Goal: Task Accomplishment & Management: Use online tool/utility

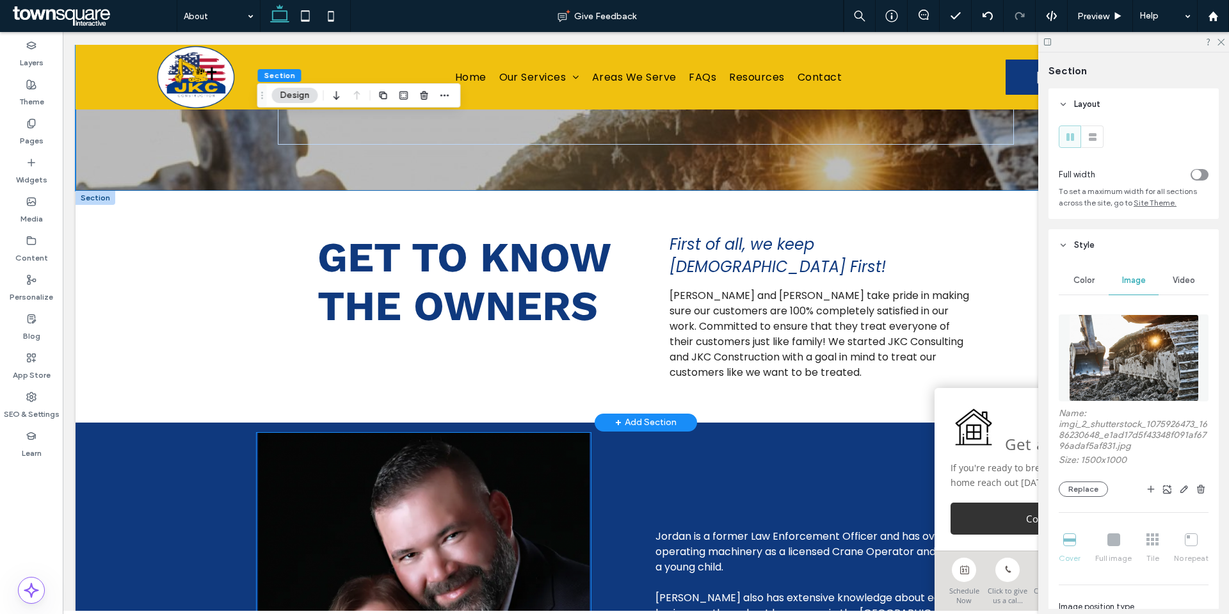
scroll to position [320, 0]
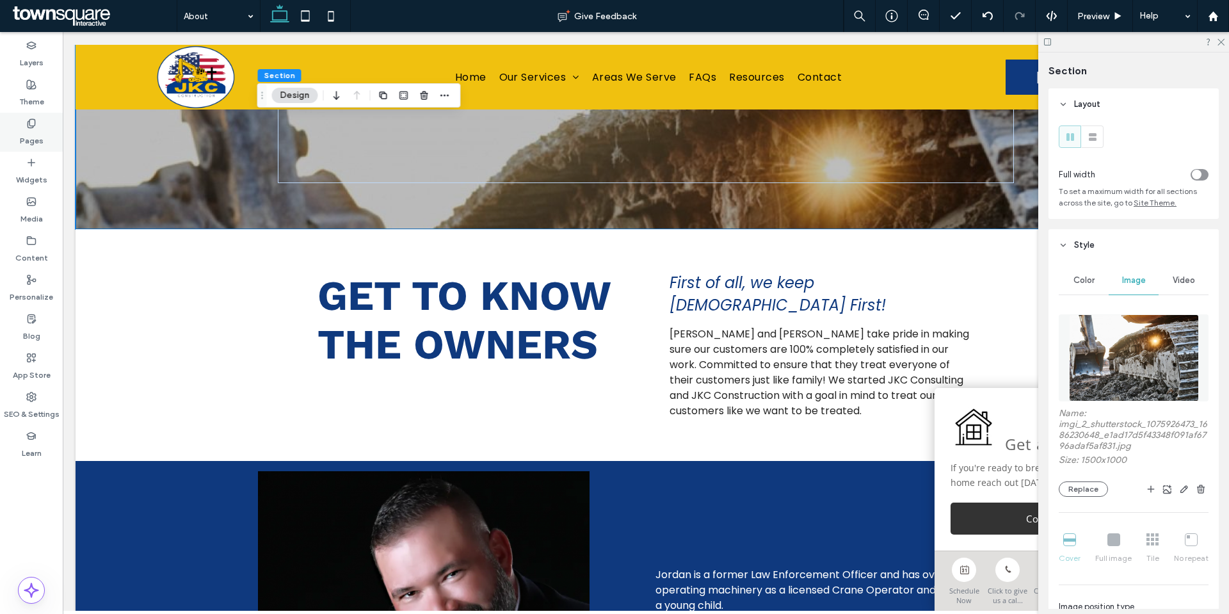
click at [41, 133] on label "Pages" at bounding box center [32, 138] width 24 height 18
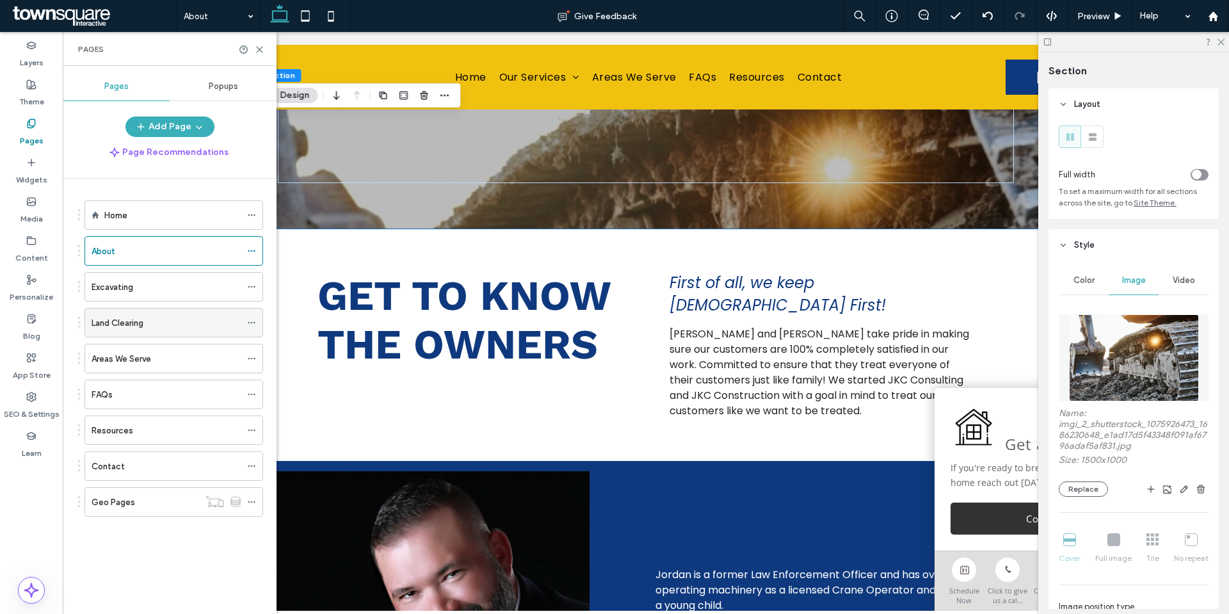
click at [163, 325] on div "Land Clearing" at bounding box center [166, 322] width 149 height 13
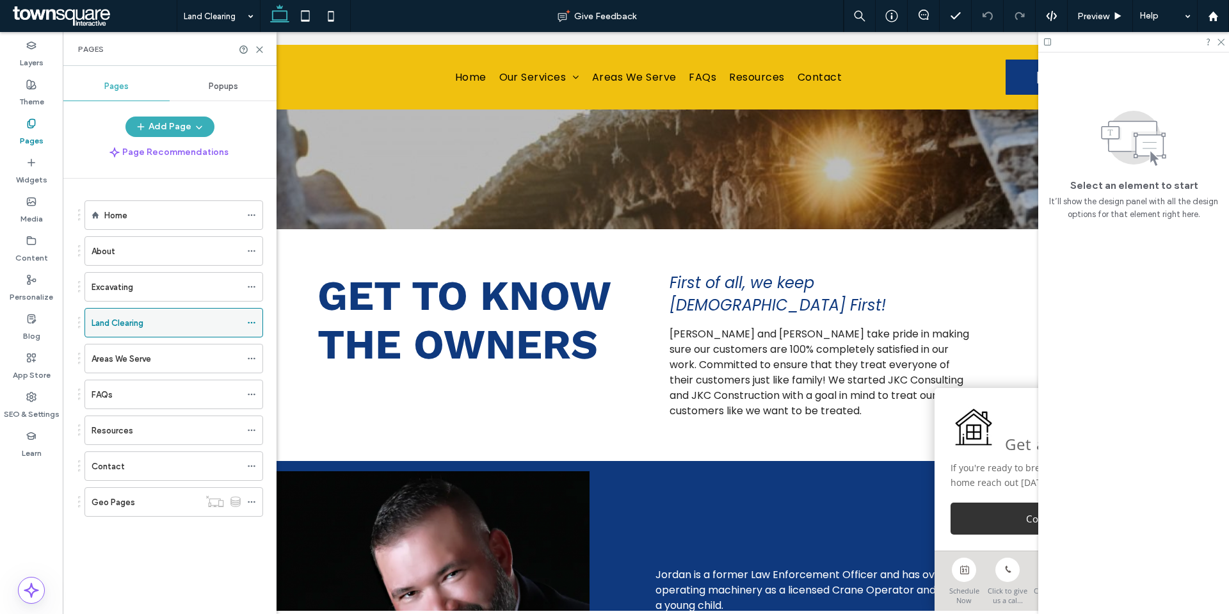
click at [255, 322] on icon at bounding box center [251, 322] width 9 height 9
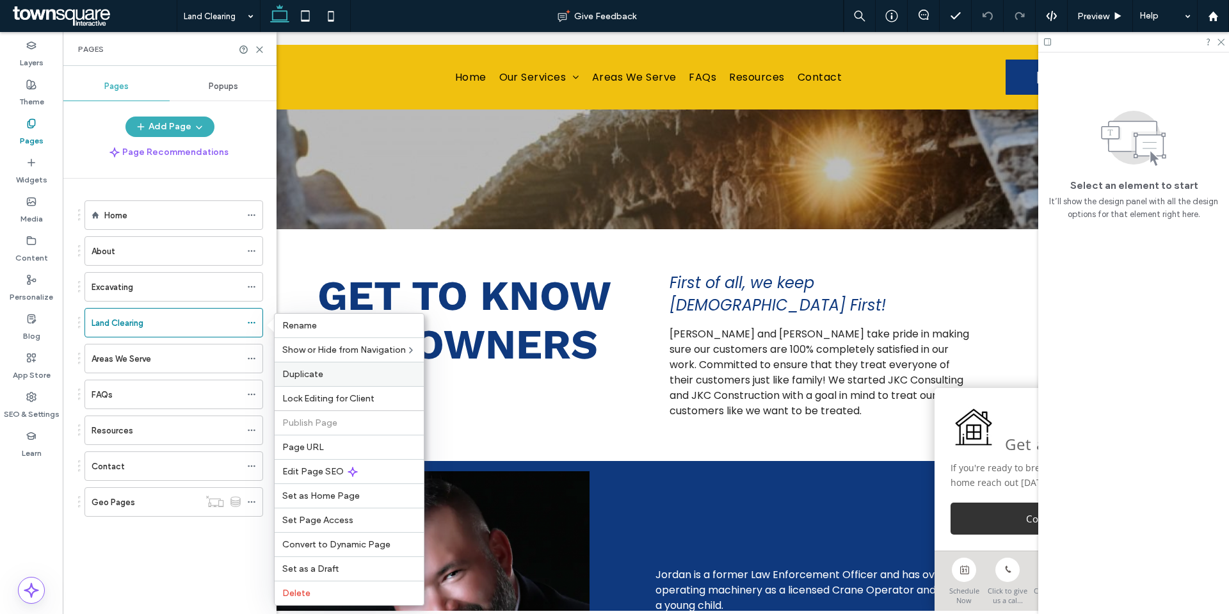
click at [338, 375] on label "Duplicate" at bounding box center [349, 374] width 134 height 11
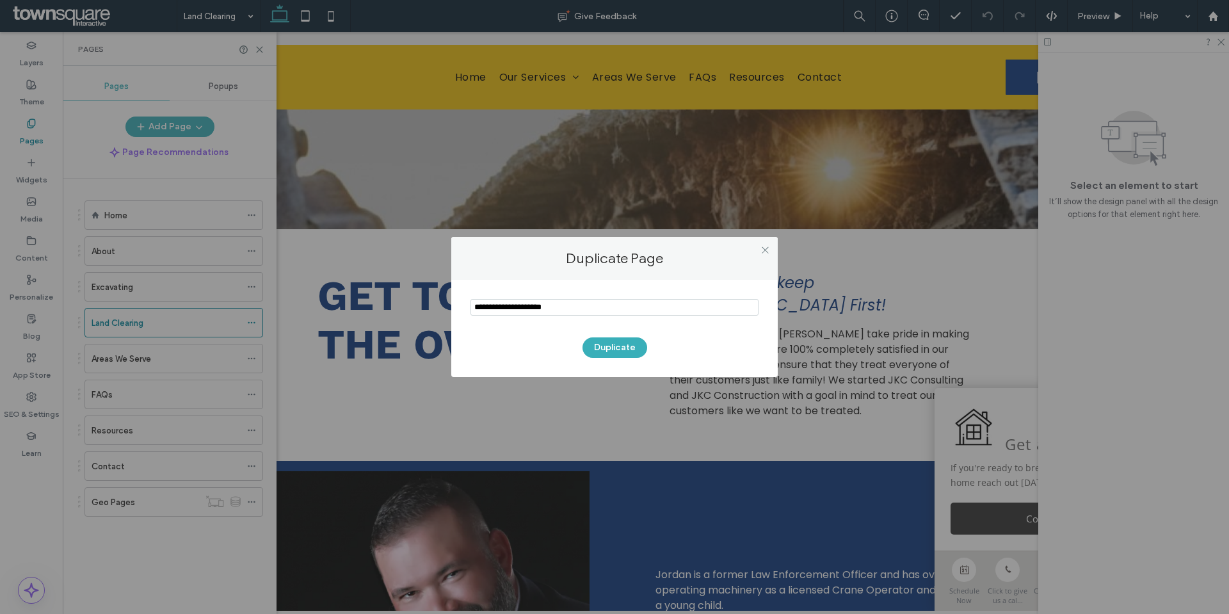
drag, startPoint x: 488, startPoint y: 302, endPoint x: 461, endPoint y: 298, distance: 27.8
click at [461, 298] on div "Duplicate" at bounding box center [614, 328] width 327 height 97
type input "**********"
click at [604, 353] on button "Duplicate" at bounding box center [615, 347] width 65 height 20
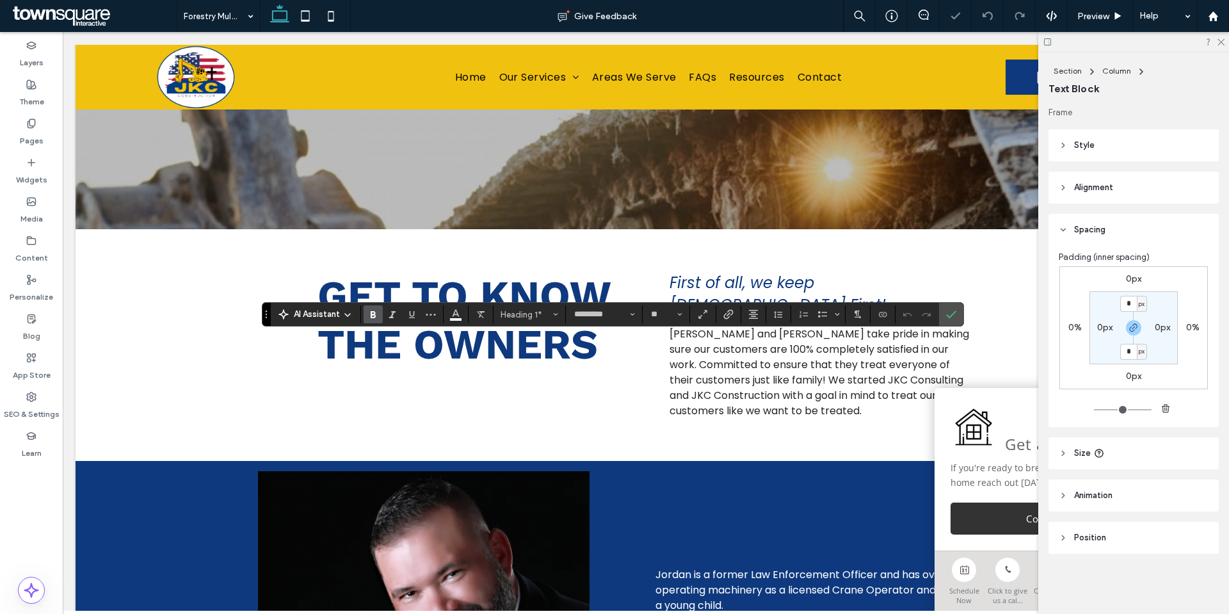
type input "******"
type input "**"
click at [948, 308] on span "Confirm" at bounding box center [949, 314] width 6 height 23
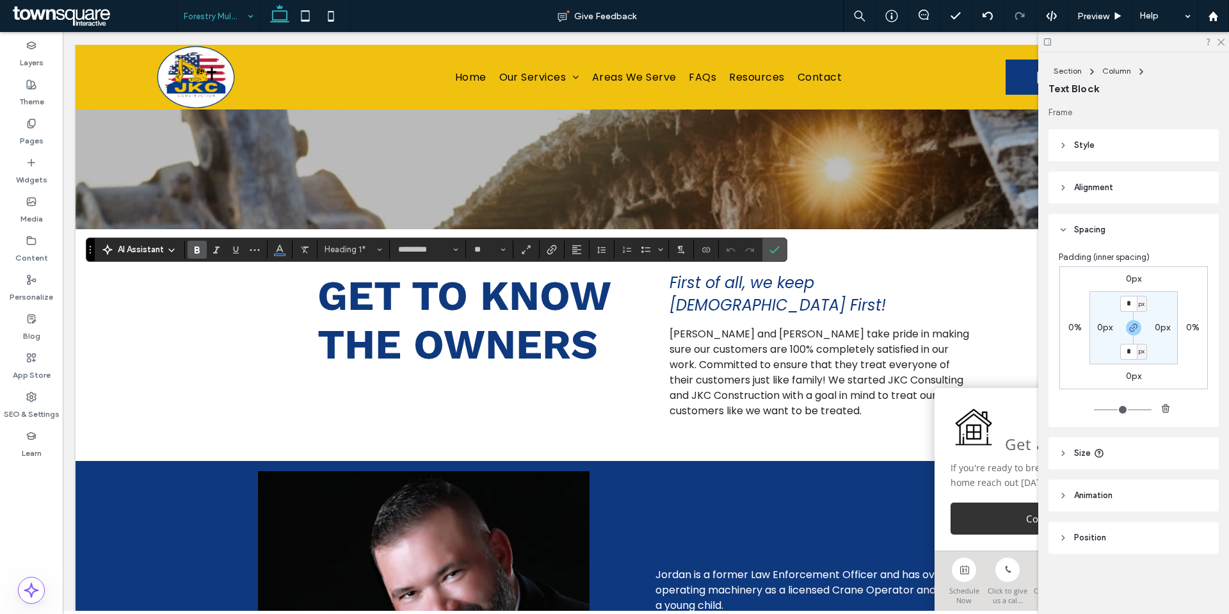
type input "**"
click at [771, 255] on span "Confirm" at bounding box center [773, 249] width 6 height 23
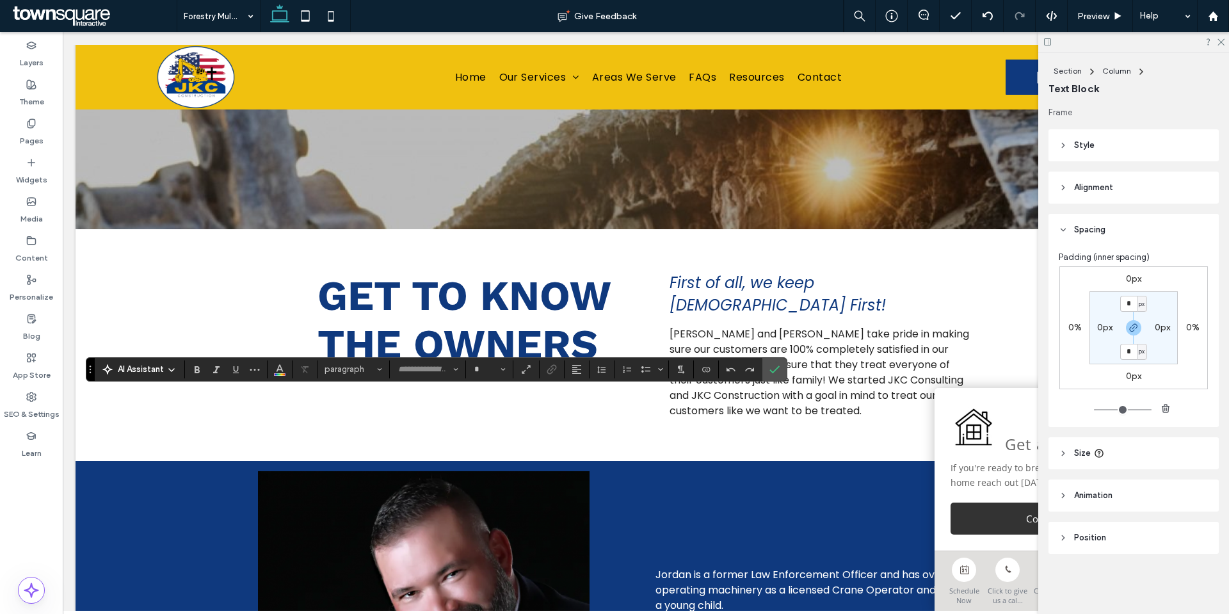
type input "*******"
type input "**"
type input "******"
type input "**"
click at [773, 378] on span "Confirm" at bounding box center [773, 369] width 6 height 23
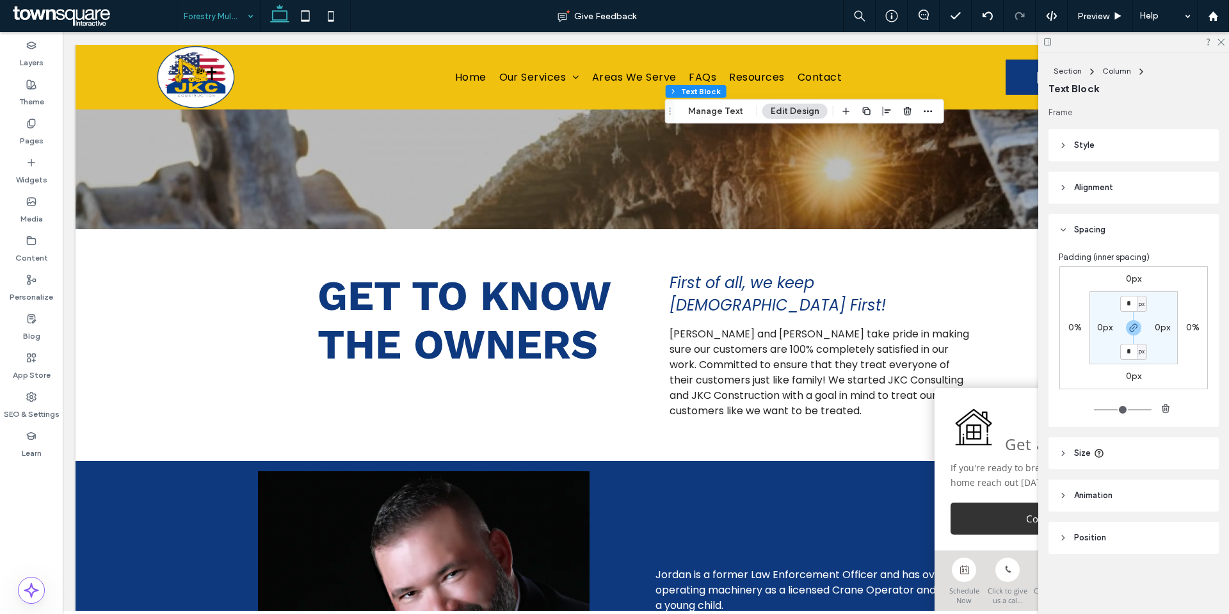
type input "*******"
type input "**"
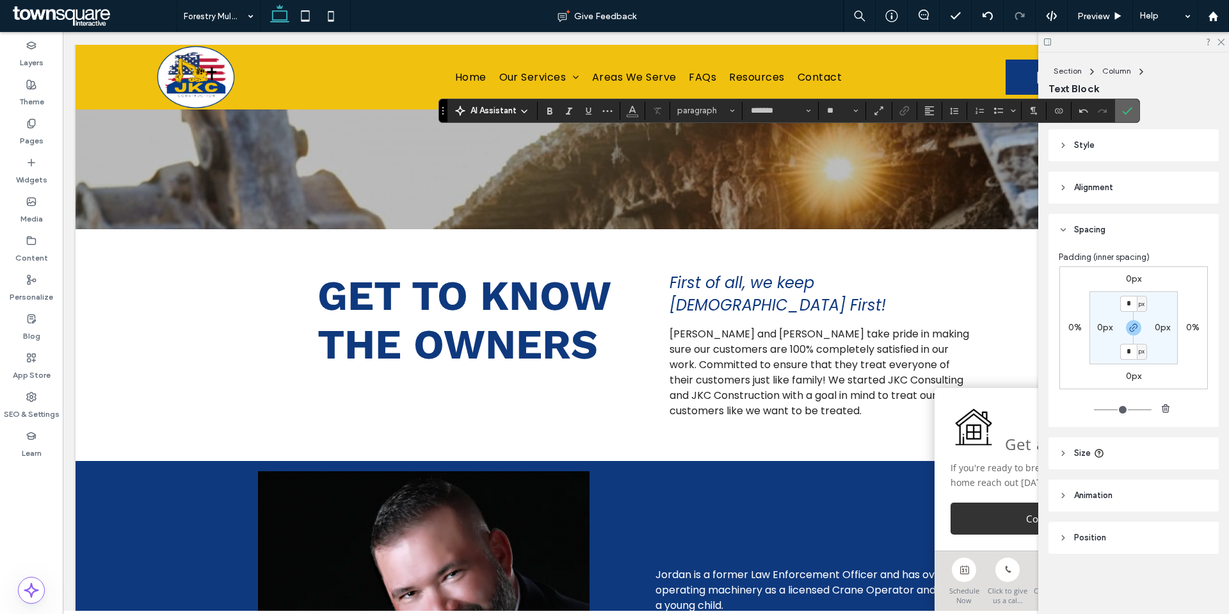
click at [1133, 109] on label "Confirm" at bounding box center [1127, 110] width 19 height 23
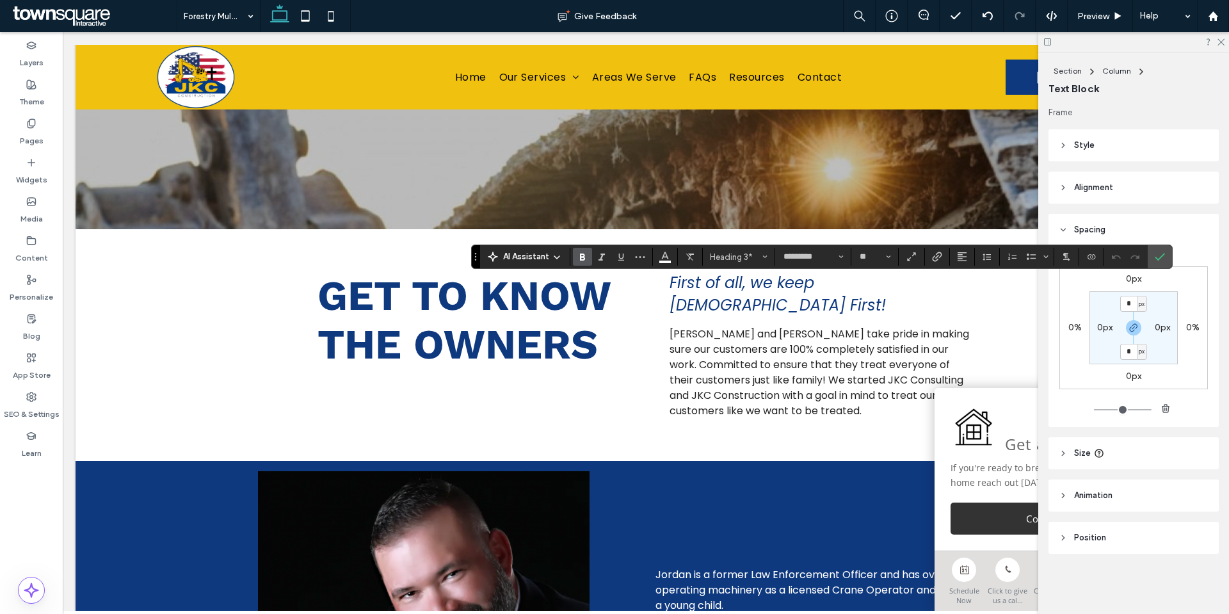
type input "**"
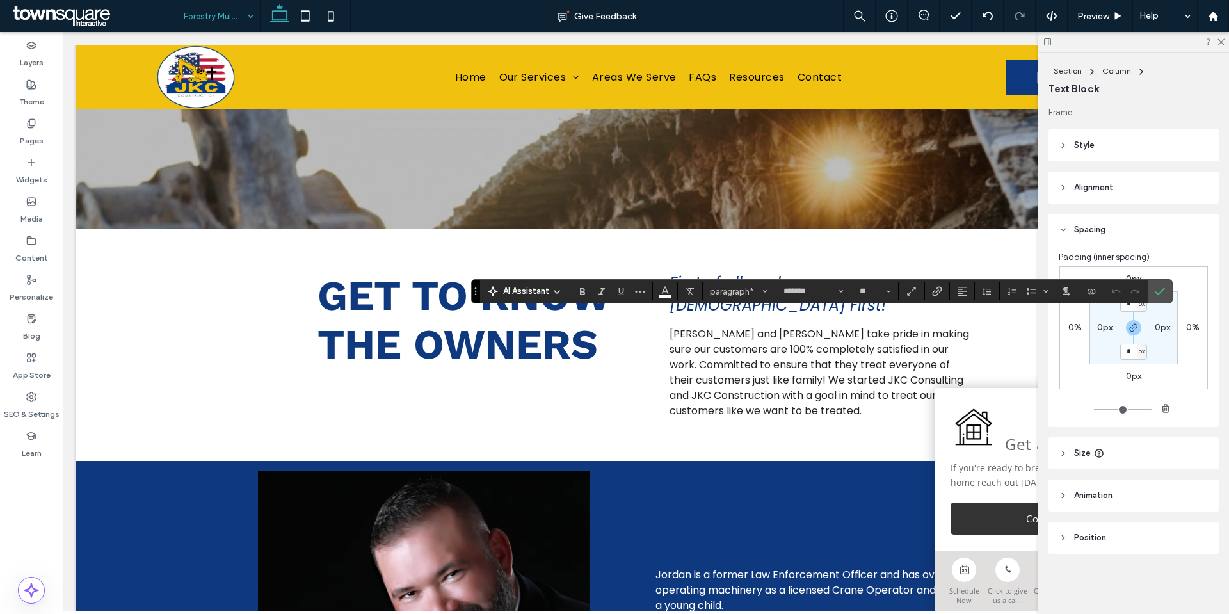
type input "*"
type input "*******"
type input "**"
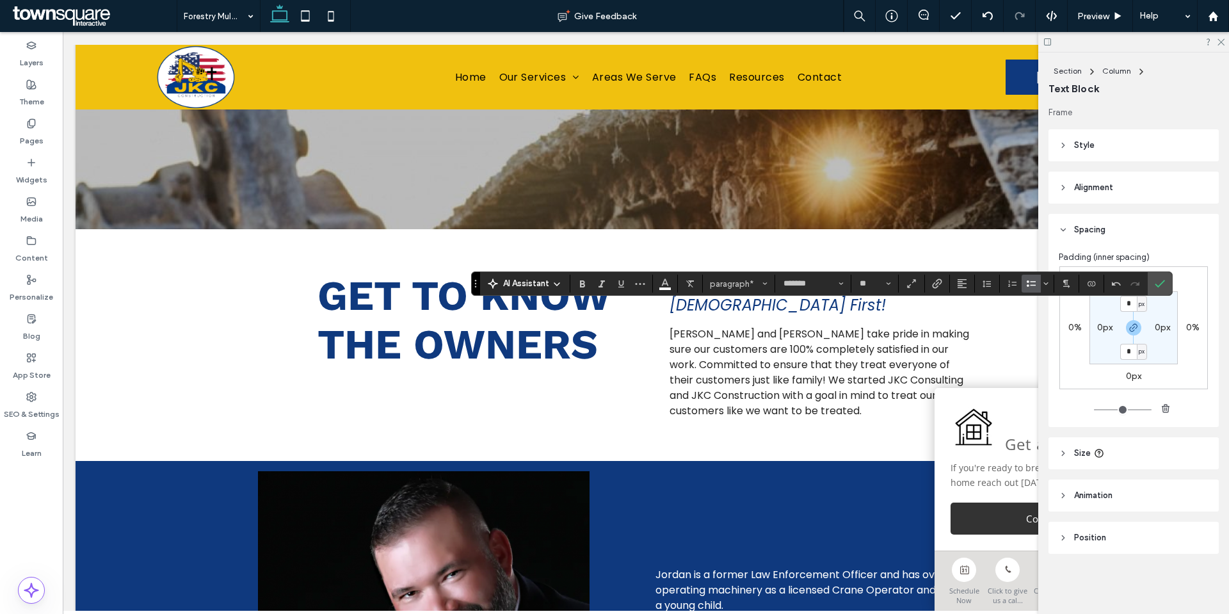
click at [1024, 286] on label "Bulleted List" at bounding box center [1031, 284] width 19 height 18
click at [1161, 290] on span "Confirm" at bounding box center [1160, 284] width 10 height 22
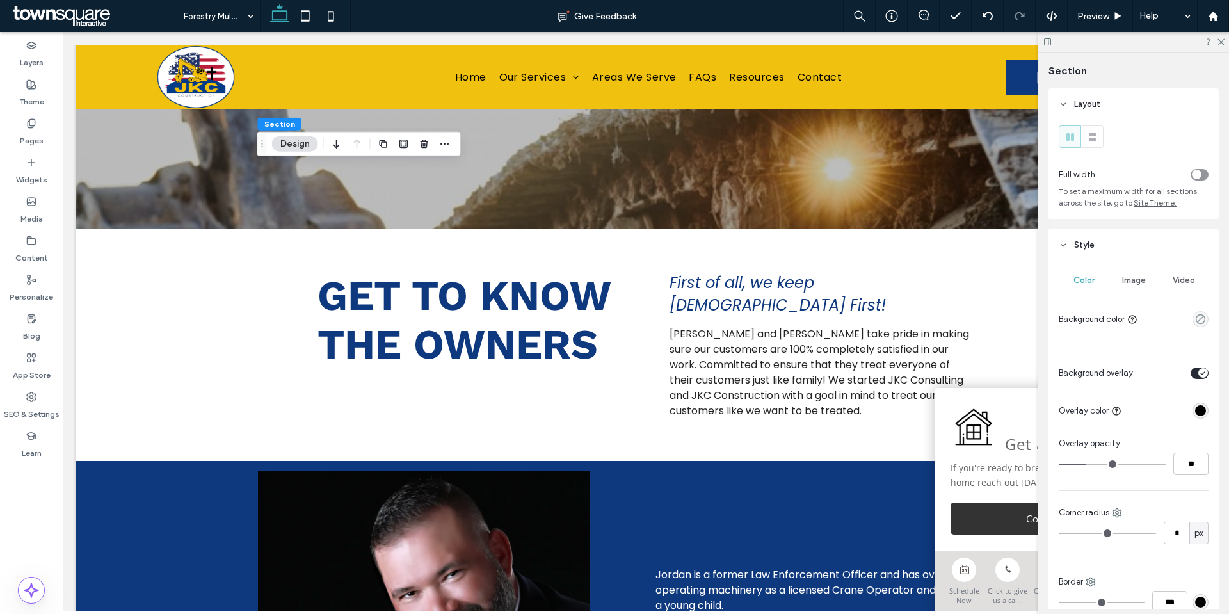
click at [1143, 274] on div "Image" at bounding box center [1134, 280] width 50 height 28
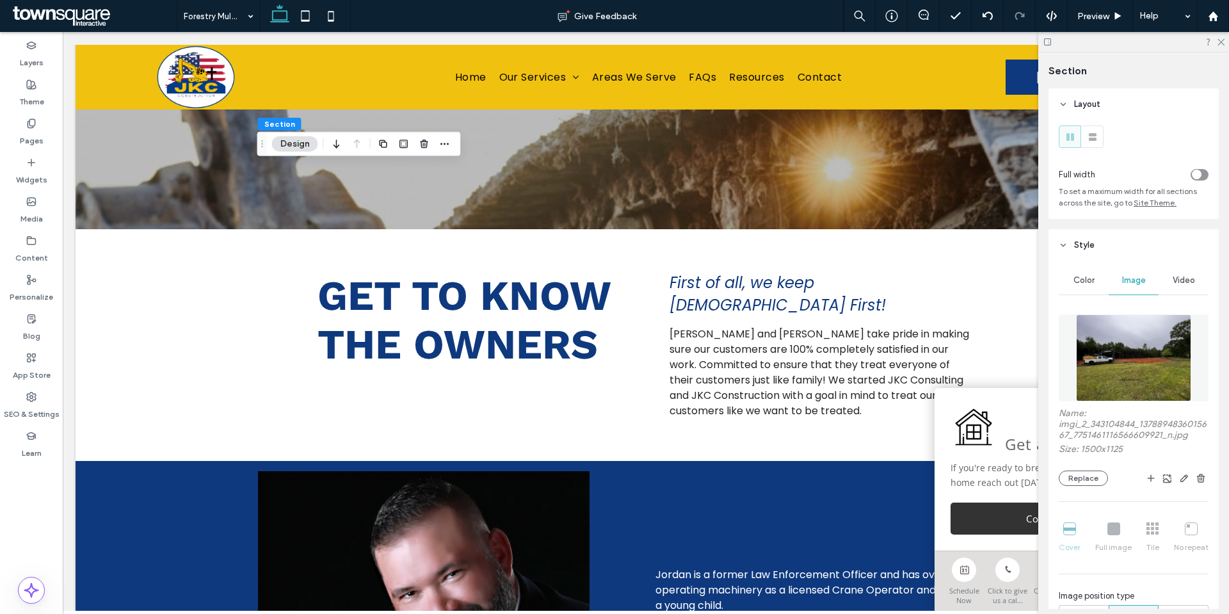
click at [1131, 344] on img at bounding box center [1134, 357] width 116 height 87
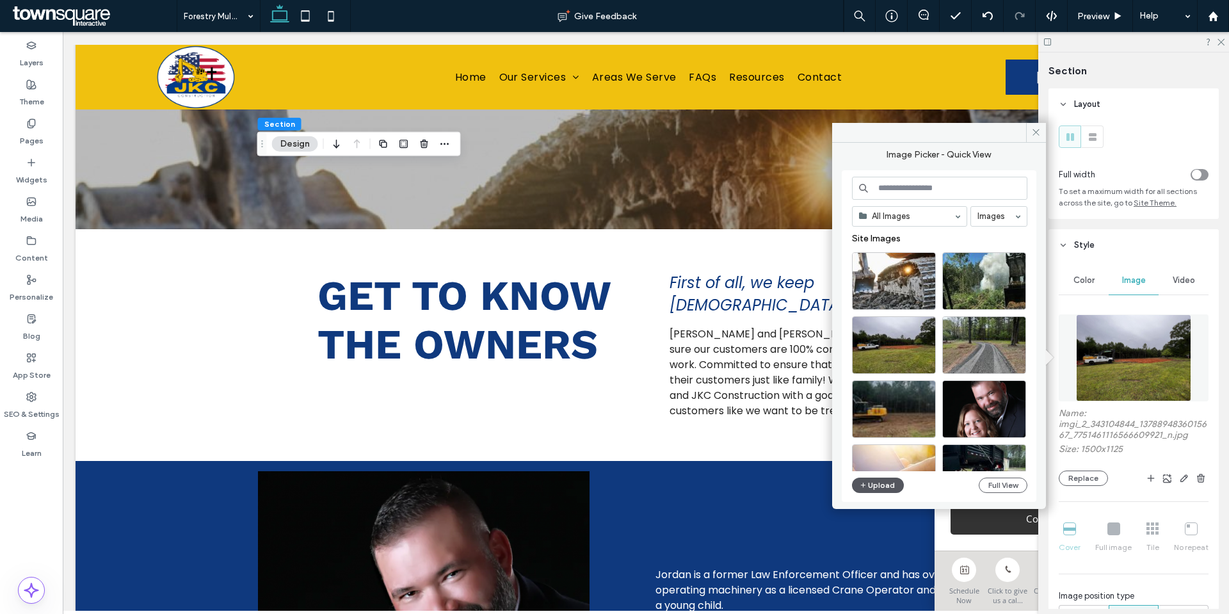
click at [875, 485] on button "Upload" at bounding box center [878, 485] width 52 height 15
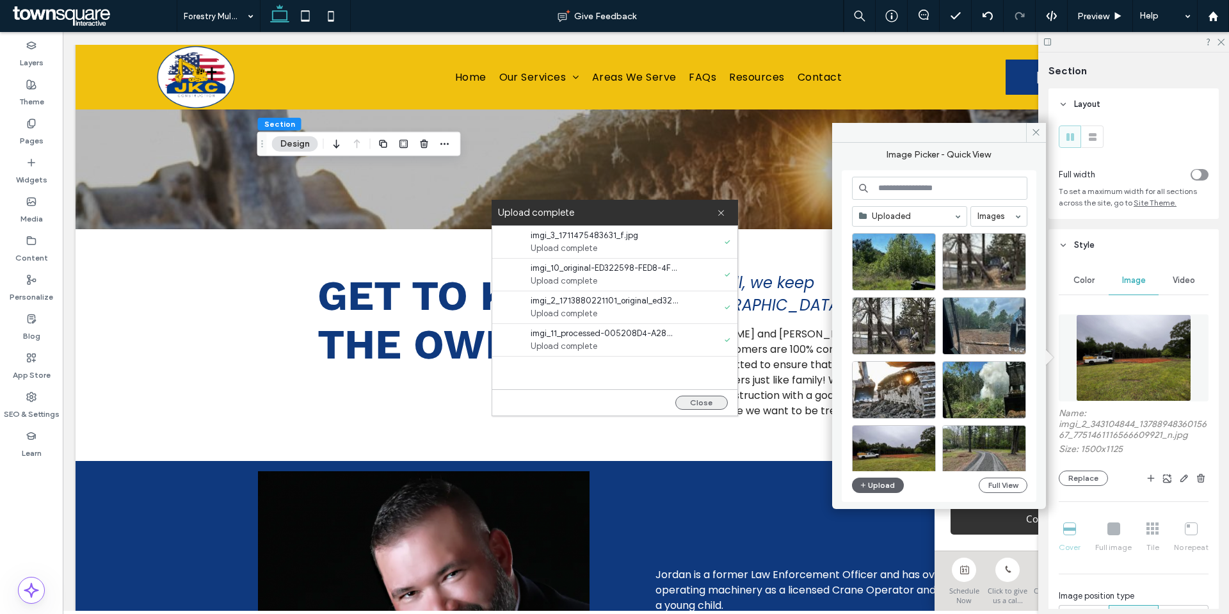
click at [723, 405] on button "Close" at bounding box center [701, 403] width 52 height 14
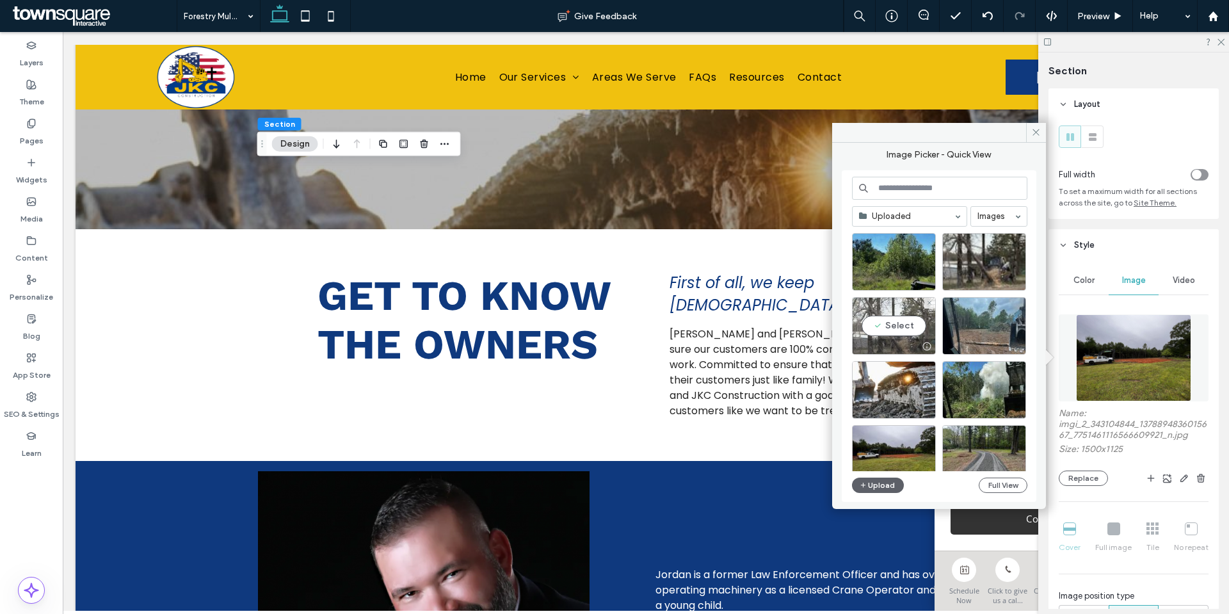
click at [891, 330] on div "Select" at bounding box center [894, 326] width 84 height 58
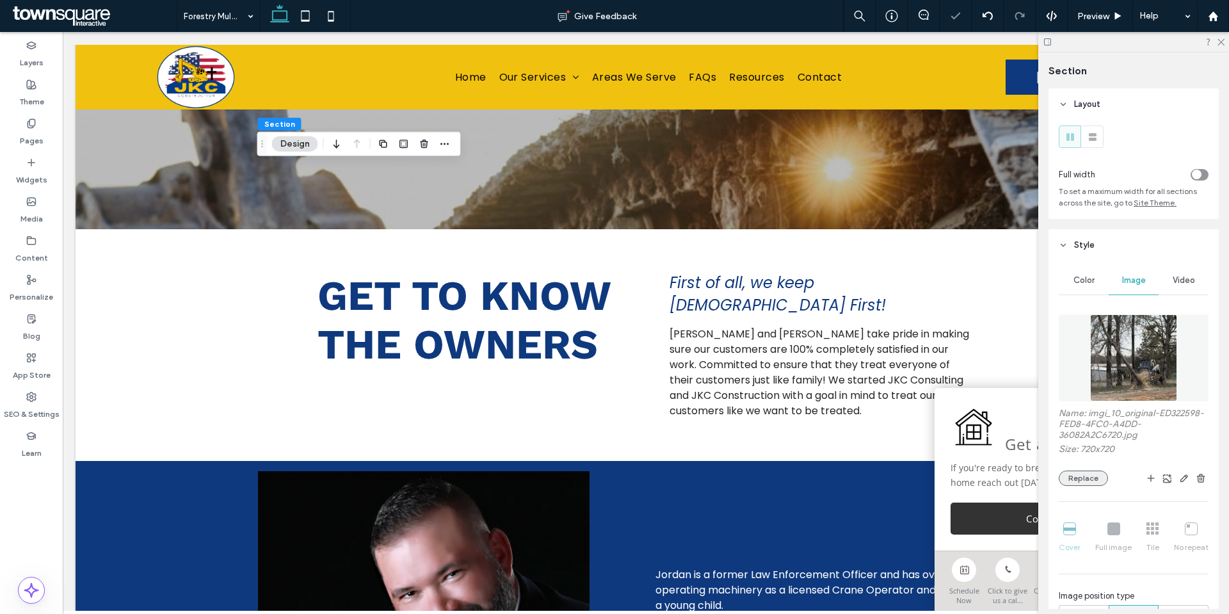
click at [1088, 478] on button "Replace" at bounding box center [1083, 478] width 49 height 15
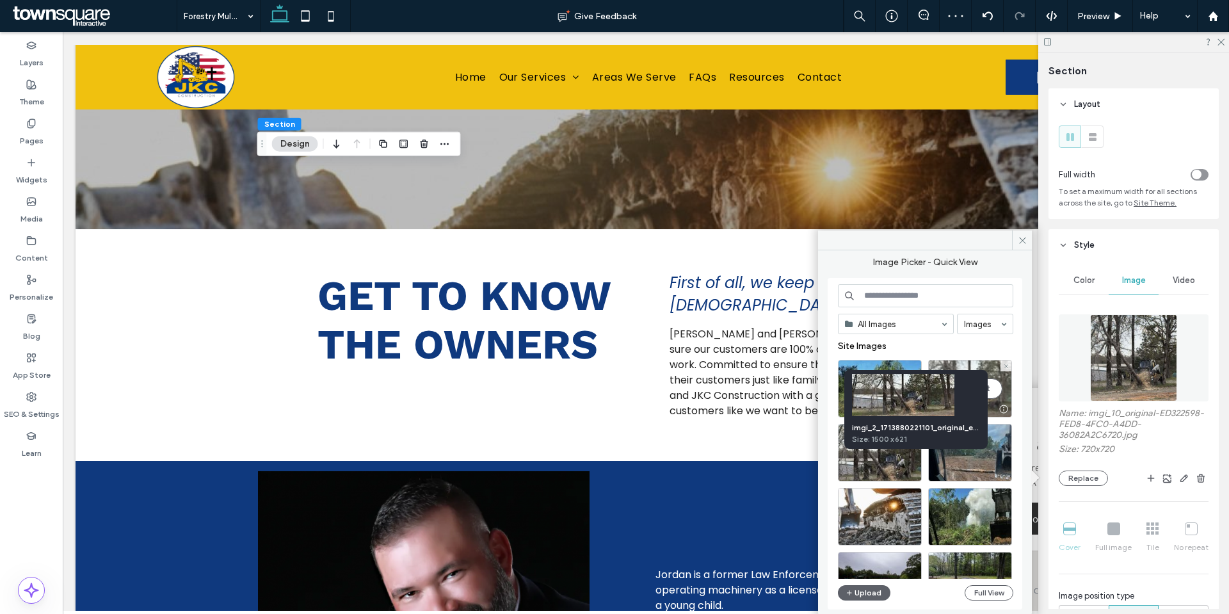
click at [998, 395] on div "Select" at bounding box center [970, 389] width 84 height 58
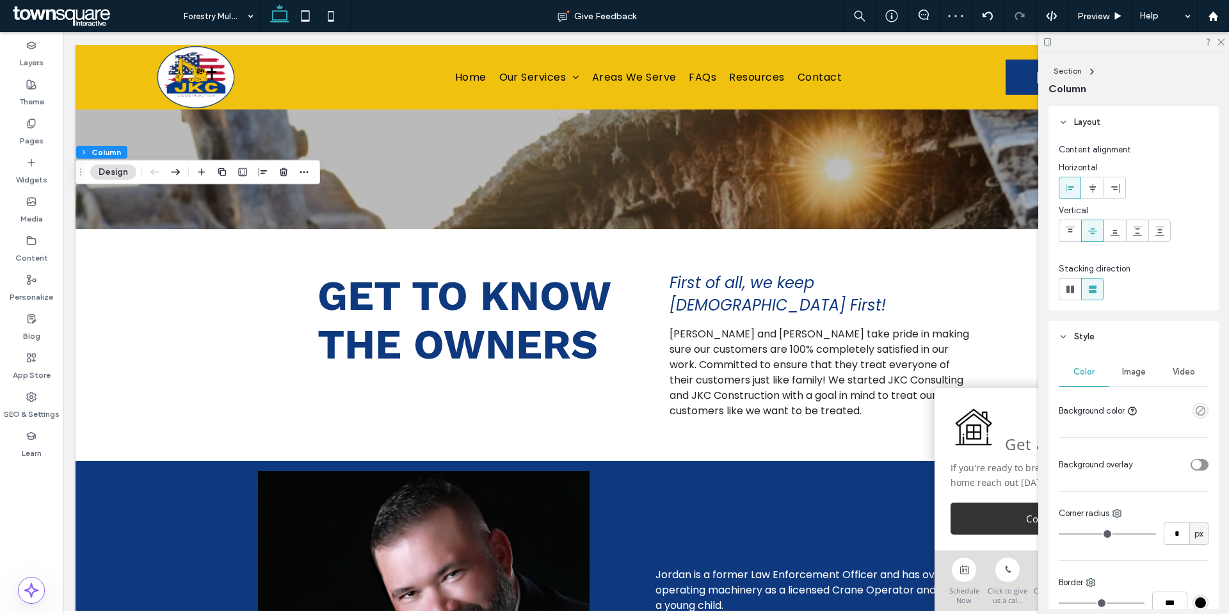
click at [1148, 373] on div "Image" at bounding box center [1134, 372] width 50 height 28
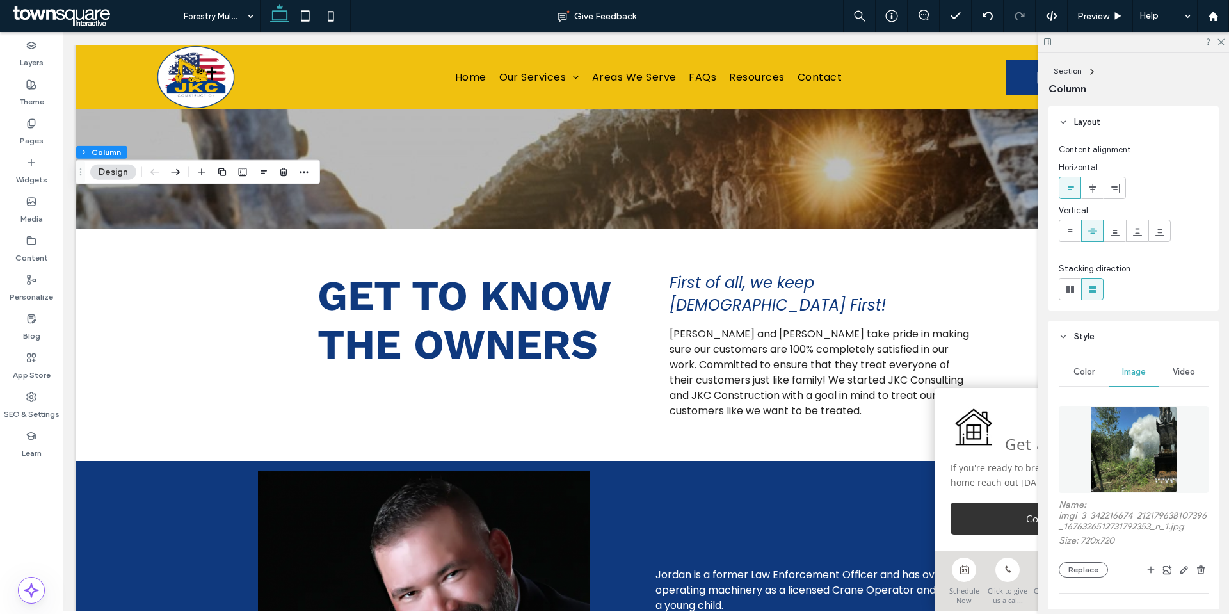
click at [1145, 421] on img at bounding box center [1133, 449] width 87 height 87
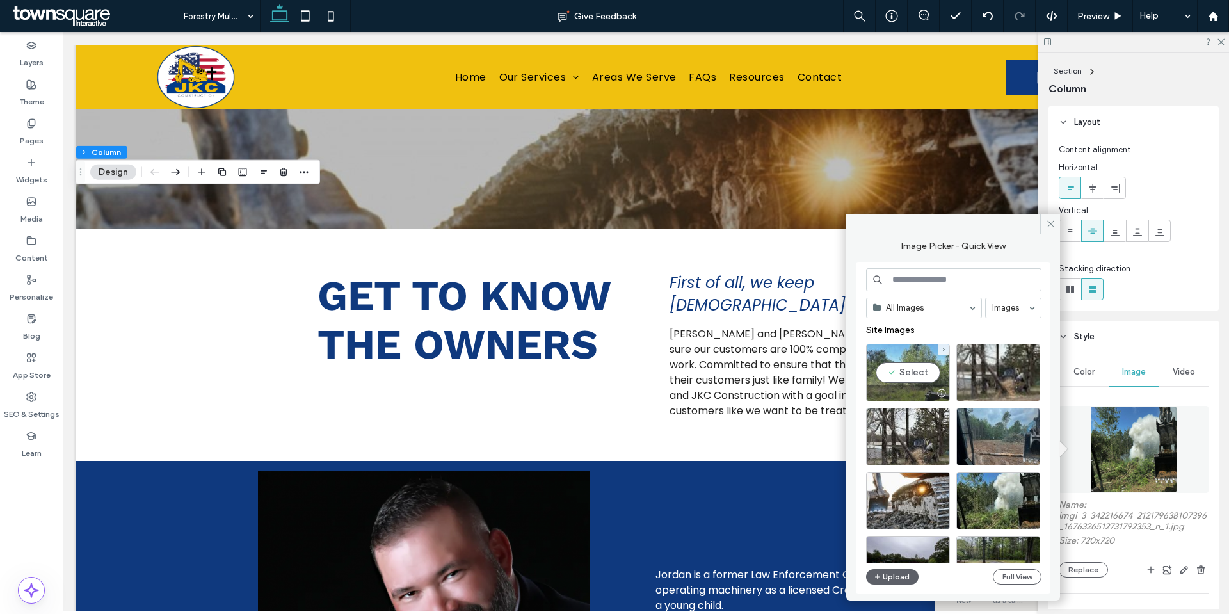
click at [908, 360] on div "Select" at bounding box center [908, 373] width 84 height 58
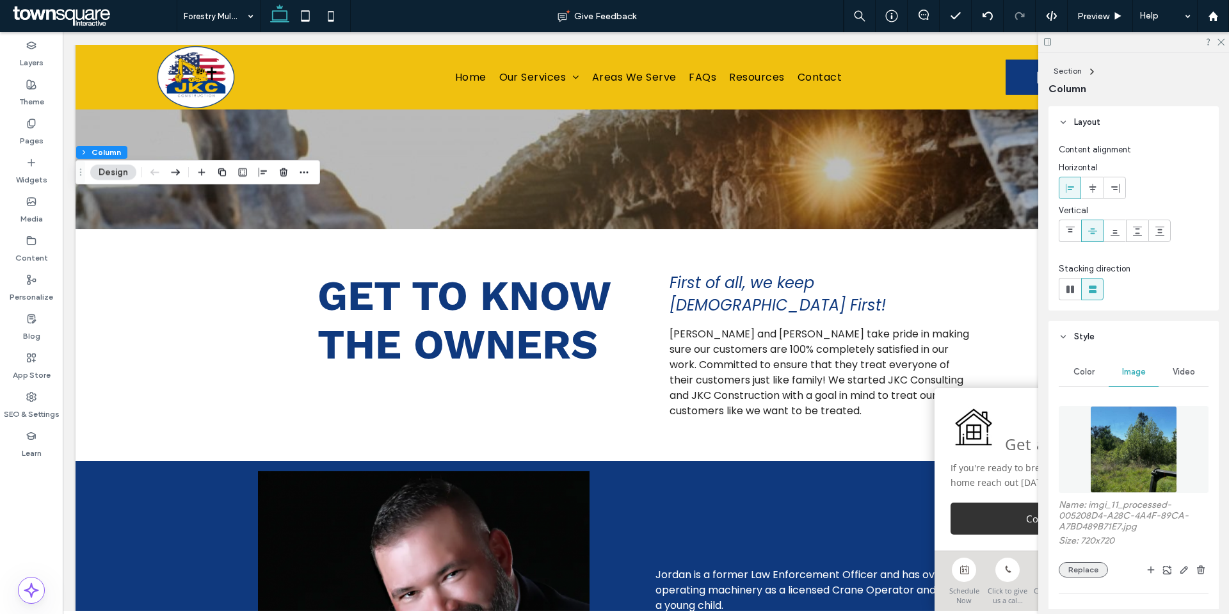
click at [1082, 566] on button "Replace" at bounding box center [1083, 569] width 49 height 15
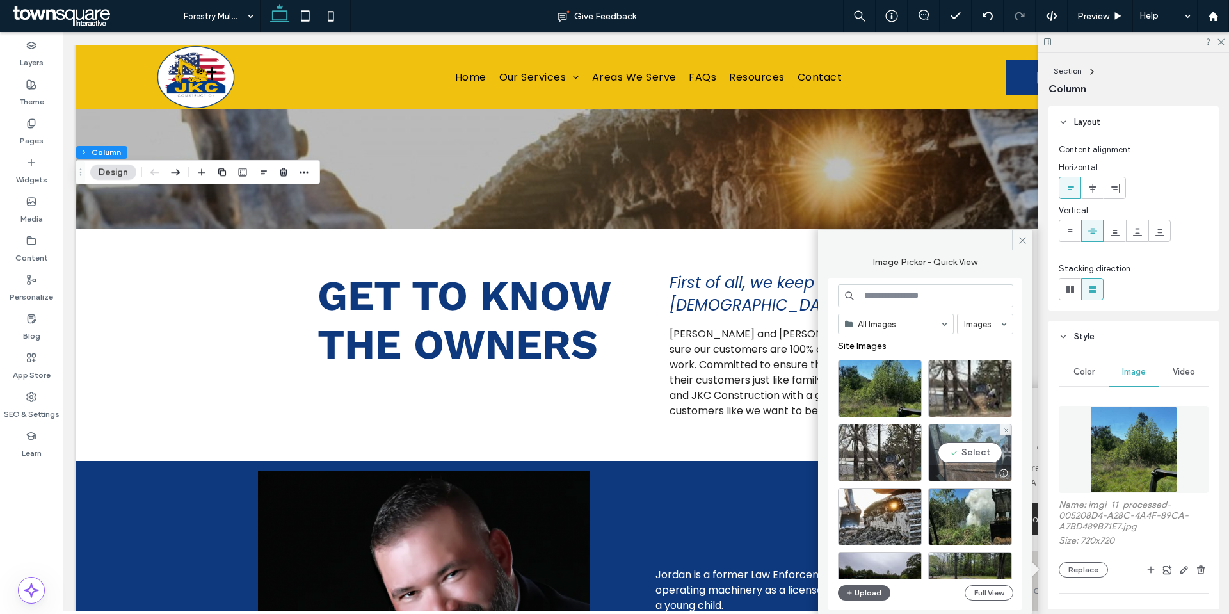
click at [983, 458] on div "Select" at bounding box center [970, 453] width 84 height 58
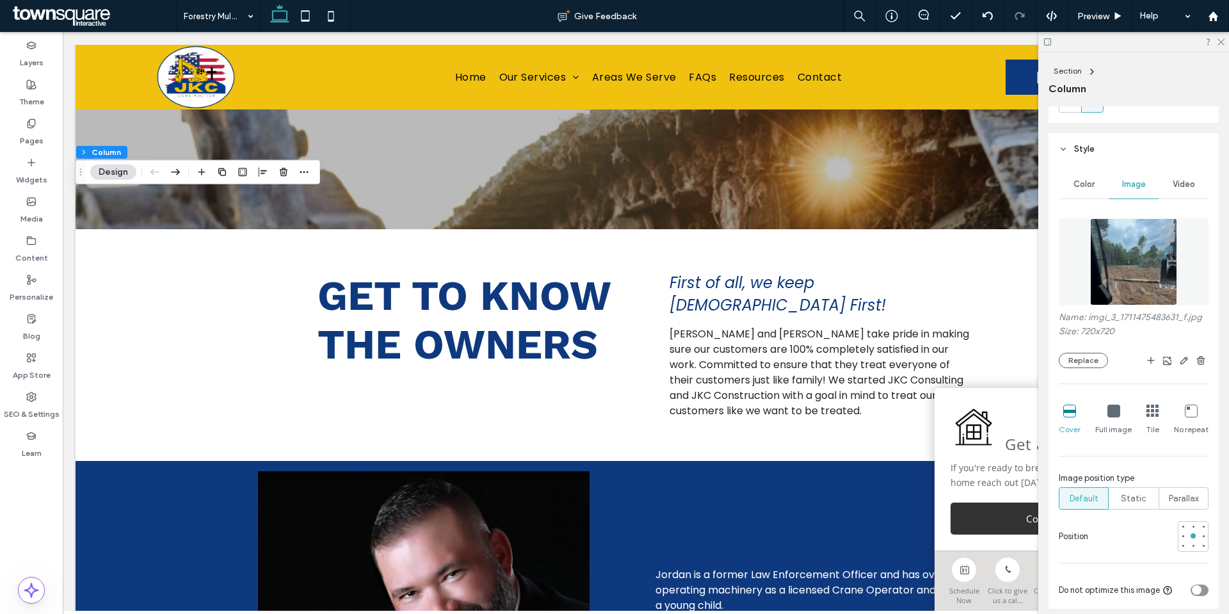
scroll to position [192, 0]
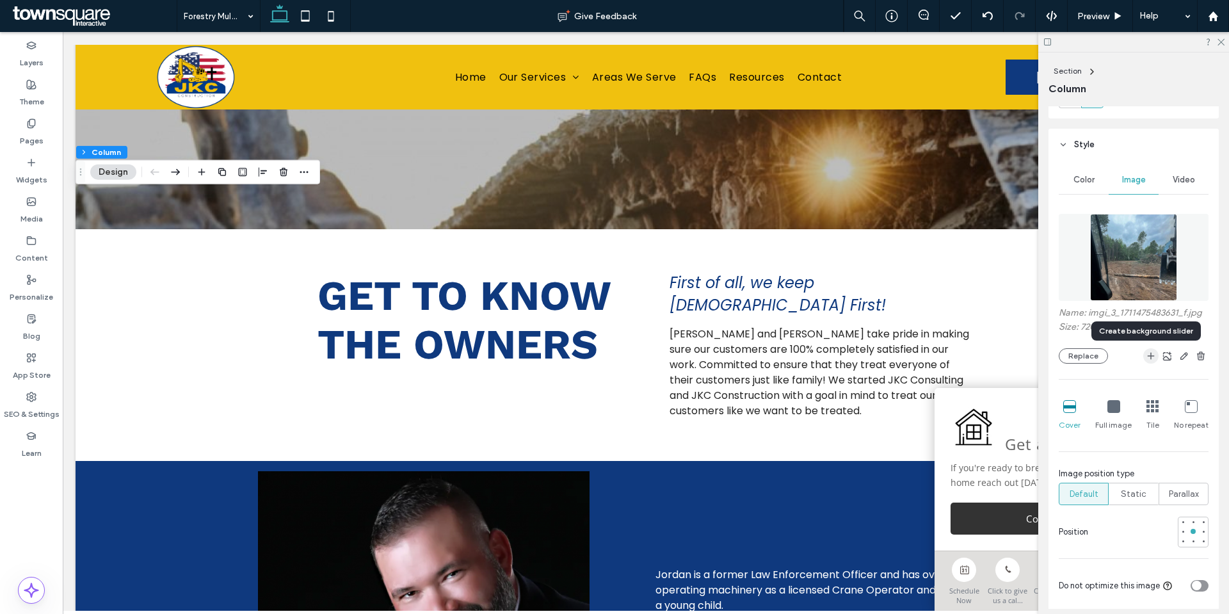
click at [1146, 358] on icon "button" at bounding box center [1151, 356] width 10 height 10
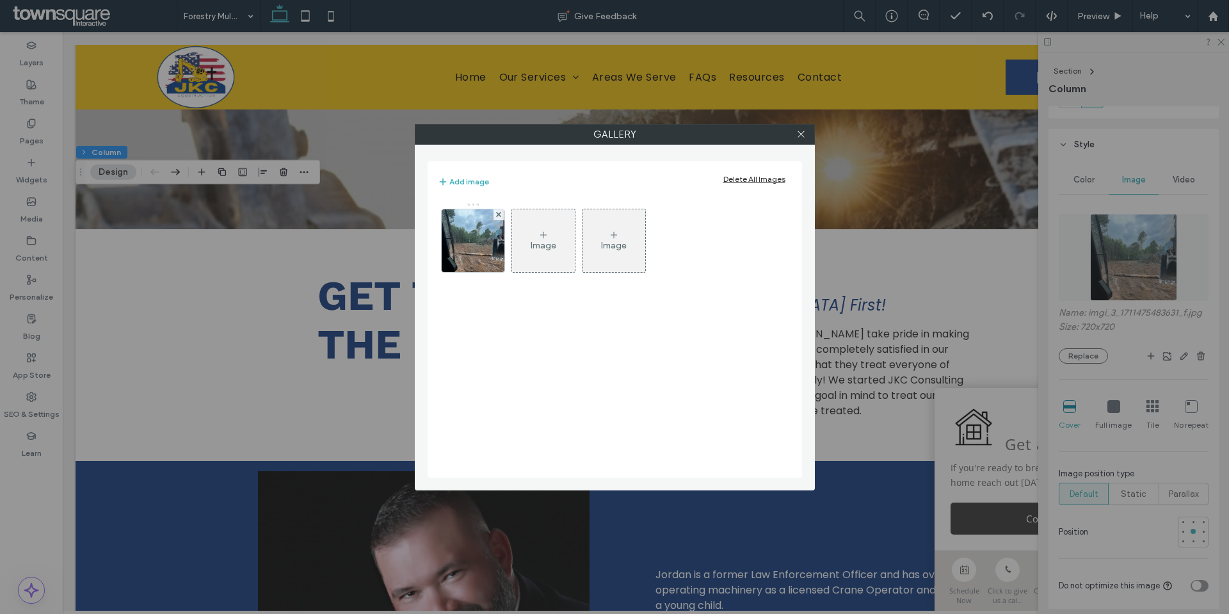
click at [549, 250] on div "Image" at bounding box center [544, 245] width 26 height 11
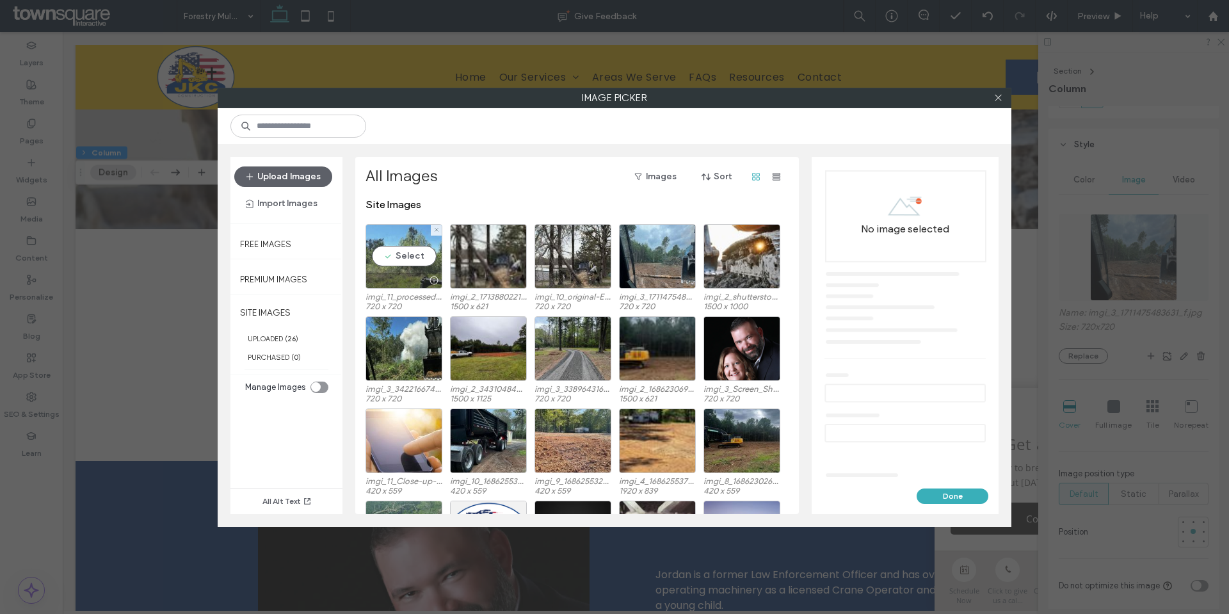
click at [397, 250] on div "Select" at bounding box center [404, 256] width 77 height 65
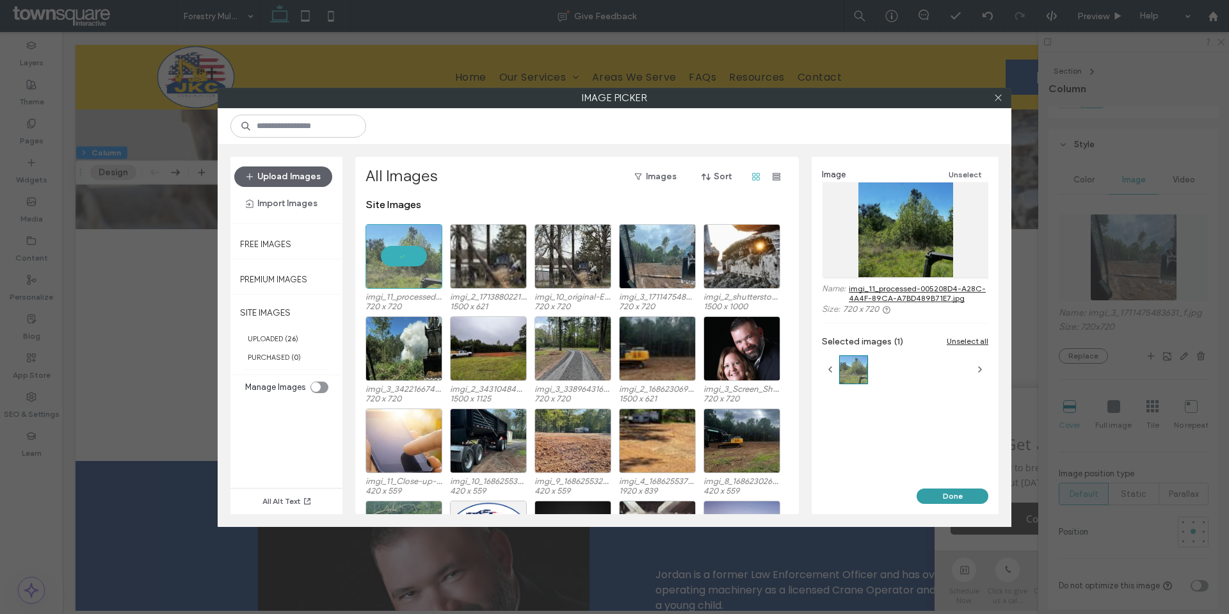
click at [950, 492] on button "Done" at bounding box center [953, 495] width 72 height 15
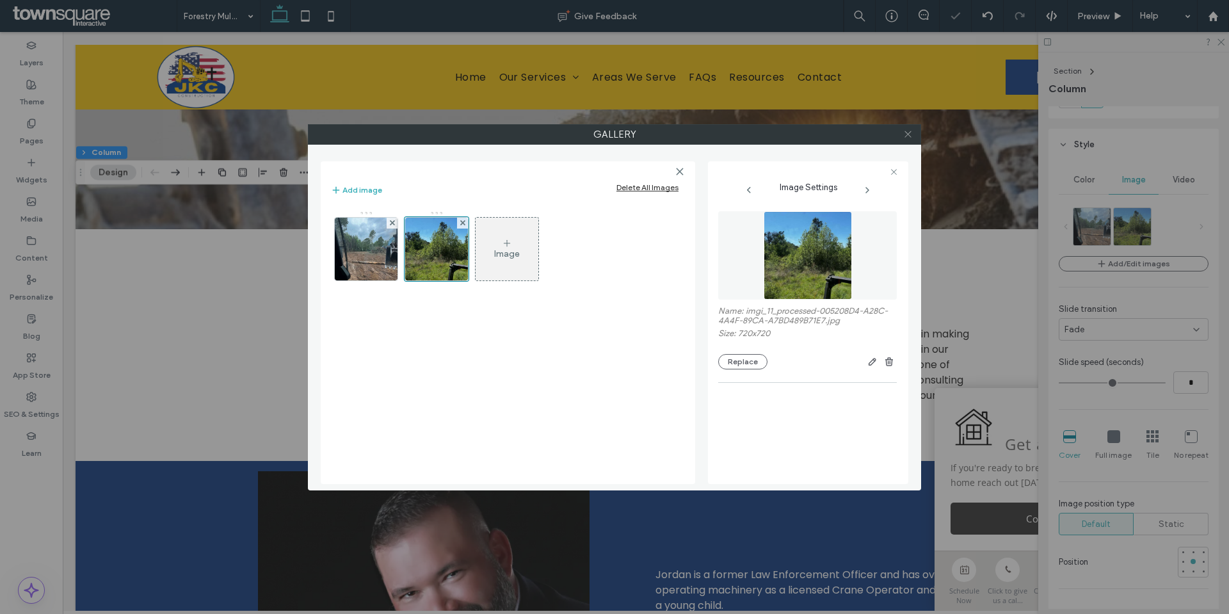
click at [908, 129] on icon at bounding box center [908, 134] width 10 height 10
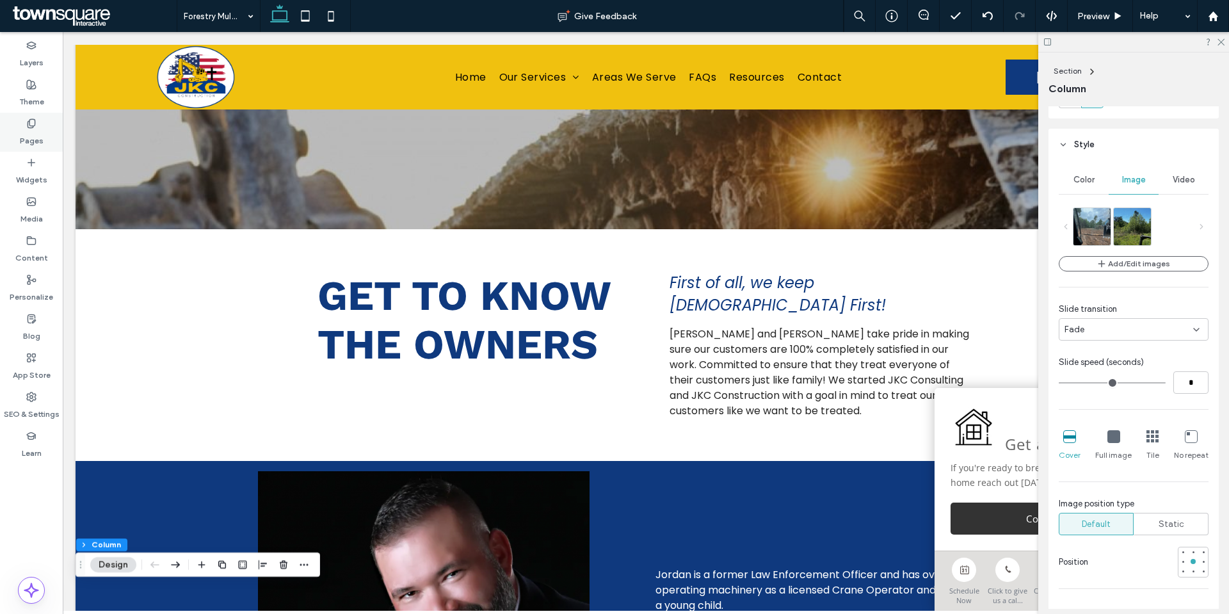
click at [43, 130] on div "Pages" at bounding box center [31, 132] width 63 height 39
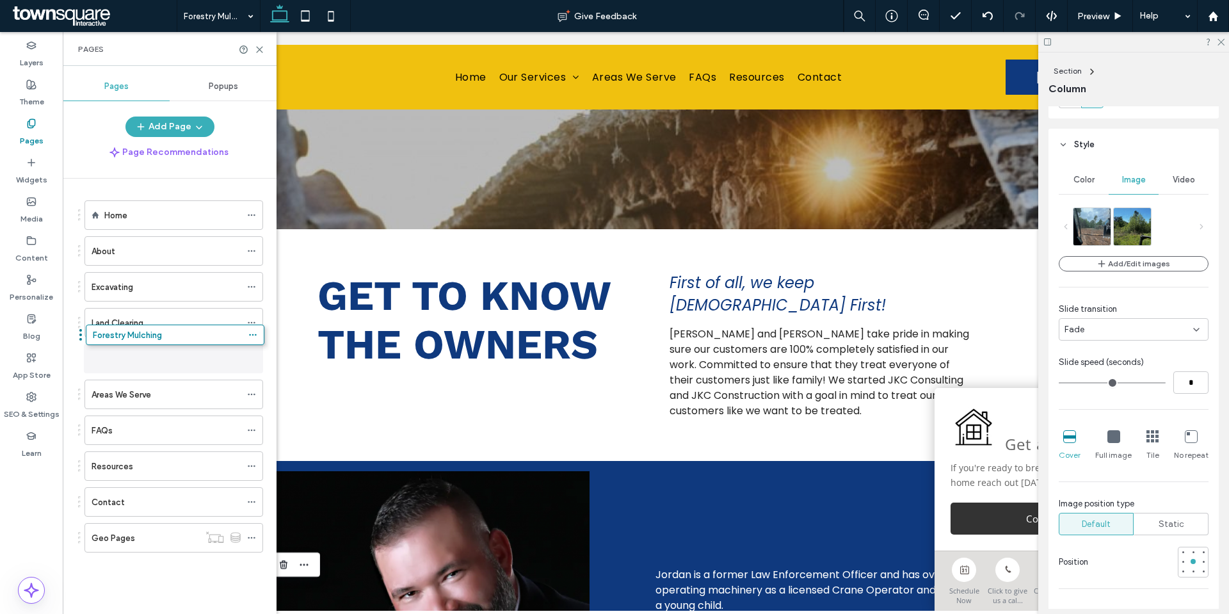
drag, startPoint x: 123, startPoint y: 547, endPoint x: 124, endPoint y: 348, distance: 198.5
click at [251, 356] on icon at bounding box center [251, 358] width 9 height 9
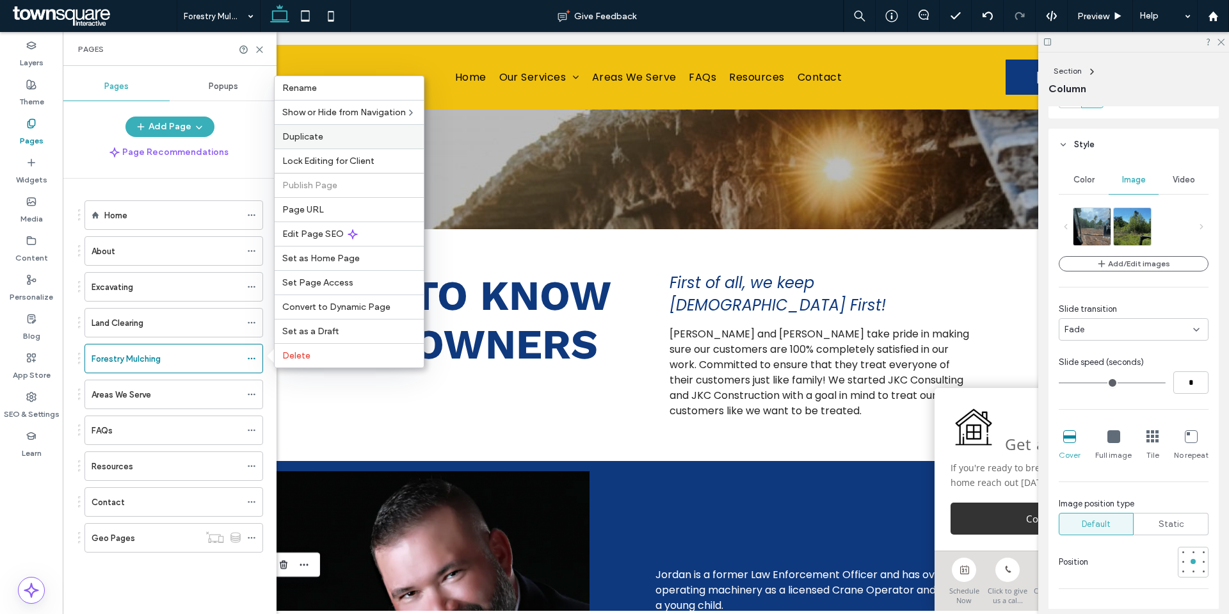
click at [352, 143] on div "Duplicate" at bounding box center [349, 136] width 149 height 24
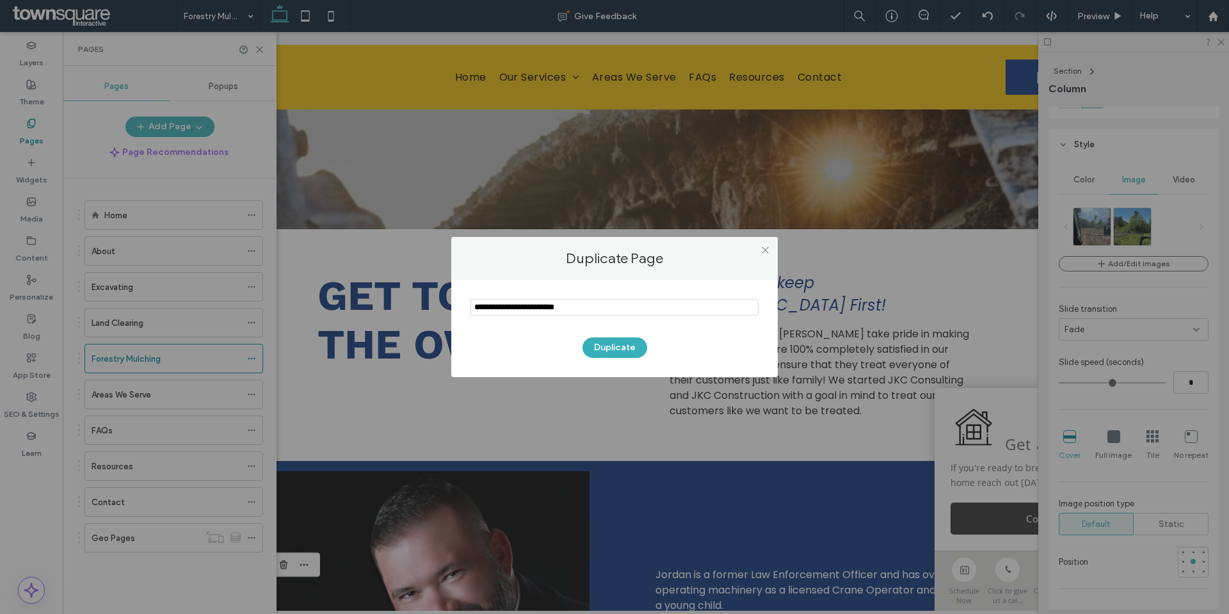
drag, startPoint x: 553, startPoint y: 296, endPoint x: 556, endPoint y: 303, distance: 8.1
click at [553, 296] on section at bounding box center [615, 309] width 288 height 32
click at [556, 306] on input "notEmpty" at bounding box center [615, 307] width 288 height 17
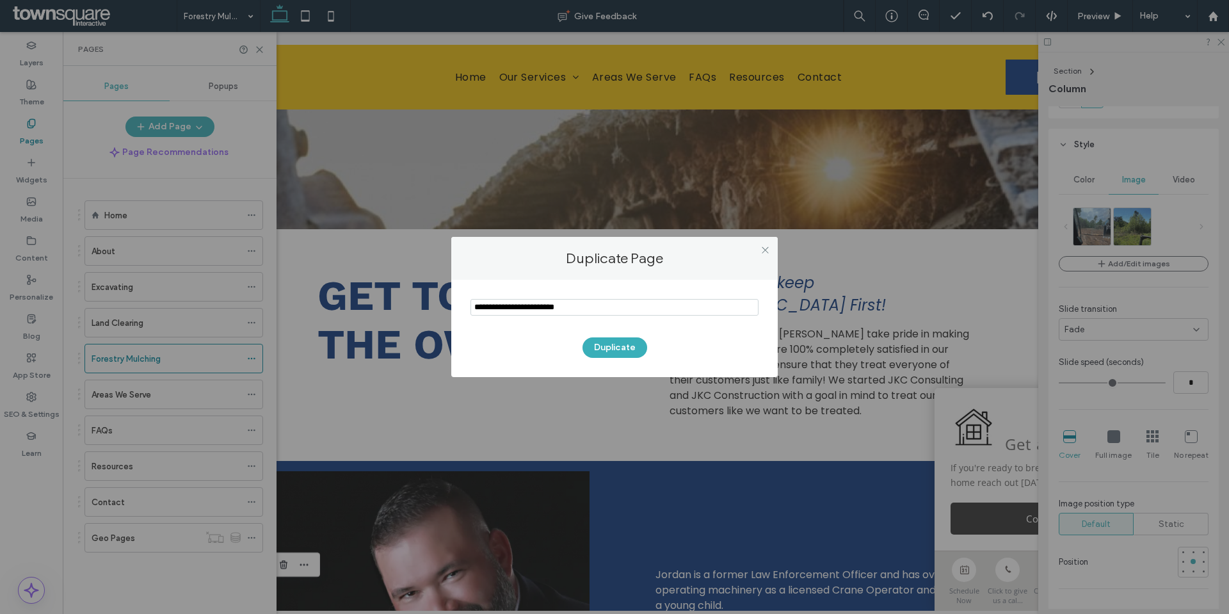
paste input "**********"
type input "**********"
click at [604, 345] on button "Duplicate" at bounding box center [615, 347] width 65 height 20
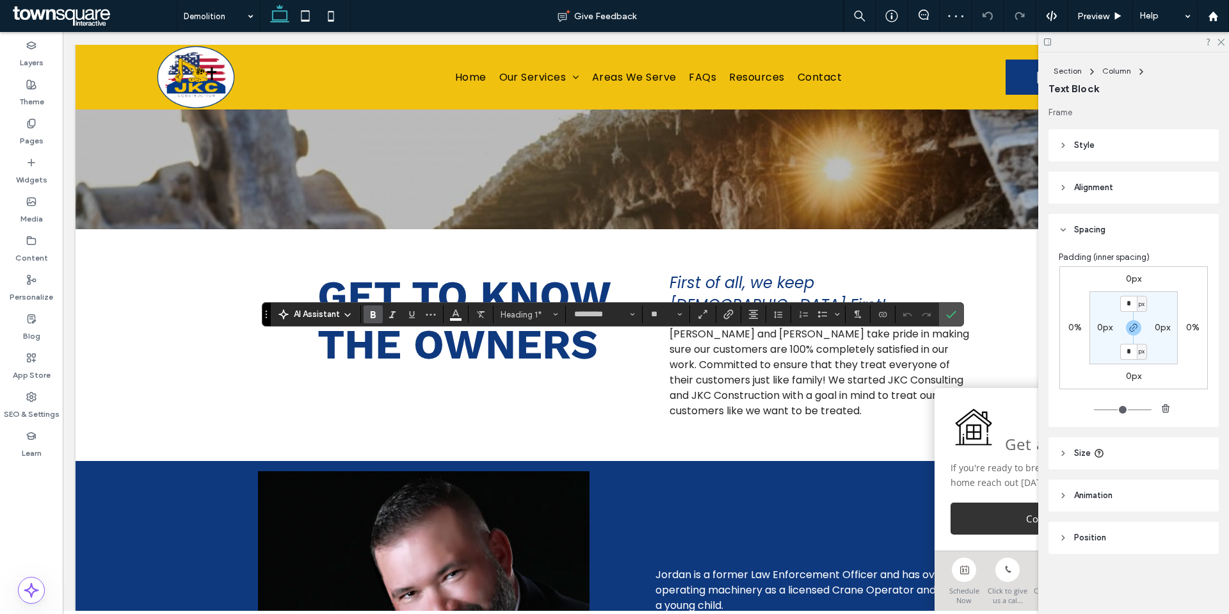
type input "******"
type input "**"
click at [948, 313] on icon "Confirm" at bounding box center [951, 314] width 10 height 10
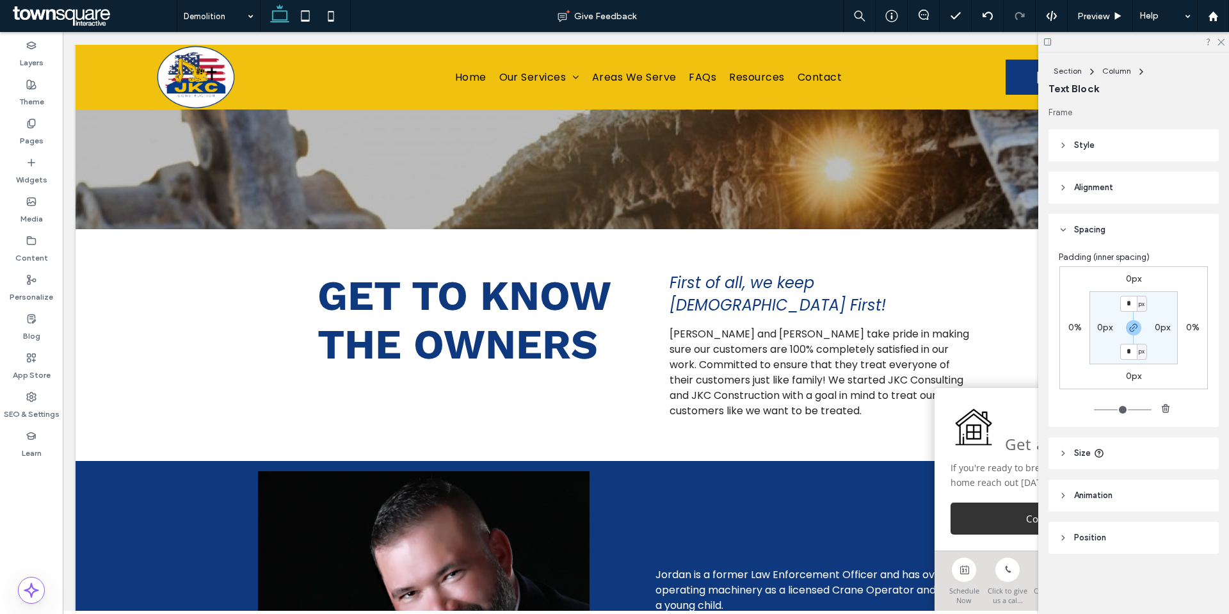
type input "*********"
type input "**"
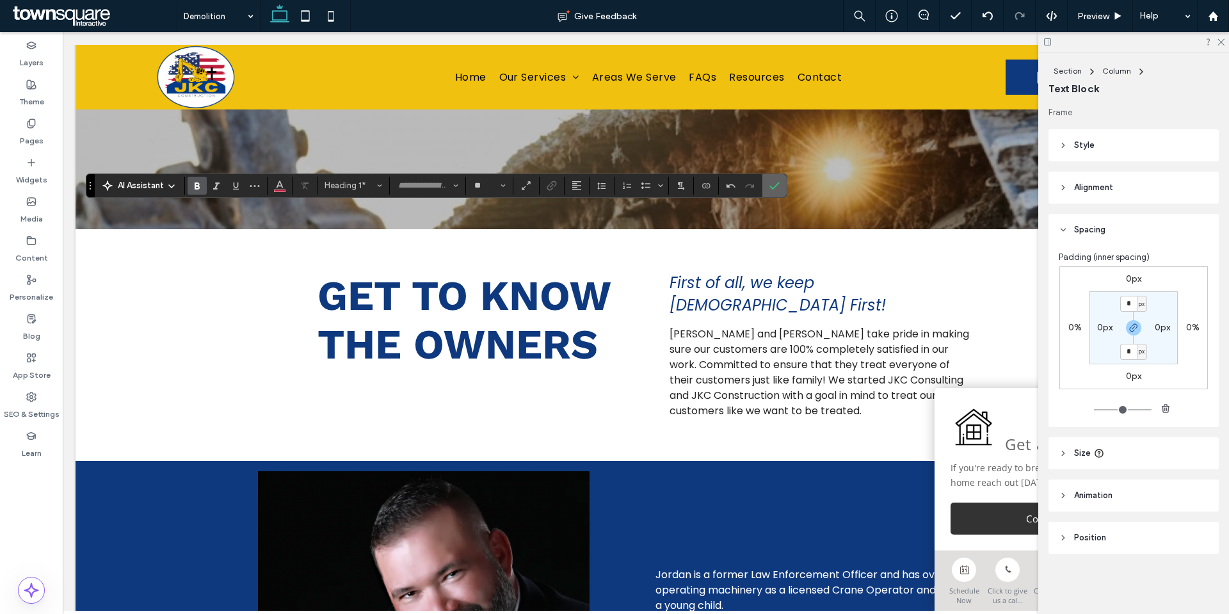
click at [770, 191] on span "Confirm" at bounding box center [773, 185] width 6 height 23
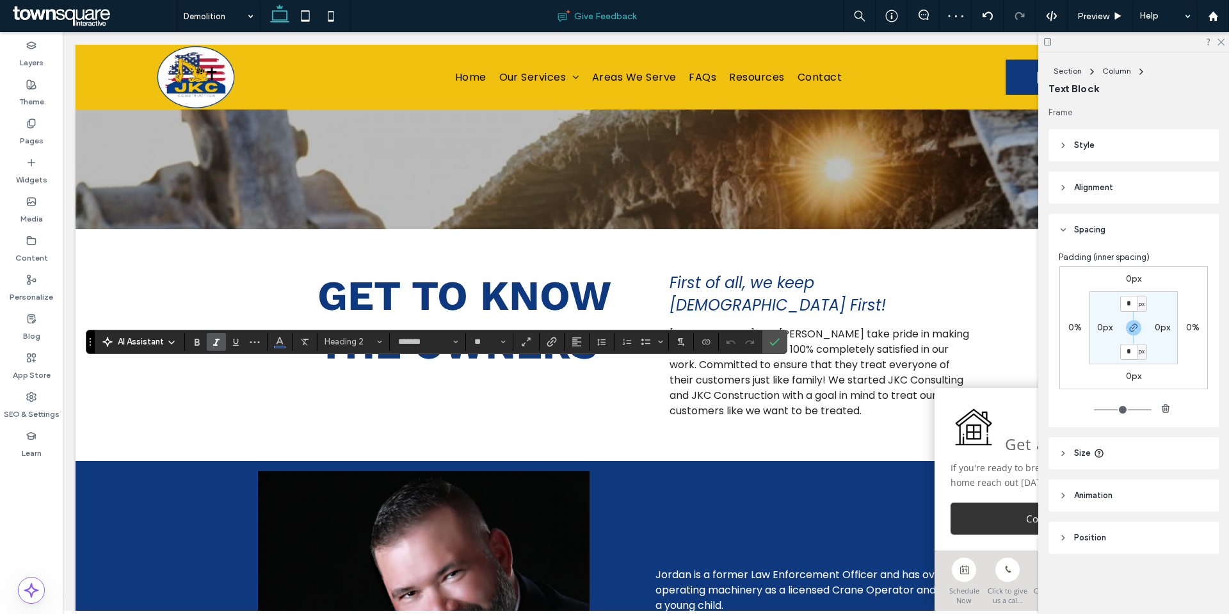
type input "******"
type input "**"
click at [768, 342] on label "Confirm" at bounding box center [774, 341] width 19 height 23
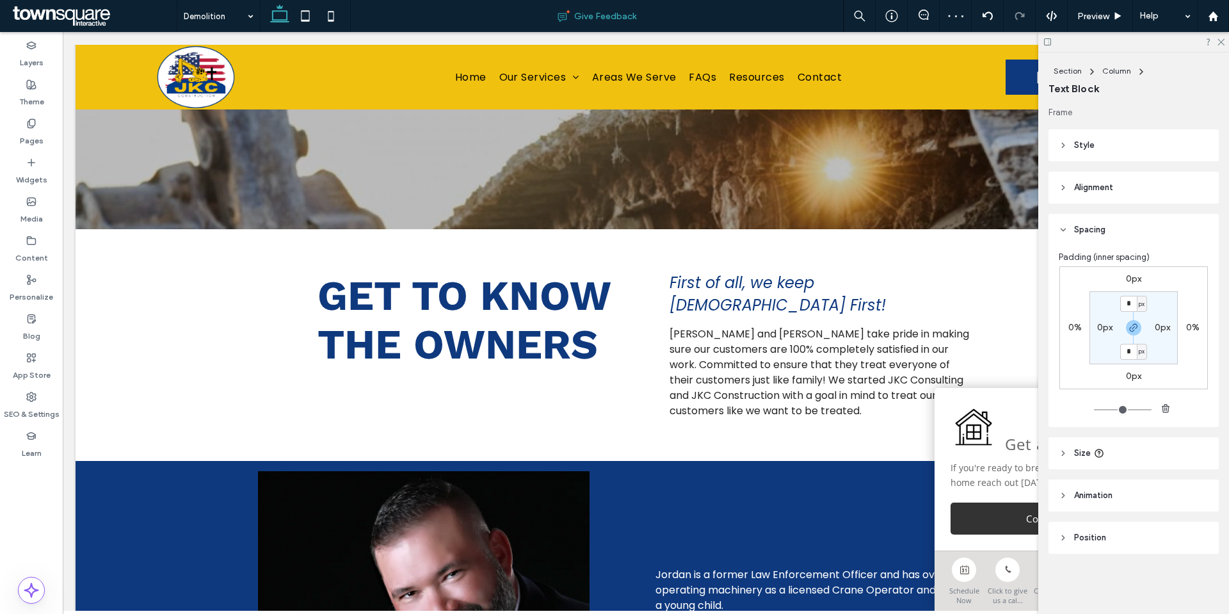
type input "*******"
type input "**"
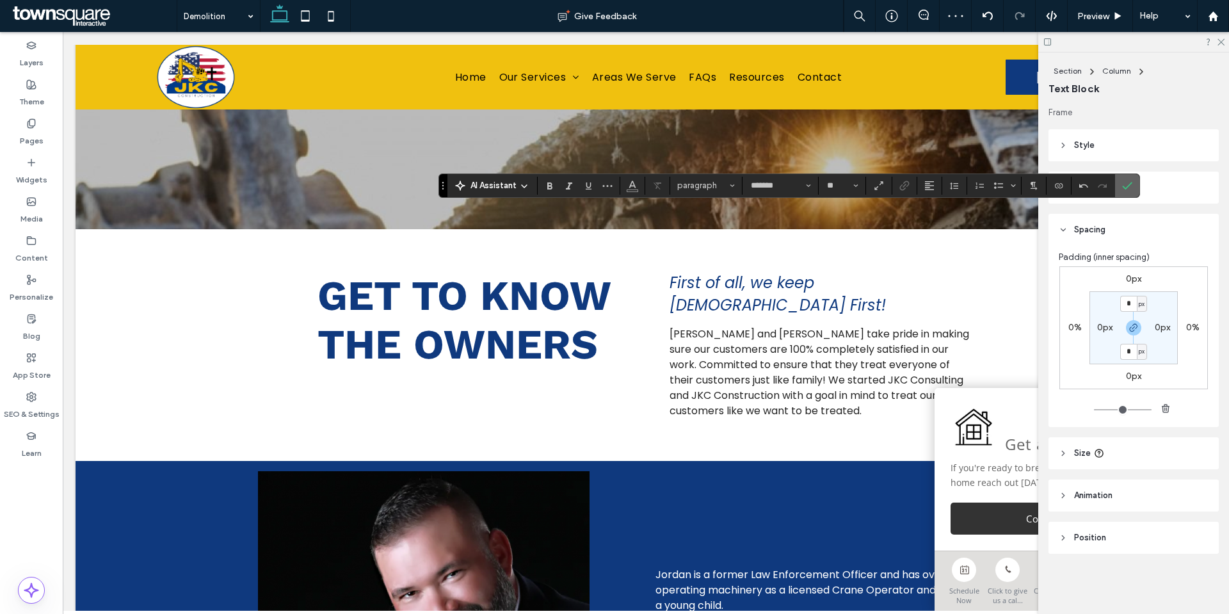
click at [1127, 184] on icon "Confirm" at bounding box center [1127, 186] width 10 height 10
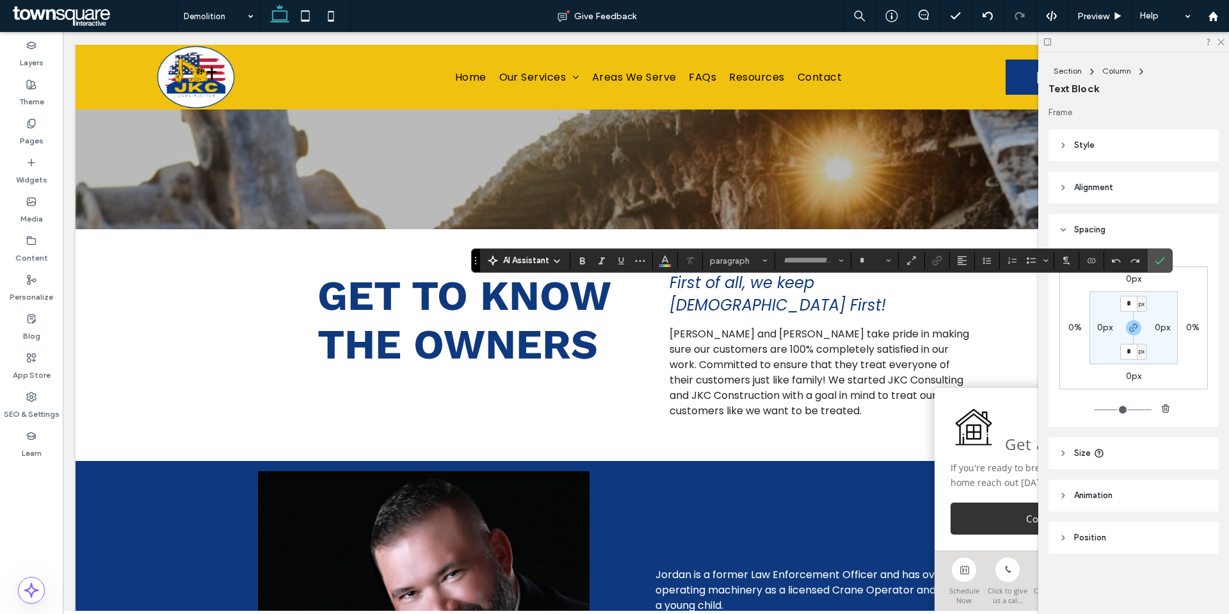
type input "*********"
type input "**"
click at [1161, 259] on icon "Confirm" at bounding box center [1160, 260] width 10 height 10
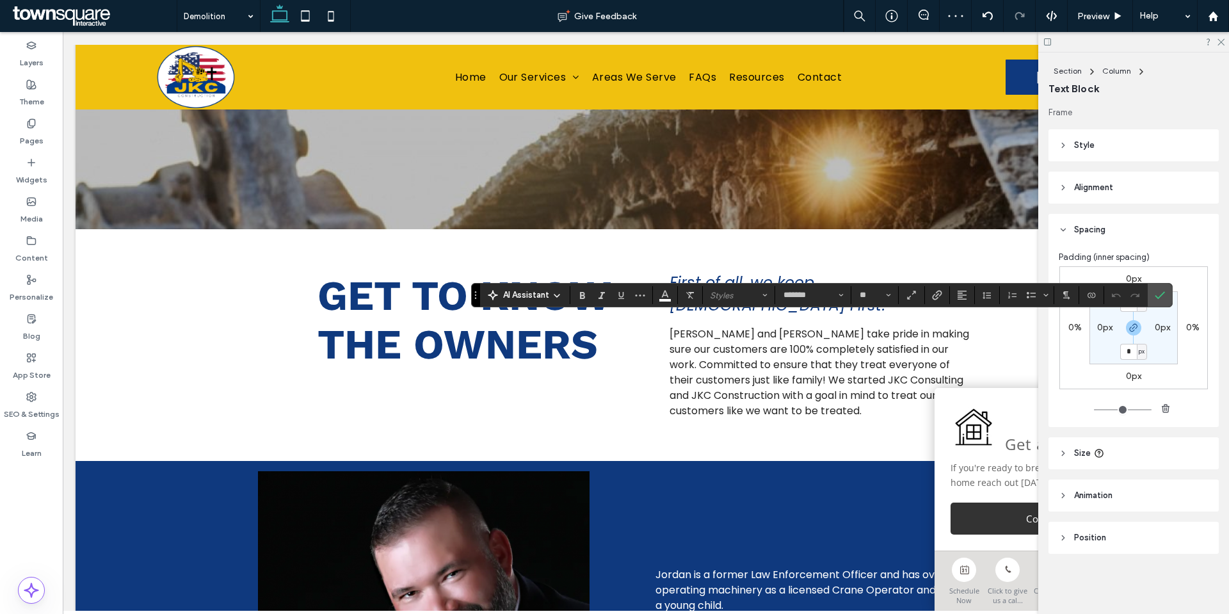
type input "**"
type input "*******"
type input "**"
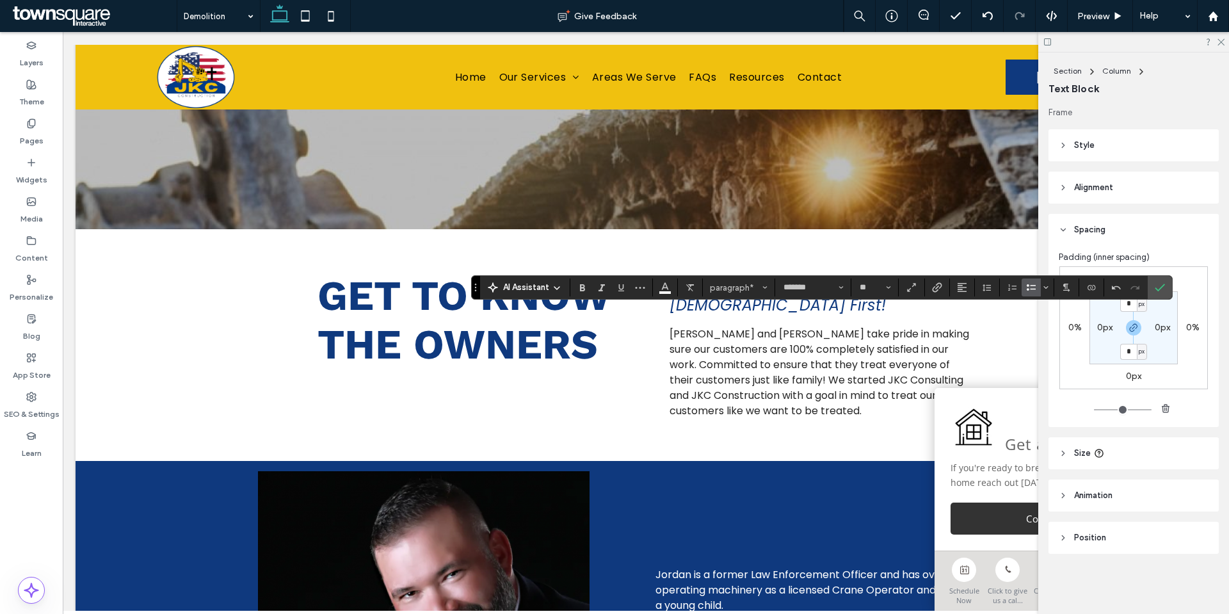
click at [1024, 293] on label "Bulleted List" at bounding box center [1031, 287] width 19 height 18
click at [1168, 292] on label "Confirm" at bounding box center [1159, 287] width 19 height 23
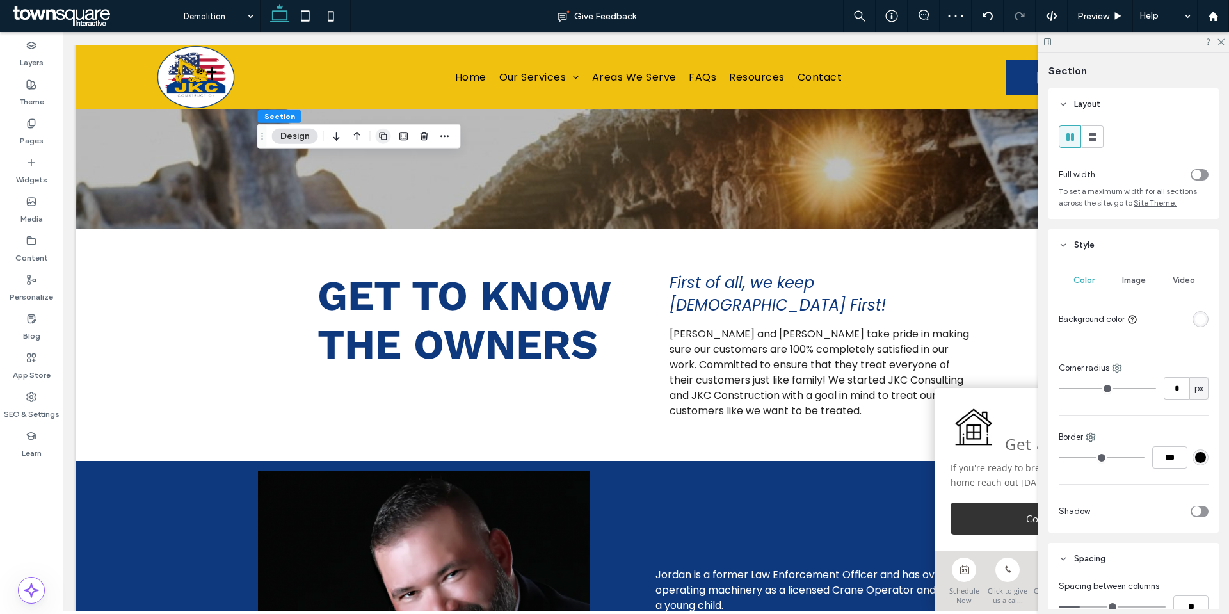
click at [385, 136] on icon "button" at bounding box center [383, 136] width 10 height 10
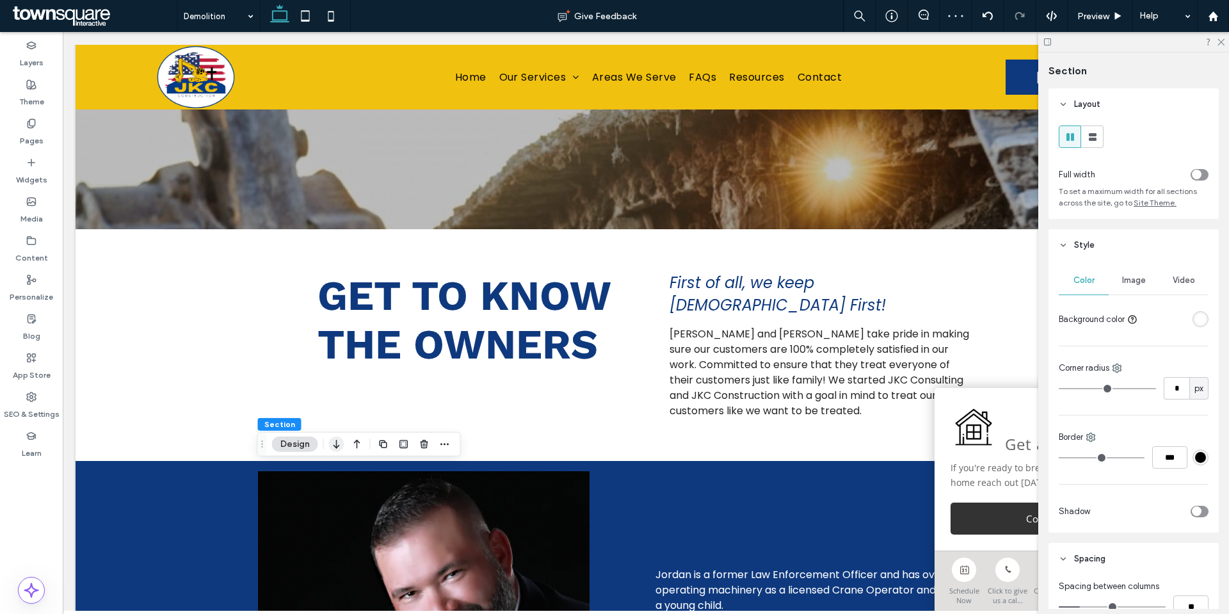
click at [334, 448] on icon "button" at bounding box center [336, 444] width 15 height 23
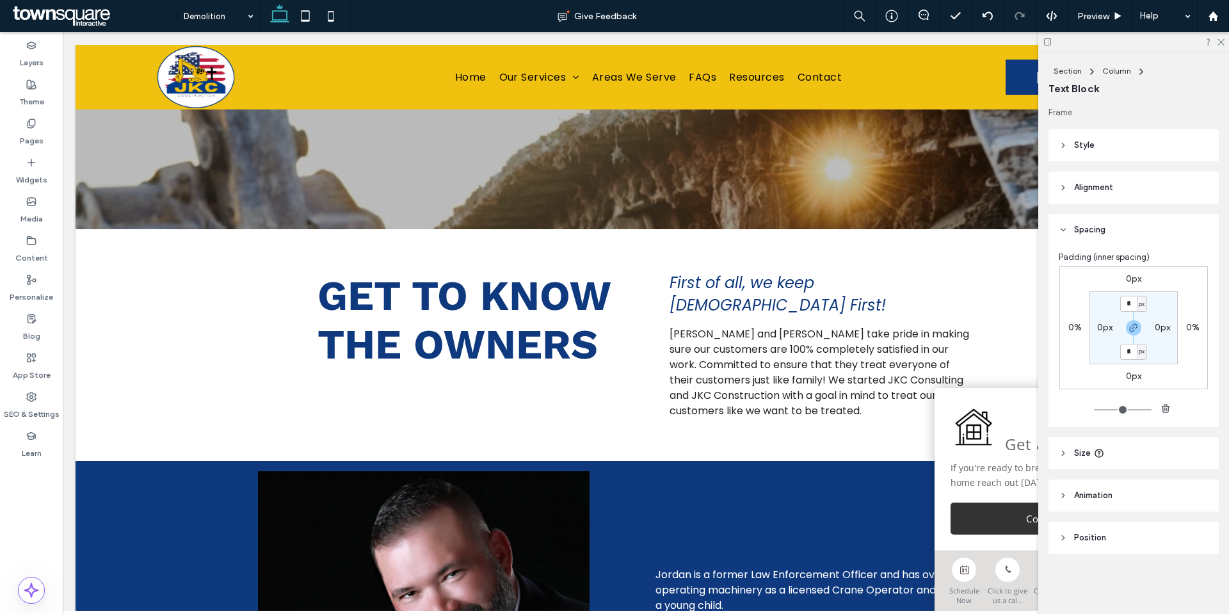
type input "*********"
type input "**"
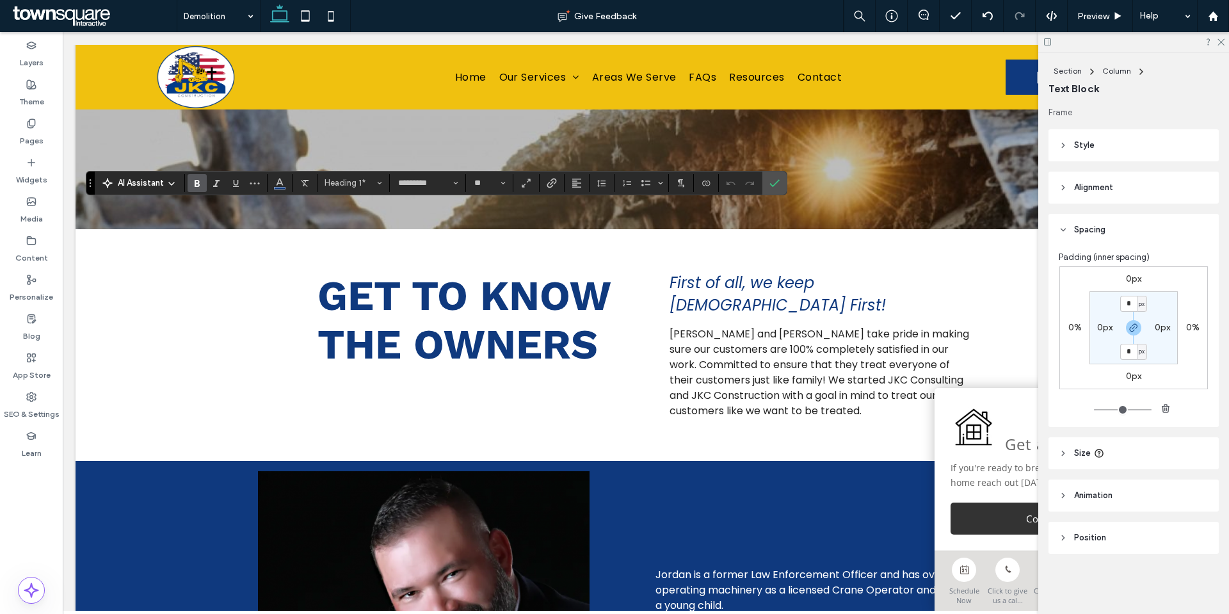
type input "******"
type input "**"
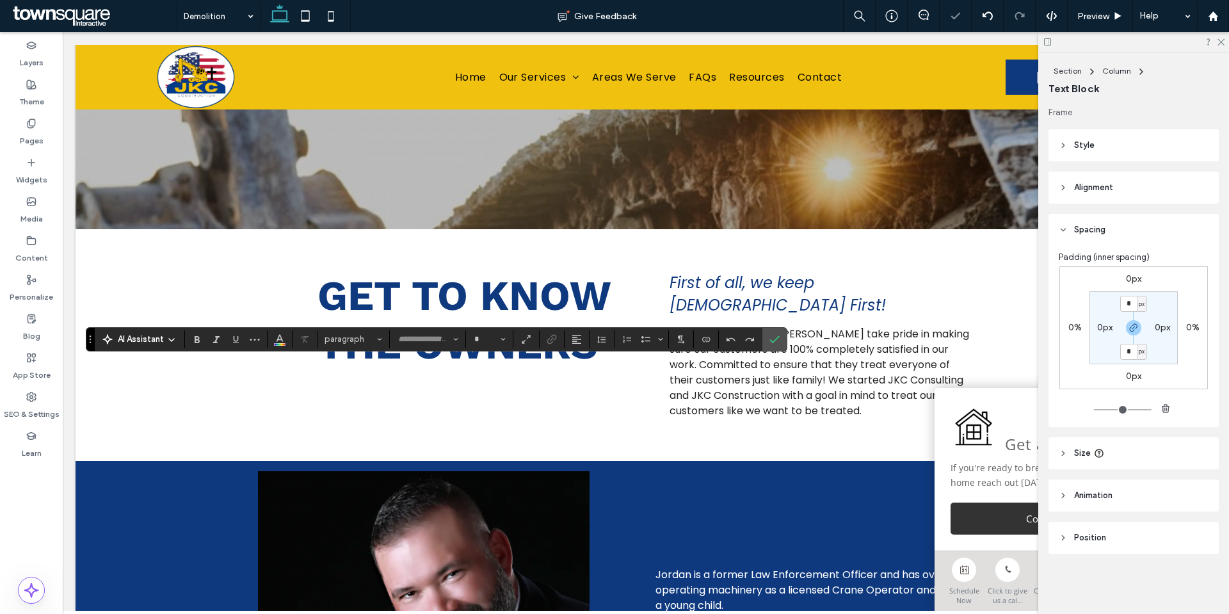
type input "*******"
type input "**"
click at [777, 339] on icon "Confirm" at bounding box center [775, 339] width 10 height 10
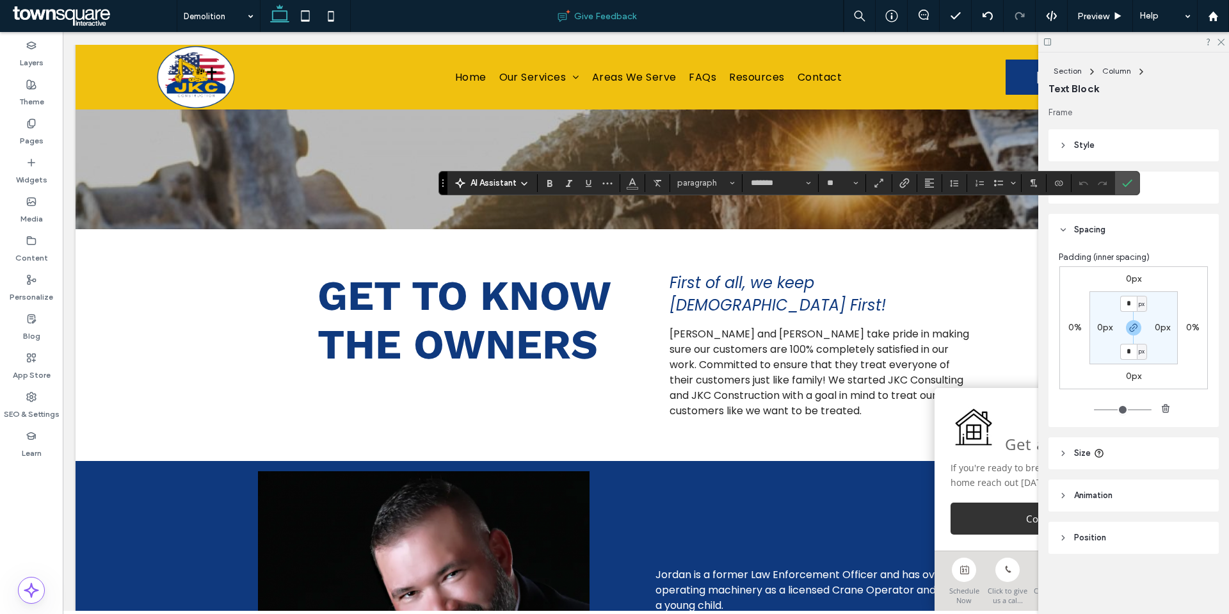
type input "**"
type input "*******"
type input "**"
click at [997, 184] on icon "Bulleted List" at bounding box center [999, 183] width 10 height 10
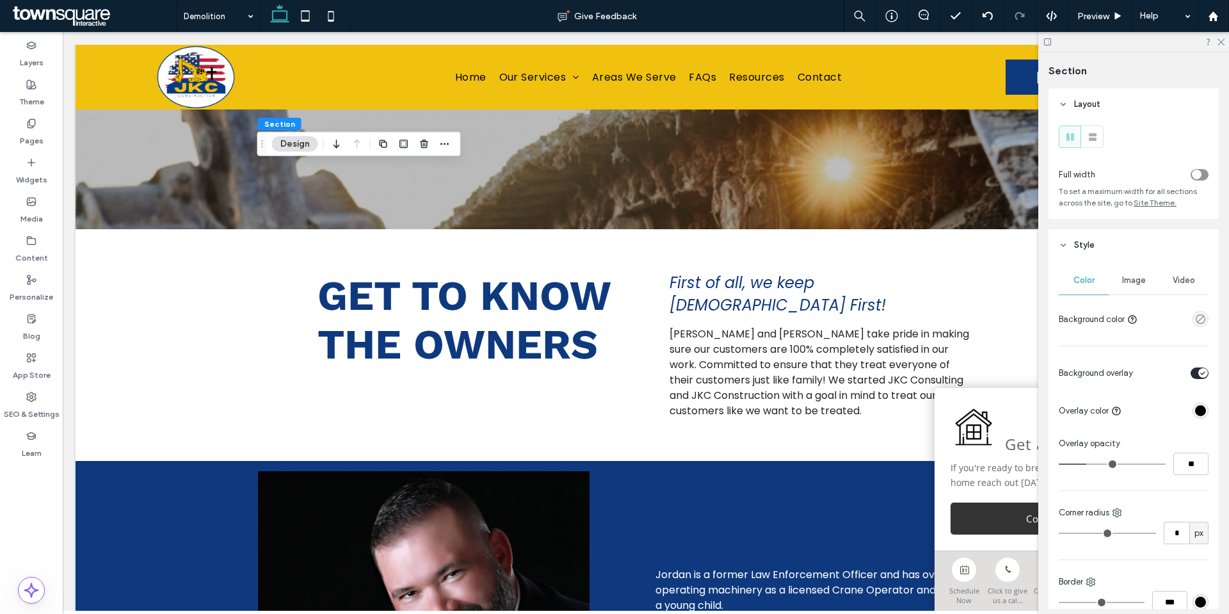
click at [1115, 280] on div "Image" at bounding box center [1134, 280] width 50 height 28
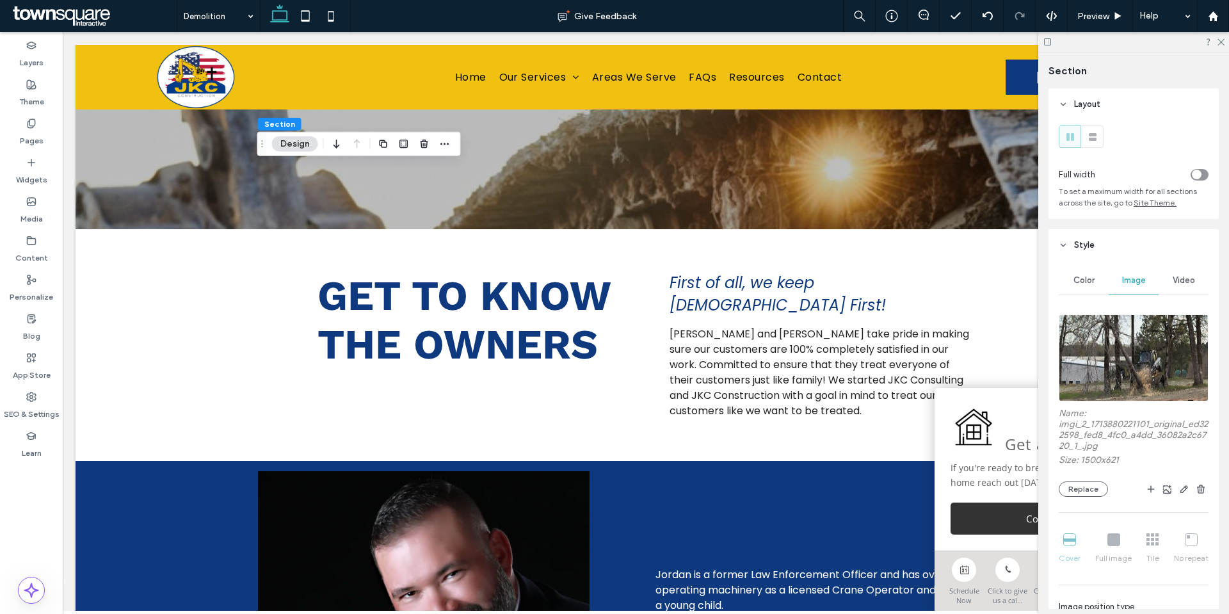
click at [1079, 376] on img at bounding box center [1134, 357] width 150 height 87
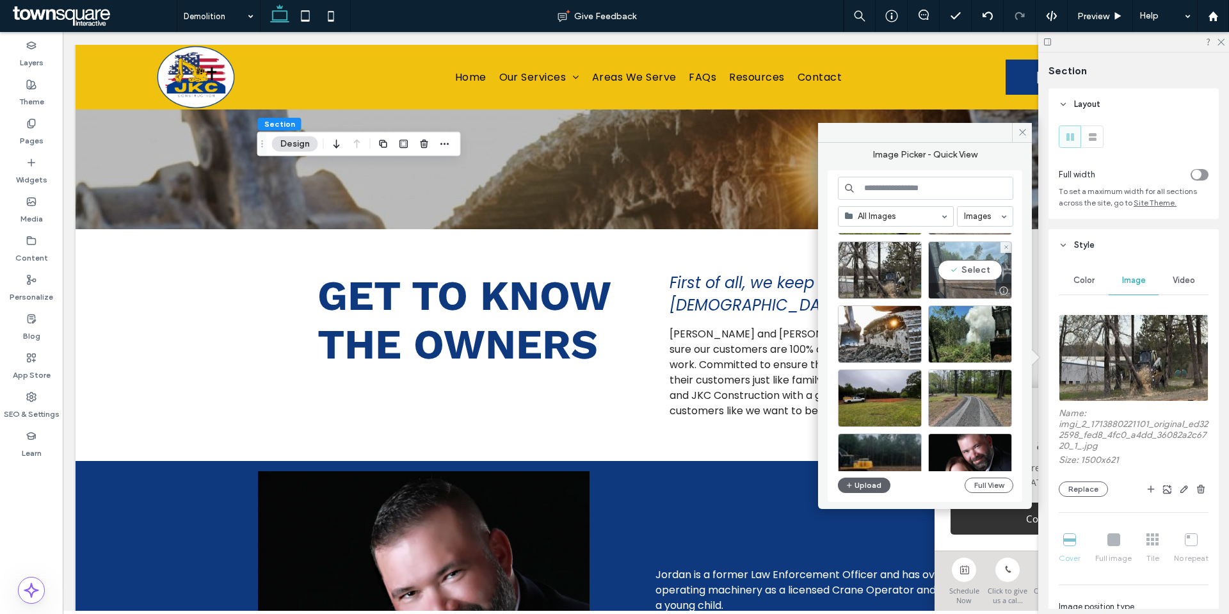
scroll to position [192, 0]
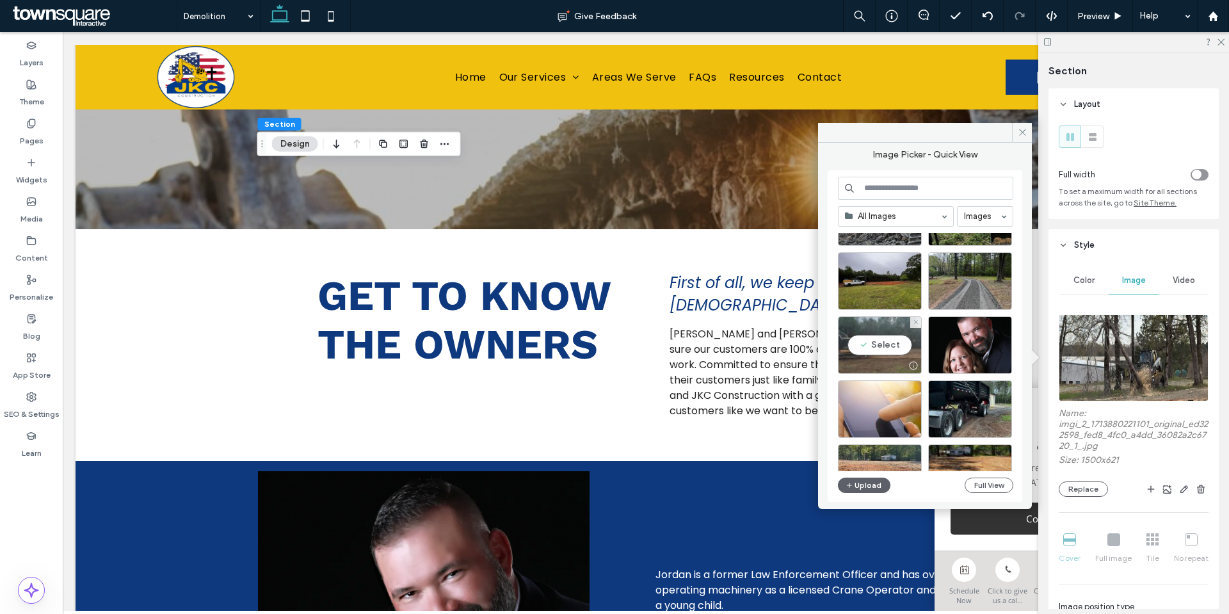
click at [862, 332] on div "Select" at bounding box center [880, 345] width 84 height 58
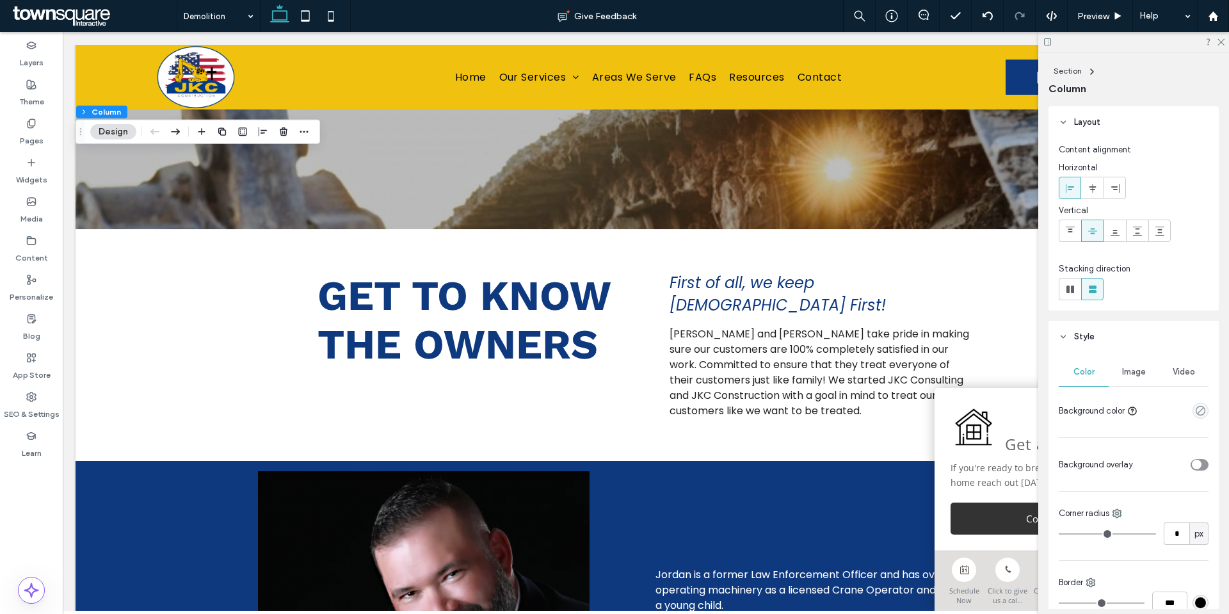
click at [1145, 369] on div "Image" at bounding box center [1134, 372] width 50 height 28
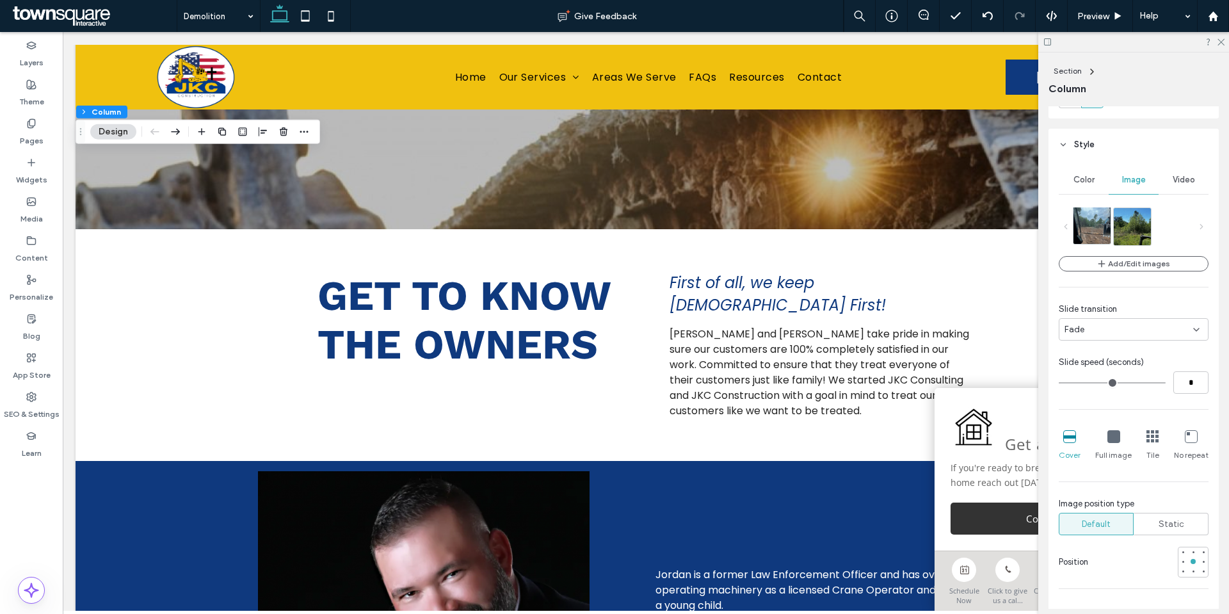
click at [1106, 229] on img at bounding box center [1092, 225] width 37 height 37
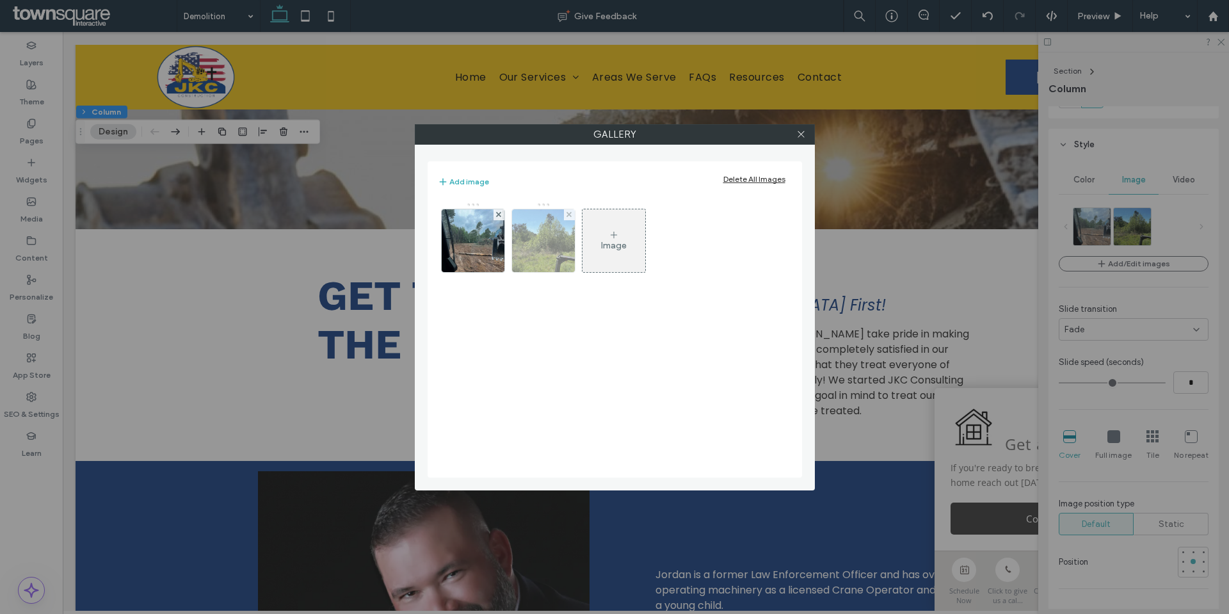
click at [574, 214] on div at bounding box center [569, 214] width 11 height 11
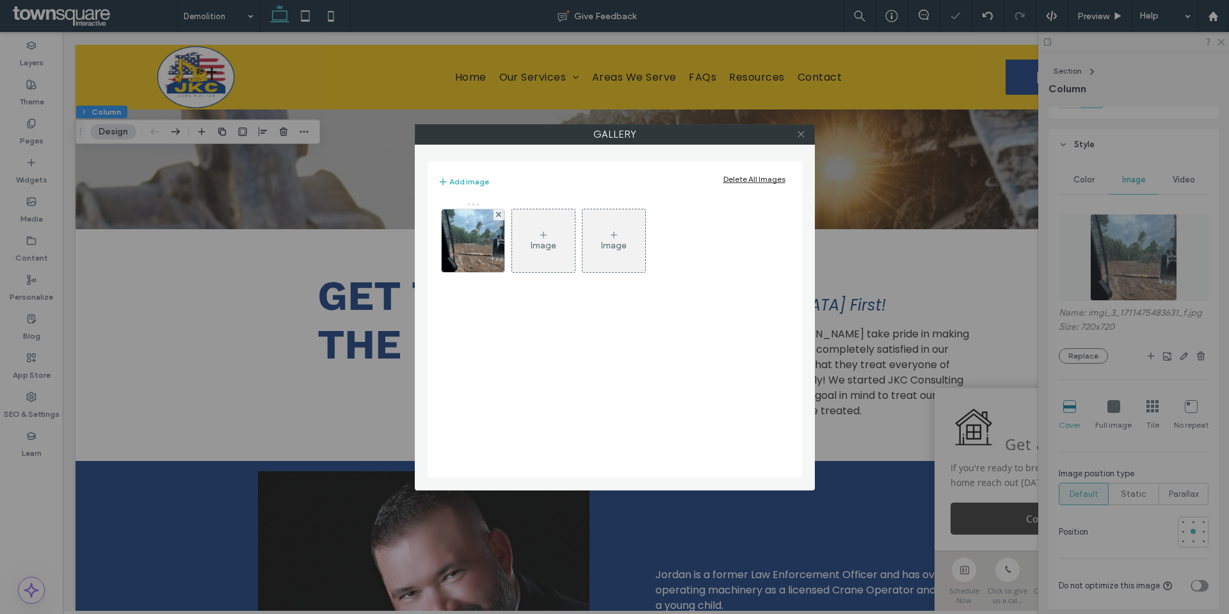
click at [802, 131] on icon at bounding box center [801, 134] width 10 height 10
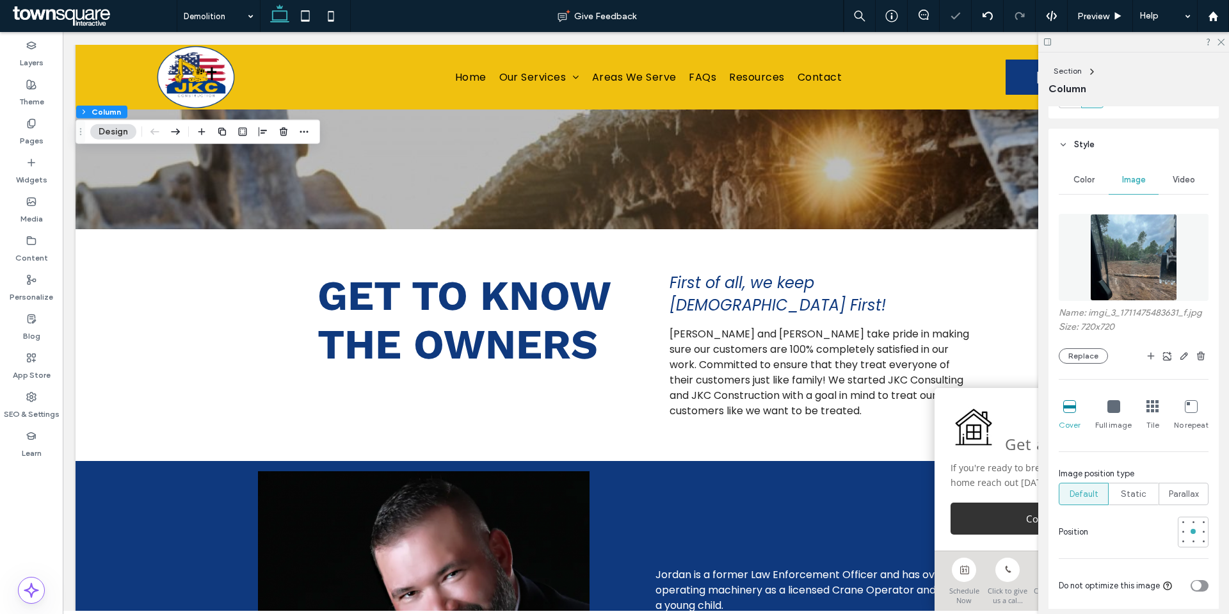
click at [1156, 274] on img at bounding box center [1133, 257] width 87 height 87
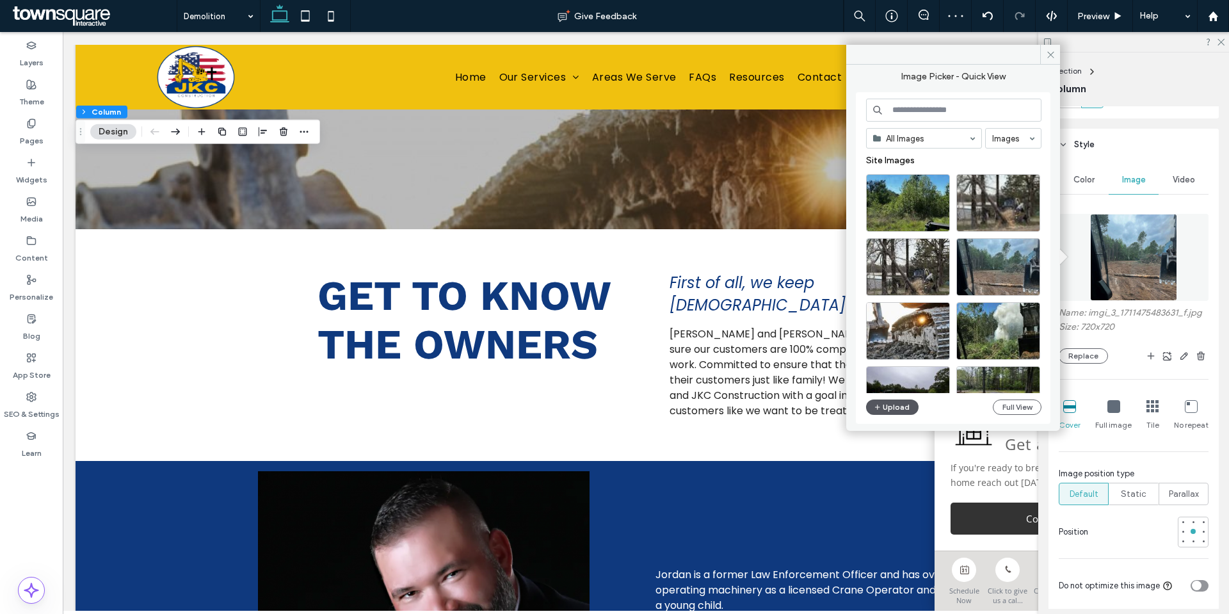
click at [896, 407] on button "Upload" at bounding box center [892, 406] width 52 height 15
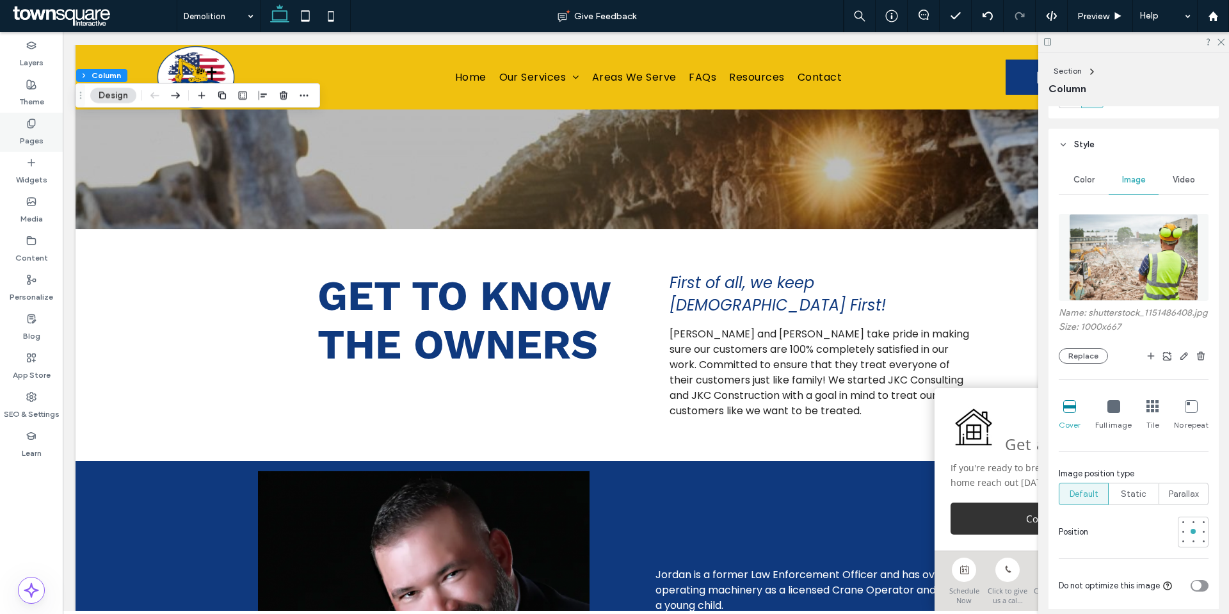
click at [29, 129] on label "Pages" at bounding box center [32, 138] width 24 height 18
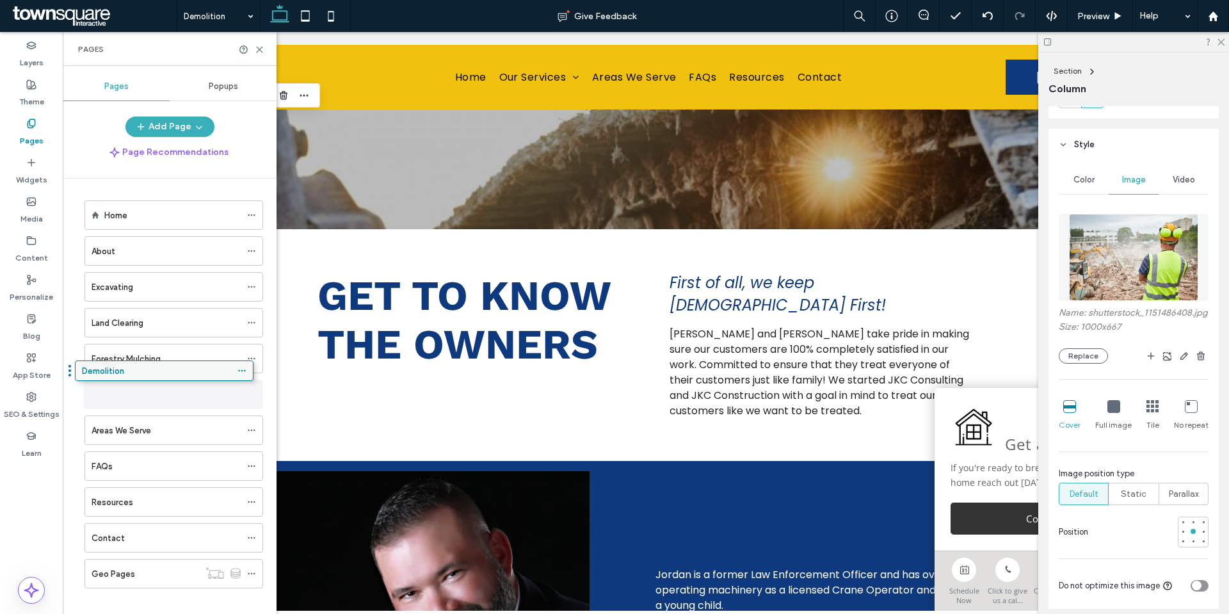
drag, startPoint x: 136, startPoint y: 578, endPoint x: 127, endPoint y: 380, distance: 198.7
click at [251, 396] on icon at bounding box center [251, 394] width 9 height 9
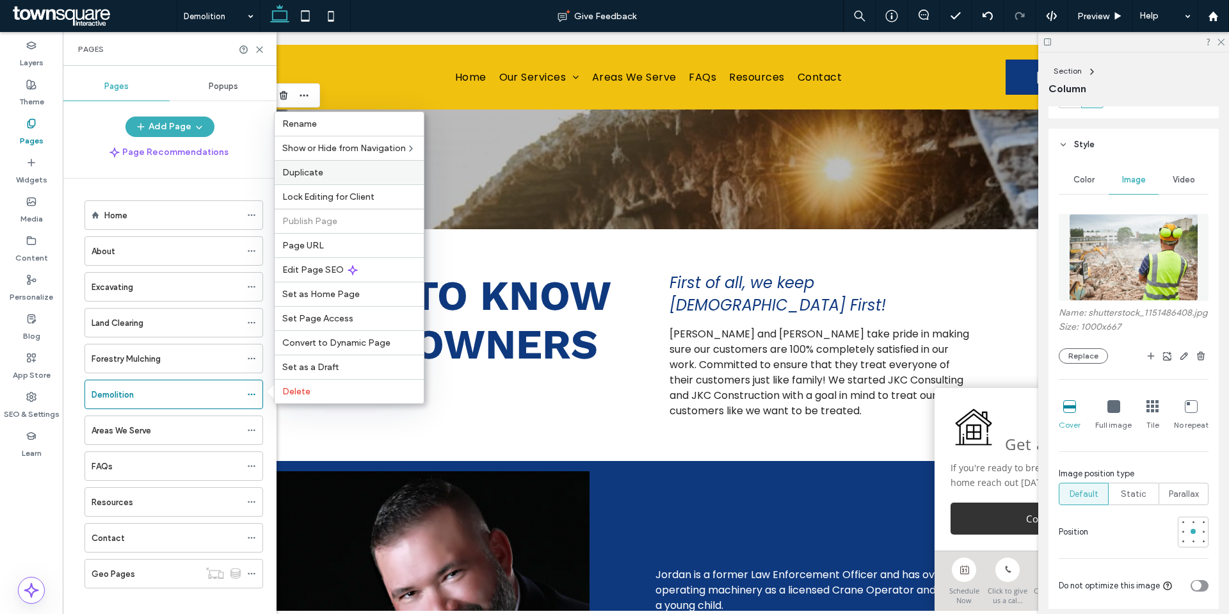
click at [301, 172] on span "Duplicate" at bounding box center [302, 172] width 41 height 11
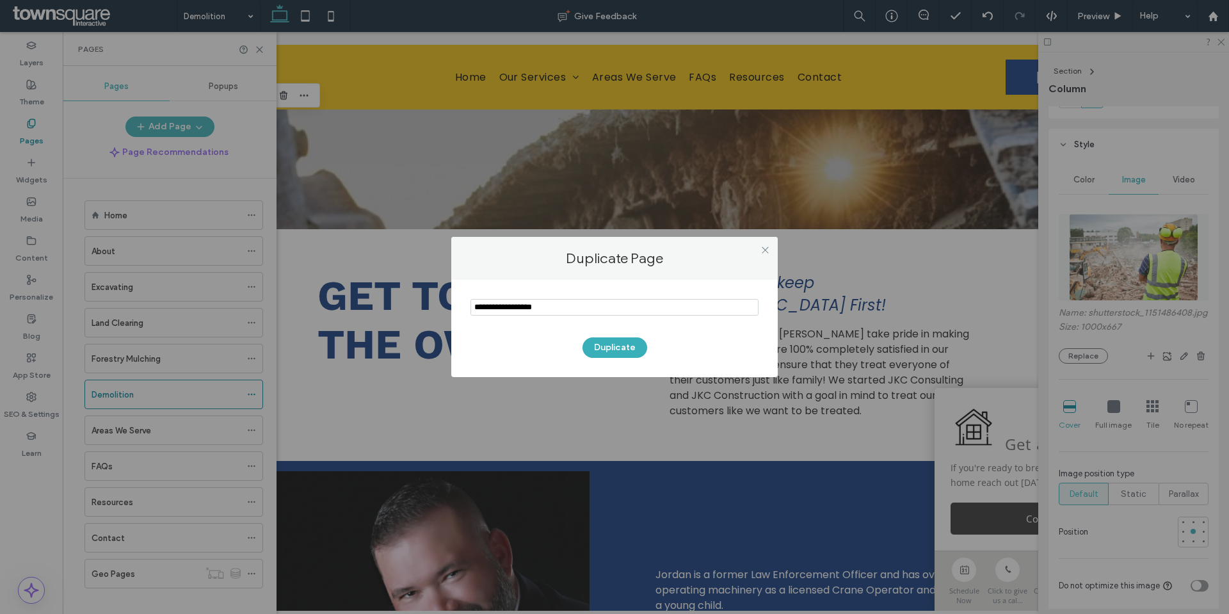
drag, startPoint x: 579, startPoint y: 310, endPoint x: 420, endPoint y: 298, distance: 159.8
click at [421, 298] on div "Duplicate Page Duplicate" at bounding box center [614, 307] width 1229 height 614
type input "**********"
click at [599, 341] on button "Duplicate" at bounding box center [615, 347] width 65 height 20
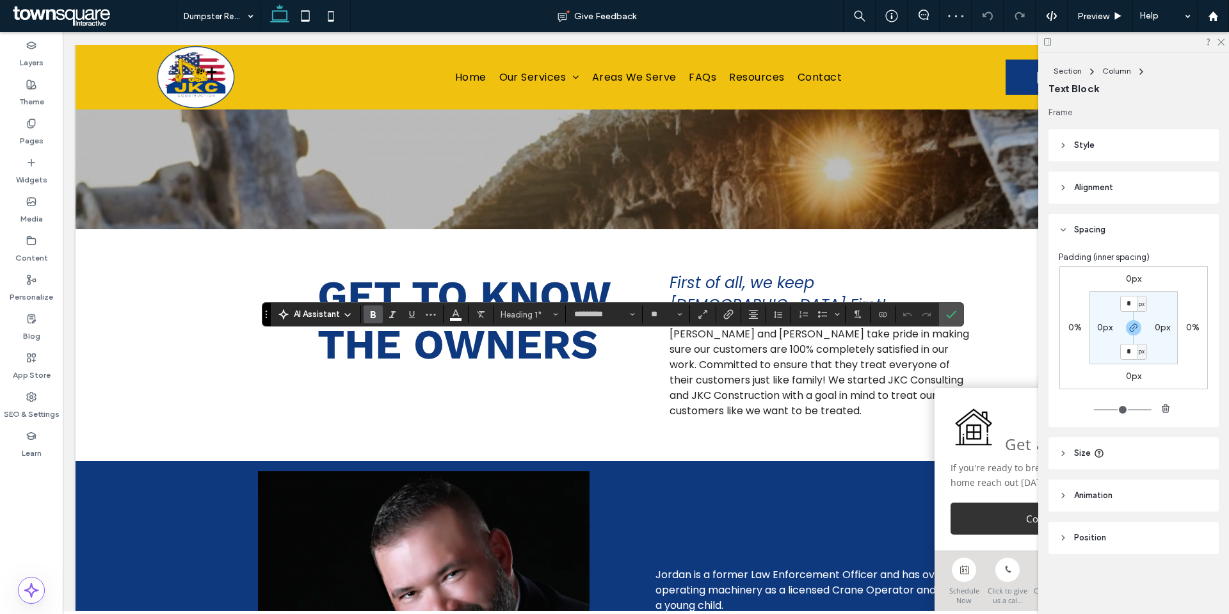
type input "******"
type input "**"
click at [944, 312] on label "Confirm" at bounding box center [951, 314] width 19 height 23
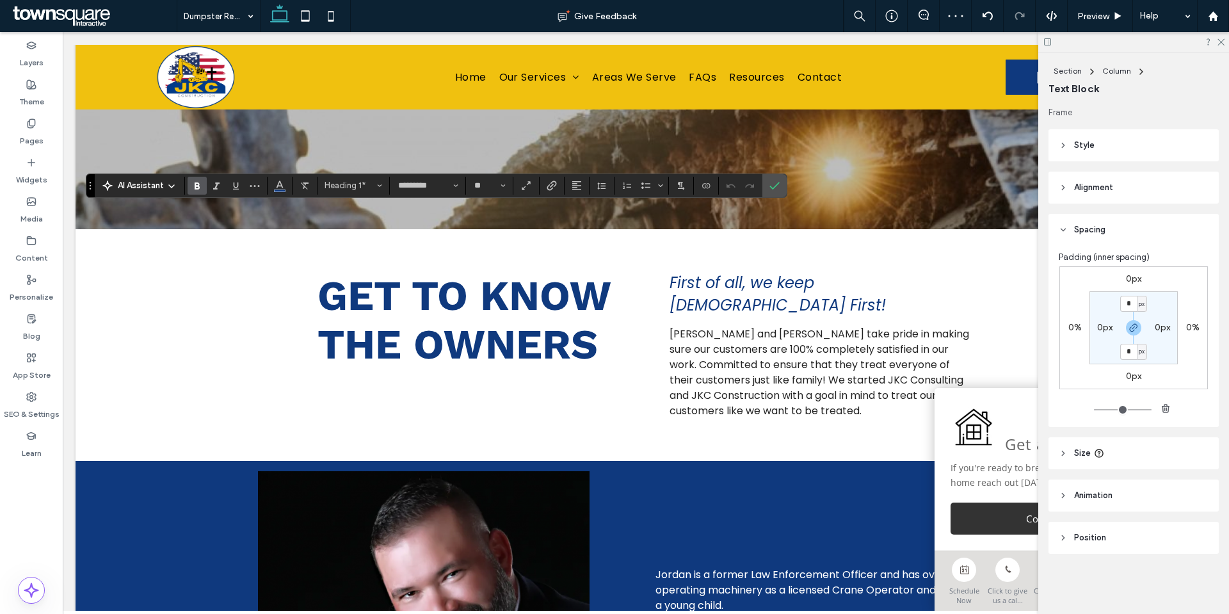
type input "**"
click at [773, 190] on icon "Confirm" at bounding box center [775, 186] width 10 height 10
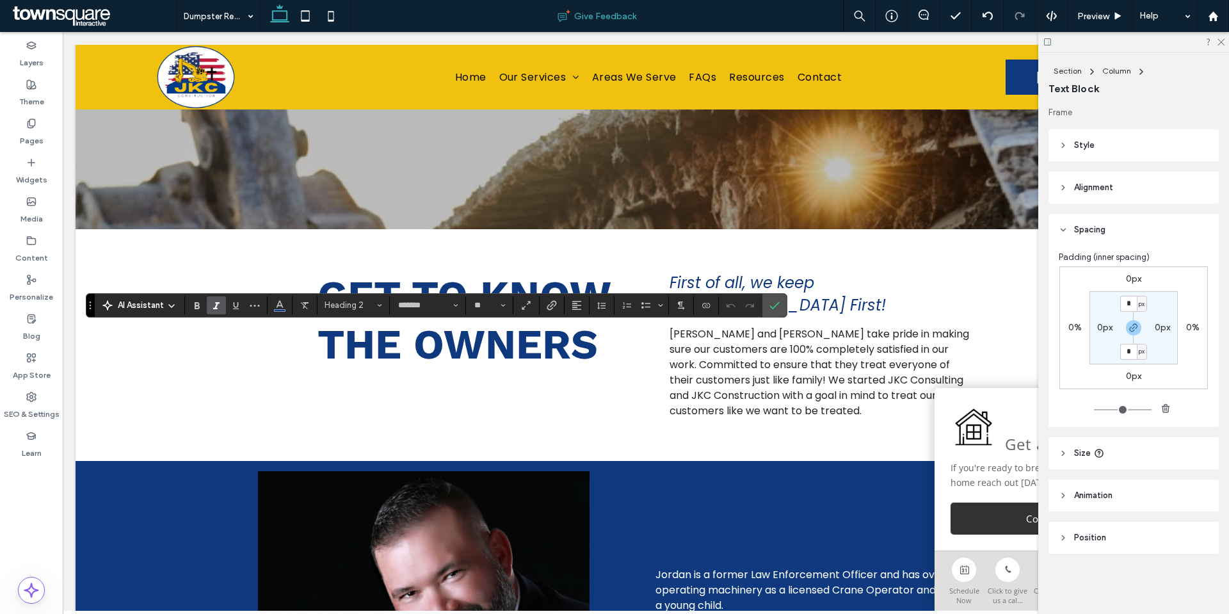
type input "******"
type input "**"
click at [777, 307] on icon "Confirm" at bounding box center [775, 305] width 10 height 10
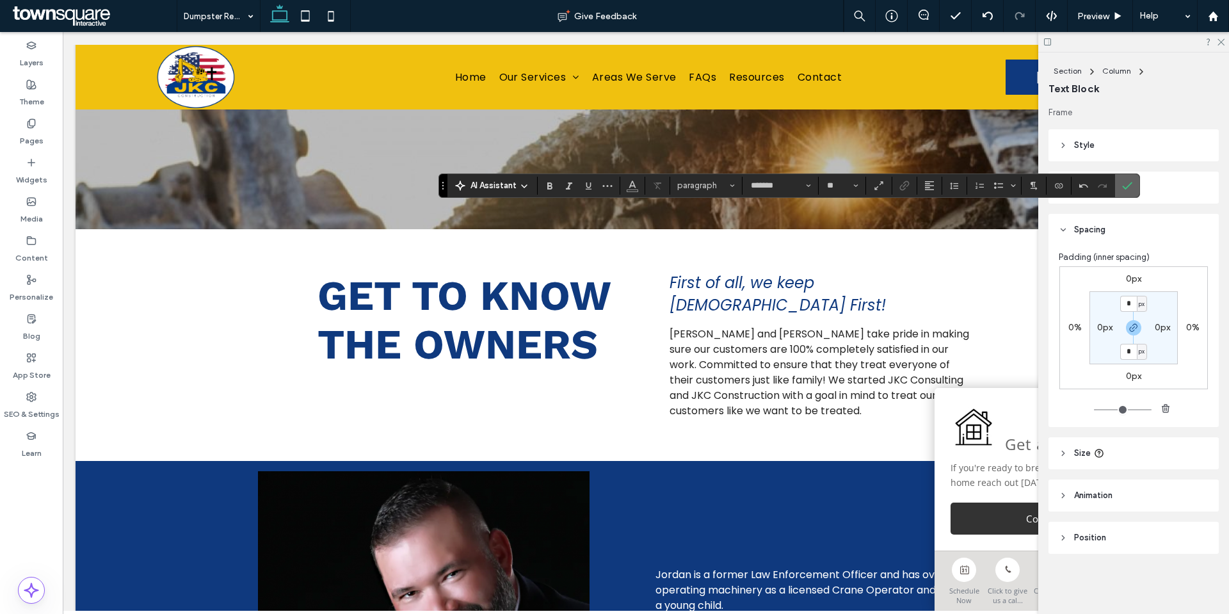
click at [1127, 182] on icon "Confirm" at bounding box center [1127, 186] width 10 height 10
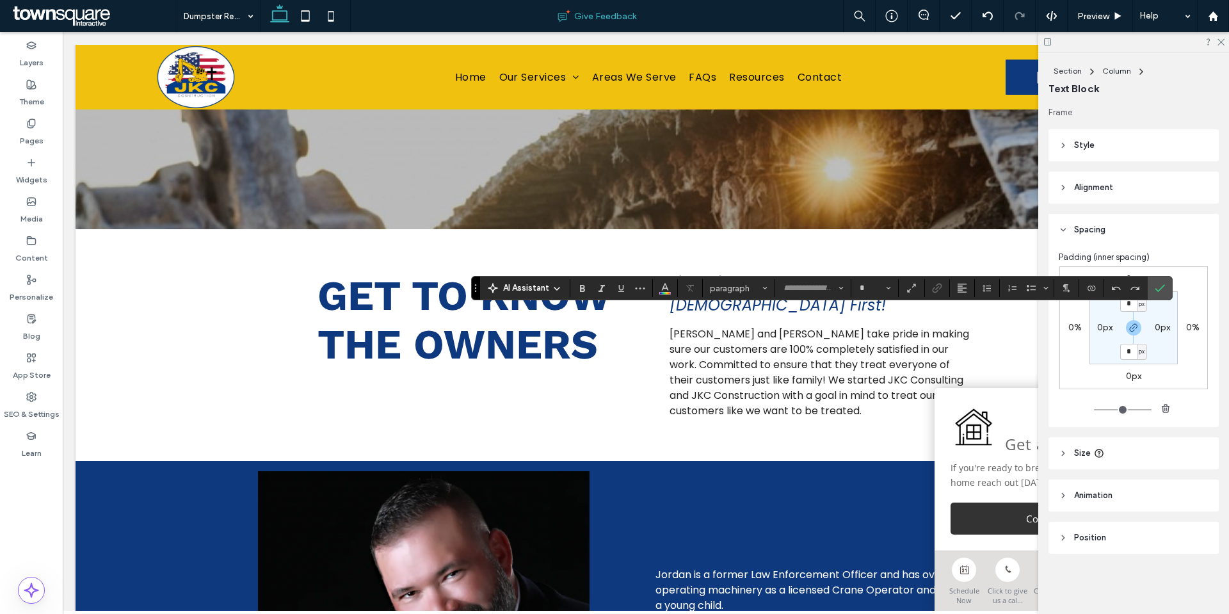
type input "*********"
type input "**"
click at [1170, 289] on section at bounding box center [1160, 288] width 24 height 23
click at [1159, 291] on icon "Confirm" at bounding box center [1160, 288] width 10 height 10
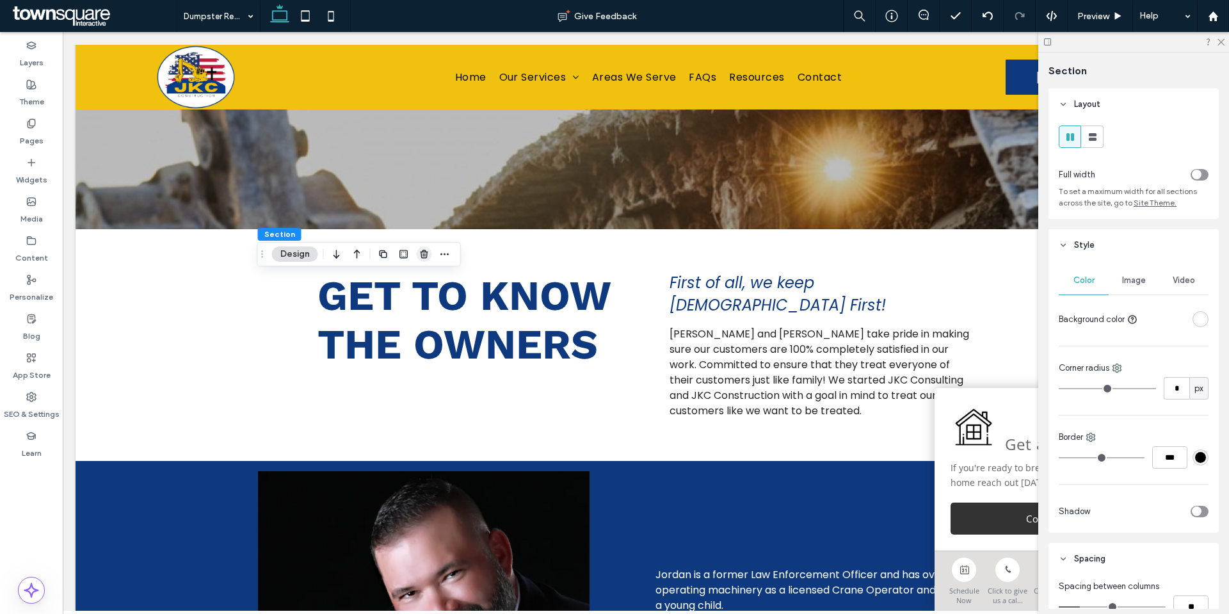
click at [421, 255] on use "button" at bounding box center [424, 254] width 8 height 8
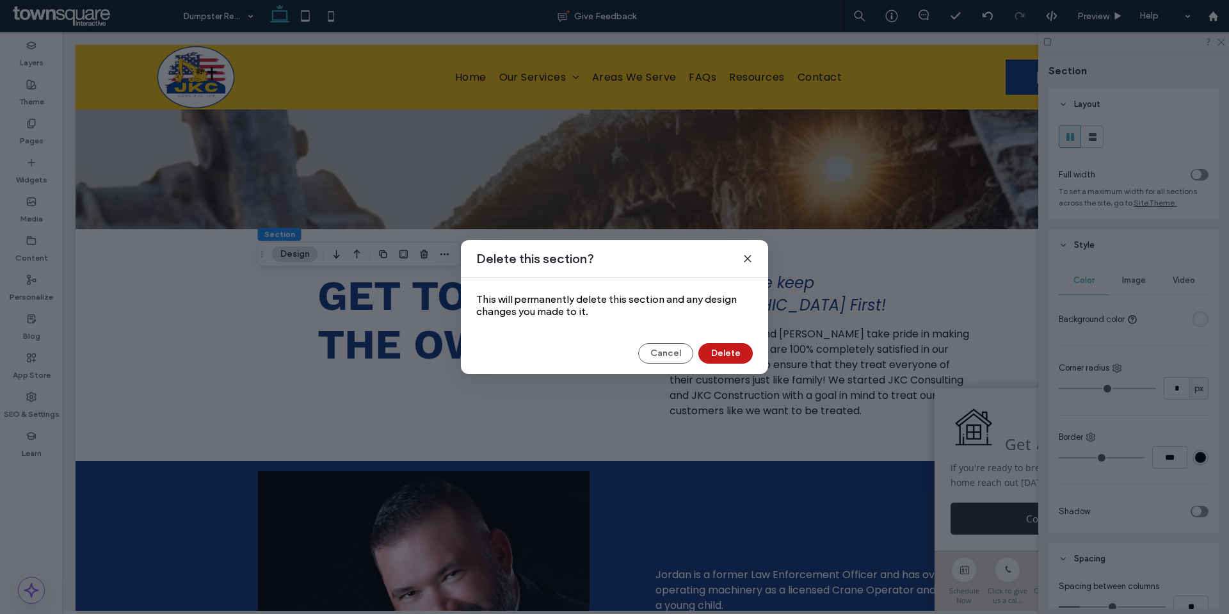
click at [734, 355] on button "Delete" at bounding box center [725, 353] width 54 height 20
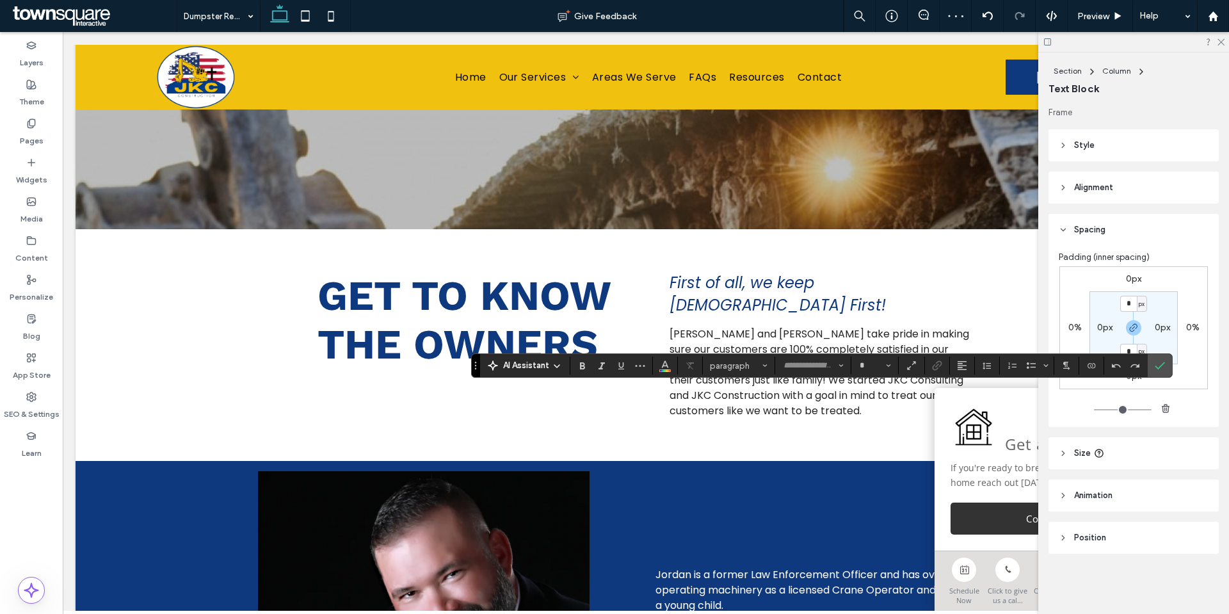
type input "*******"
type input "**"
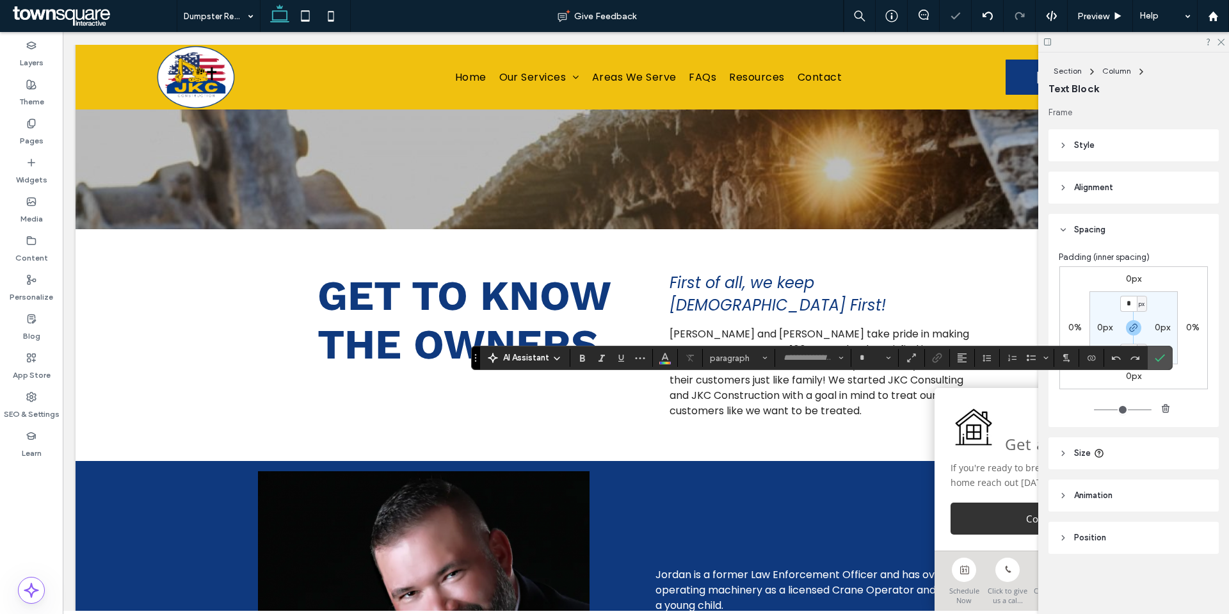
type input "*******"
type input "**"
click at [1033, 359] on icon "Bulleted List" at bounding box center [1031, 358] width 10 height 10
click at [1159, 356] on icon "Confirm" at bounding box center [1160, 358] width 10 height 10
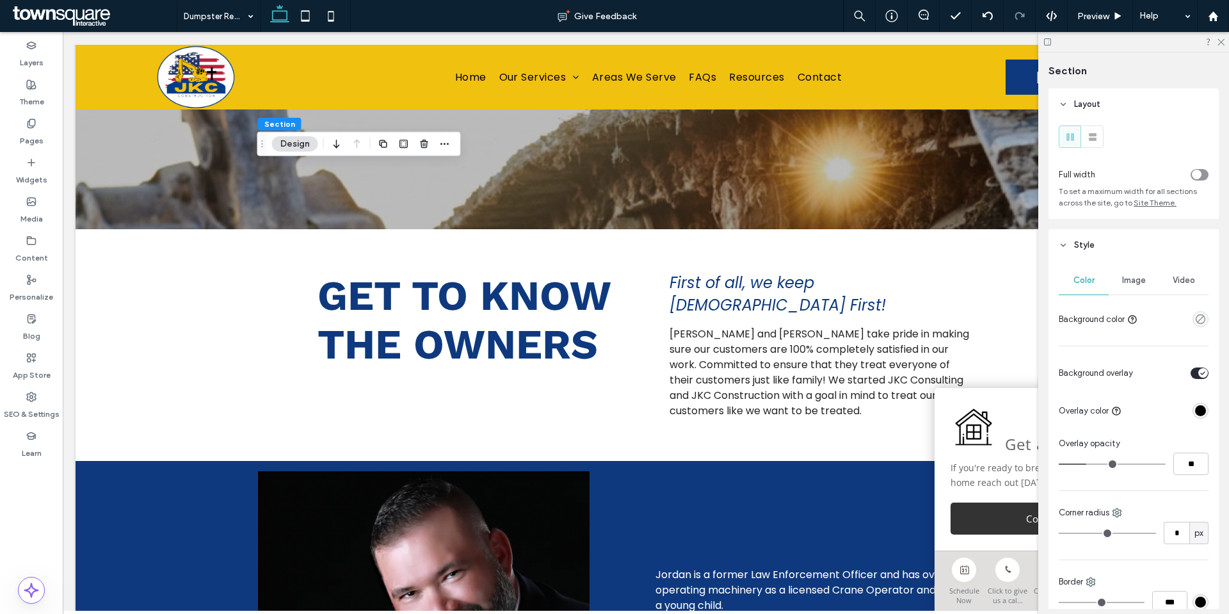
click at [1145, 287] on div "Image" at bounding box center [1134, 280] width 50 height 28
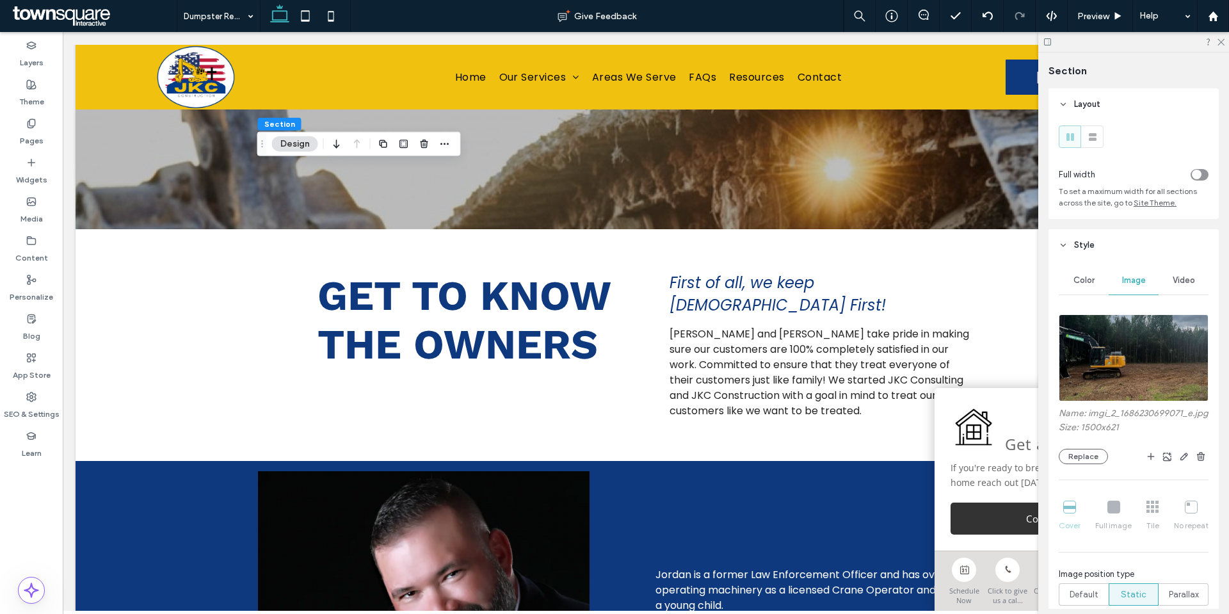
click at [1109, 375] on img at bounding box center [1134, 357] width 150 height 87
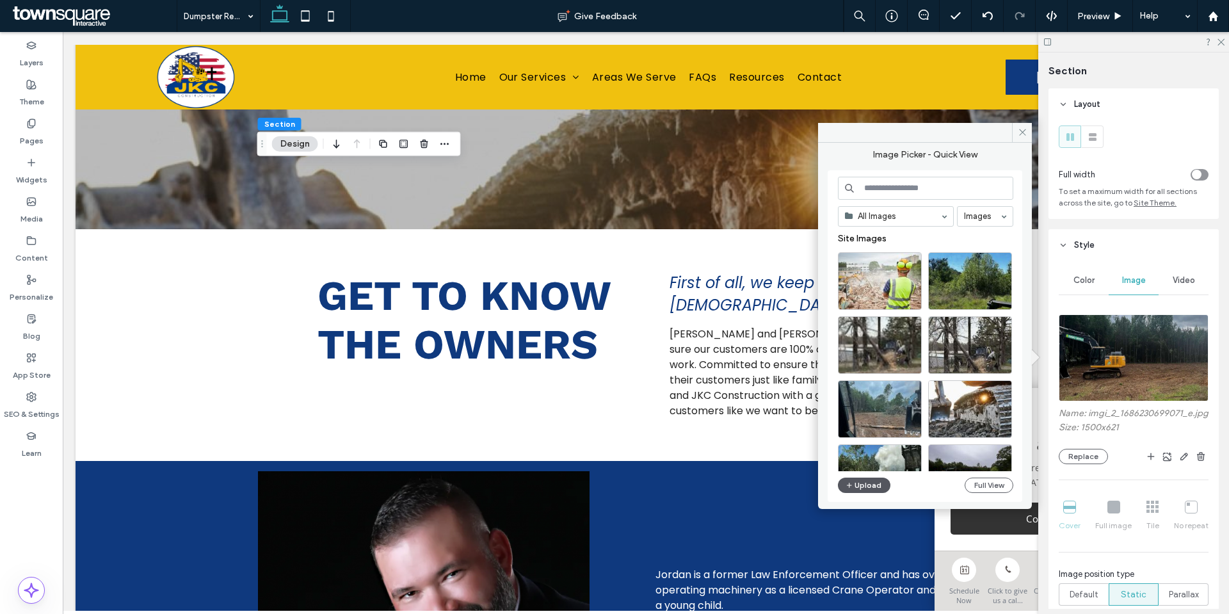
click at [866, 481] on button "Upload" at bounding box center [864, 485] width 52 height 15
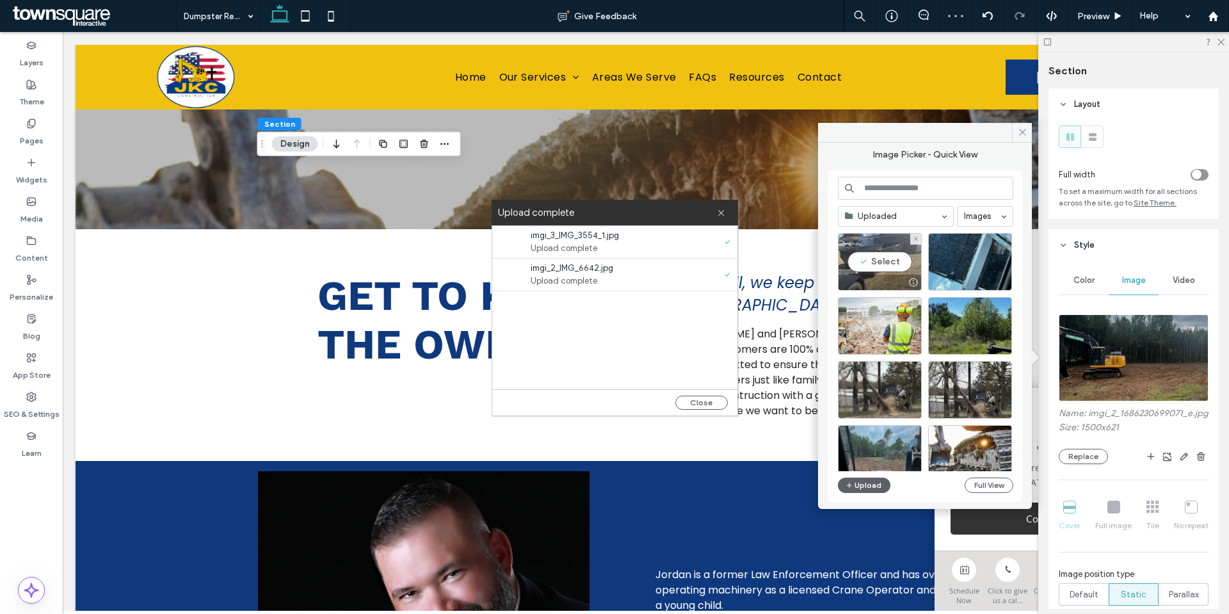
click at [883, 267] on div "Select" at bounding box center [880, 262] width 84 height 58
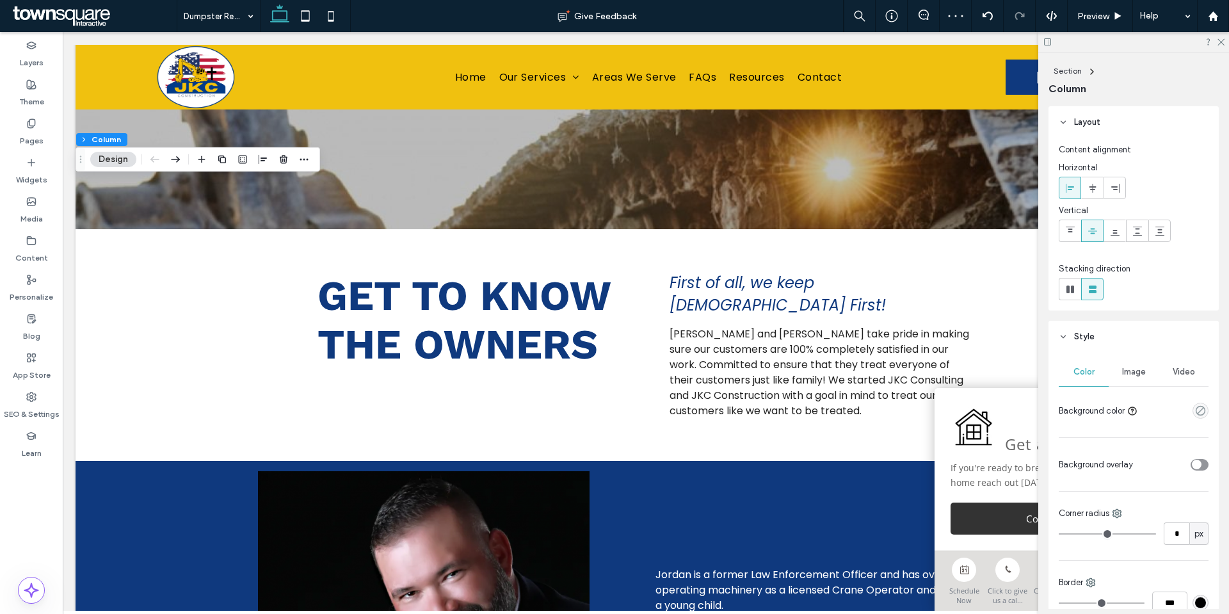
click at [1147, 367] on div "Image" at bounding box center [1134, 372] width 50 height 28
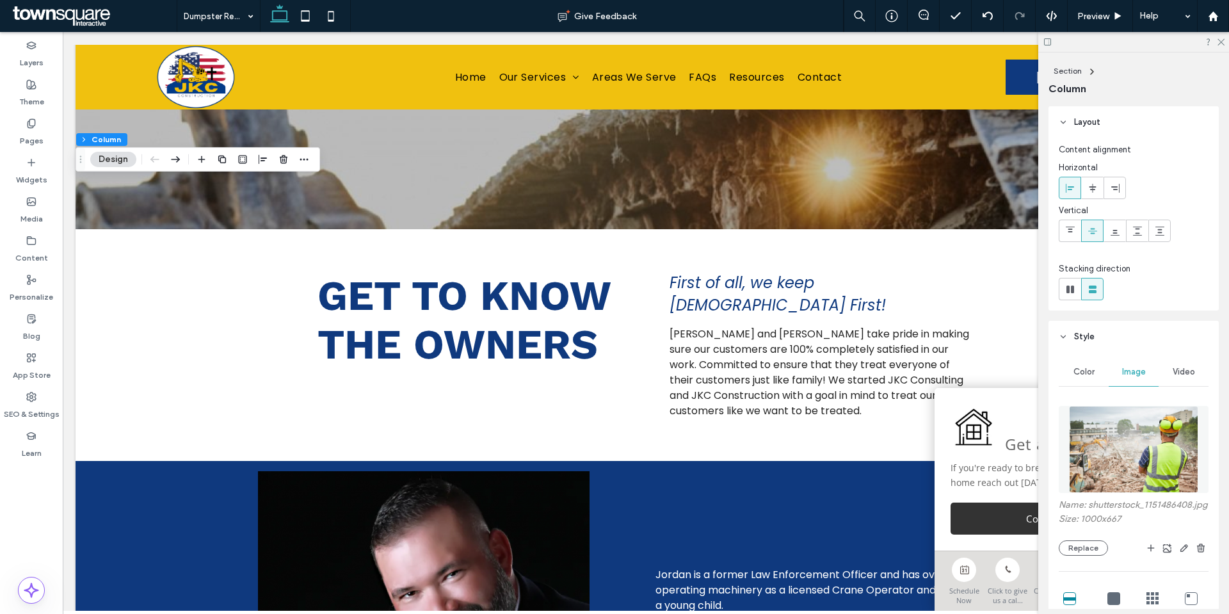
click at [1104, 447] on img at bounding box center [1134, 449] width 130 height 87
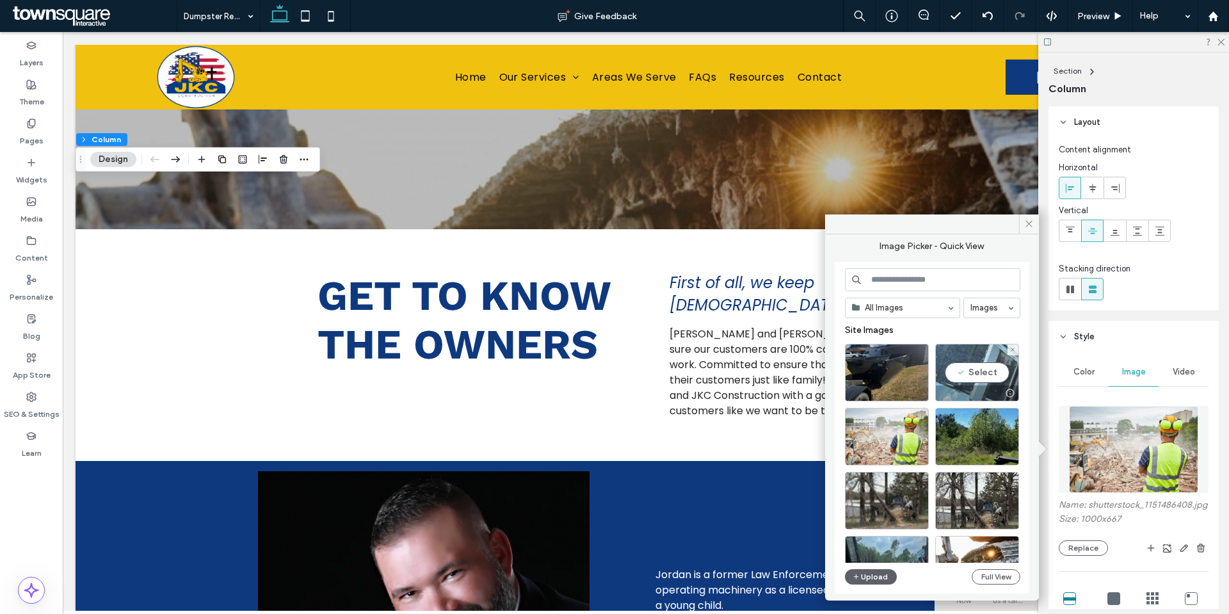
click at [992, 389] on div at bounding box center [977, 392] width 83 height 15
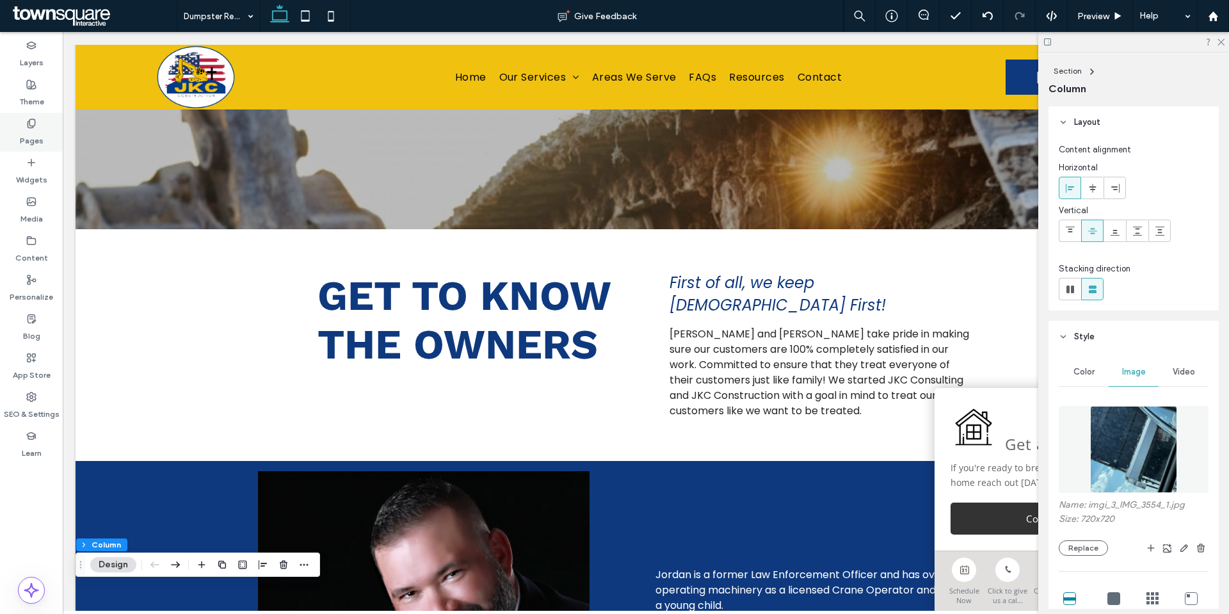
click at [44, 123] on div "Pages" at bounding box center [31, 132] width 63 height 39
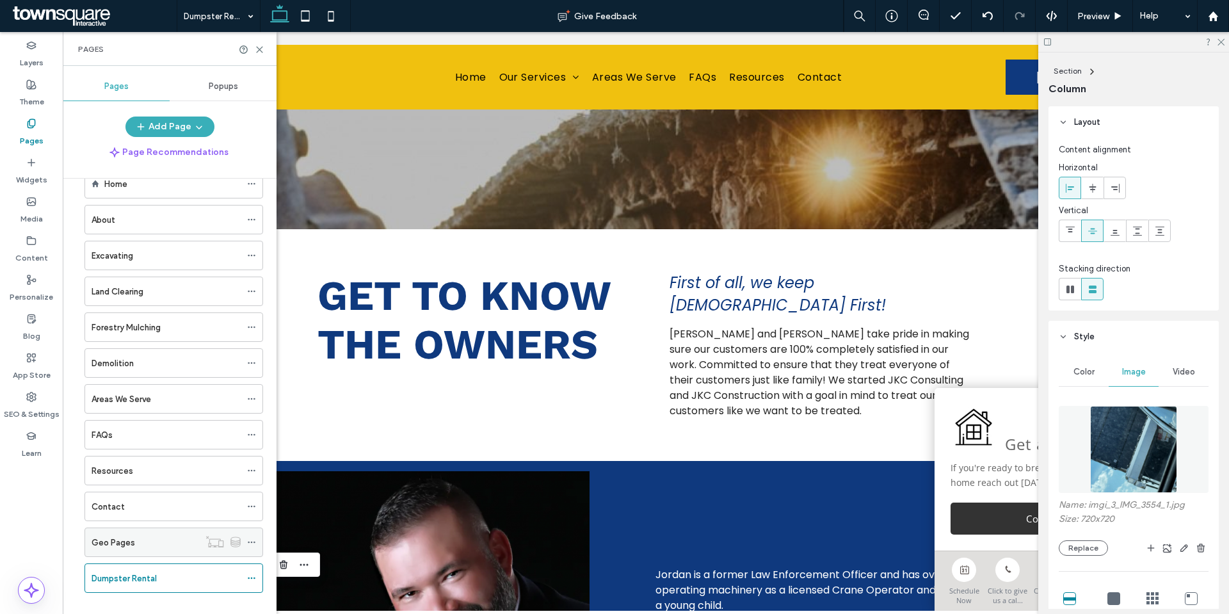
scroll to position [49, 0]
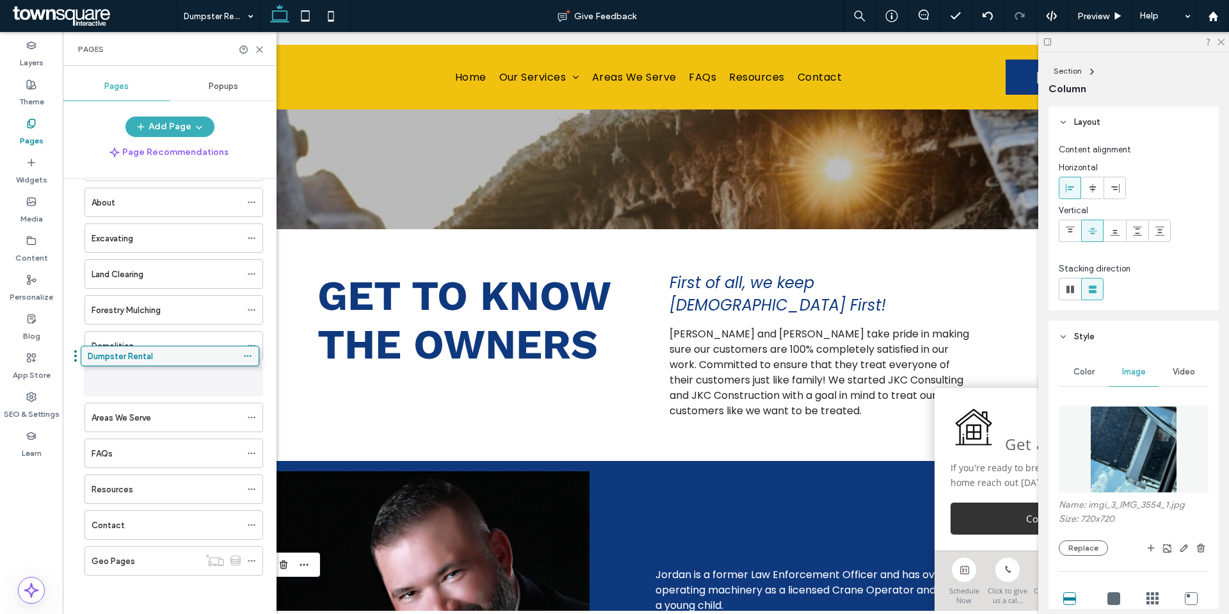
drag, startPoint x: 122, startPoint y: 559, endPoint x: 118, endPoint y: 359, distance: 200.4
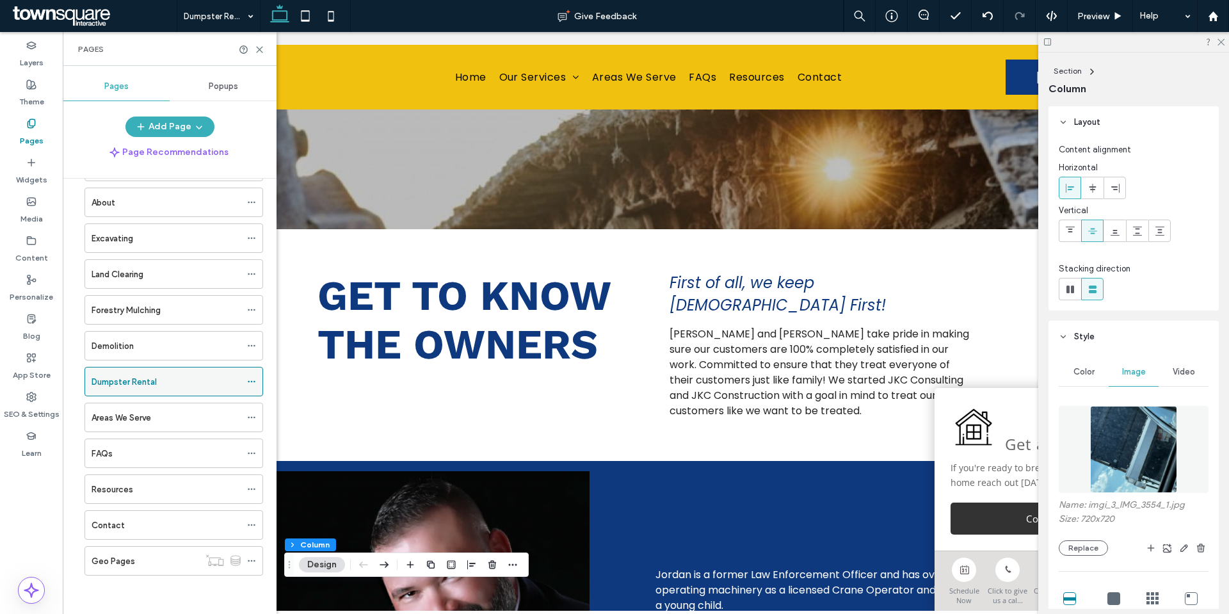
click at [251, 383] on icon at bounding box center [251, 381] width 9 height 9
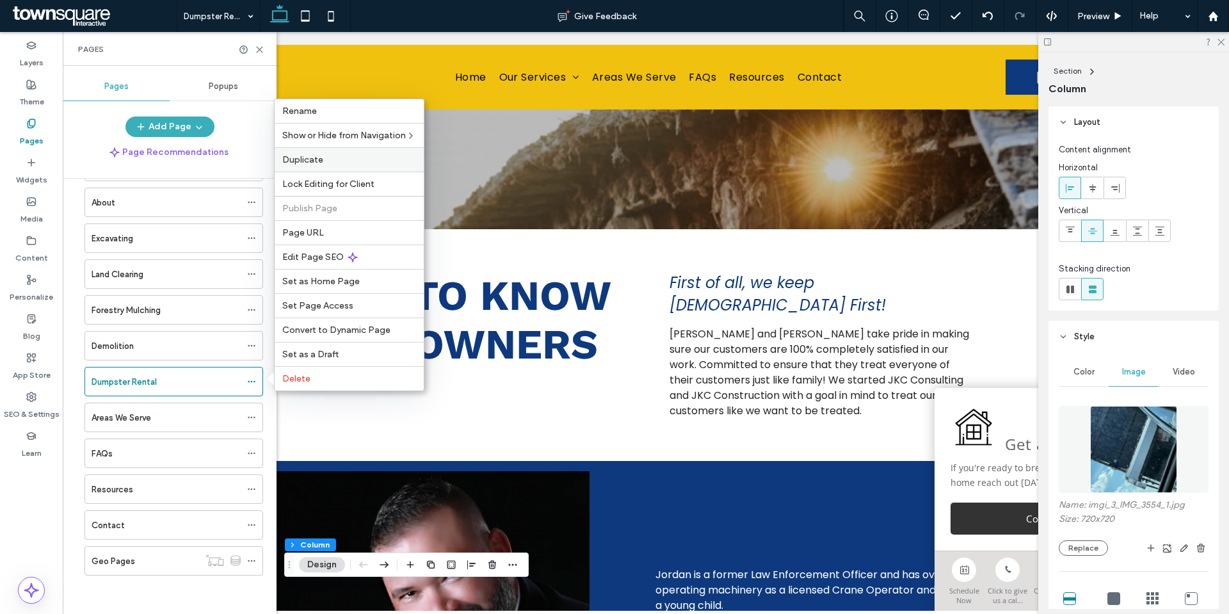
click at [327, 155] on label "Duplicate" at bounding box center [349, 159] width 134 height 11
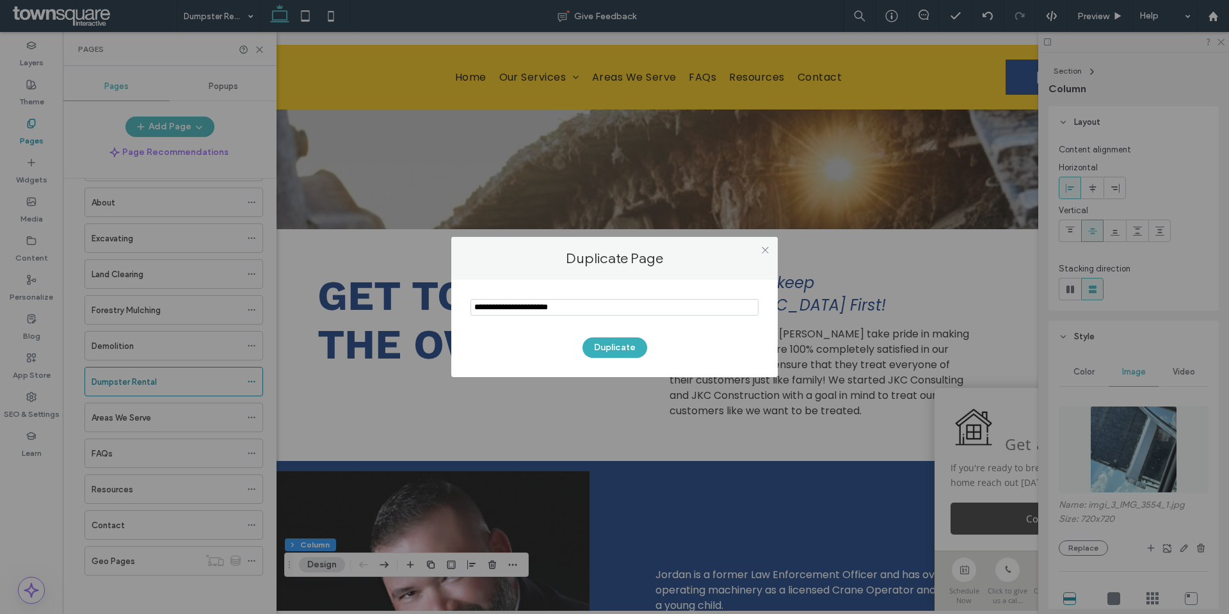
drag, startPoint x: 583, startPoint y: 309, endPoint x: 423, endPoint y: 312, distance: 160.7
click at [423, 312] on div "Duplicate Page Duplicate" at bounding box center [614, 307] width 1229 height 614
type input "*******"
click at [609, 350] on button "Duplicate" at bounding box center [615, 347] width 65 height 20
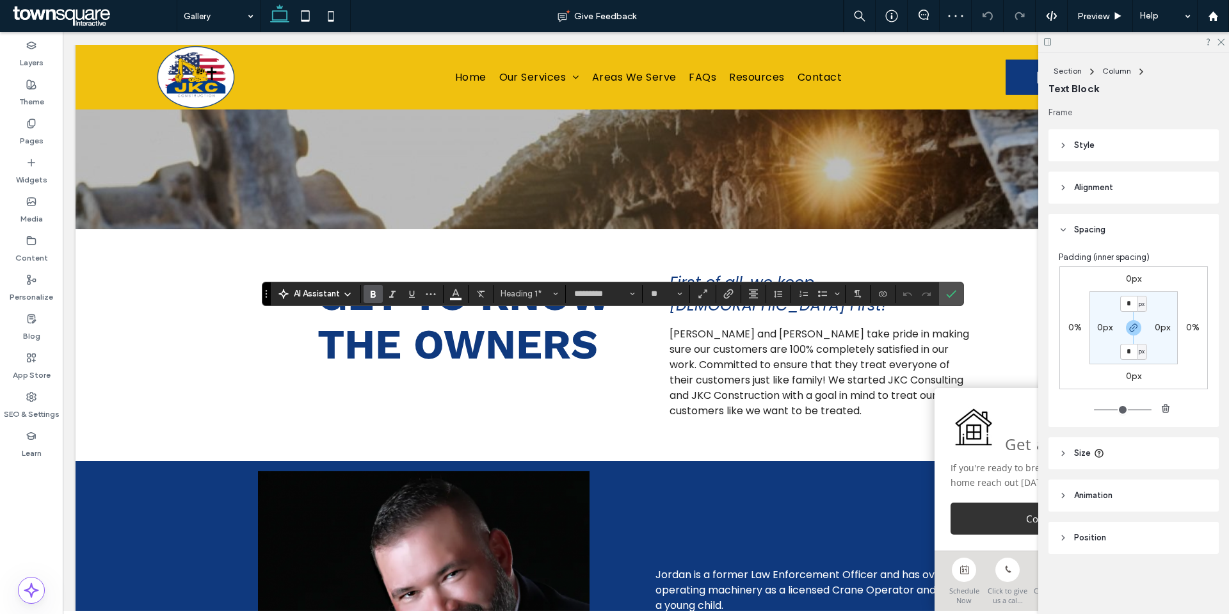
type input "**"
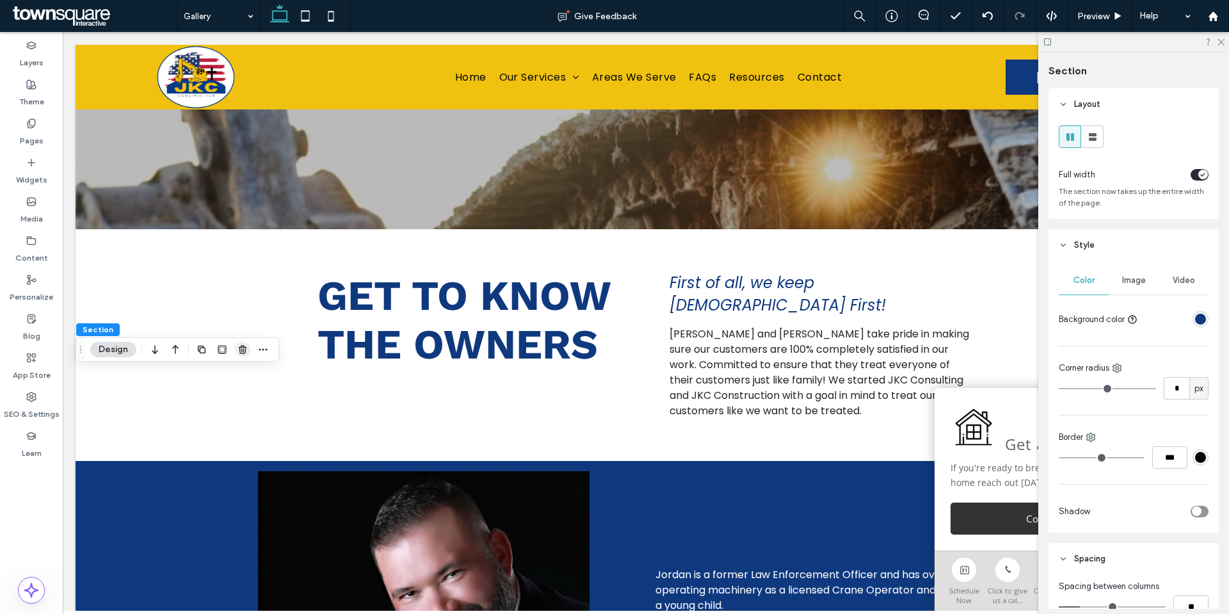
click at [239, 345] on icon "button" at bounding box center [243, 349] width 10 height 10
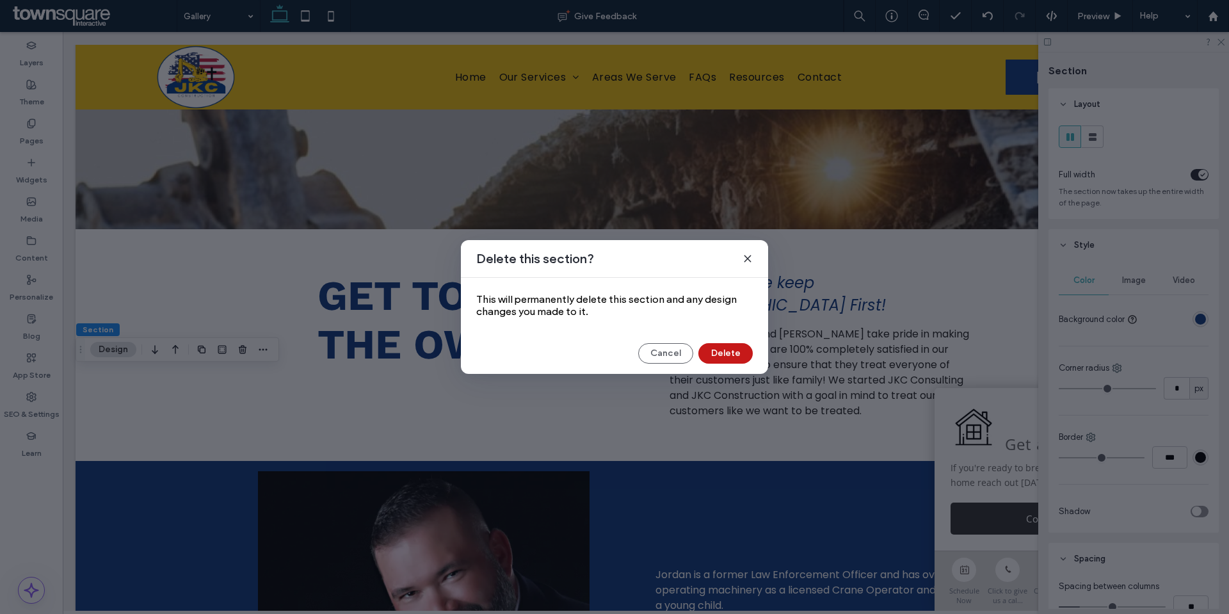
click at [729, 355] on button "Delete" at bounding box center [725, 353] width 54 height 20
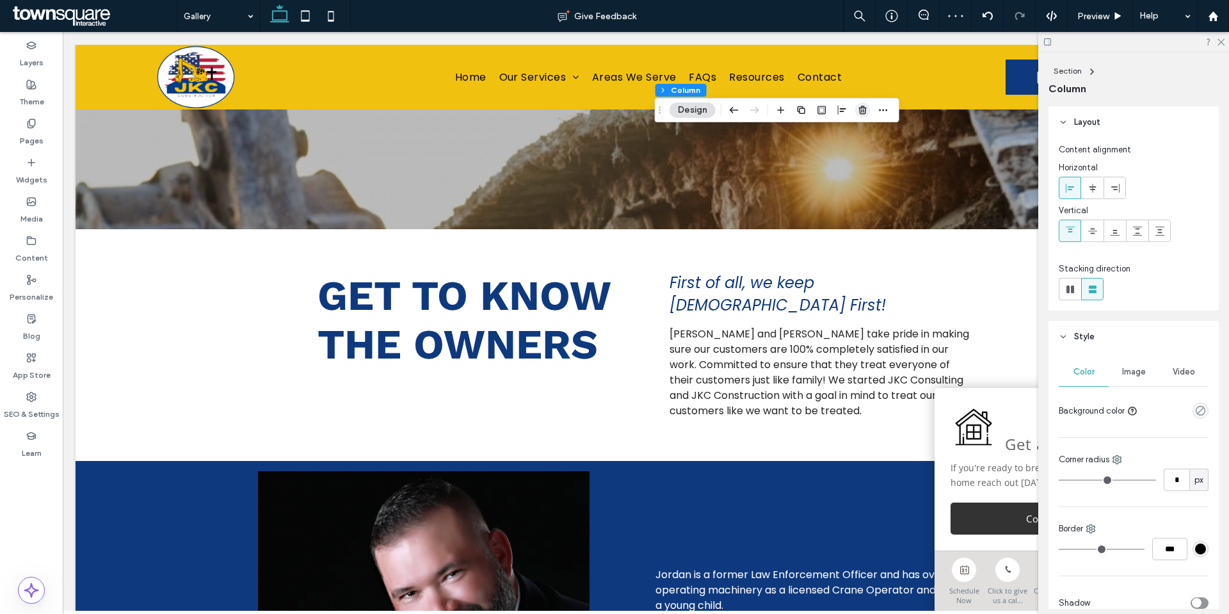
click at [862, 110] on use "button" at bounding box center [863, 110] width 8 height 8
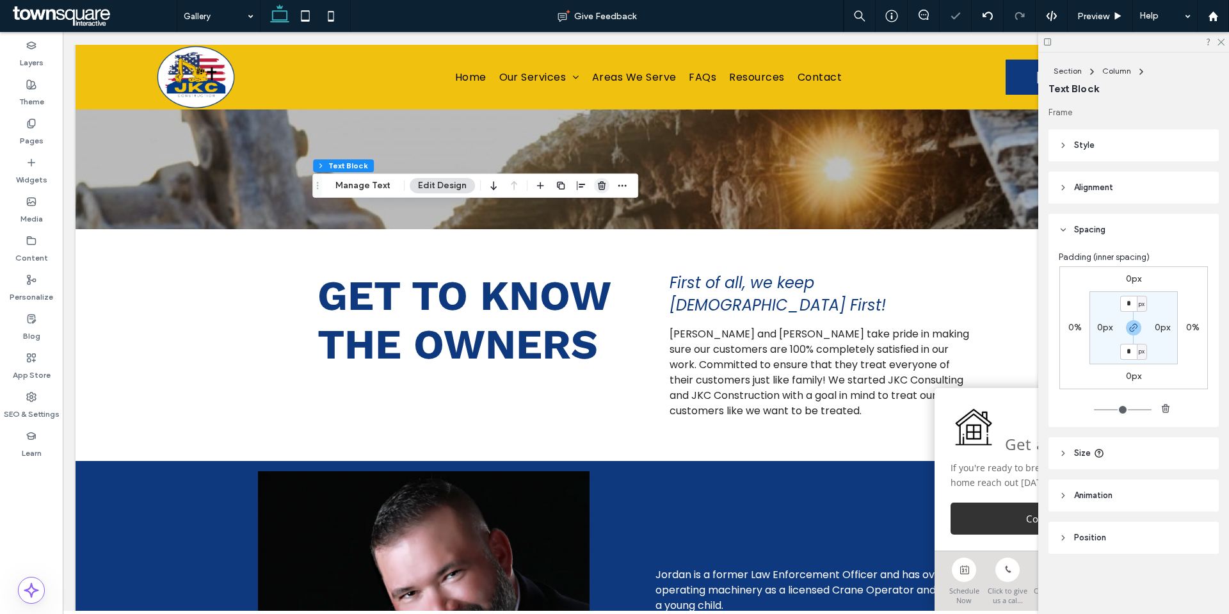
click at [599, 186] on icon "button" at bounding box center [602, 186] width 10 height 10
click at [550, 184] on icon "button" at bounding box center [555, 186] width 10 height 10
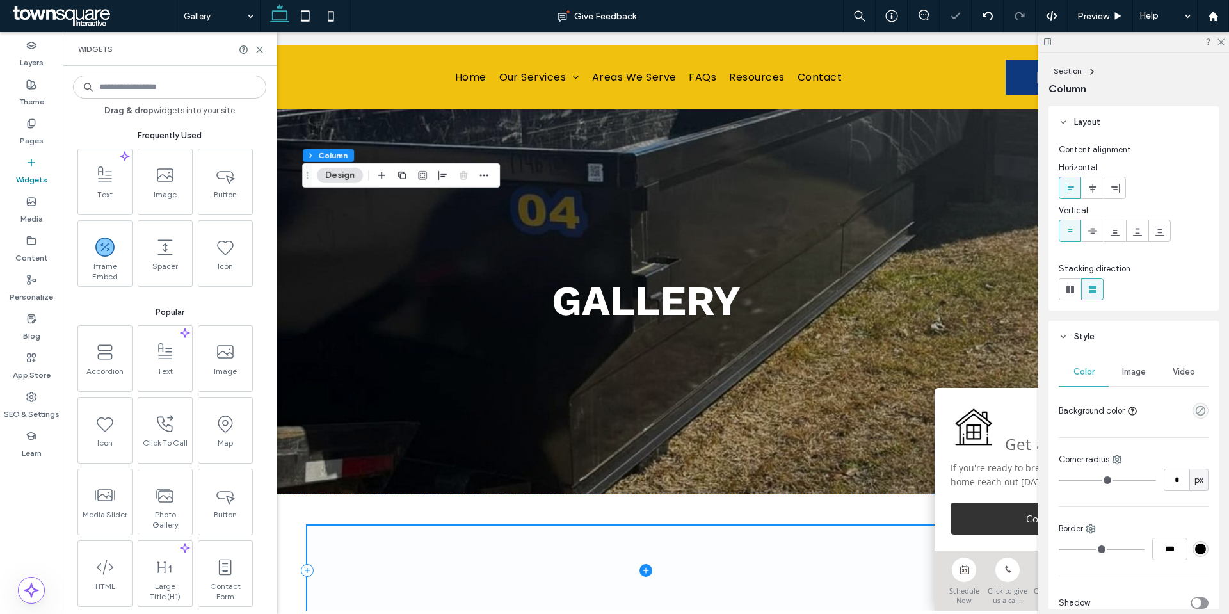
scroll to position [329, 0]
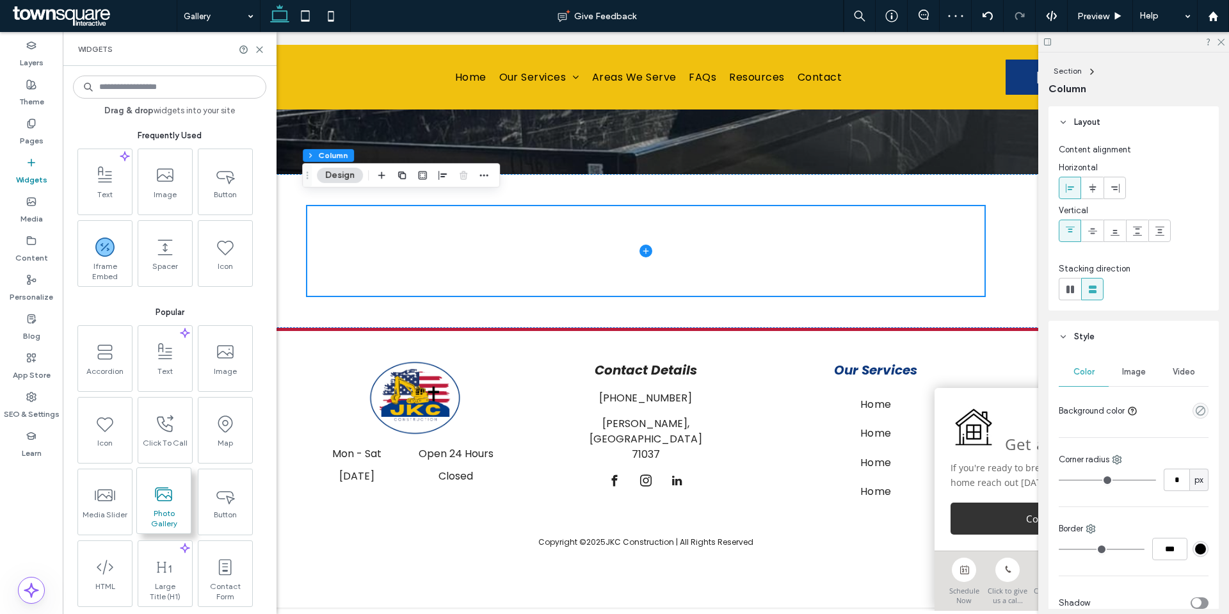
click at [172, 509] on span "Photo Gallery" at bounding box center [164, 517] width 54 height 18
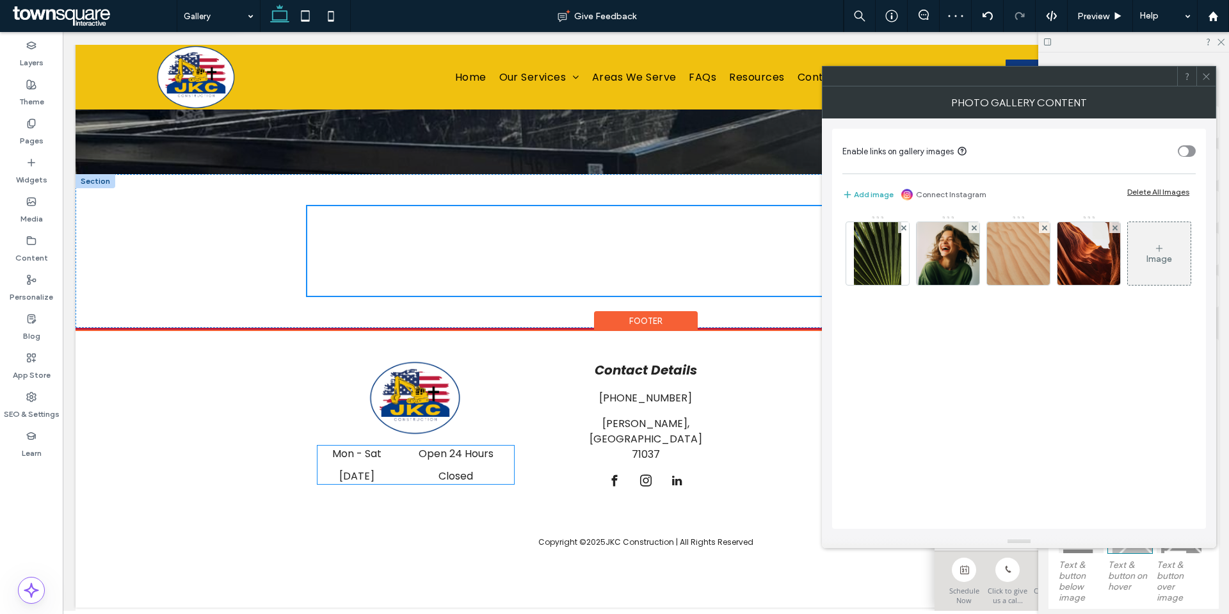
scroll to position [394, 0]
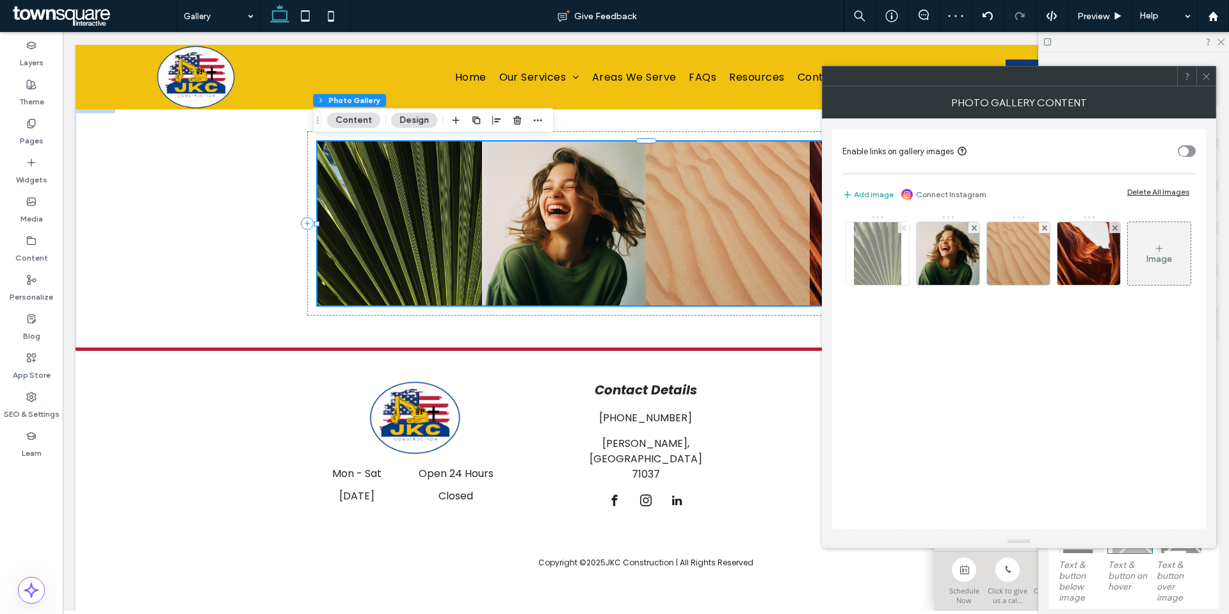
click at [901, 226] on use at bounding box center [903, 227] width 5 height 5
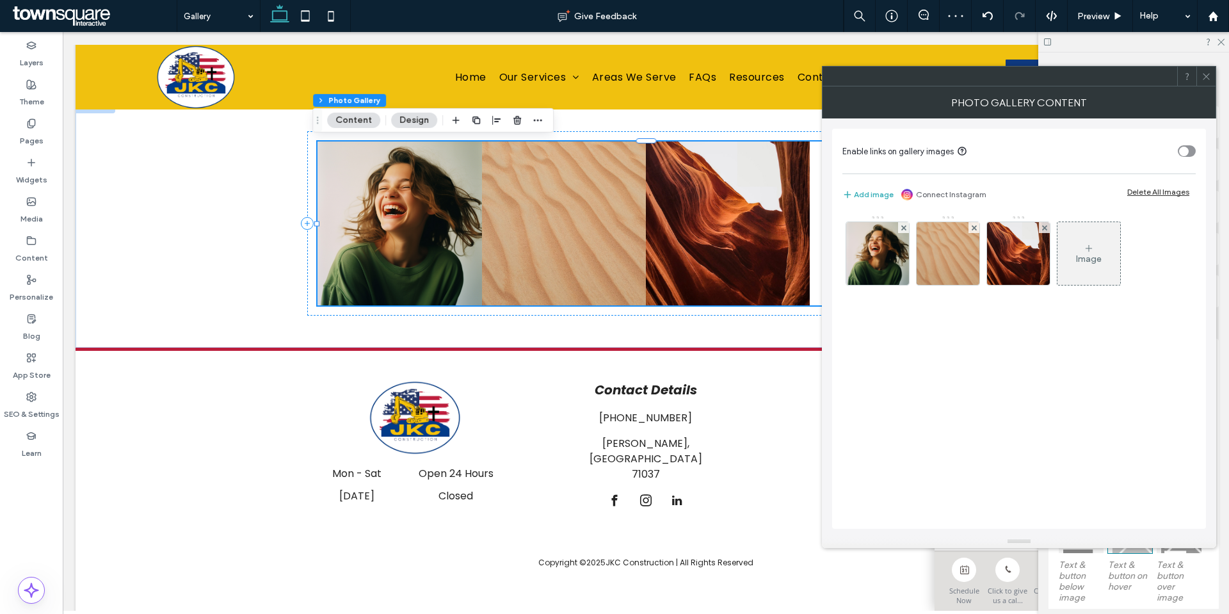
click at [905, 226] on use at bounding box center [903, 227] width 5 height 5
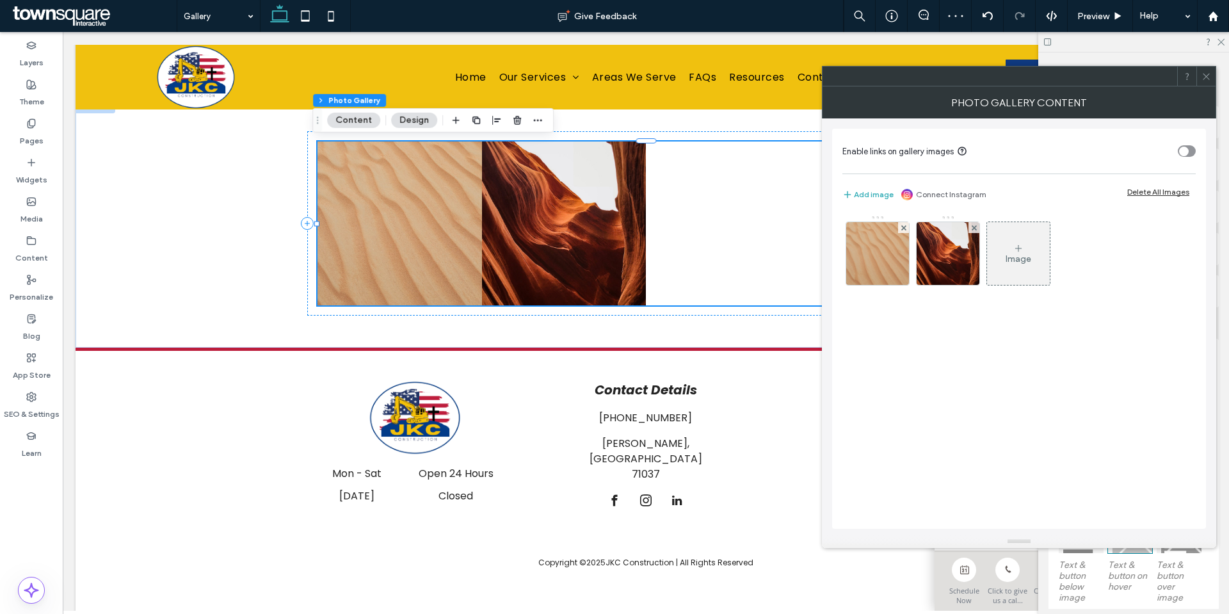
click at [905, 226] on use at bounding box center [903, 227] width 5 height 5
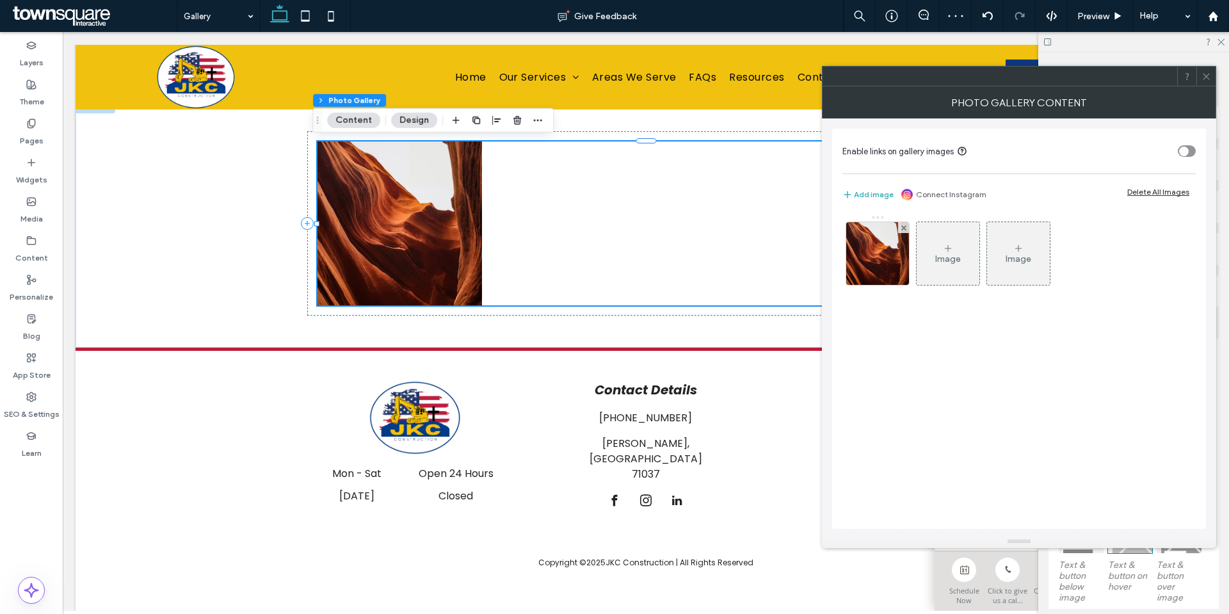
click at [905, 226] on use at bounding box center [903, 227] width 5 height 5
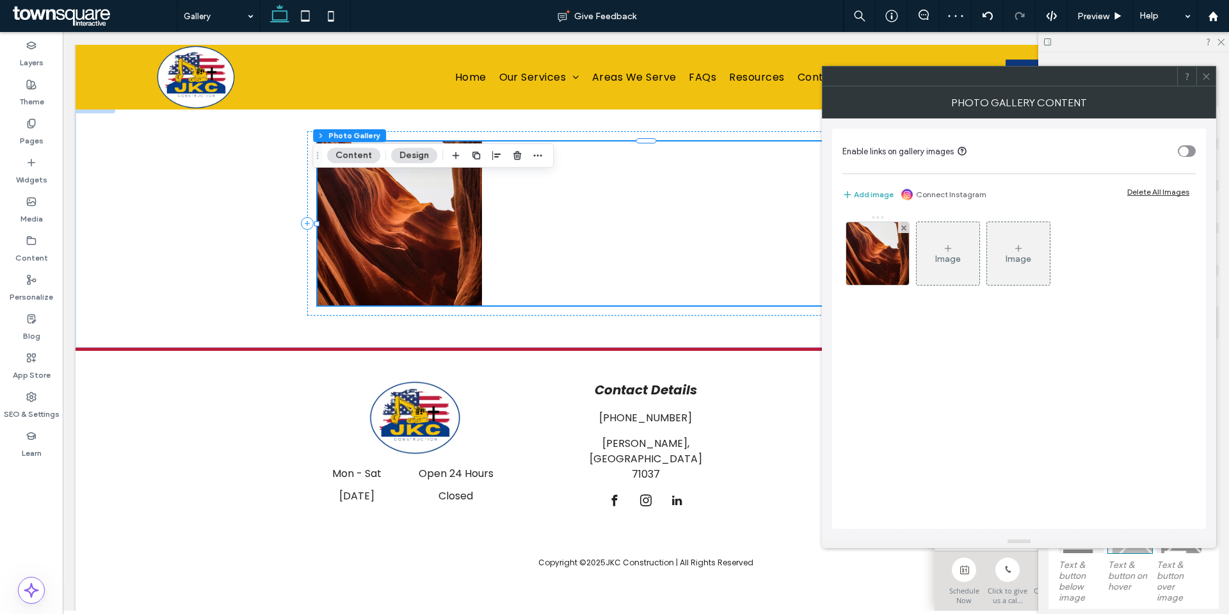
scroll to position [359, 0]
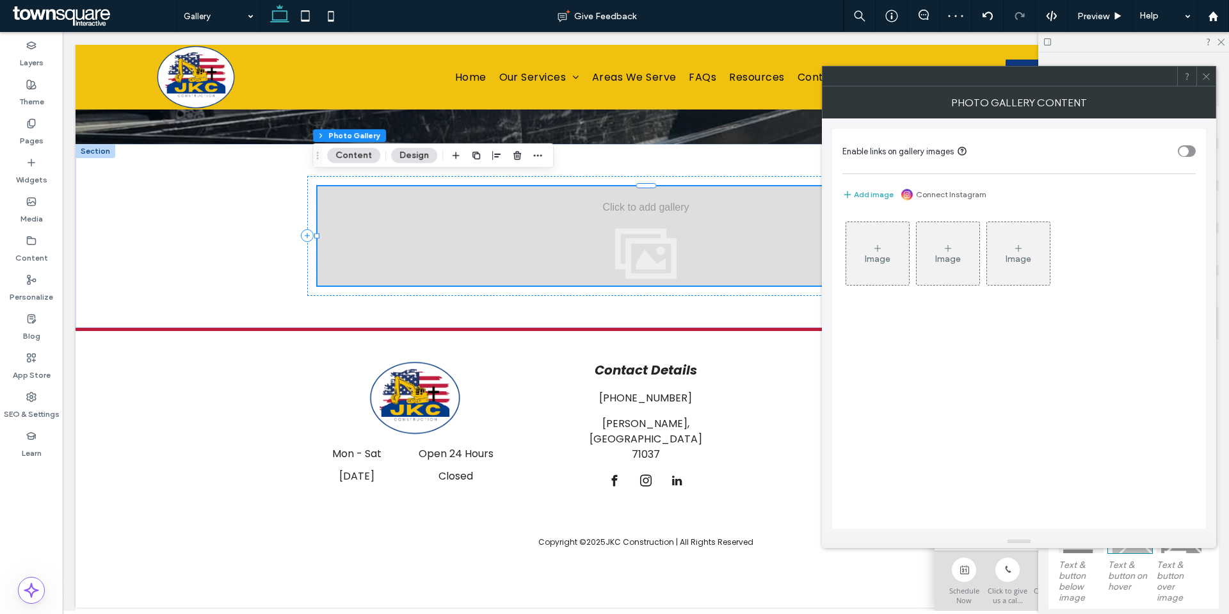
click at [1212, 76] on div at bounding box center [1206, 76] width 19 height 19
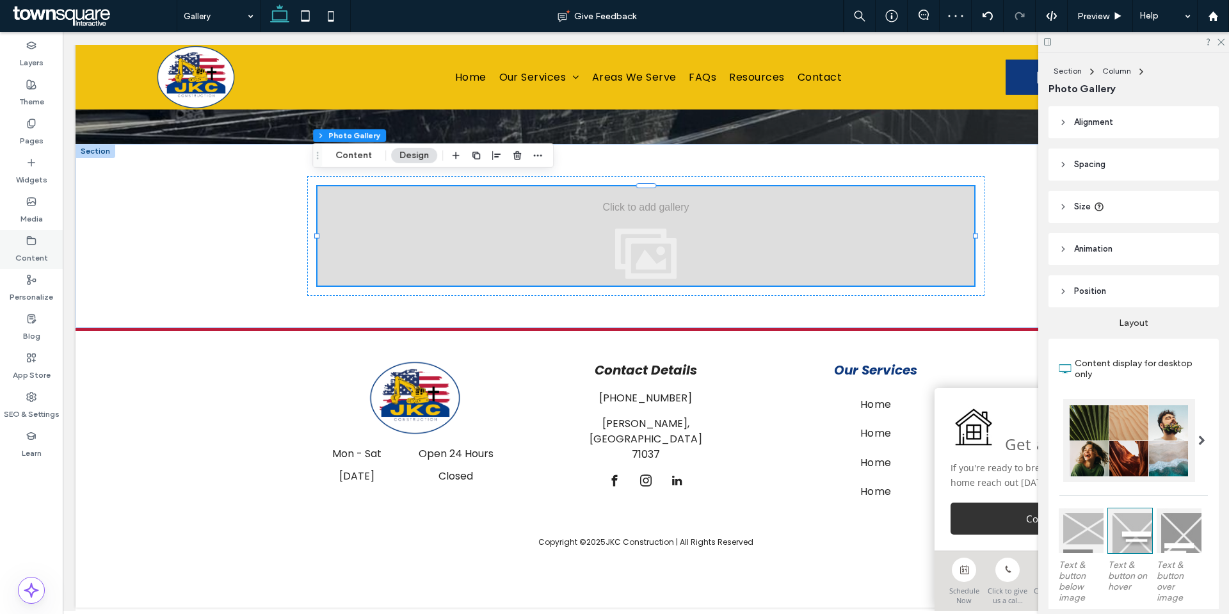
click at [31, 236] on icon at bounding box center [31, 241] width 10 height 10
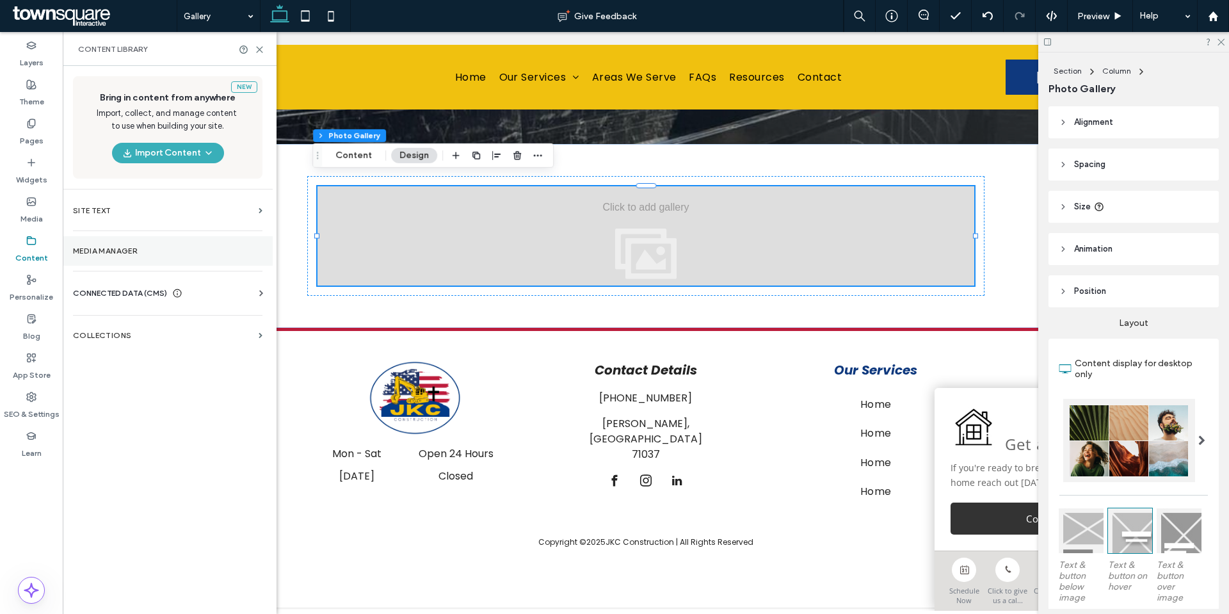
click at [102, 241] on section "Media Manager" at bounding box center [168, 250] width 210 height 29
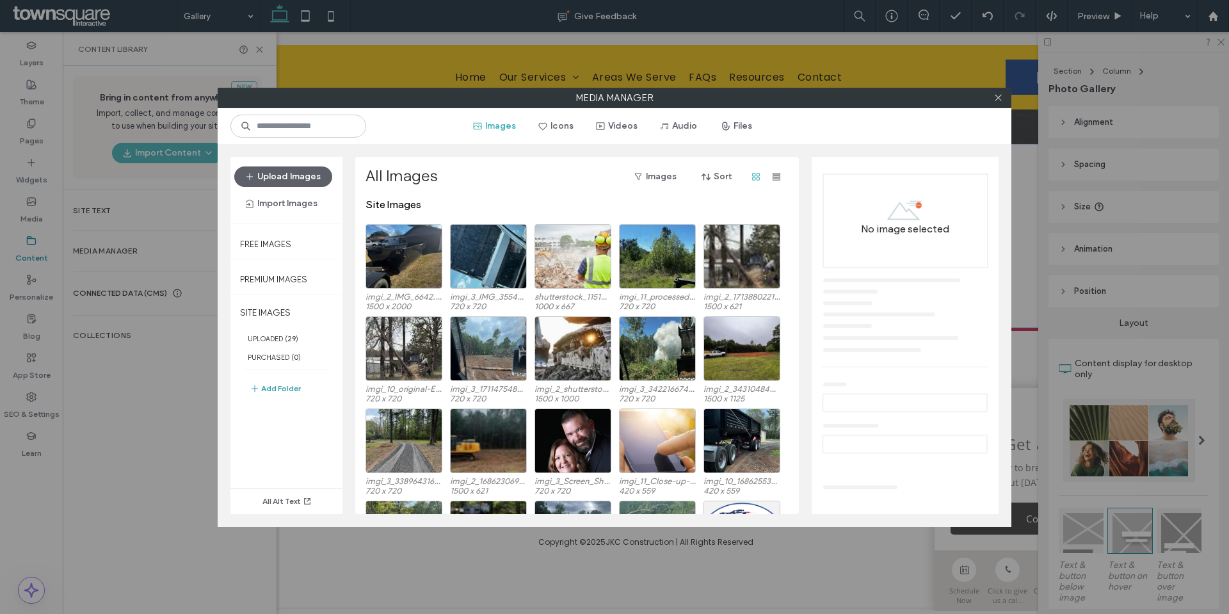
click at [287, 392] on button "Add Folder" at bounding box center [275, 388] width 51 height 15
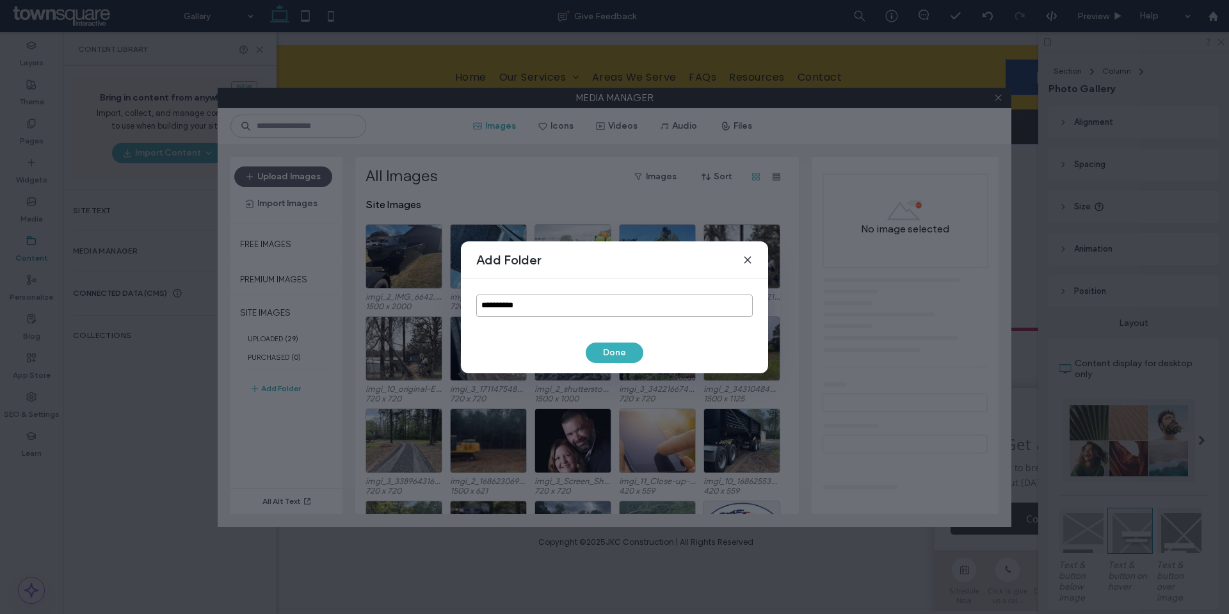
click at [548, 309] on input "**********" at bounding box center [614, 305] width 277 height 22
type input "*******"
click at [614, 353] on button "Done" at bounding box center [615, 353] width 58 height 20
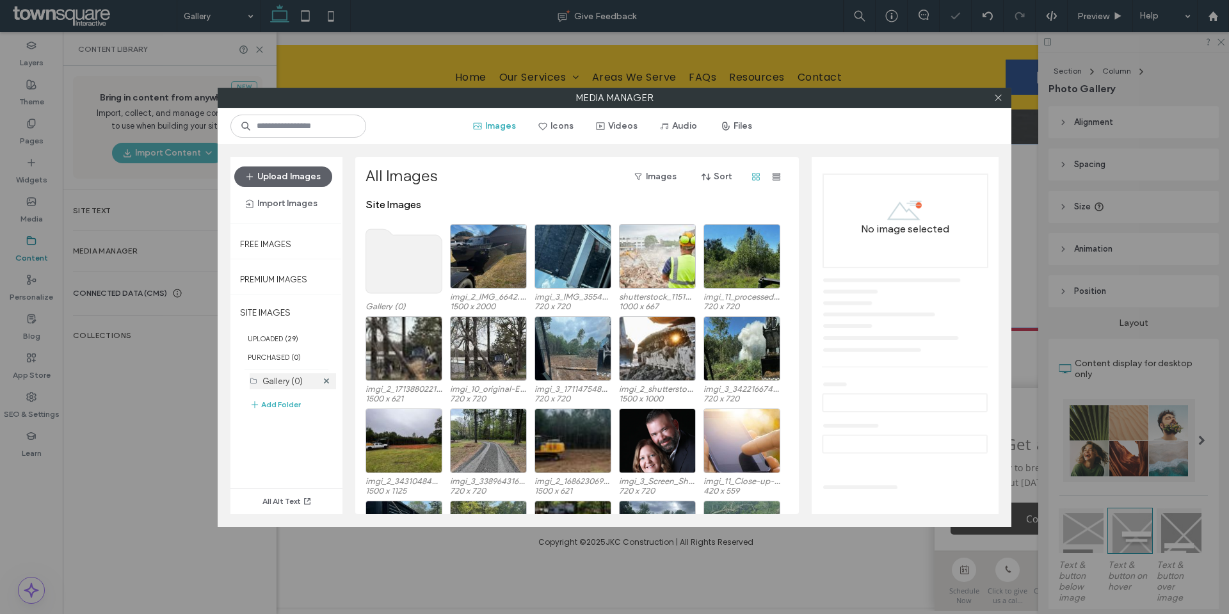
click at [301, 383] on label "Gallery (0)" at bounding box center [282, 381] width 40 height 10
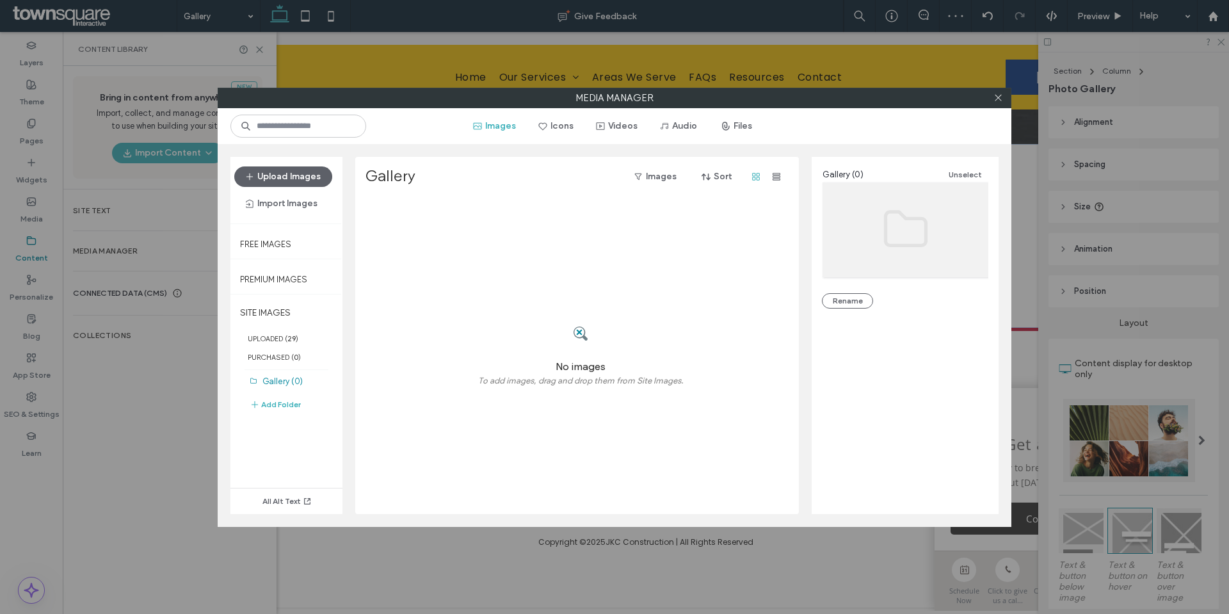
click at [550, 325] on div at bounding box center [581, 334] width 206 height 50
click at [576, 385] on label "To add images, drag and drop them from Site Images." at bounding box center [581, 384] width 206 height 16
click at [309, 185] on button "Upload Images" at bounding box center [283, 176] width 98 height 20
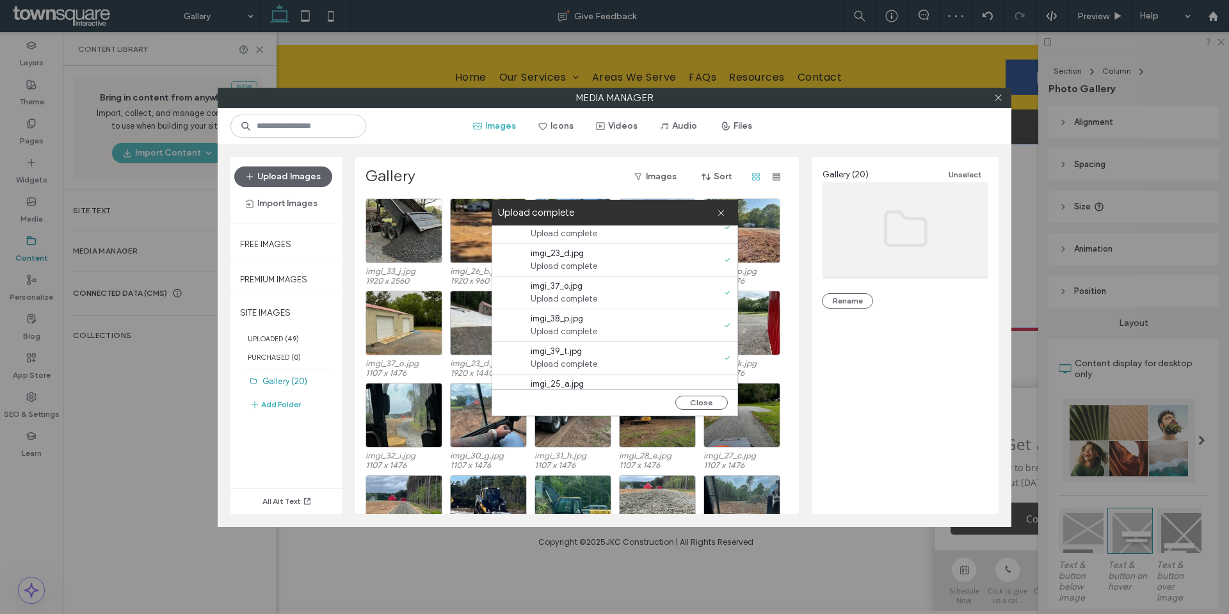
scroll to position [490, 0]
click at [705, 400] on button "Close" at bounding box center [701, 403] width 52 height 14
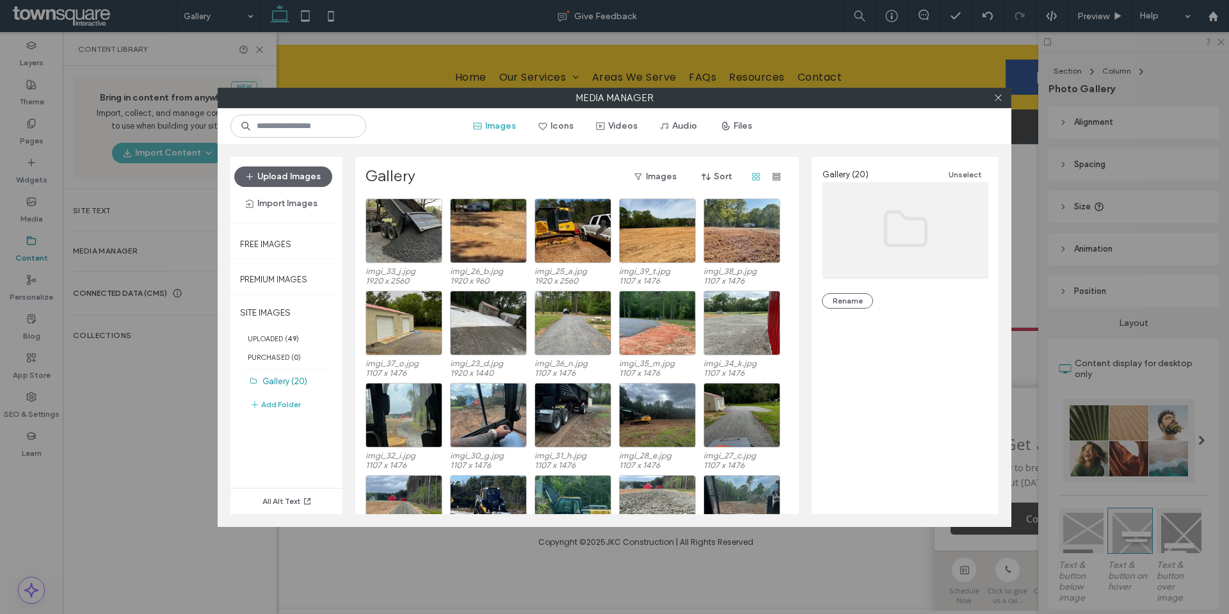
scroll to position [0, 0]
click at [1002, 94] on icon at bounding box center [999, 98] width 10 height 10
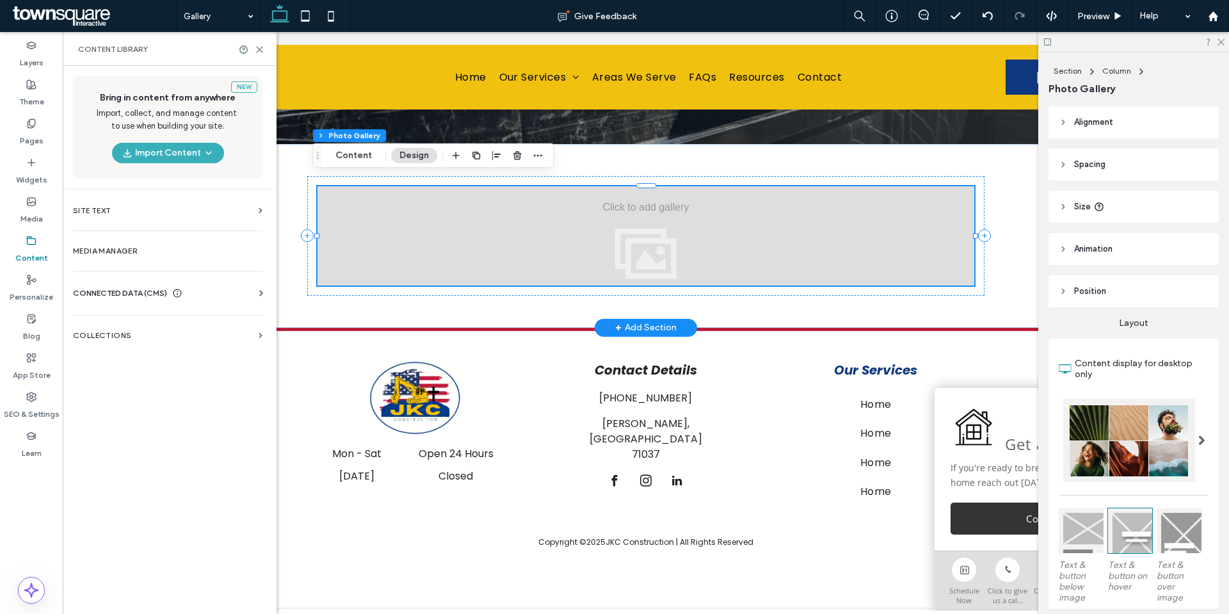
click at [688, 227] on div at bounding box center [646, 235] width 656 height 99
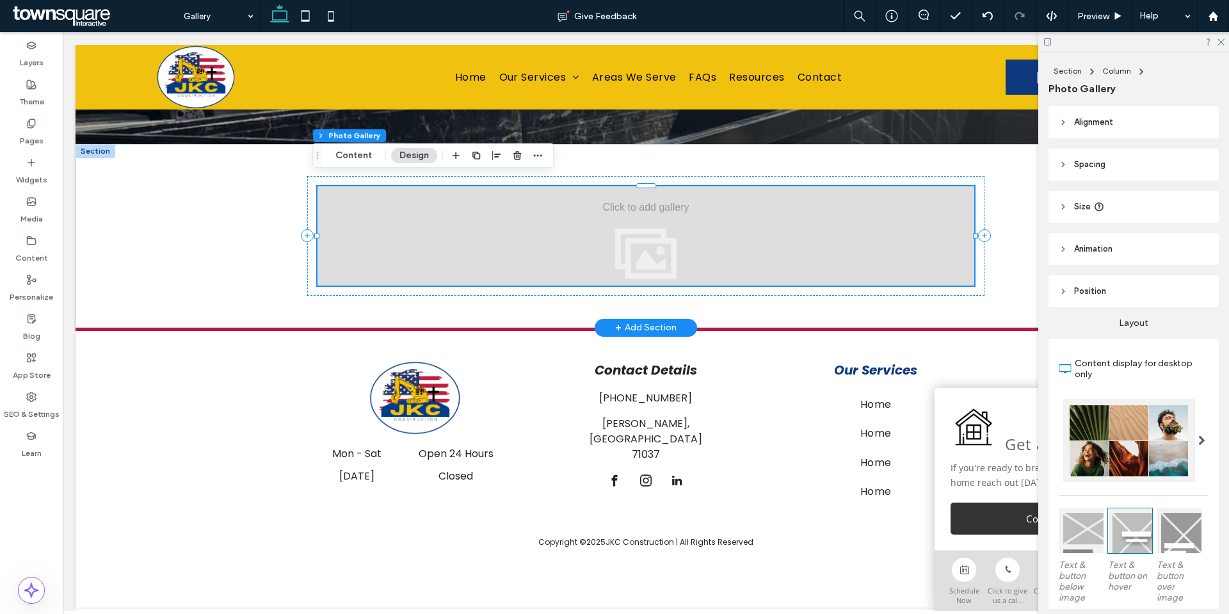
click at [581, 232] on div at bounding box center [646, 235] width 656 height 99
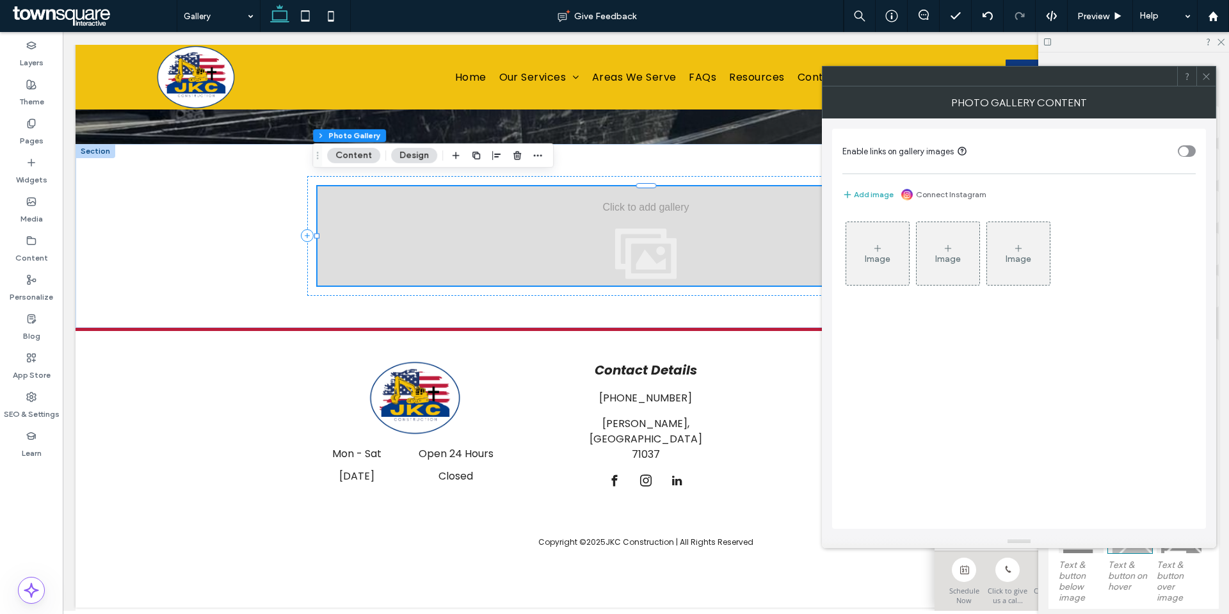
click at [897, 252] on div "Image" at bounding box center [877, 253] width 63 height 60
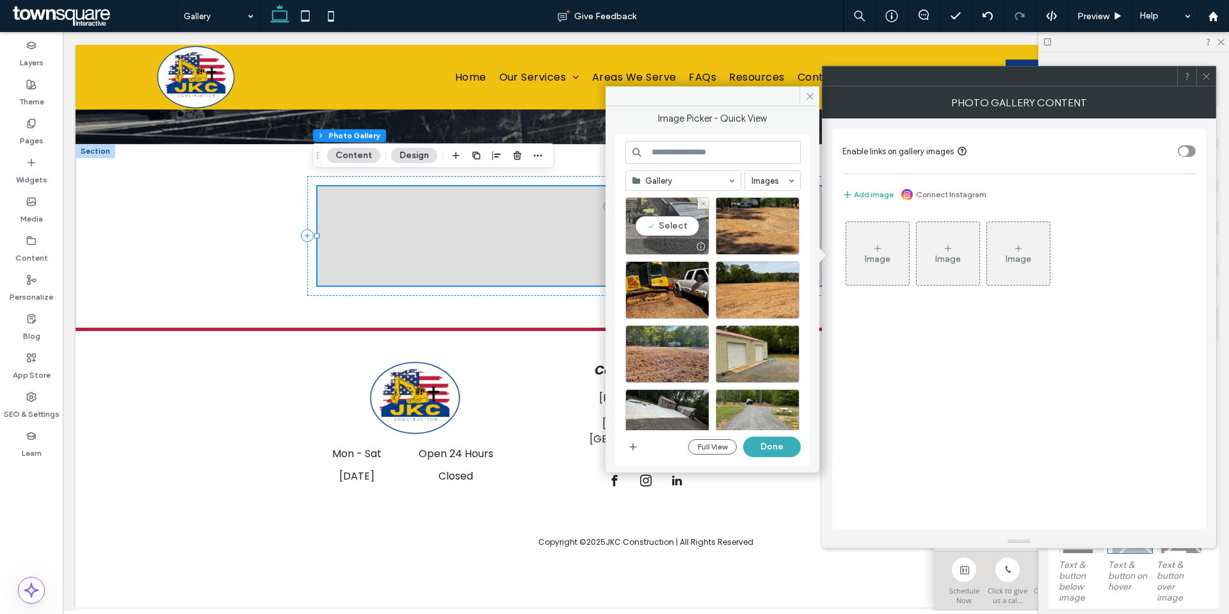
click at [675, 228] on div "Select" at bounding box center [667, 226] width 84 height 58
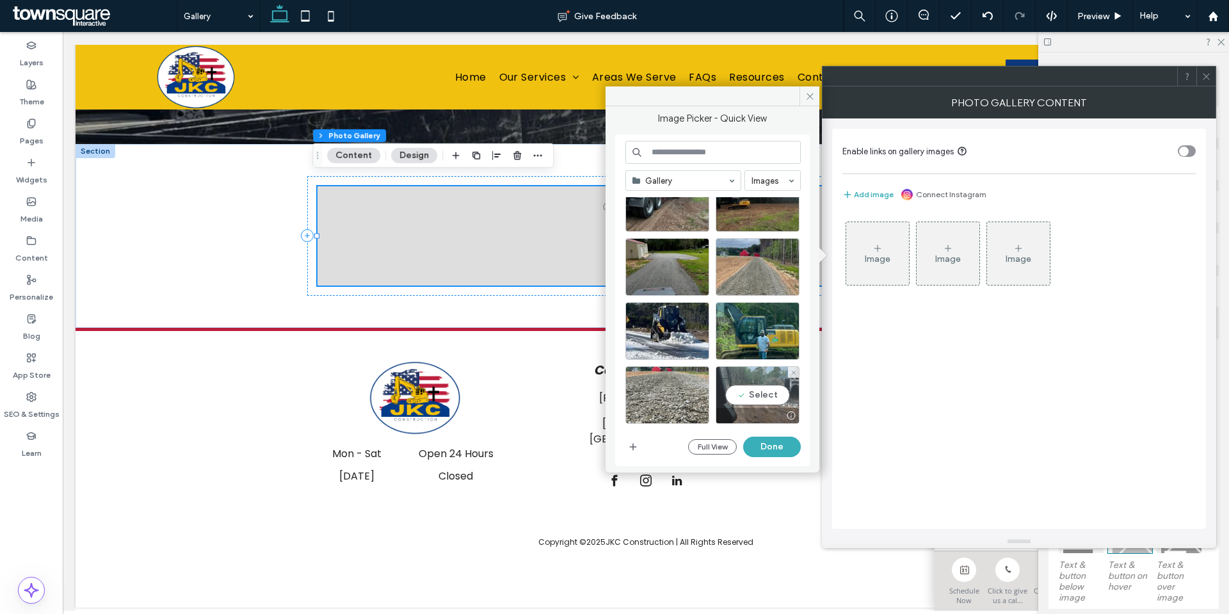
click at [777, 398] on div "Select" at bounding box center [758, 395] width 84 height 58
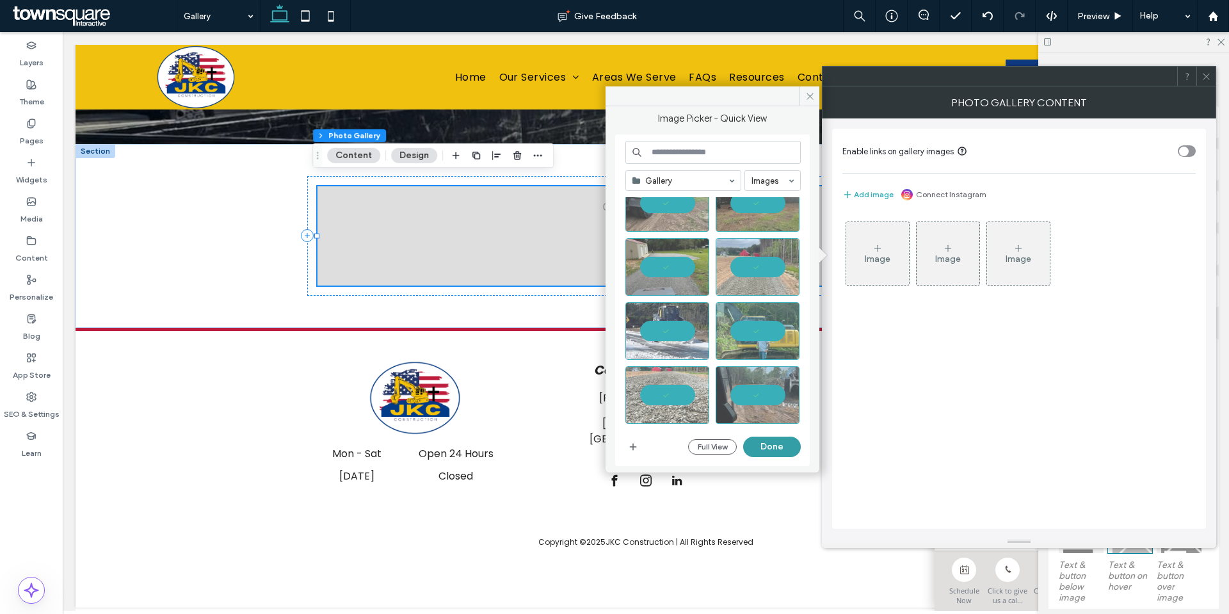
click at [779, 447] on button "Done" at bounding box center [772, 447] width 58 height 20
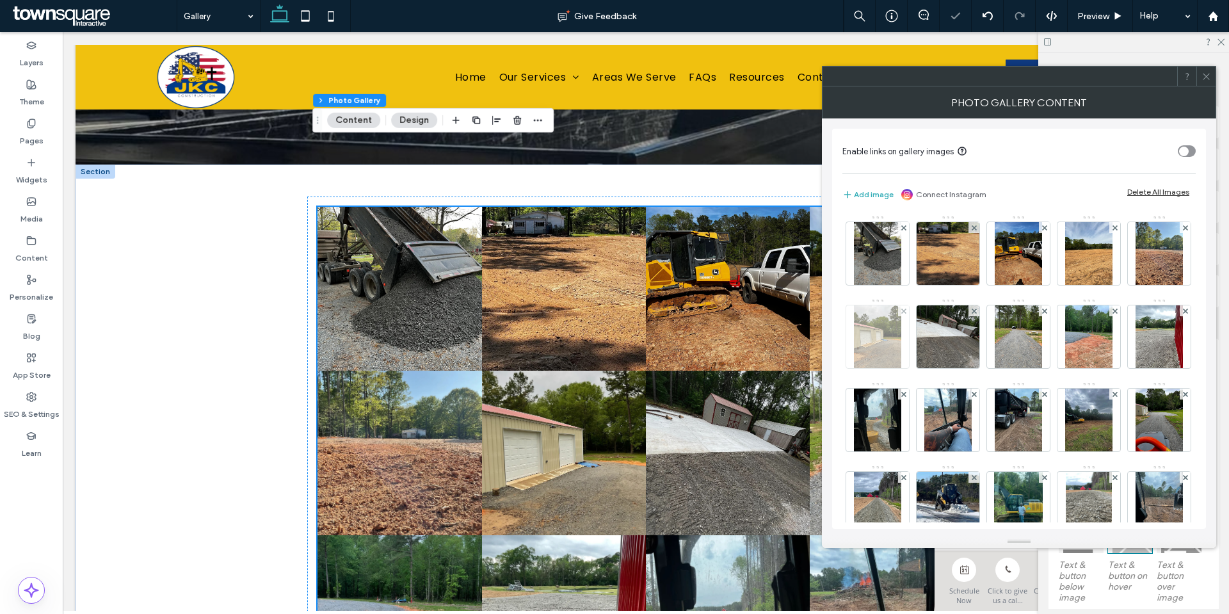
scroll to position [394, 0]
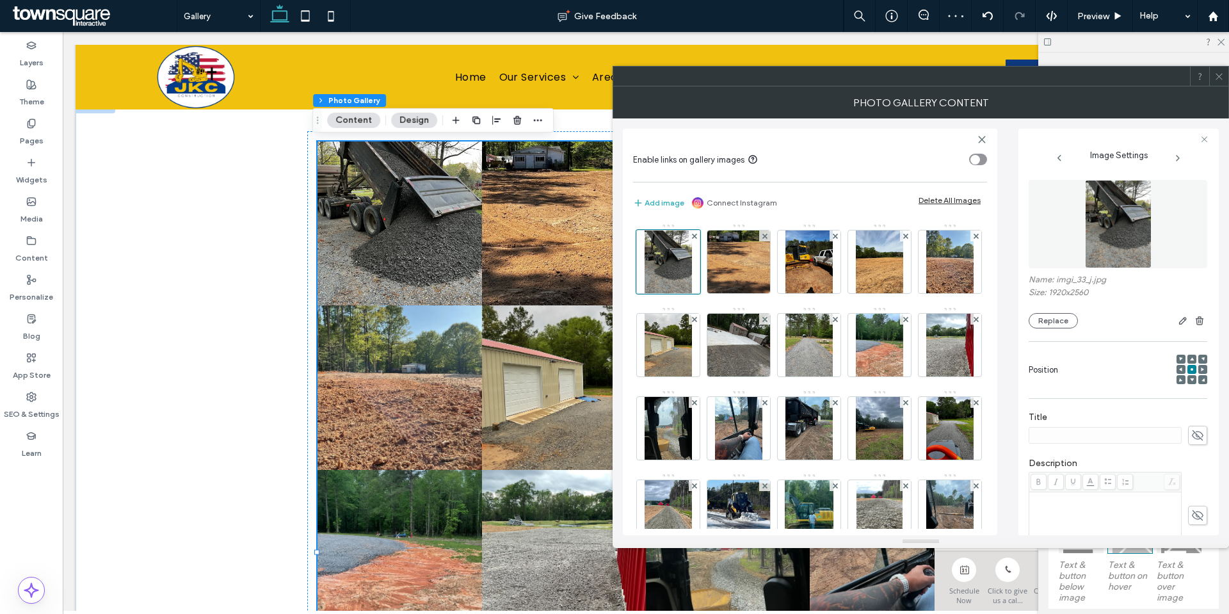
click at [1218, 72] on icon at bounding box center [1219, 77] width 10 height 10
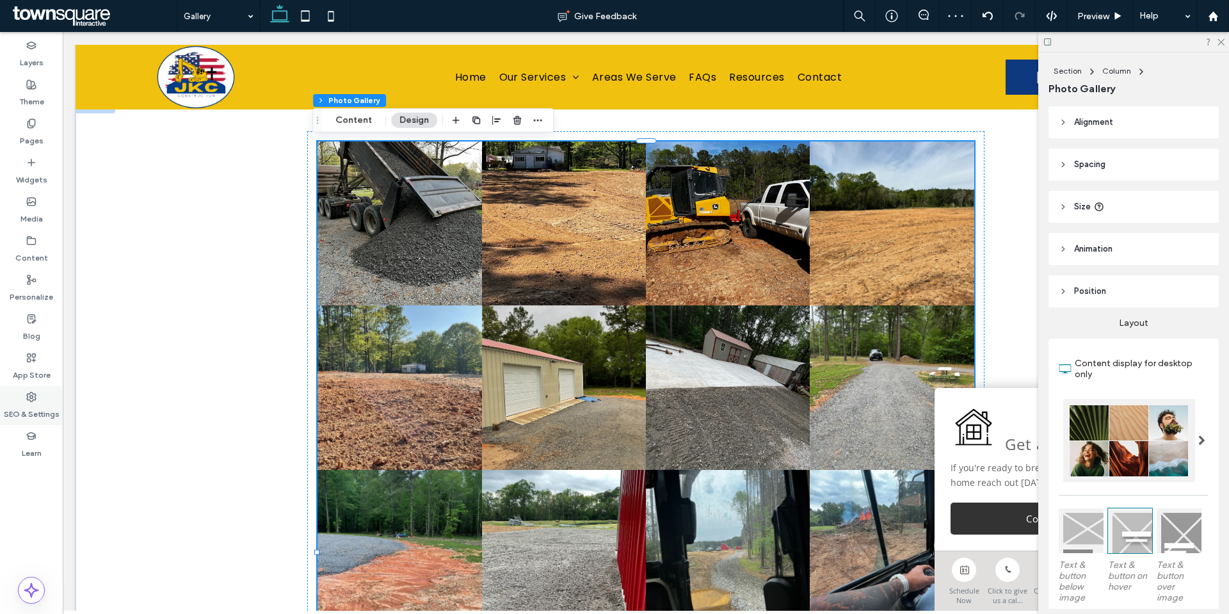
click at [49, 399] on div "SEO & Settings" at bounding box center [31, 405] width 63 height 39
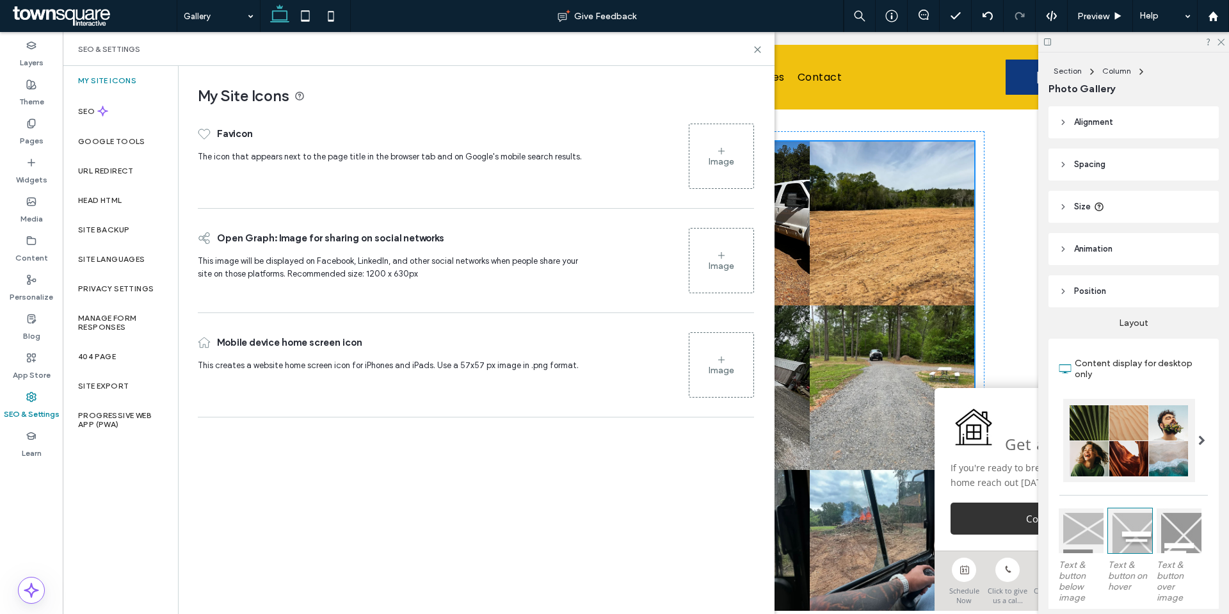
click at [751, 52] on div "SEO & Settings" at bounding box center [418, 49] width 681 height 10
drag, startPoint x: 759, startPoint y: 48, endPoint x: 696, endPoint y: 17, distance: 70.1
click at [759, 48] on use at bounding box center [758, 50] width 6 height 6
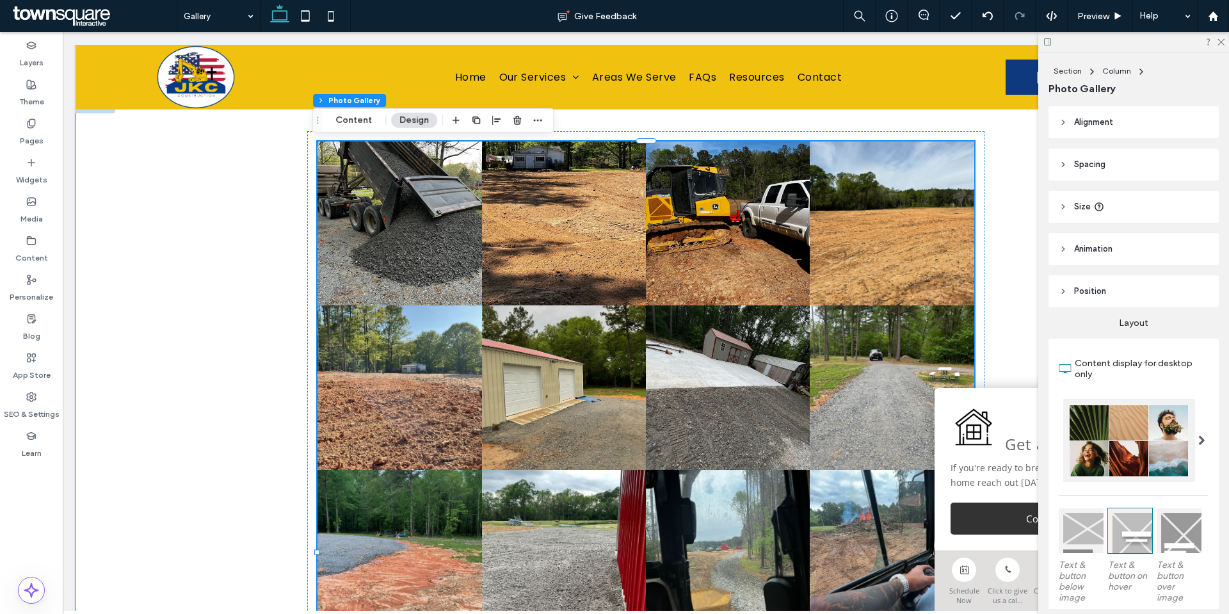
click at [248, 385] on div "Button Button Button Button Button Button Button Button Button Button Button Bu…" at bounding box center [646, 551] width 1141 height 905
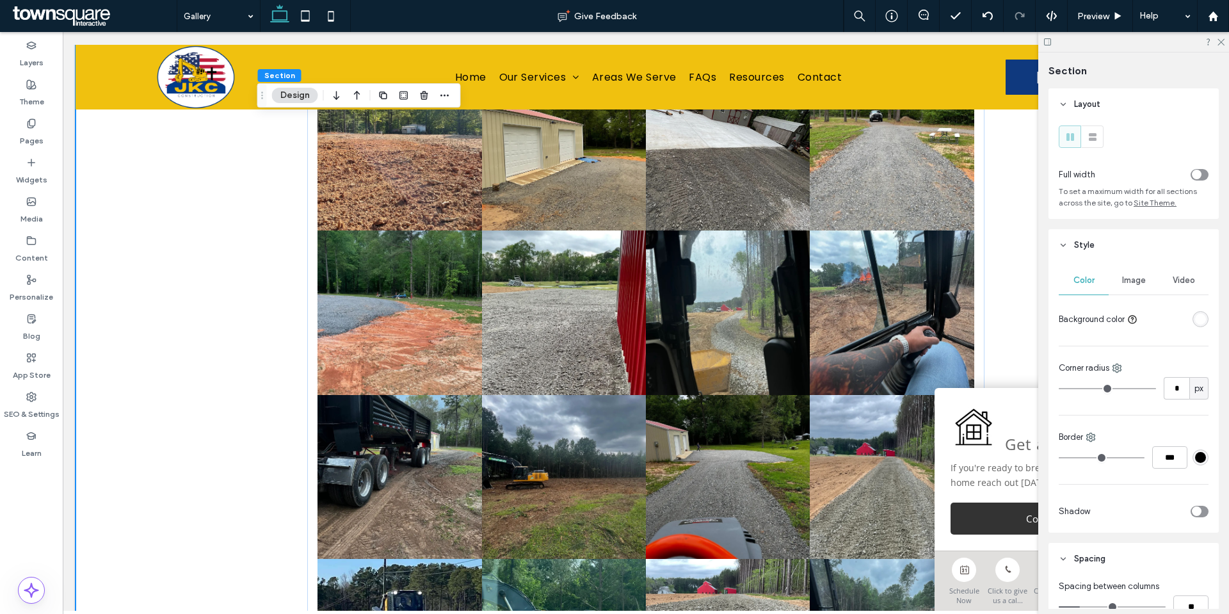
scroll to position [241, 0]
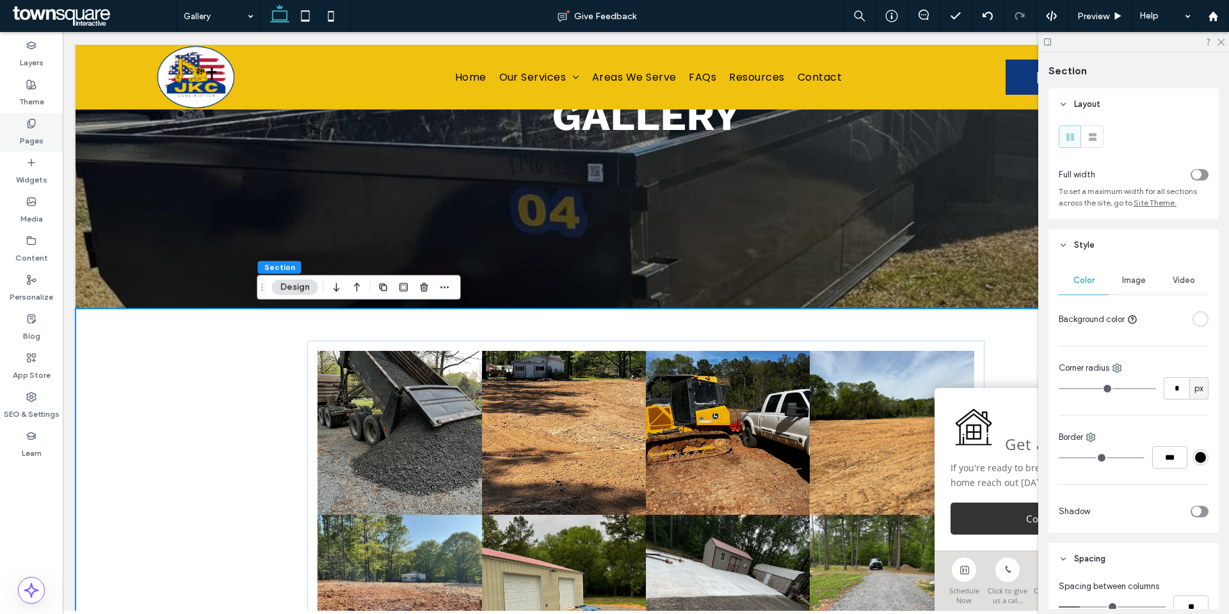
click at [32, 127] on use at bounding box center [31, 123] width 7 height 8
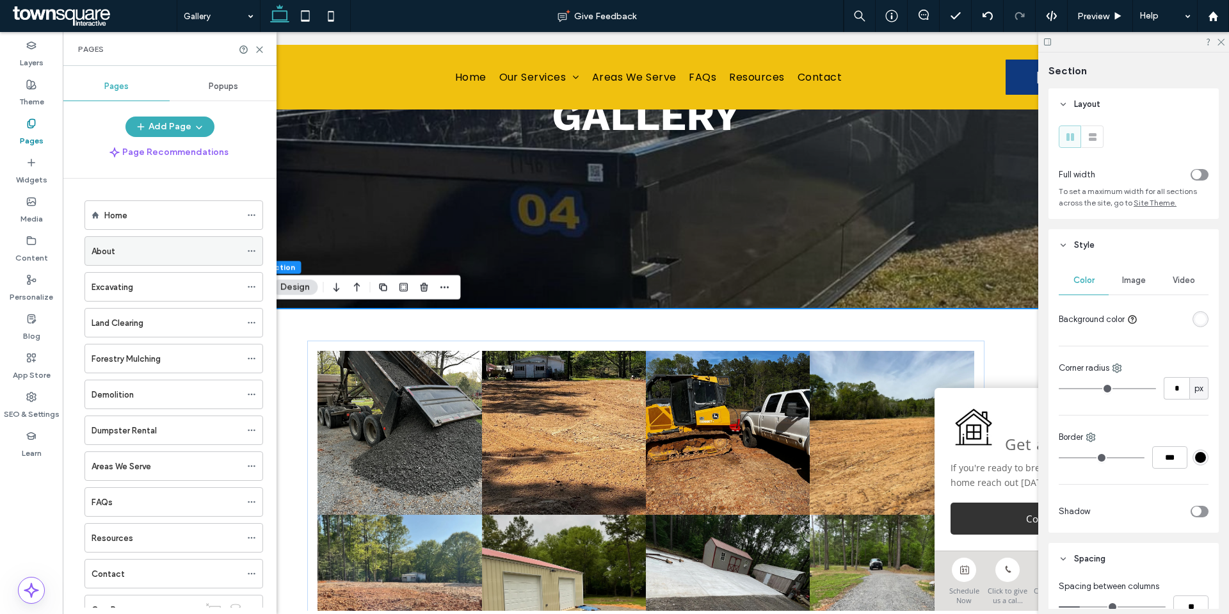
click at [133, 254] on div "About" at bounding box center [166, 251] width 149 height 13
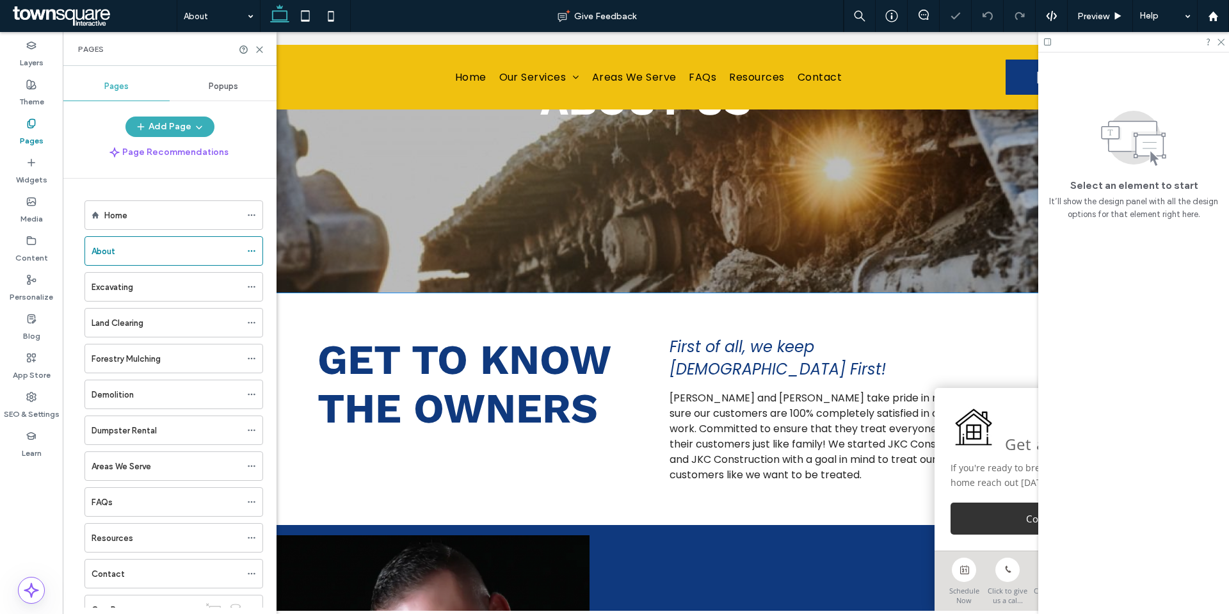
scroll to position [520, 0]
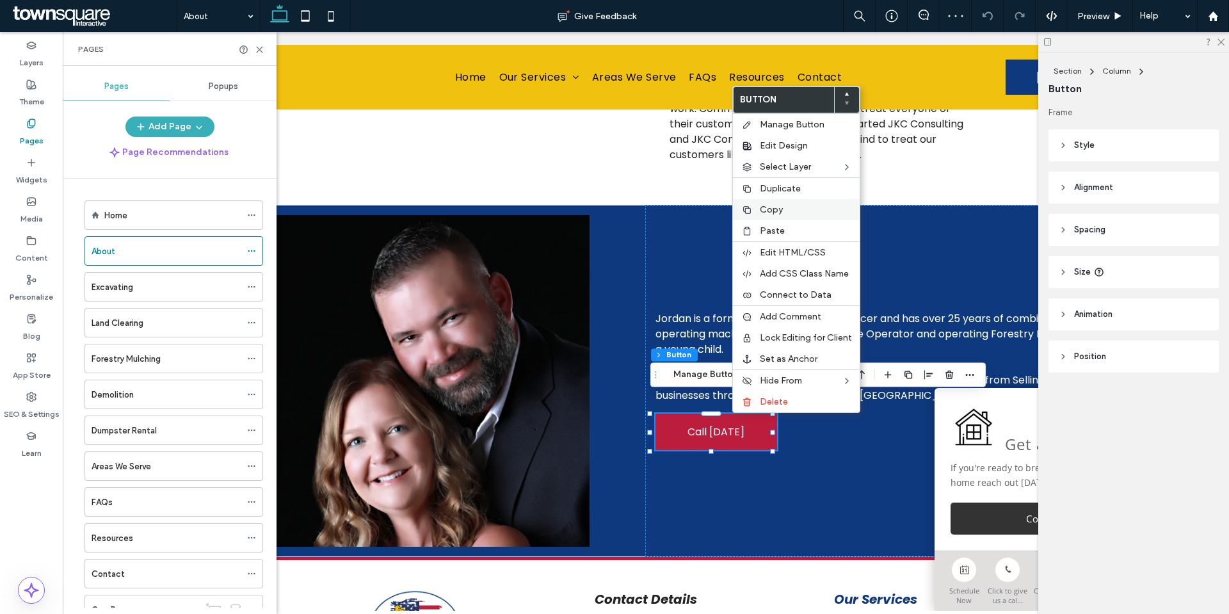
click at [780, 211] on span "Copy" at bounding box center [771, 209] width 23 height 11
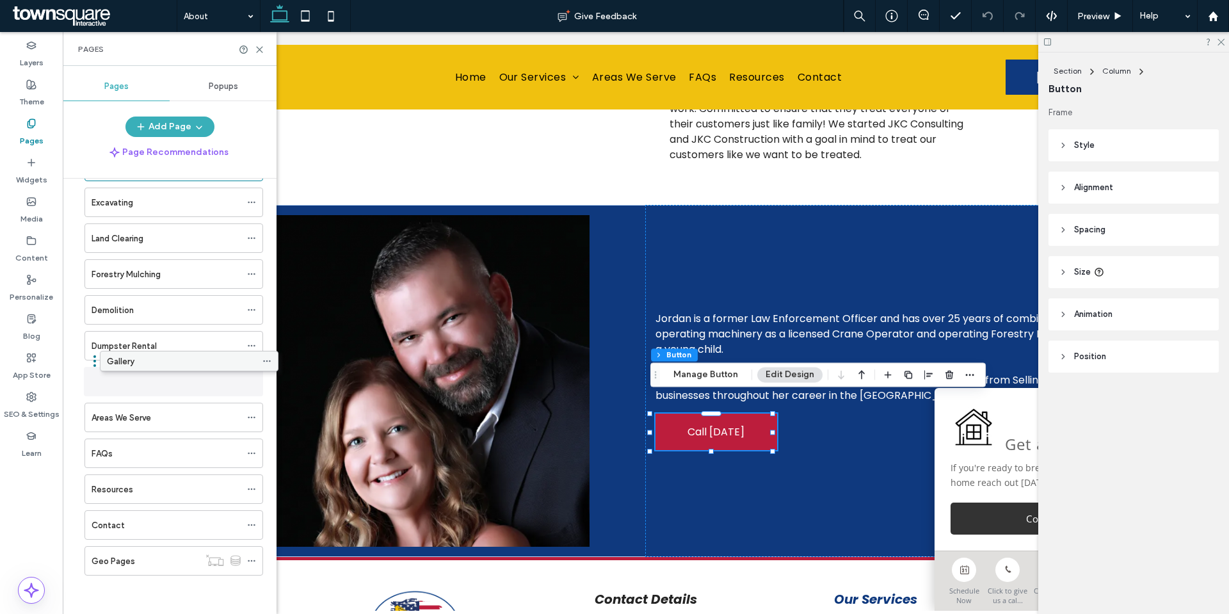
drag, startPoint x: 134, startPoint y: 558, endPoint x: 150, endPoint y: 362, distance: 195.9
click at [120, 389] on div "Gallery" at bounding box center [166, 381] width 149 height 28
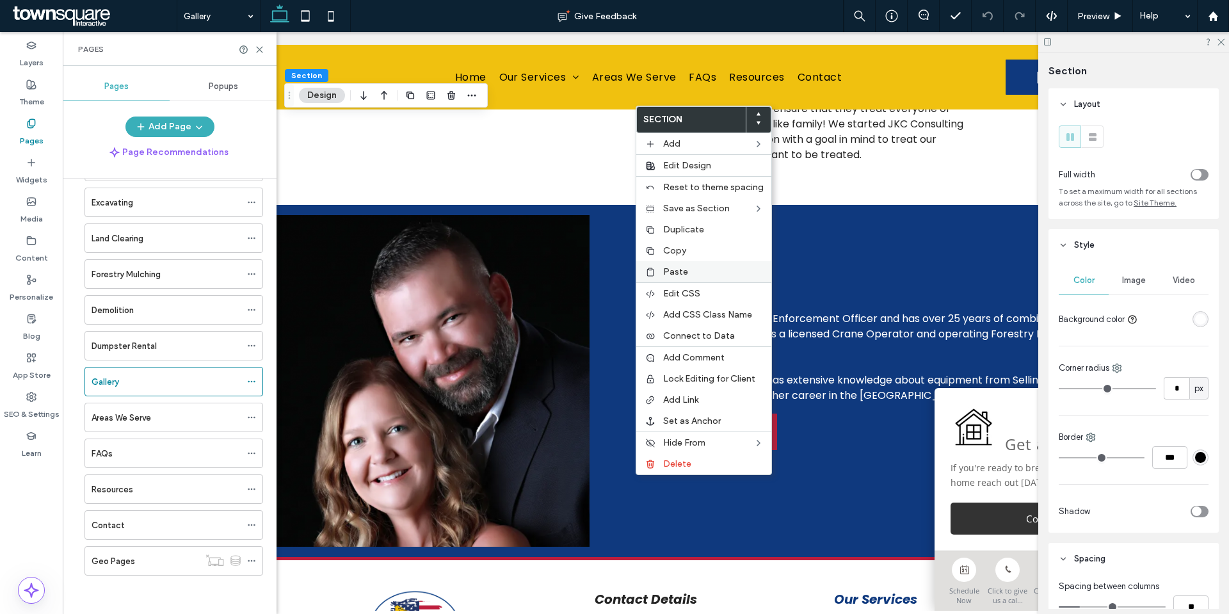
click at [682, 273] on span "Paste" at bounding box center [675, 271] width 25 height 11
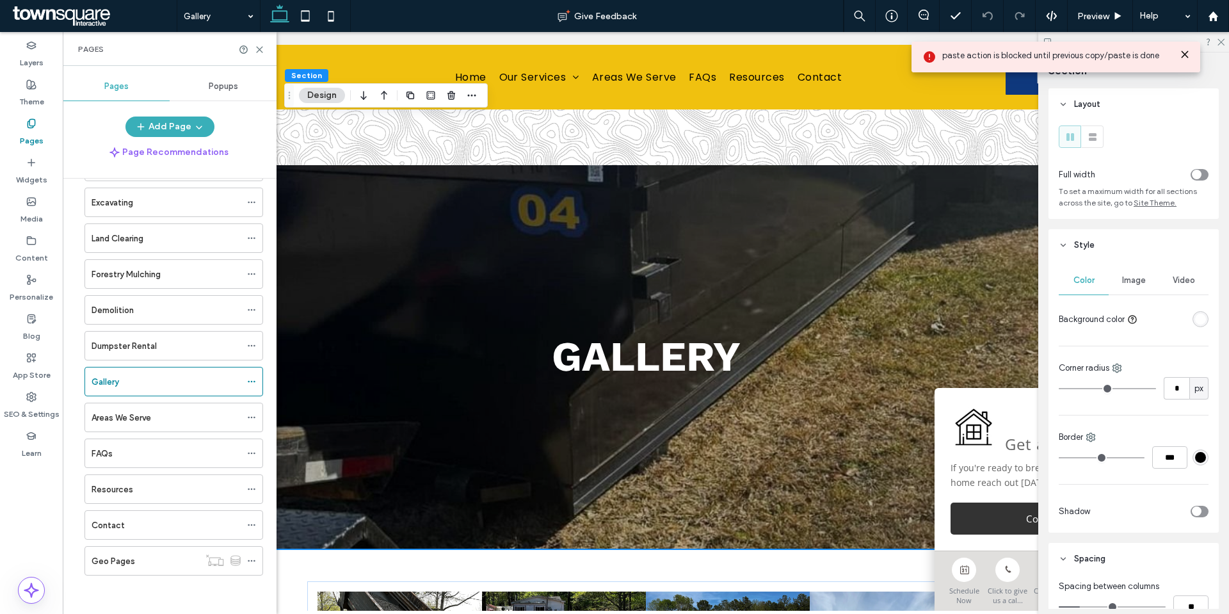
scroll to position [960, 0]
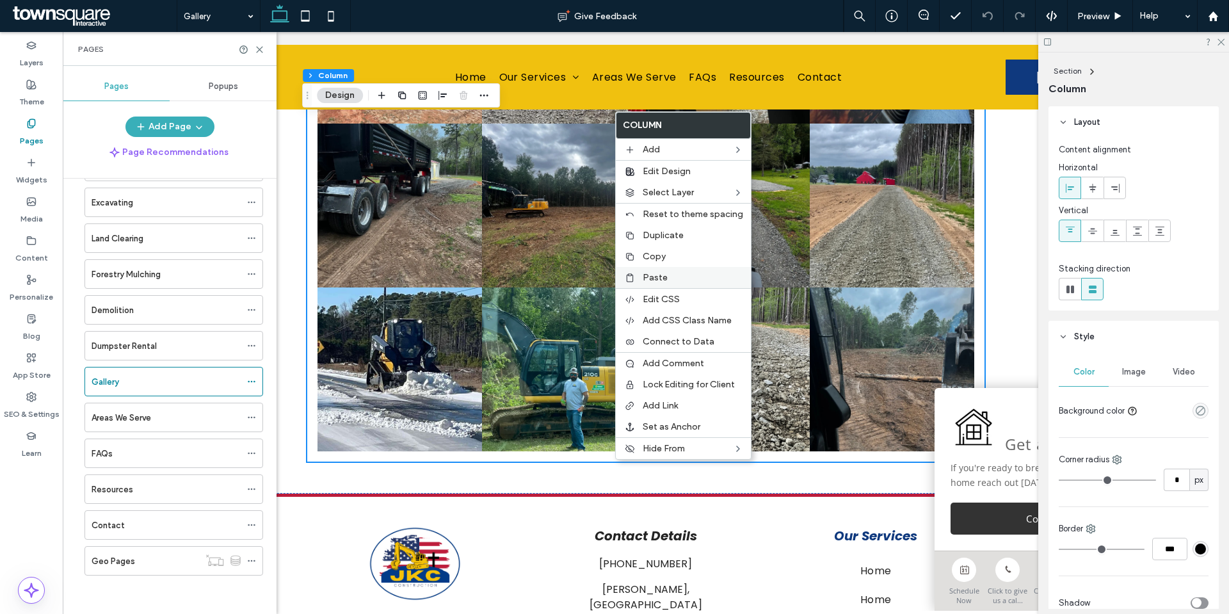
click at [655, 270] on div "Paste" at bounding box center [683, 277] width 135 height 21
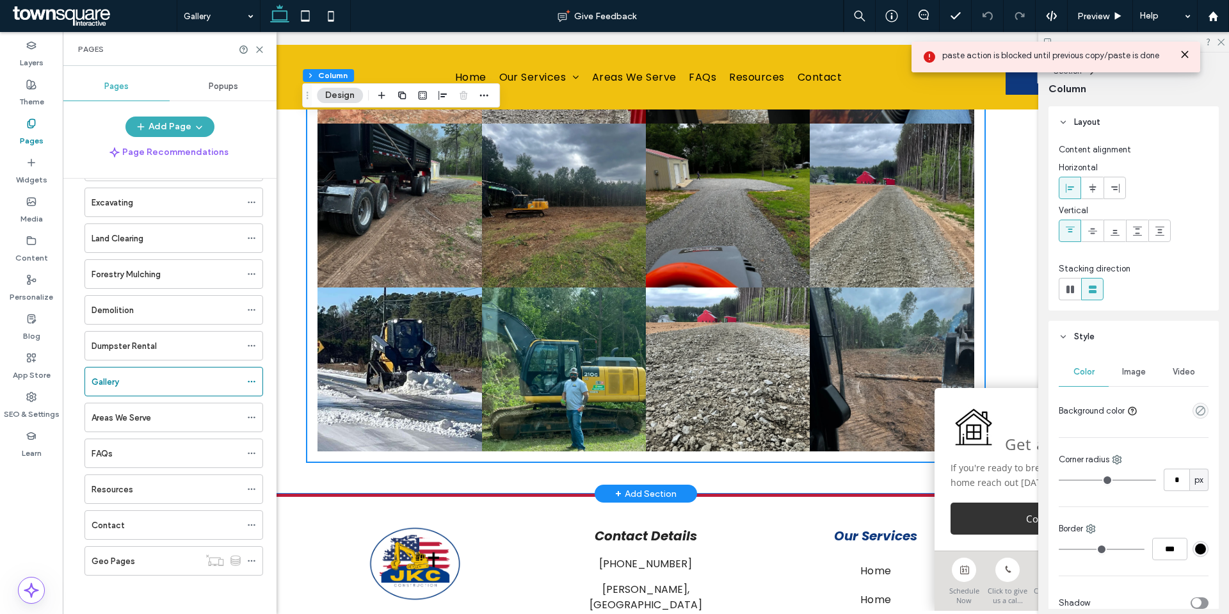
click at [684, 479] on div "Button Button Button Button Button Button Button Button Button Button Button Bu…" at bounding box center [646, 41] width 768 height 905
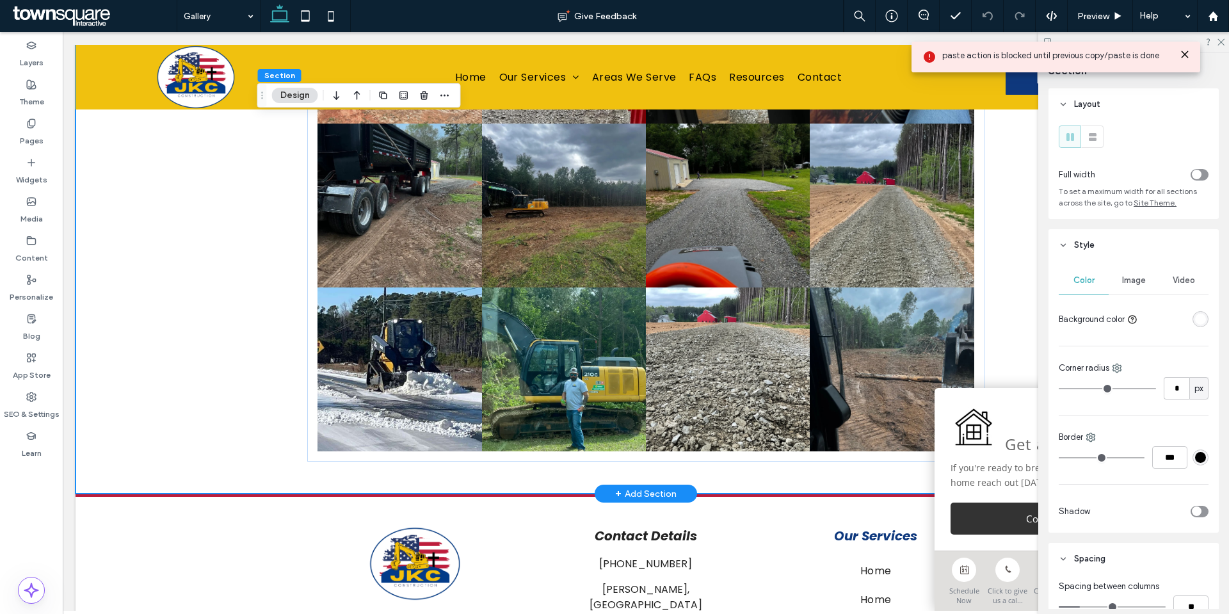
click at [670, 494] on div "+ Add Section" at bounding box center [645, 494] width 61 height 14
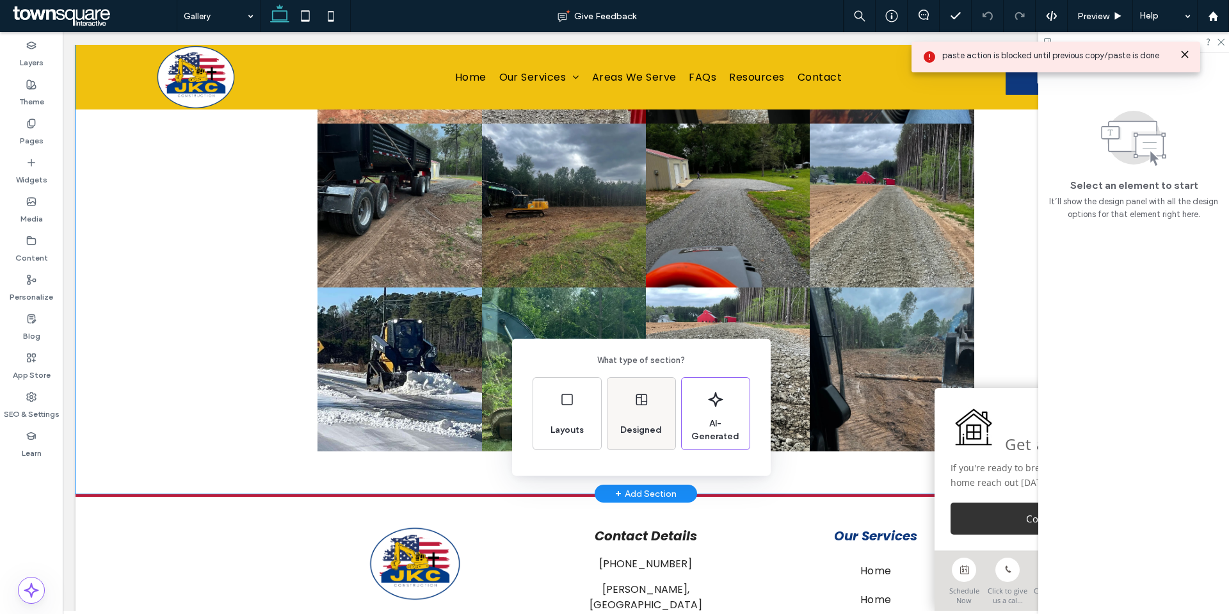
click at [624, 419] on div "Designed" at bounding box center [641, 430] width 52 height 28
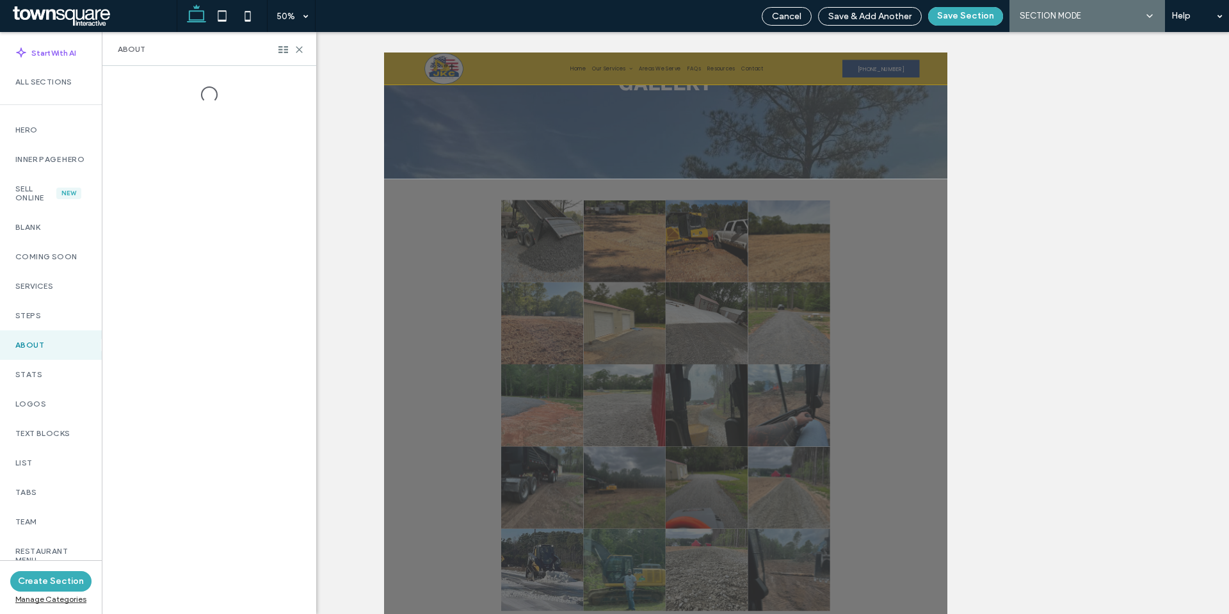
scroll to position [197, 0]
click at [35, 129] on label "Hero" at bounding box center [50, 129] width 71 height 9
click at [50, 230] on div "Blank" at bounding box center [51, 227] width 102 height 29
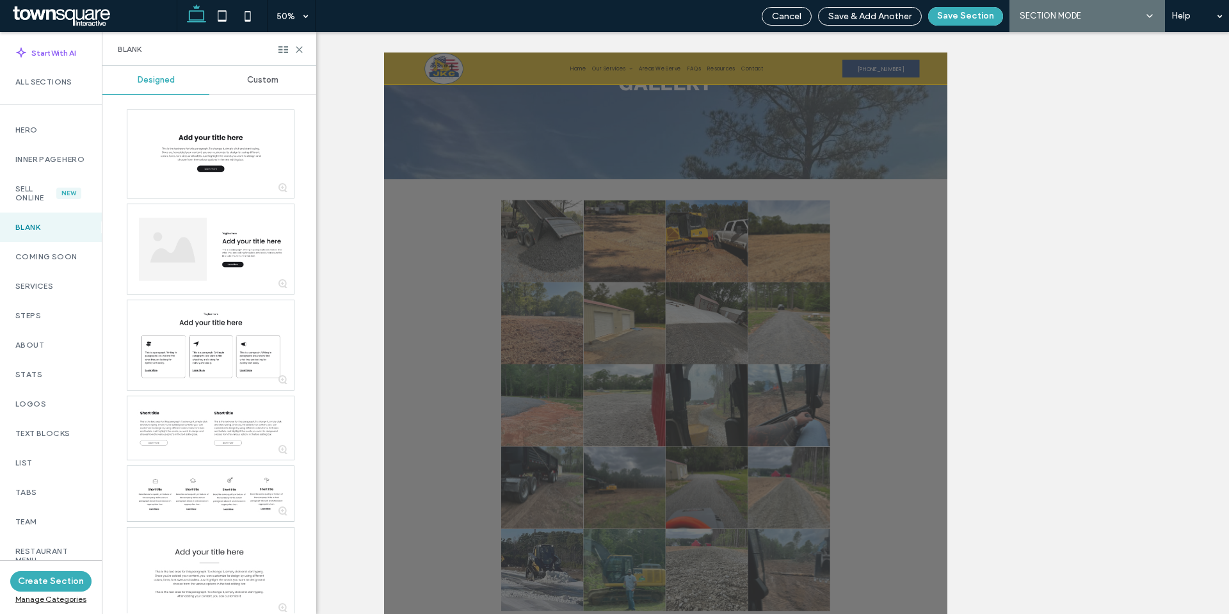
click at [207, 153] on div at bounding box center [210, 154] width 166 height 88
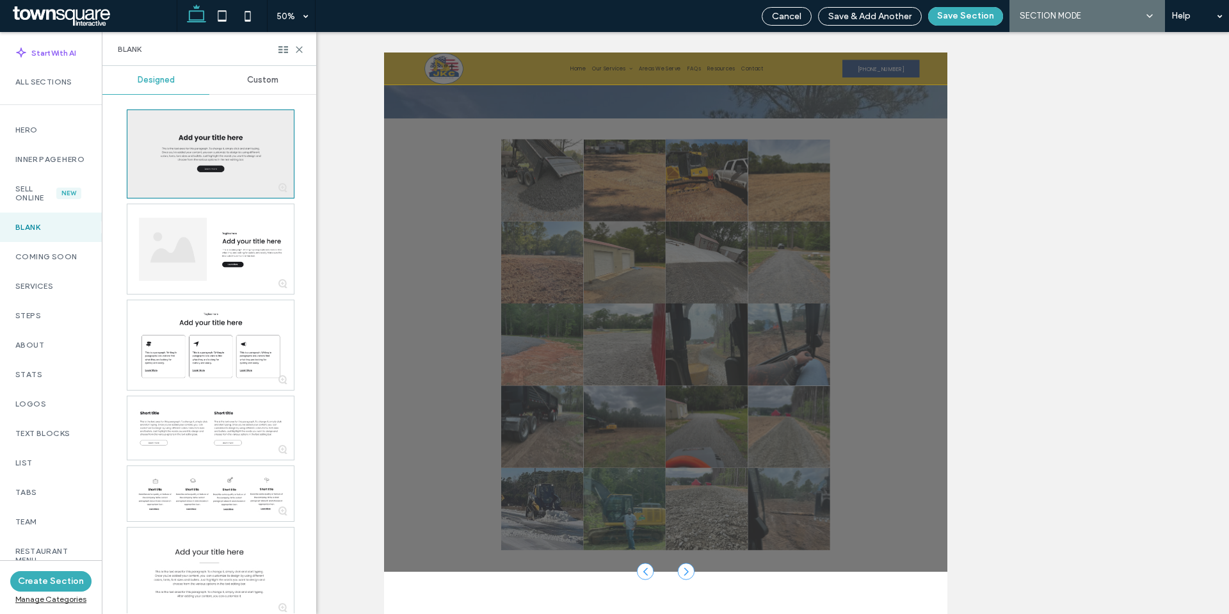
scroll to position [321, 0]
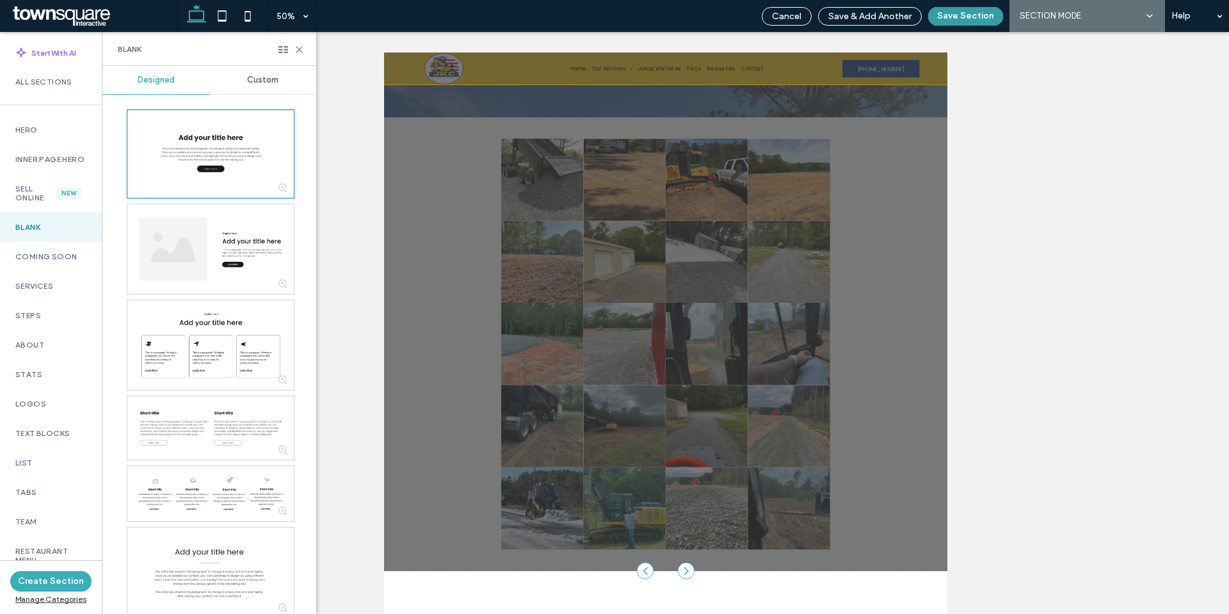
click at [996, 20] on button "Save Section" at bounding box center [965, 16] width 75 height 19
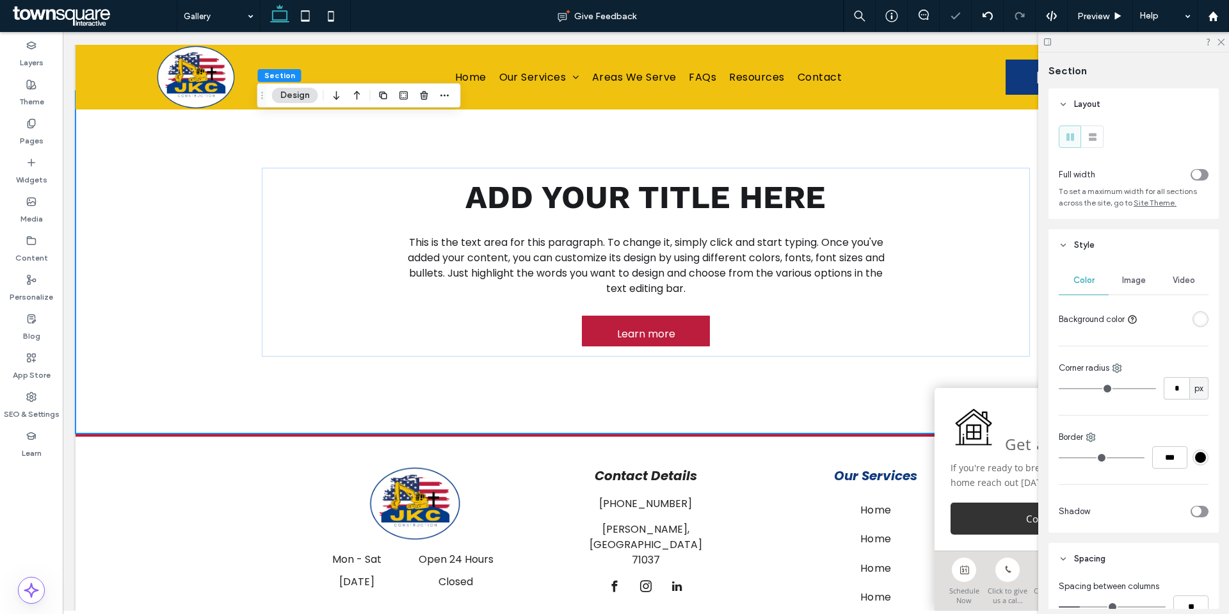
scroll to position [1311, 0]
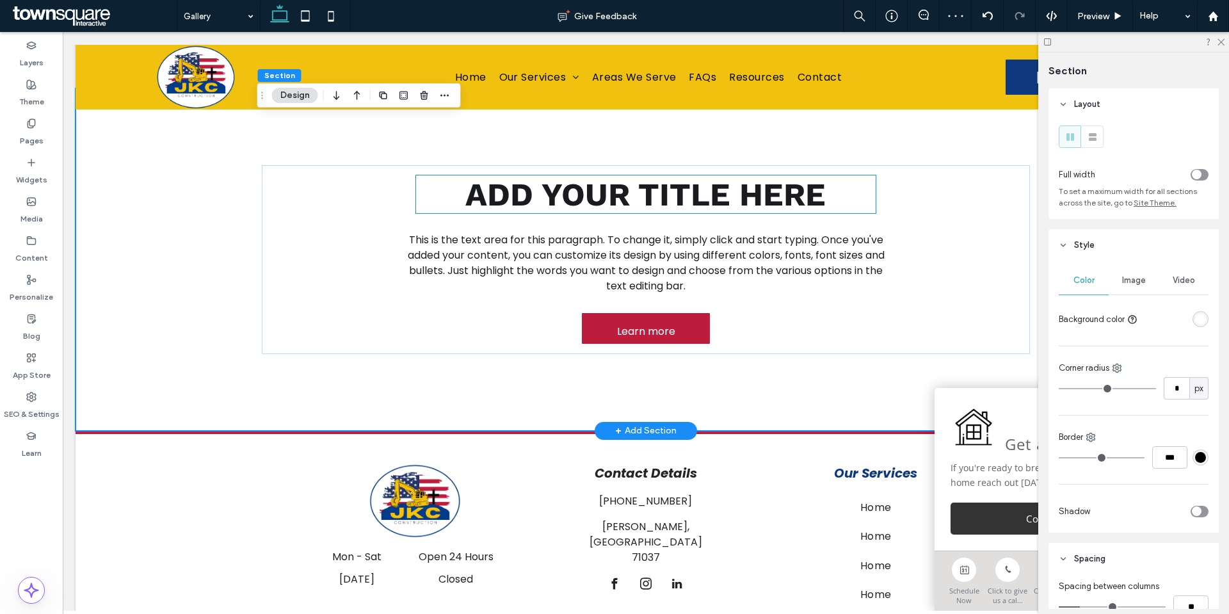
click at [686, 191] on span "Add your title here" at bounding box center [645, 194] width 360 height 38
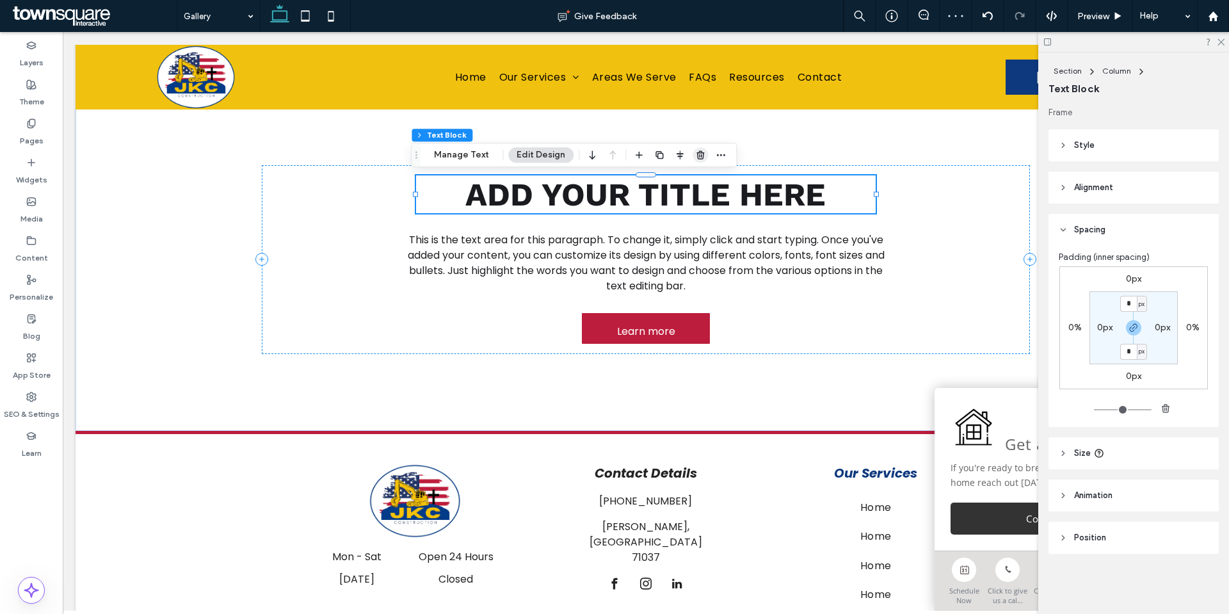
click at [697, 152] on use "button" at bounding box center [701, 154] width 8 height 8
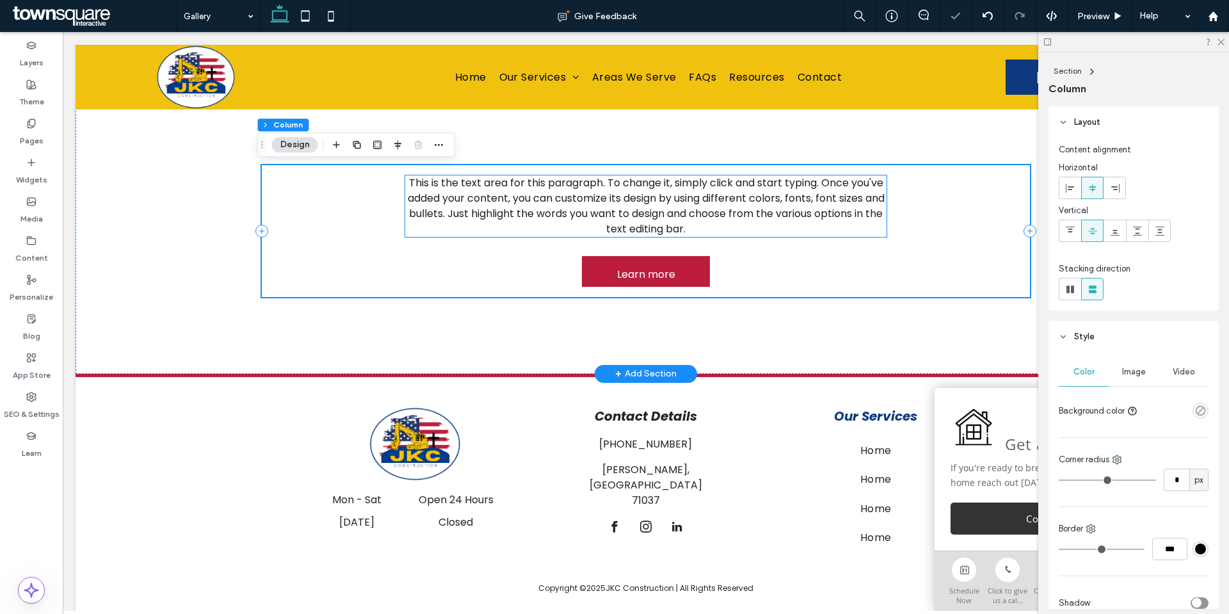
click at [679, 178] on span "This is the text area for this paragraph. To change it, simply click and start …" at bounding box center [646, 205] width 477 height 61
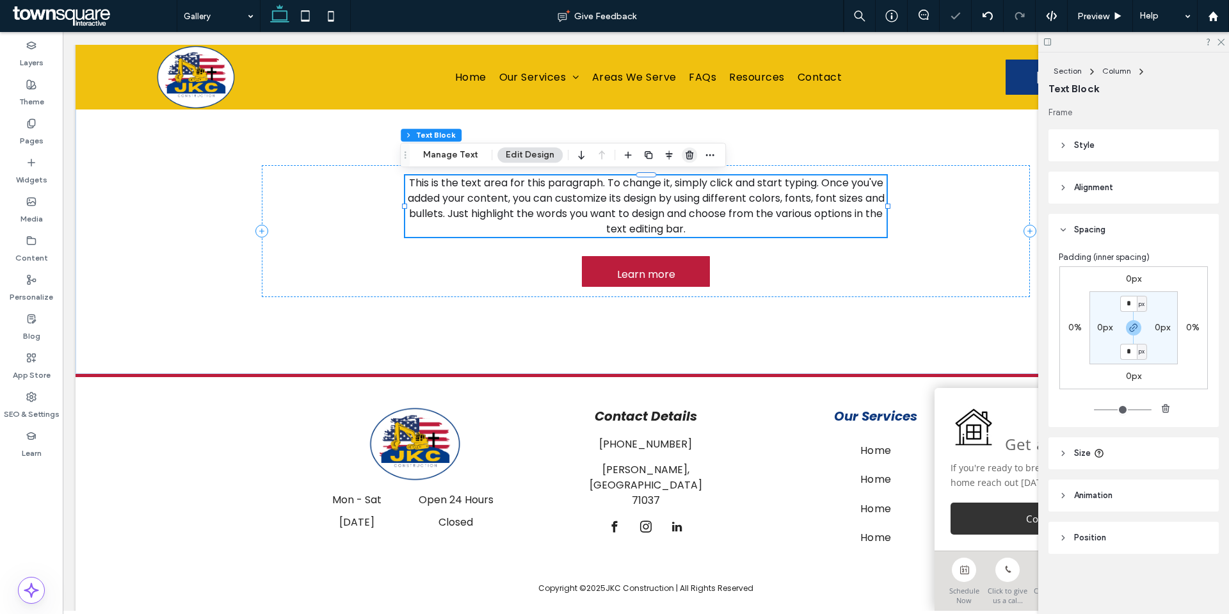
click at [686, 155] on icon "button" at bounding box center [689, 155] width 10 height 10
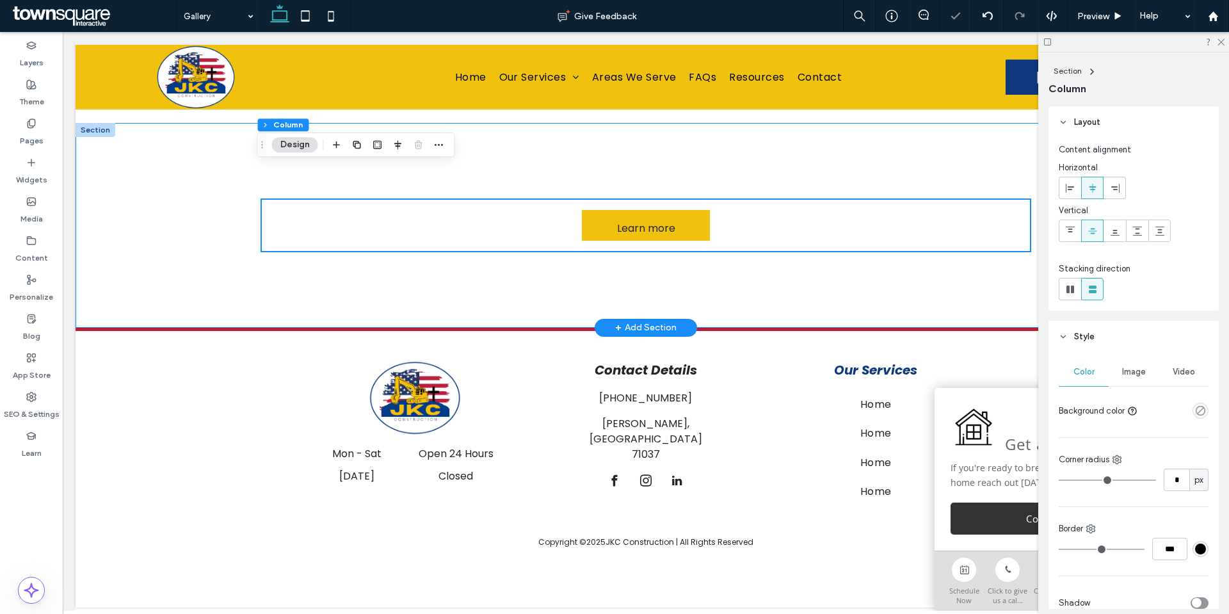
scroll to position [1287, 0]
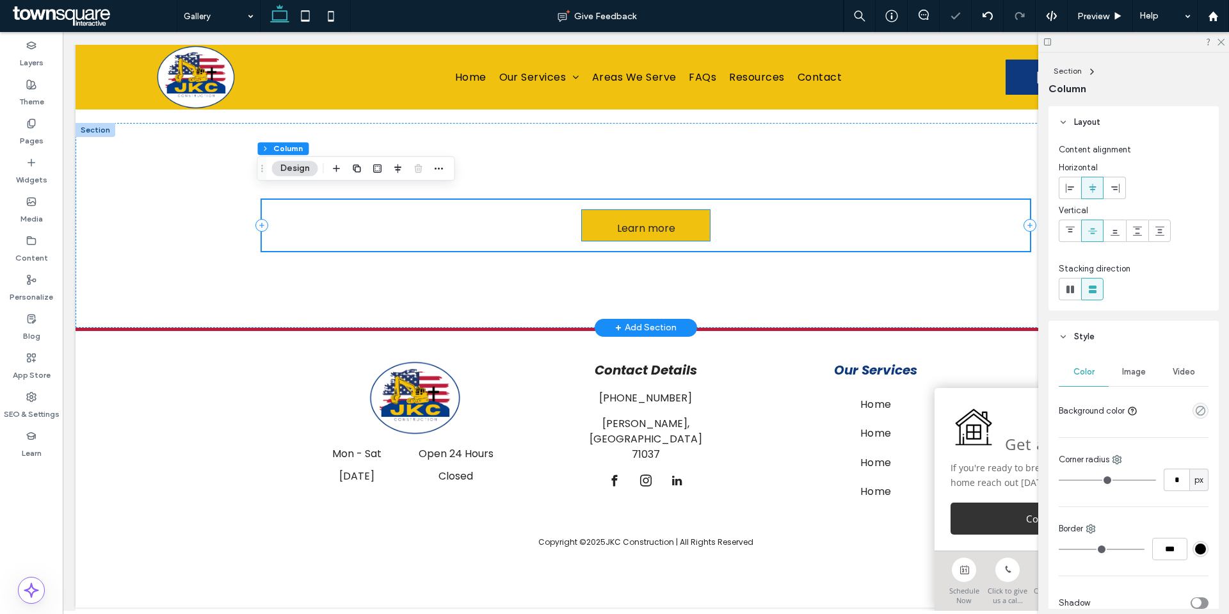
click at [650, 216] on span "Learn more" at bounding box center [646, 228] width 58 height 36
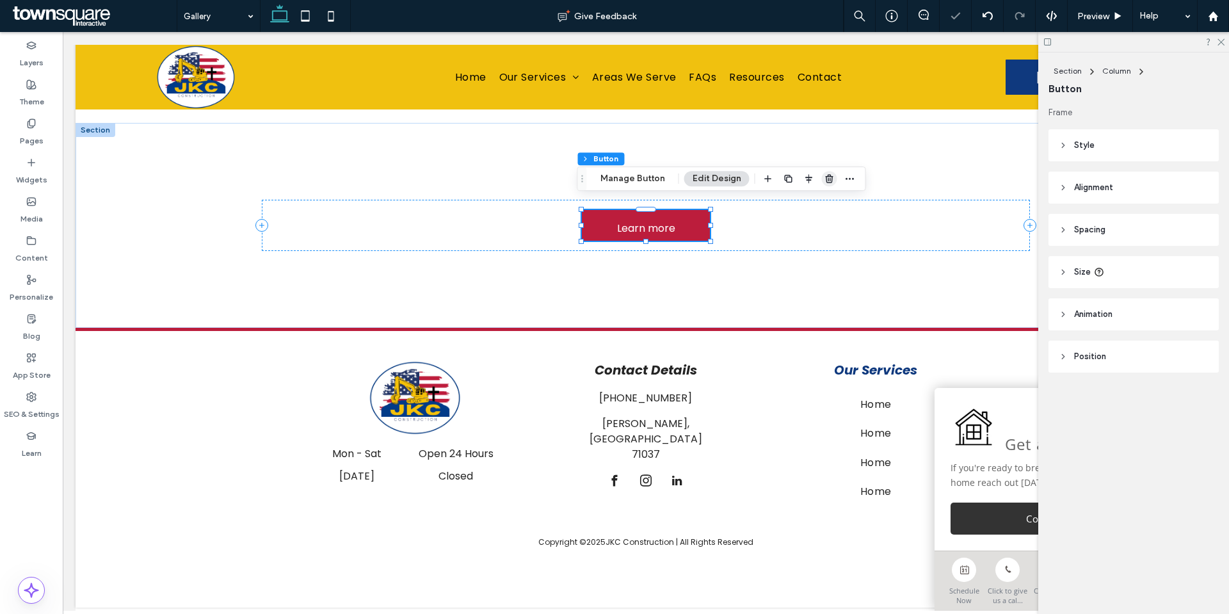
click at [825, 177] on use "button" at bounding box center [829, 178] width 8 height 8
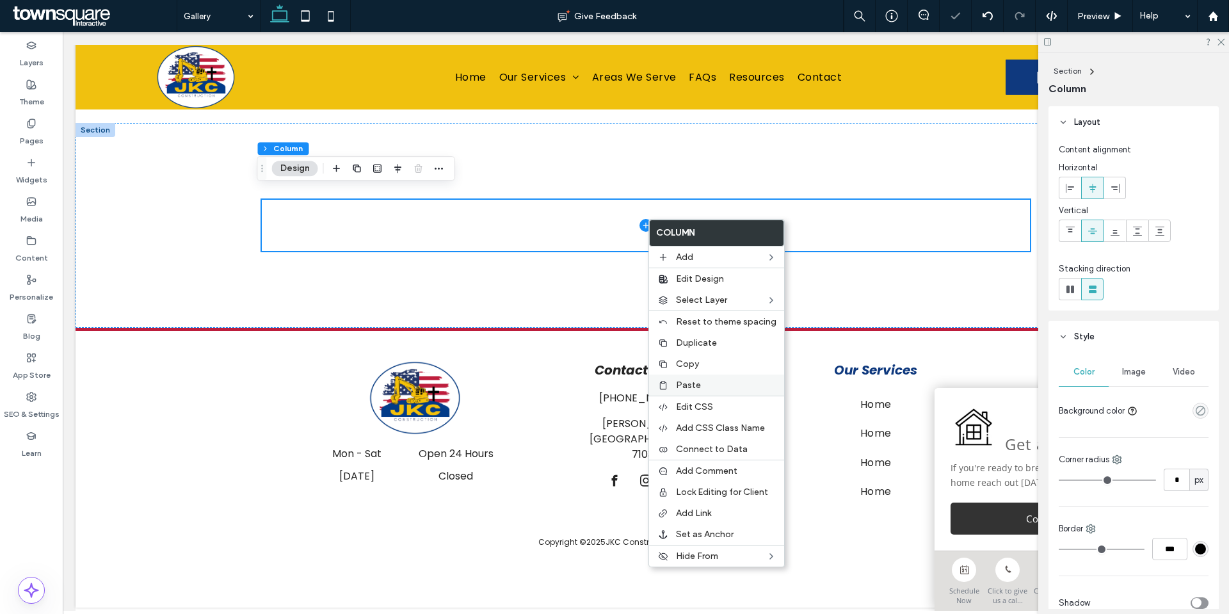
click at [697, 380] on span "Paste" at bounding box center [688, 385] width 25 height 11
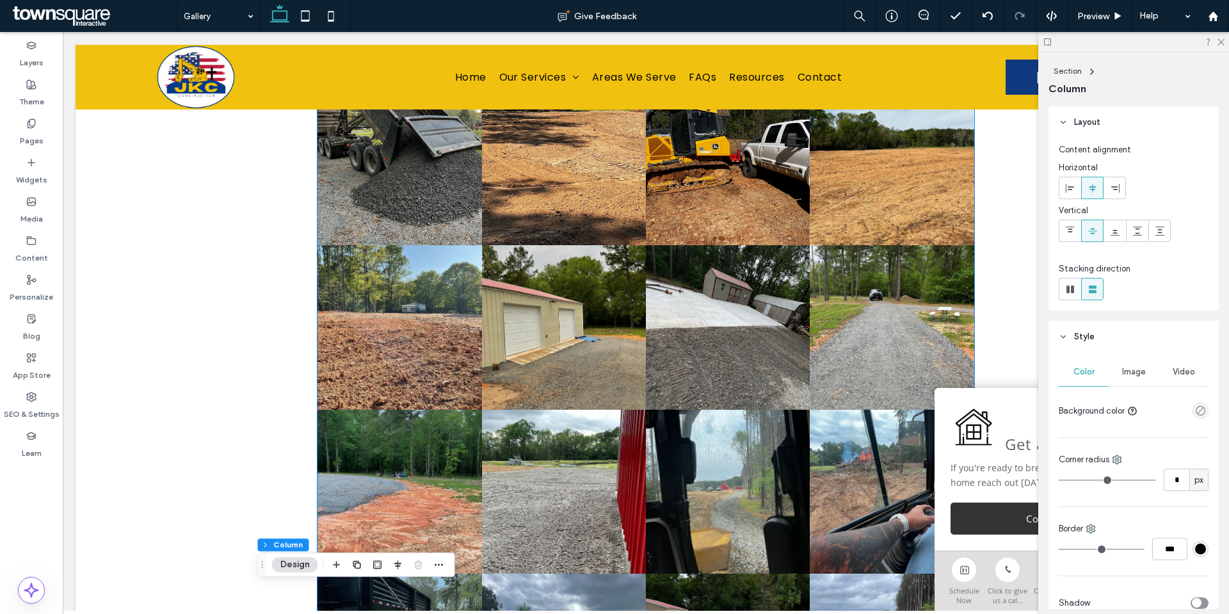
scroll to position [775, 0]
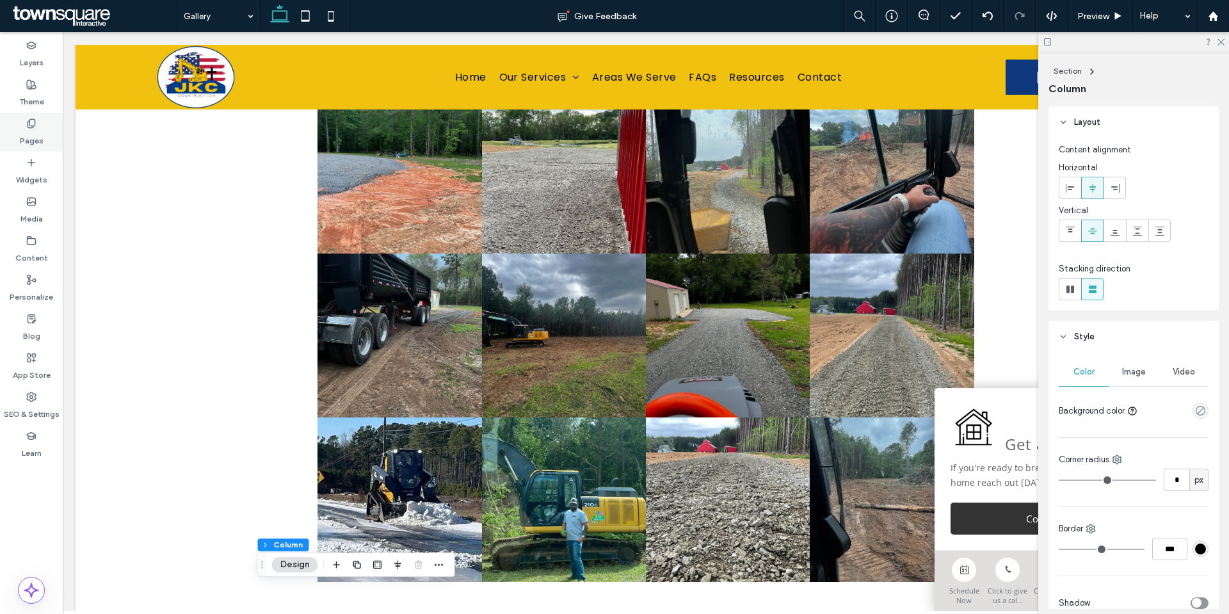
click at [55, 149] on div "Pages" at bounding box center [31, 132] width 63 height 39
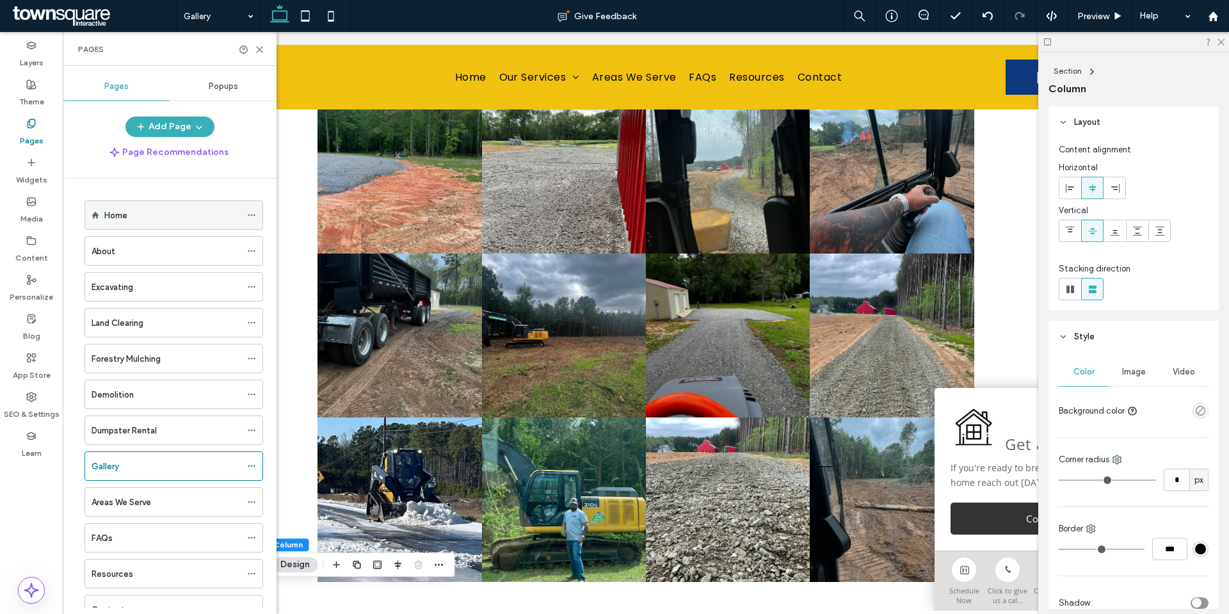
click at [130, 224] on div "Home" at bounding box center [172, 215] width 136 height 28
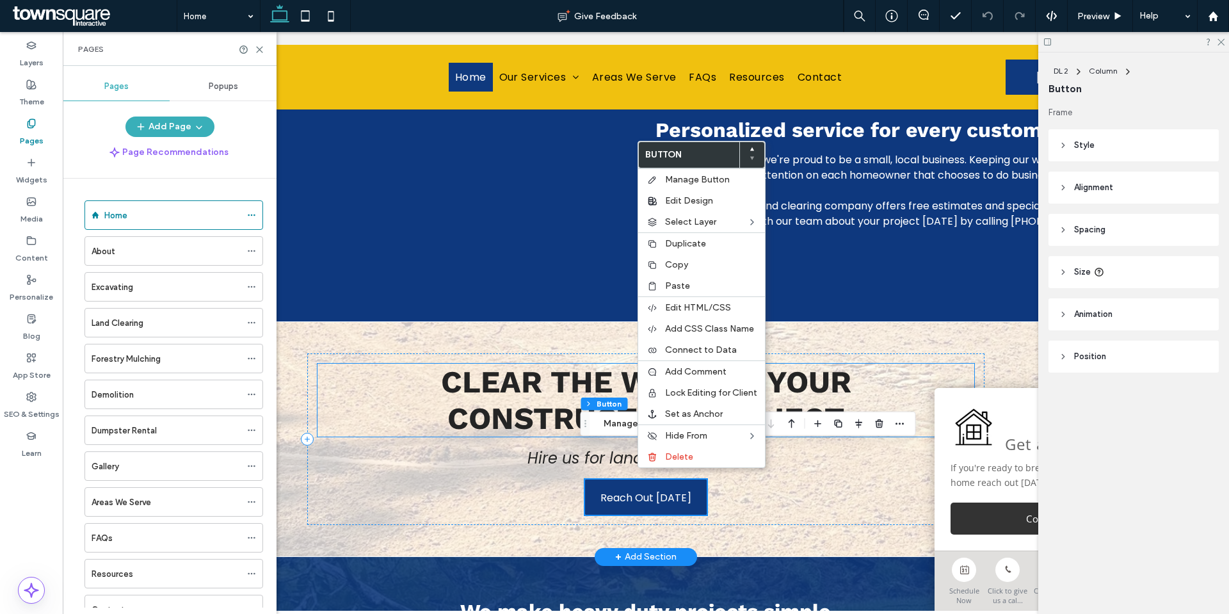
scroll to position [1280, 0]
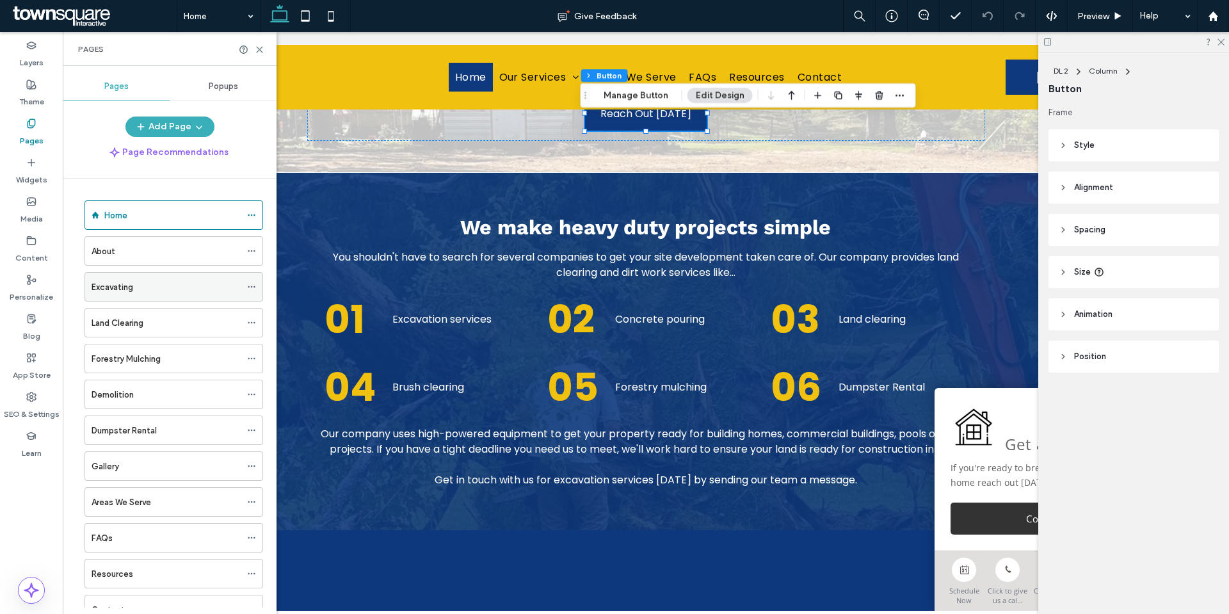
click at [132, 276] on div "Excavating" at bounding box center [166, 287] width 149 height 28
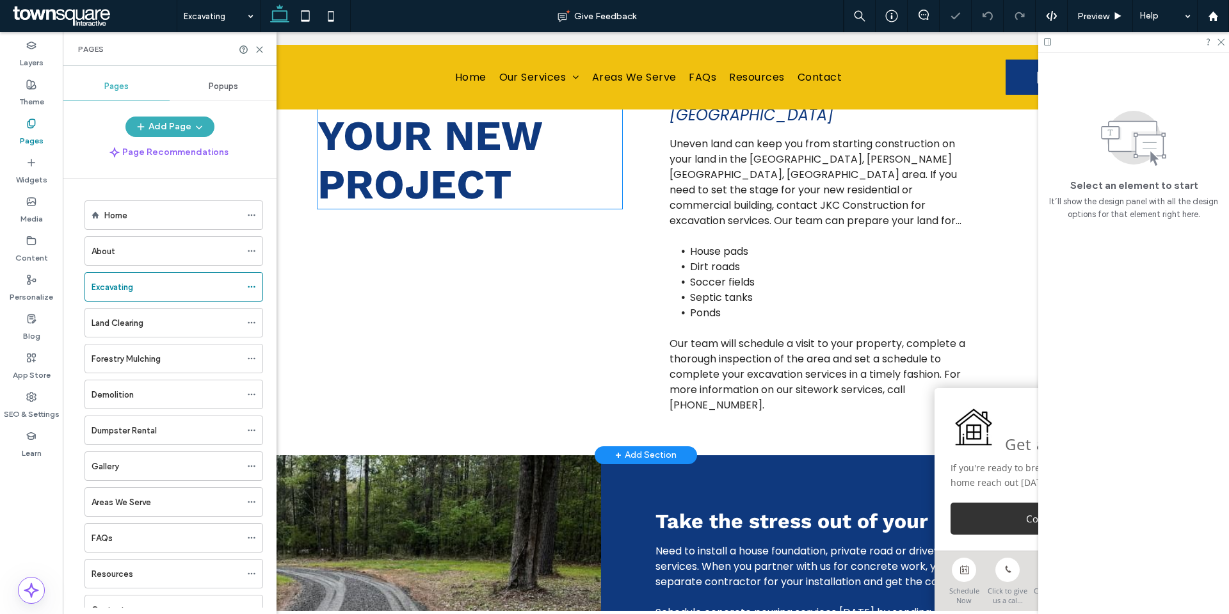
scroll to position [777, 0]
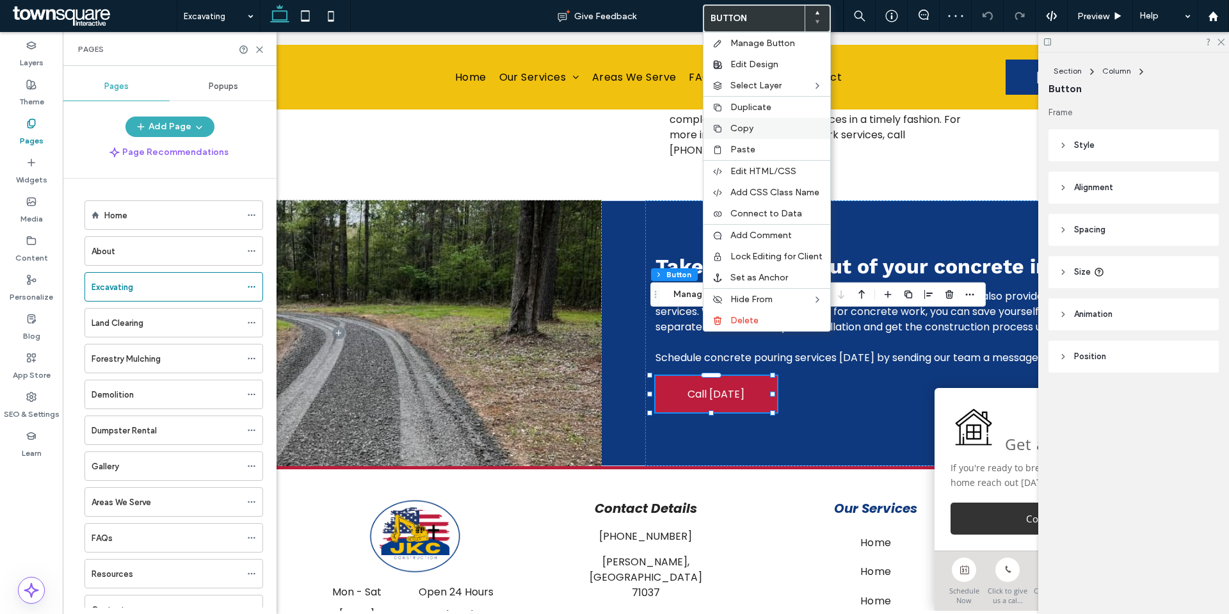
click at [759, 127] on label "Copy" at bounding box center [776, 128] width 92 height 11
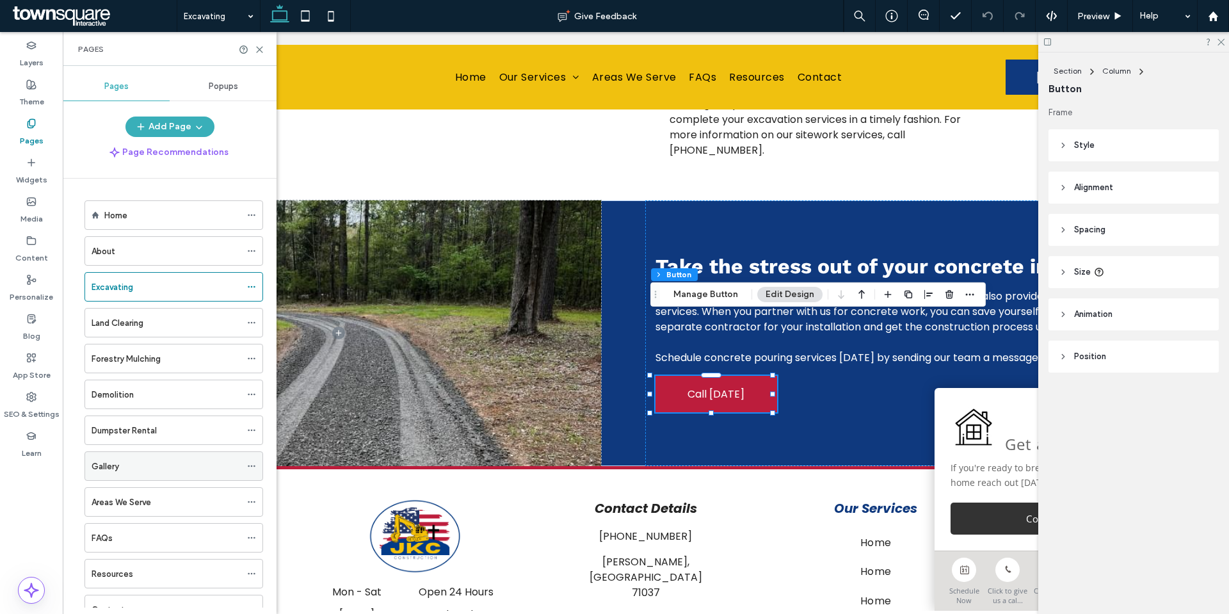
click at [150, 472] on div "Gallery" at bounding box center [166, 466] width 149 height 13
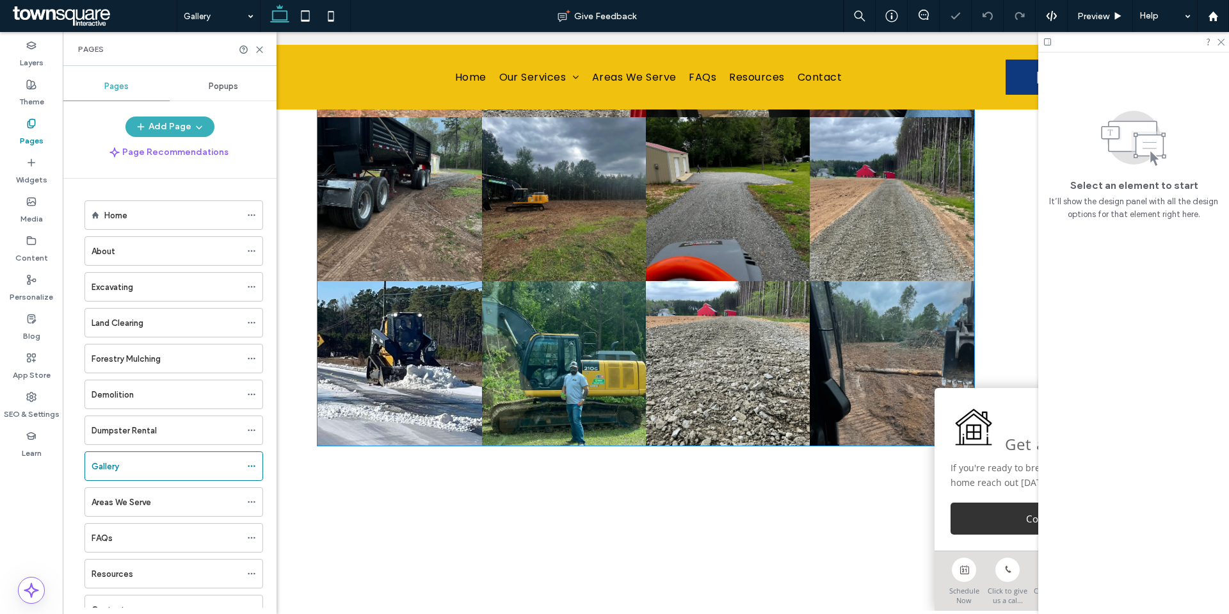
scroll to position [1033, 0]
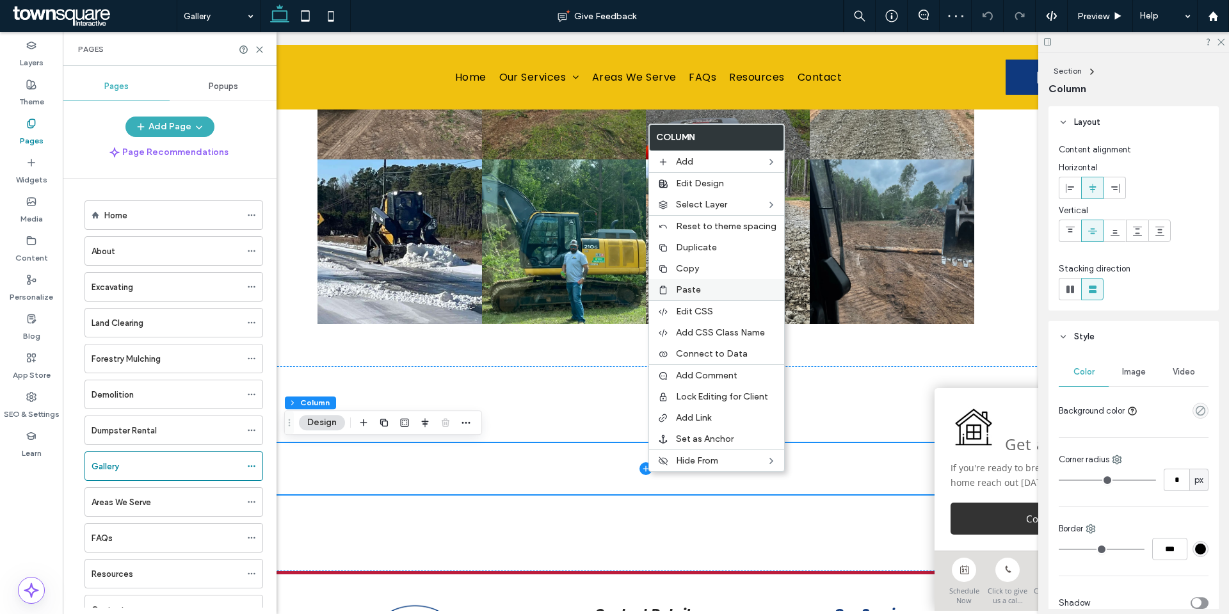
click at [695, 286] on span "Paste" at bounding box center [688, 289] width 25 height 11
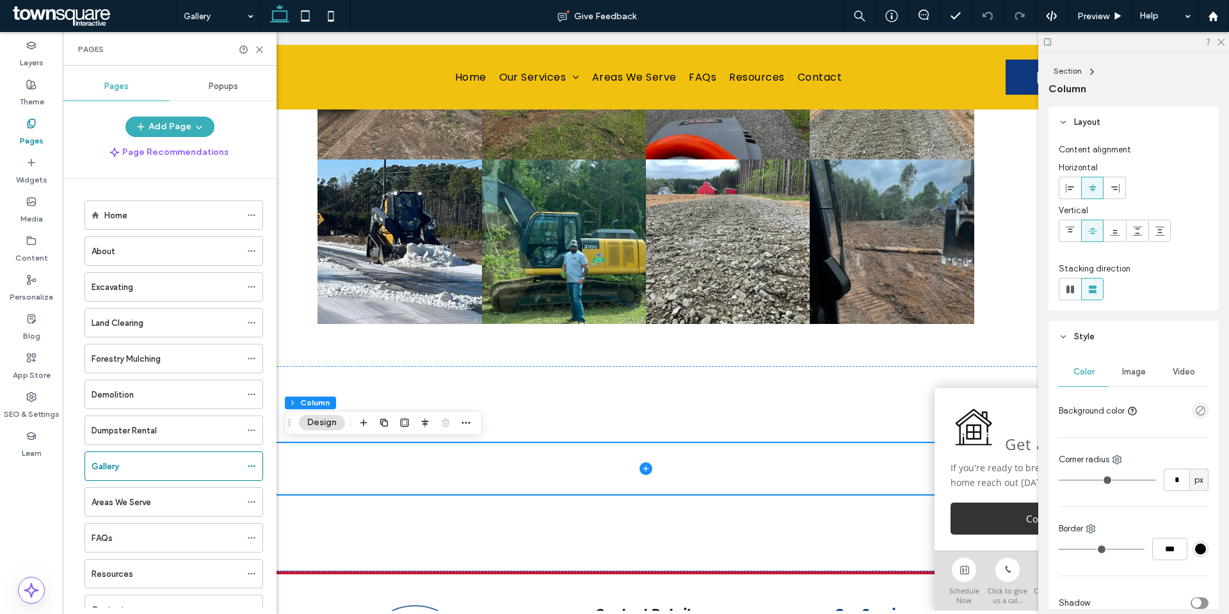
click at [1185, 56] on div "Section Column" at bounding box center [1134, 79] width 170 height 54
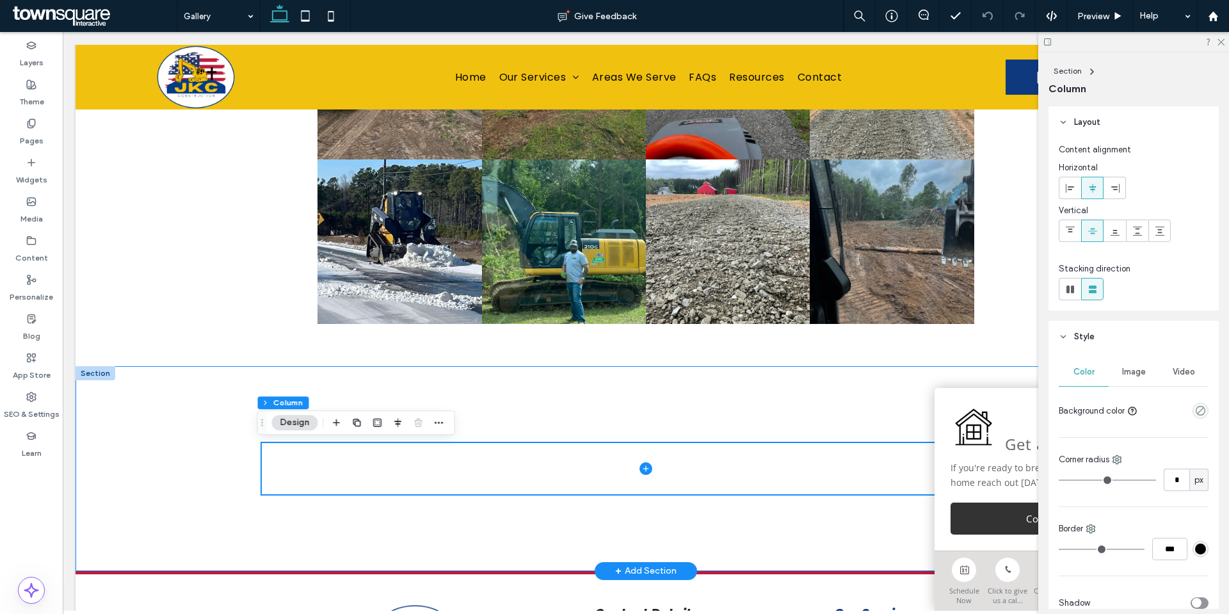
click at [682, 422] on div at bounding box center [646, 468] width 768 height 205
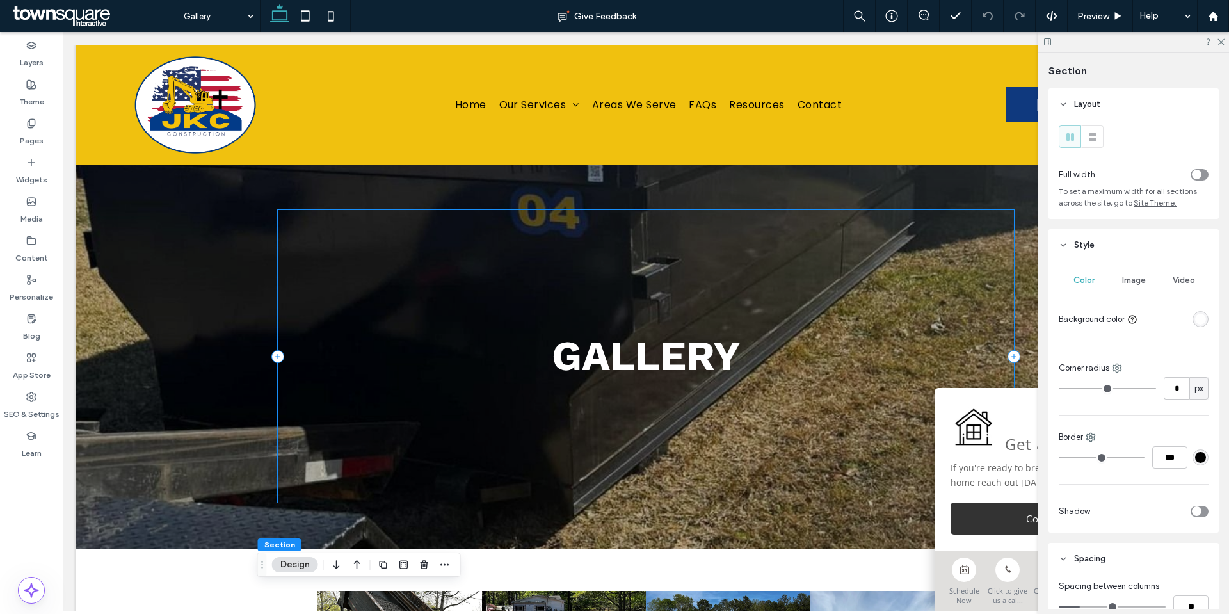
scroll to position [0, 0]
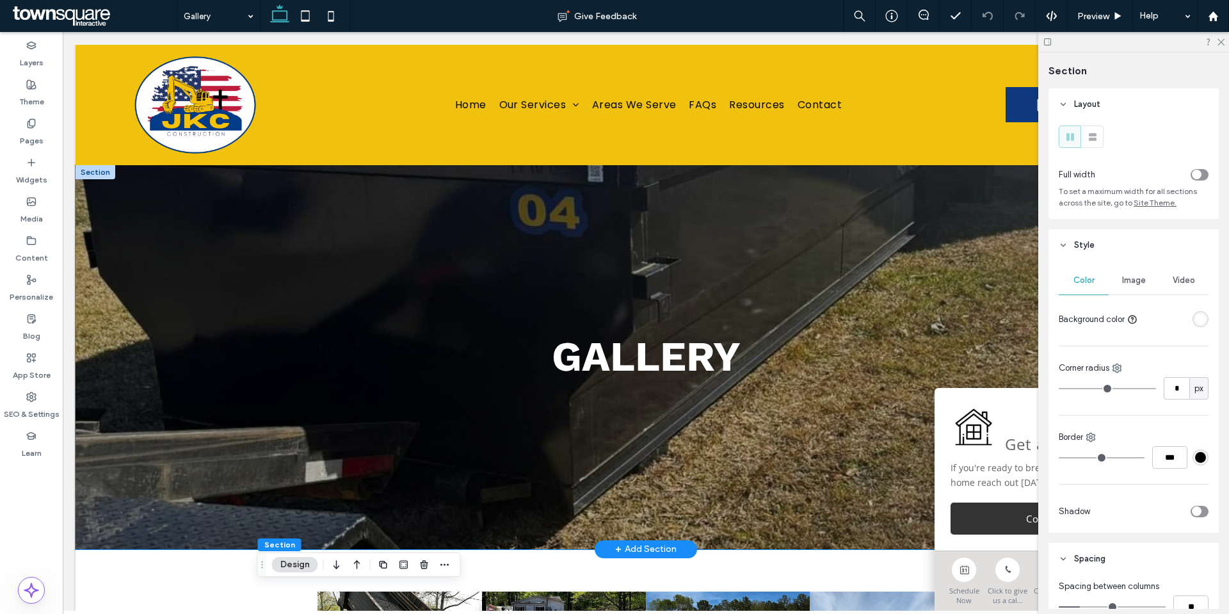
click at [169, 425] on div "Gallery" at bounding box center [646, 357] width 1141 height 384
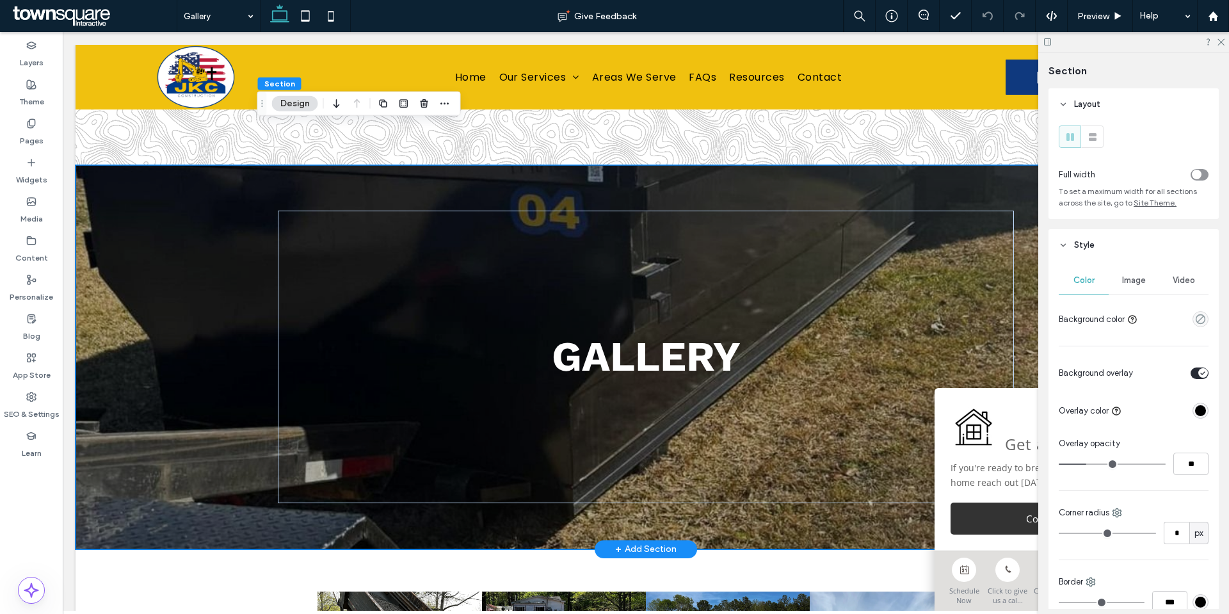
scroll to position [192, 0]
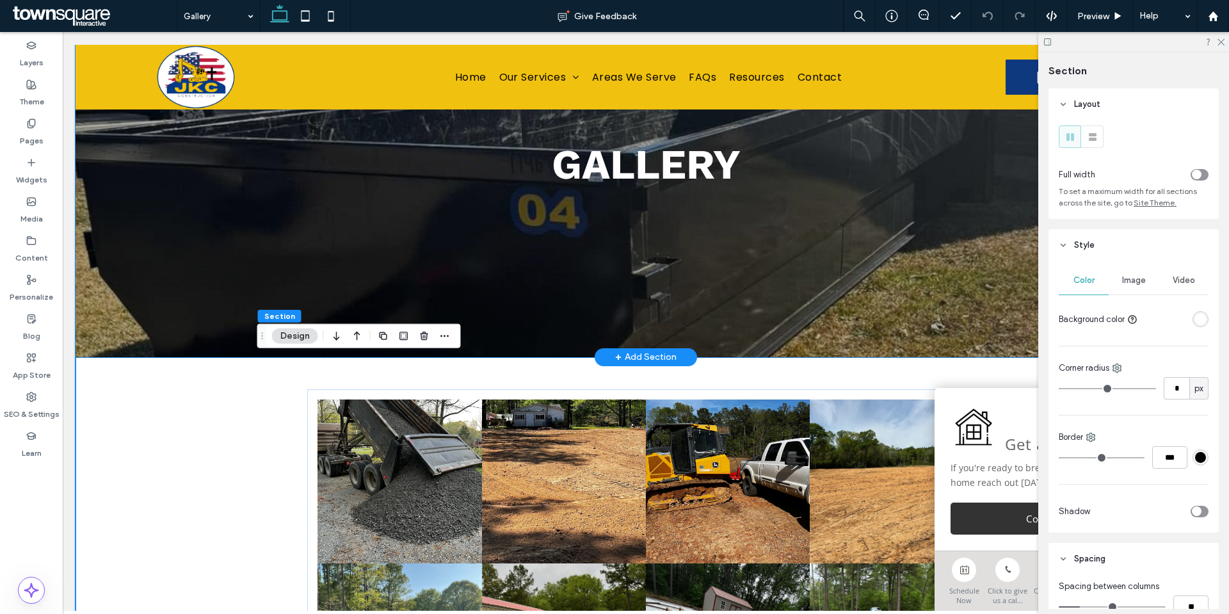
click at [168, 257] on div "Gallery" at bounding box center [646, 165] width 1141 height 384
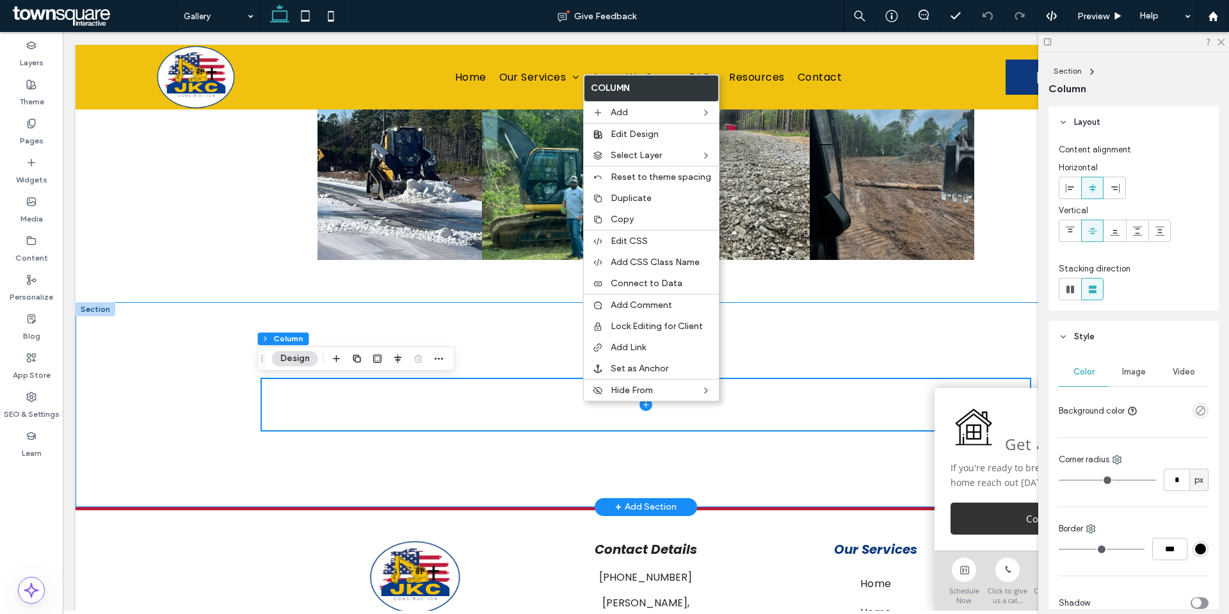
click at [548, 335] on div at bounding box center [646, 404] width 768 height 205
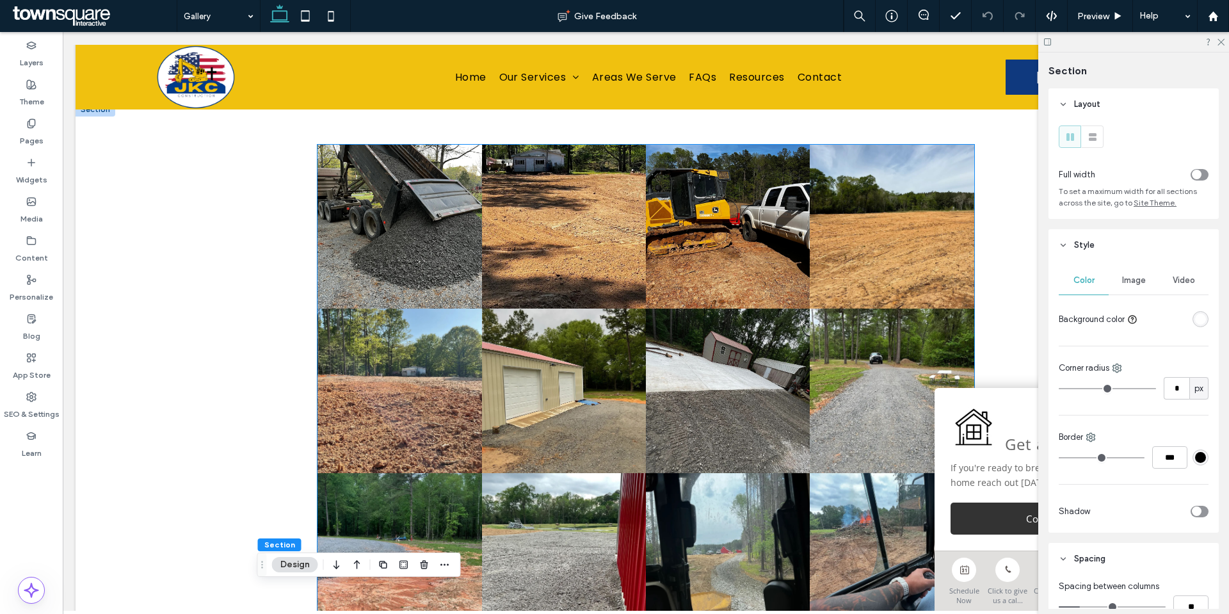
scroll to position [264, 0]
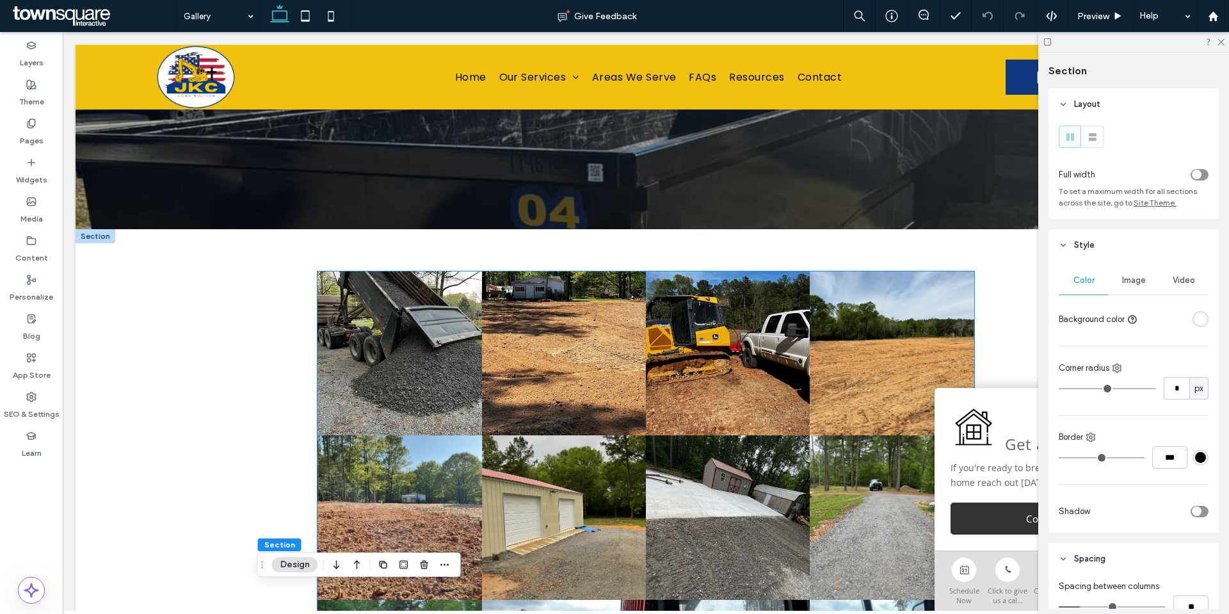
click at [469, 375] on link at bounding box center [400, 353] width 164 height 164
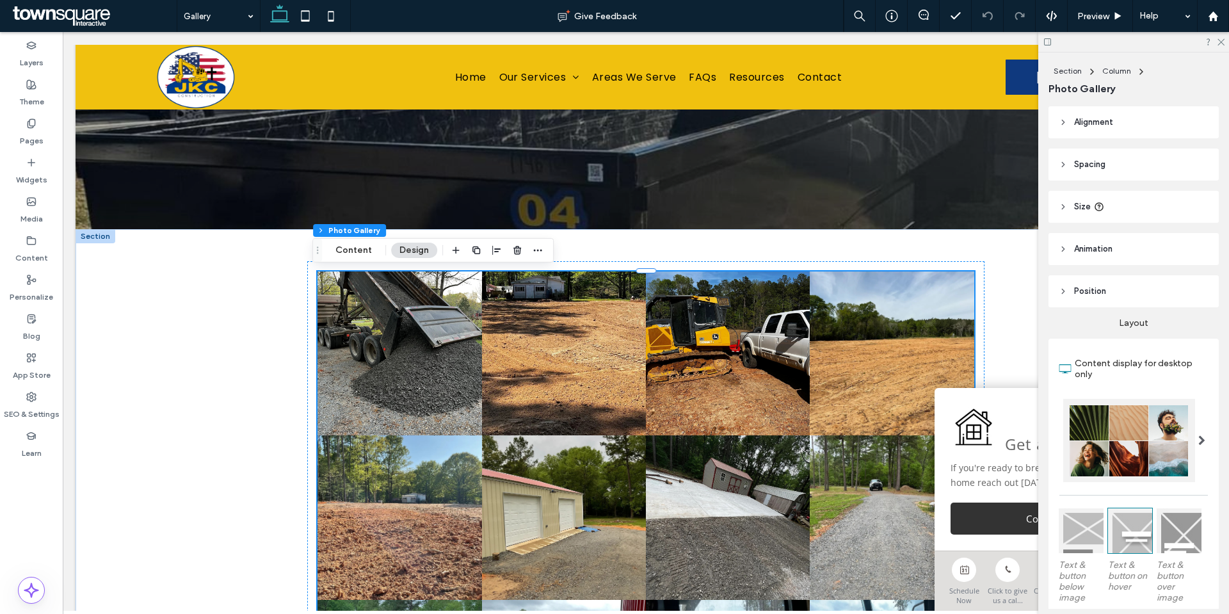
click at [469, 375] on link at bounding box center [400, 353] width 164 height 164
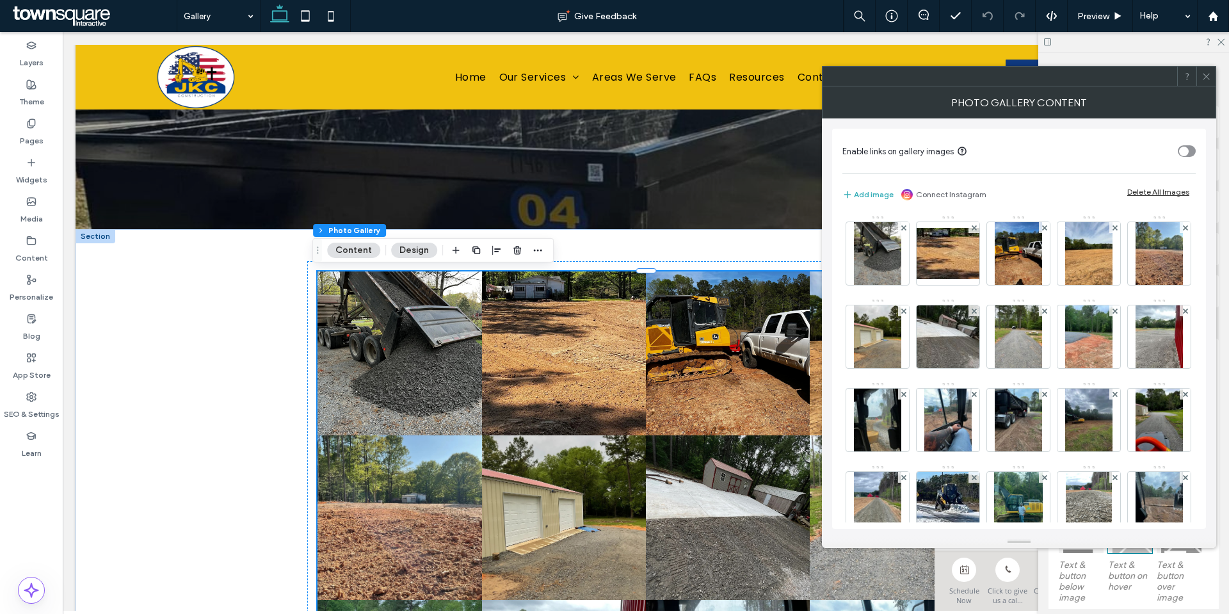
click at [1206, 76] on icon at bounding box center [1207, 77] width 10 height 10
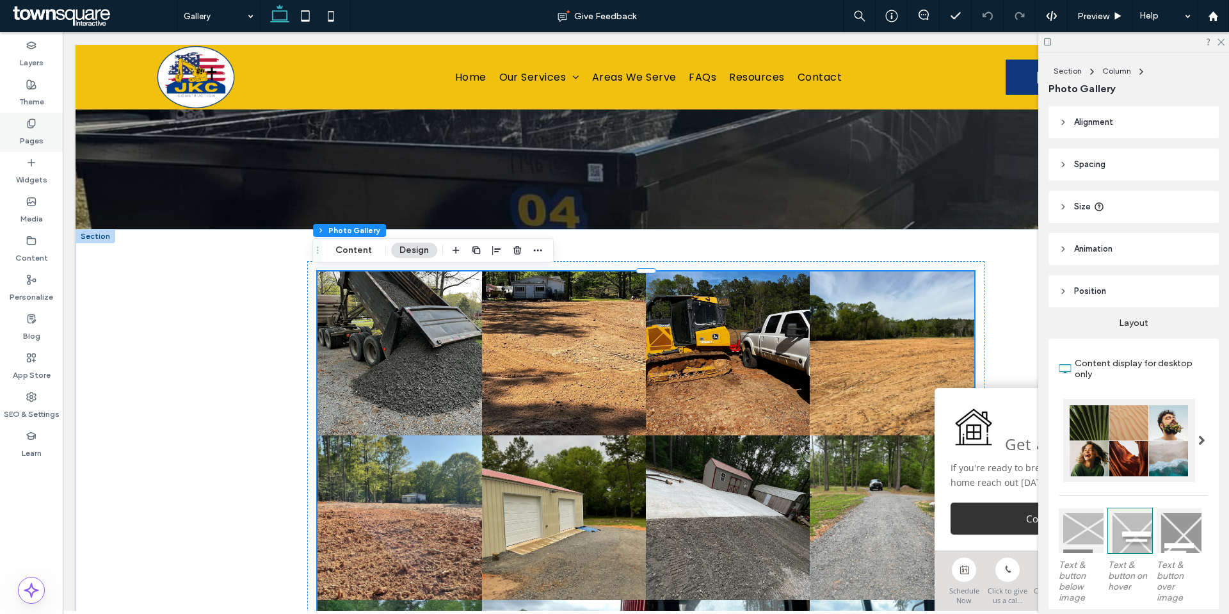
click at [43, 138] on div "Pages" at bounding box center [31, 132] width 63 height 39
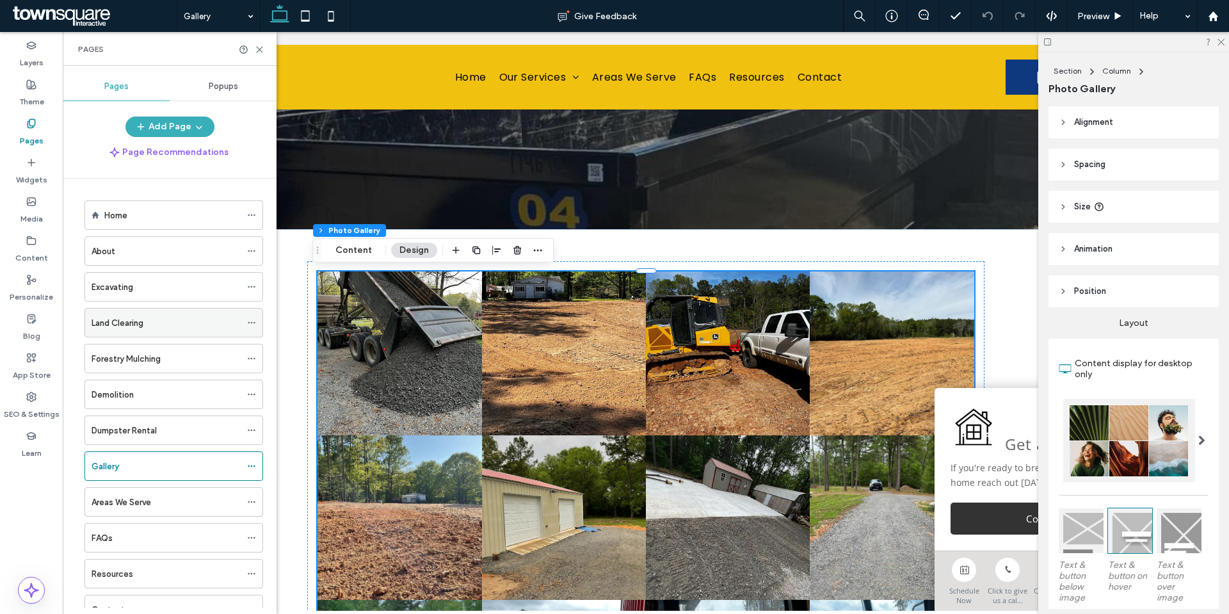
click at [121, 335] on div "Land Clearing" at bounding box center [166, 323] width 149 height 28
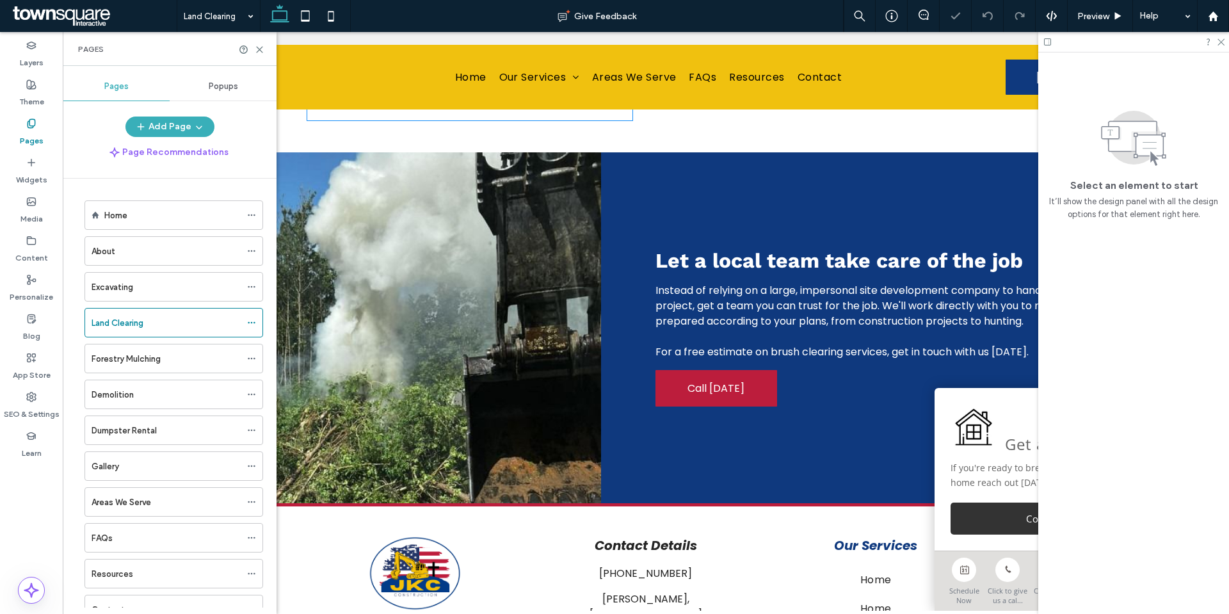
scroll to position [896, 0]
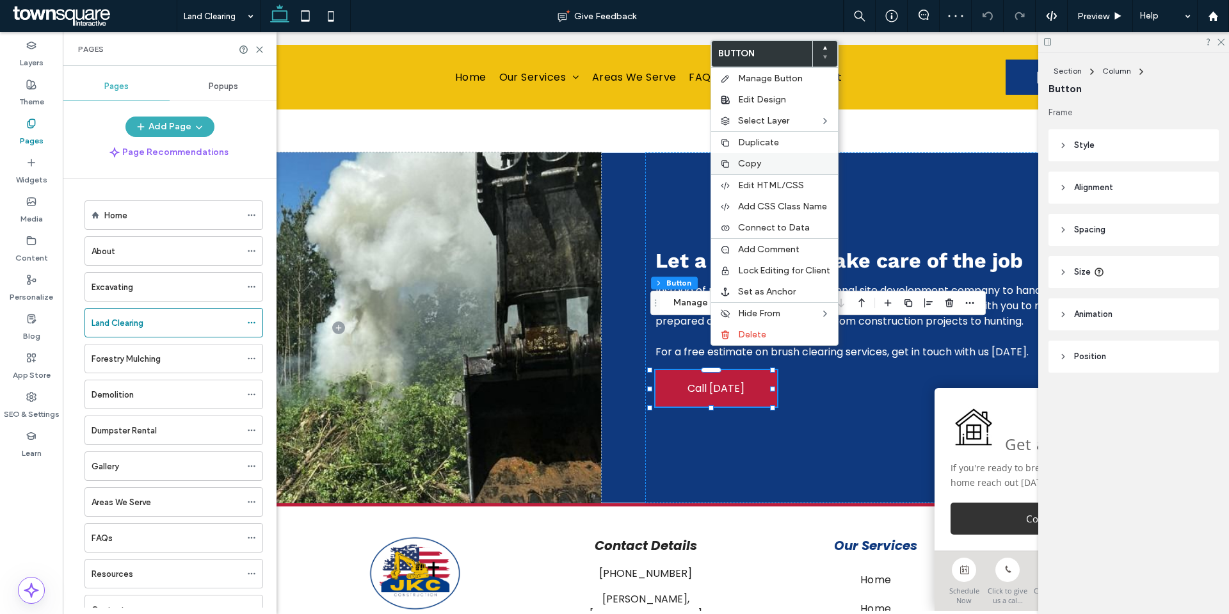
click at [762, 159] on label "Copy" at bounding box center [784, 163] width 92 height 11
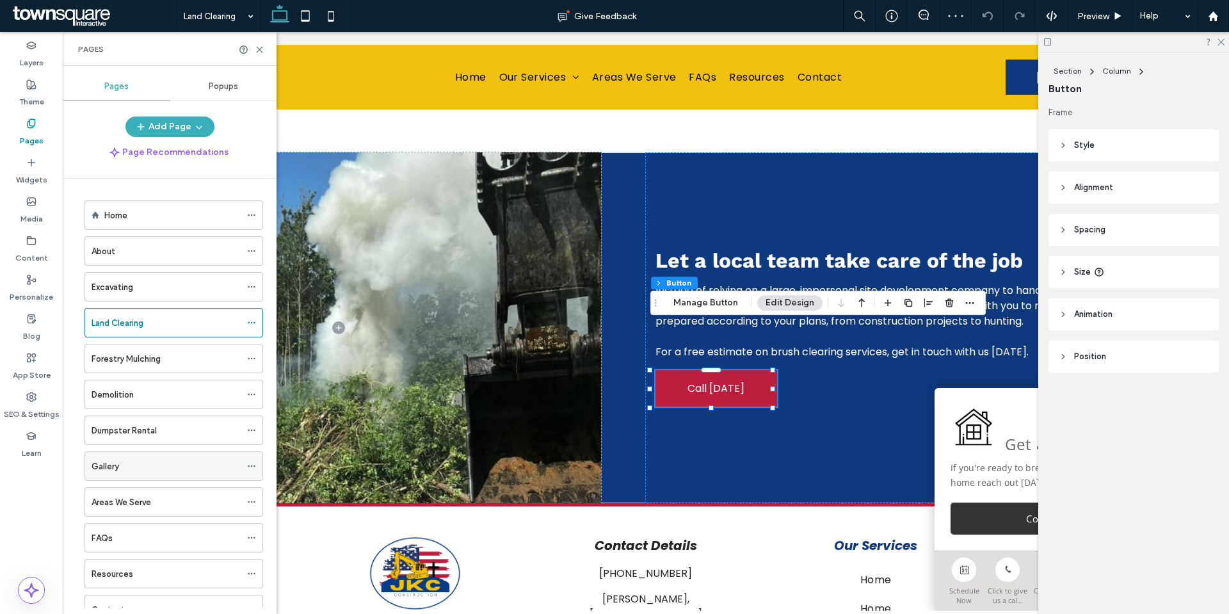
click at [157, 469] on div "Gallery" at bounding box center [166, 466] width 149 height 13
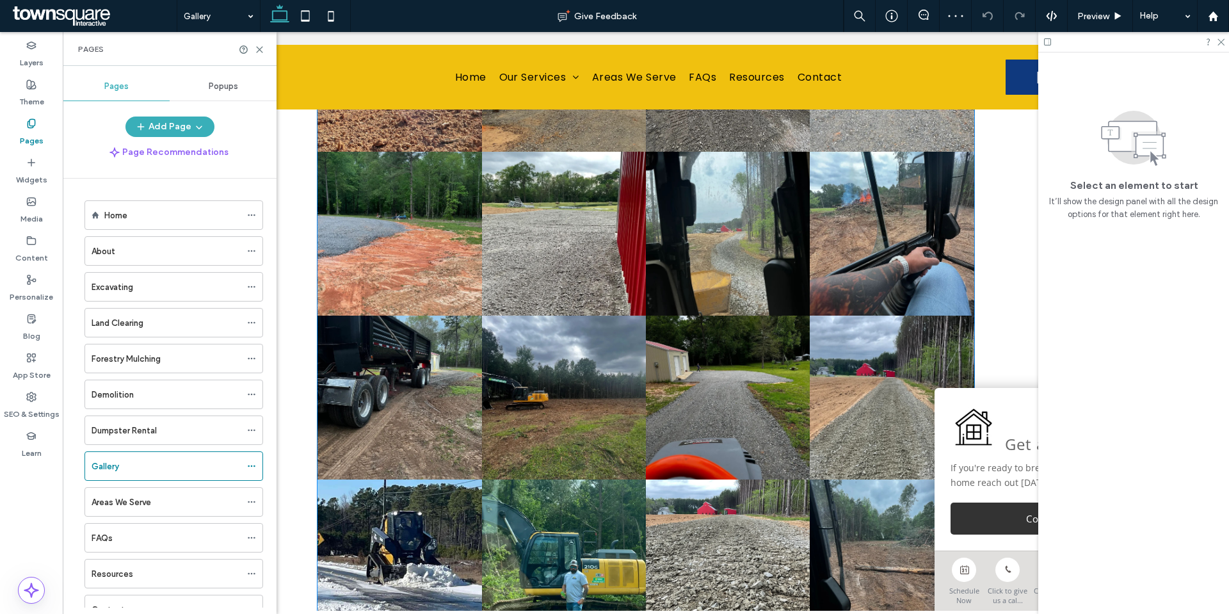
scroll to position [1097, 0]
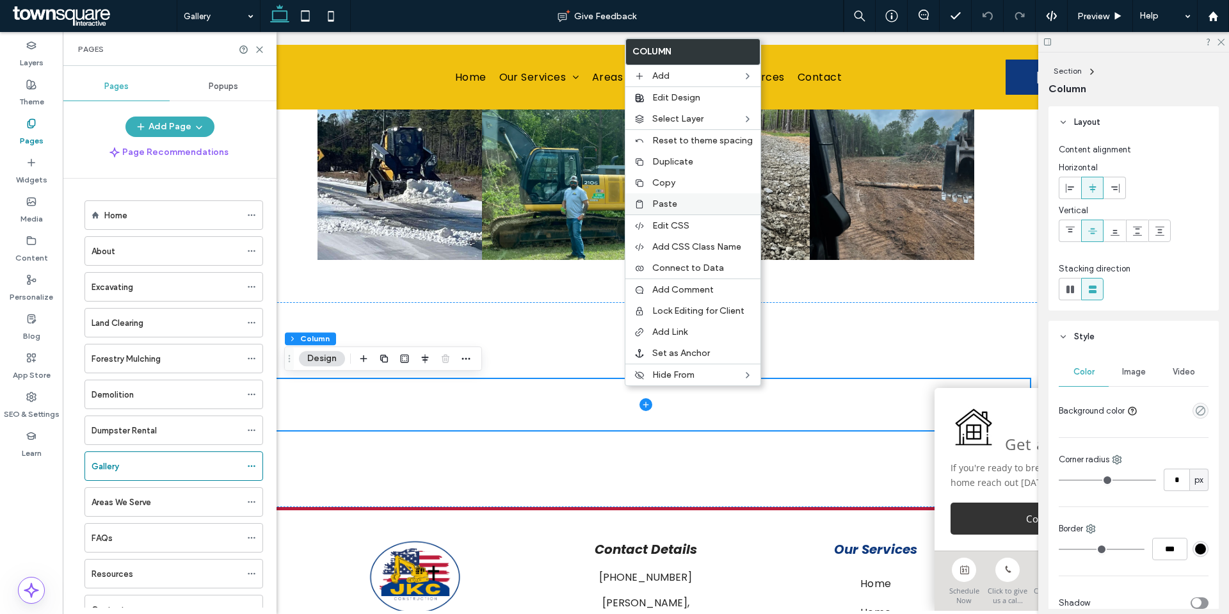
click at [667, 200] on span "Paste" at bounding box center [664, 203] width 25 height 11
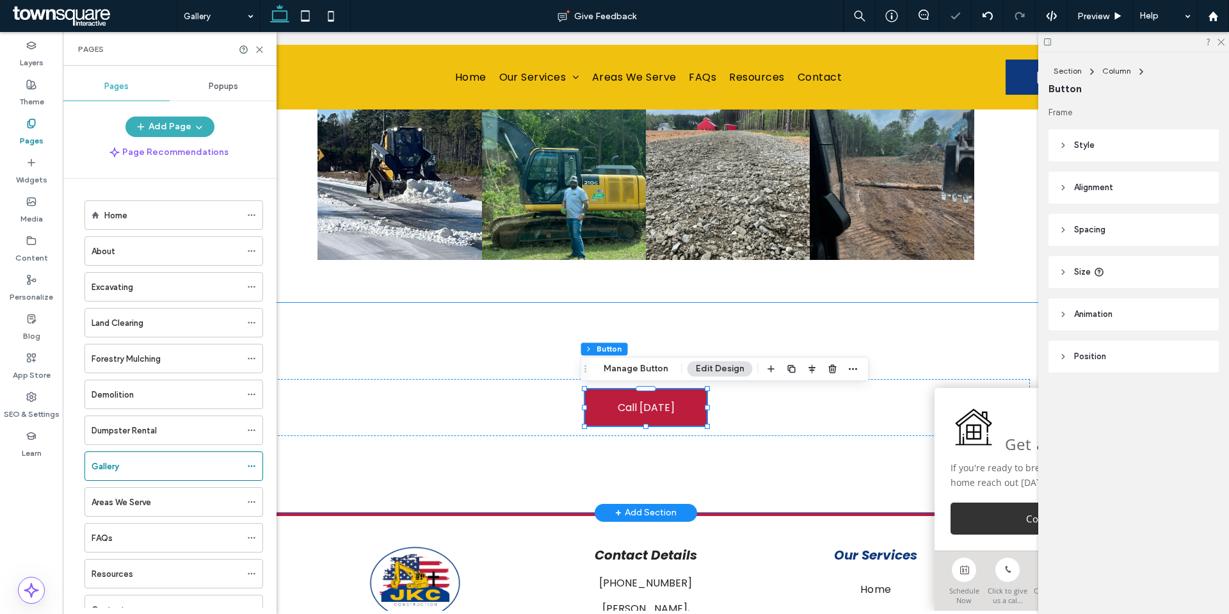
click at [819, 314] on div "Call [DATE]" at bounding box center [646, 407] width 768 height 211
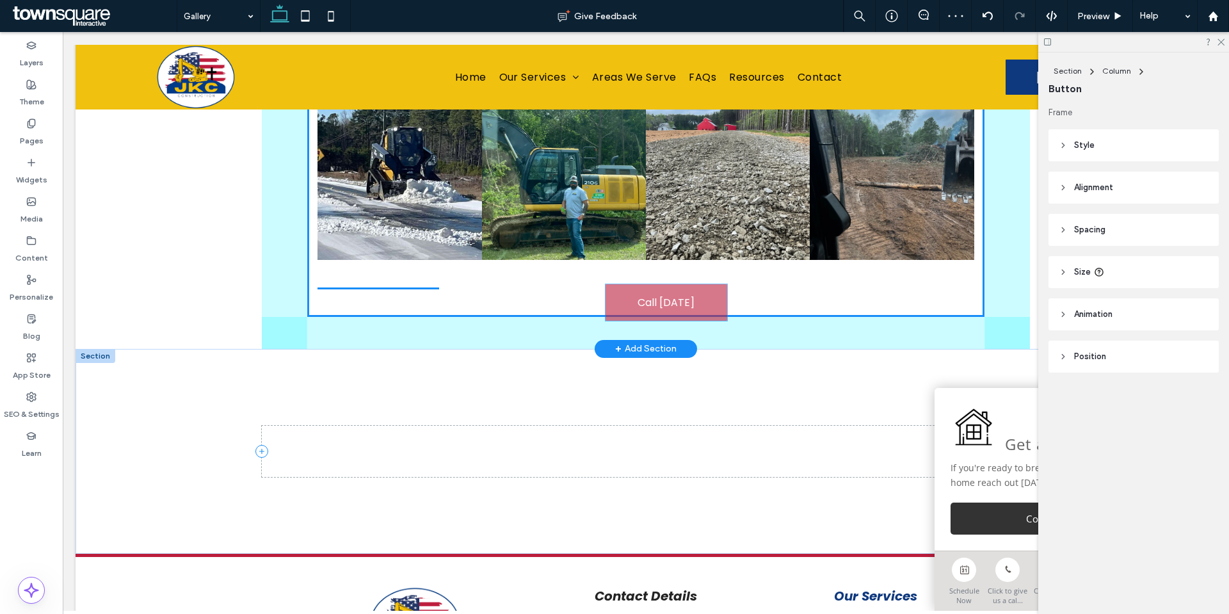
drag, startPoint x: 654, startPoint y: 403, endPoint x: 679, endPoint y: 298, distance: 108.5
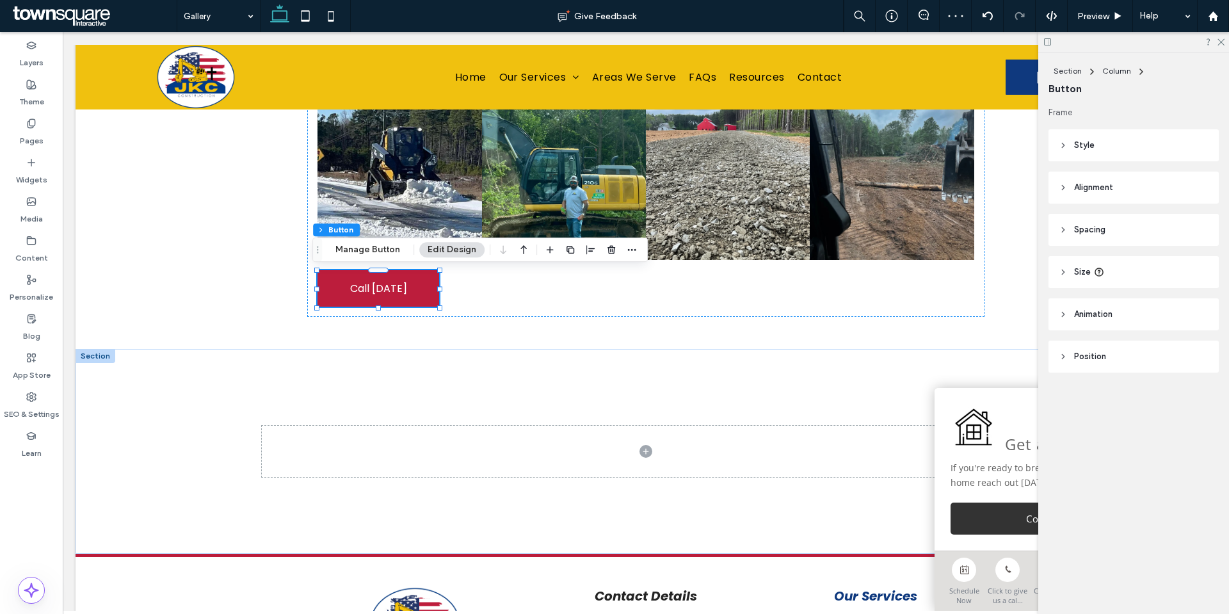
click at [1100, 151] on header "Style" at bounding box center [1134, 145] width 170 height 32
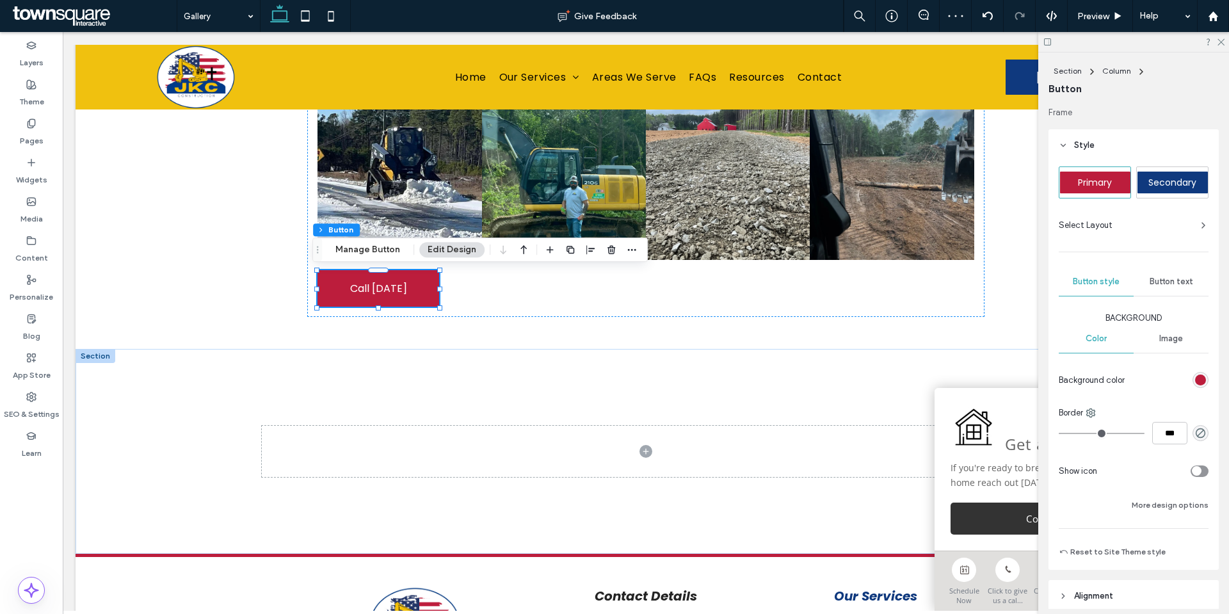
click at [1122, 142] on header "Style" at bounding box center [1134, 145] width 170 height 32
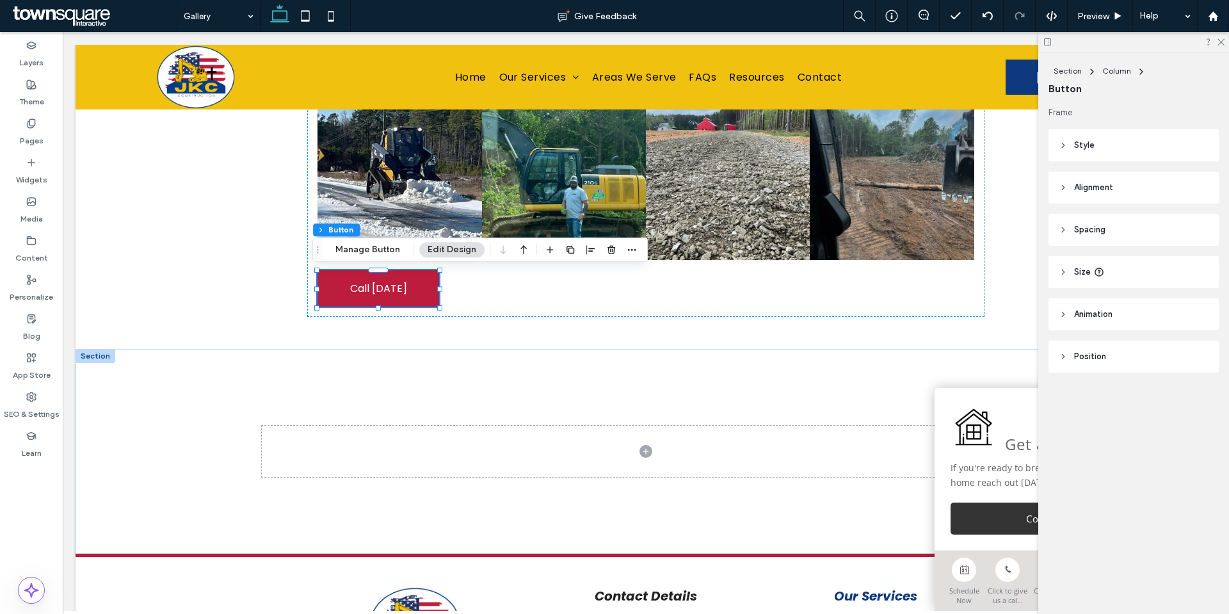
click at [1106, 195] on header "Alignment" at bounding box center [1134, 188] width 170 height 32
click at [1102, 218] on div at bounding box center [1092, 219] width 21 height 21
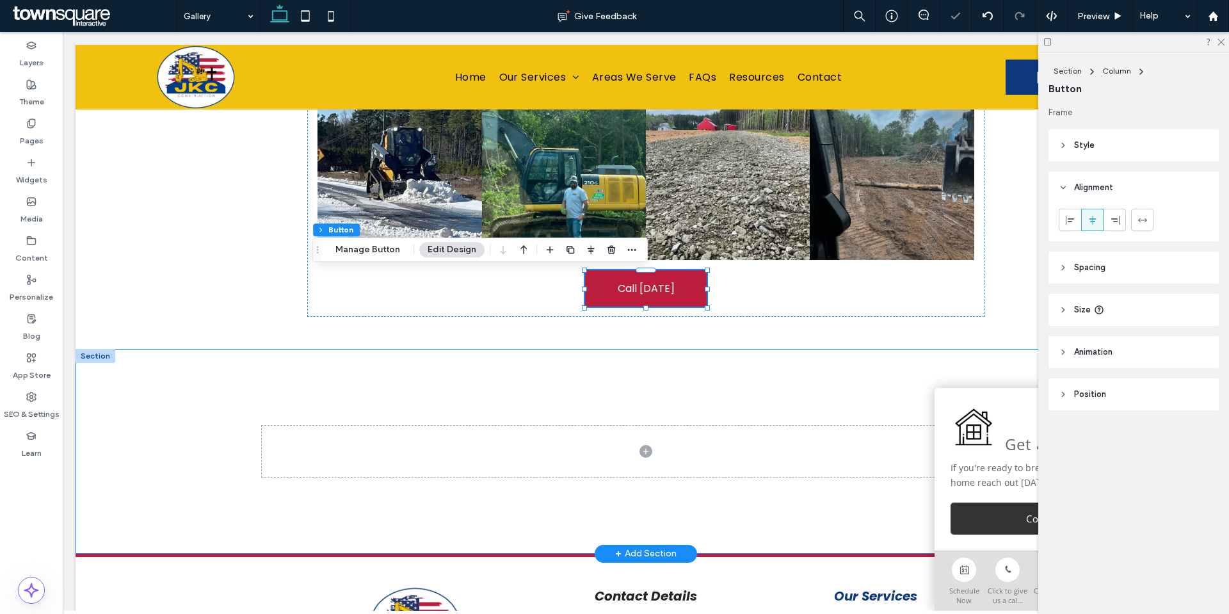
click at [684, 387] on div at bounding box center [646, 451] width 768 height 205
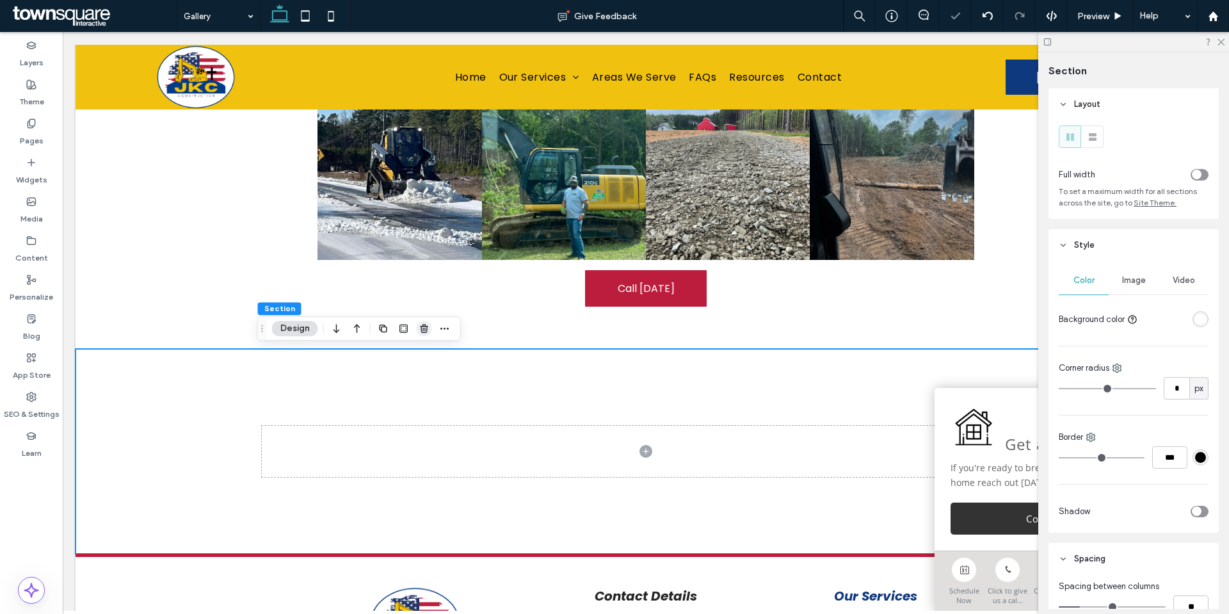
click at [422, 335] on span "button" at bounding box center [424, 328] width 15 height 15
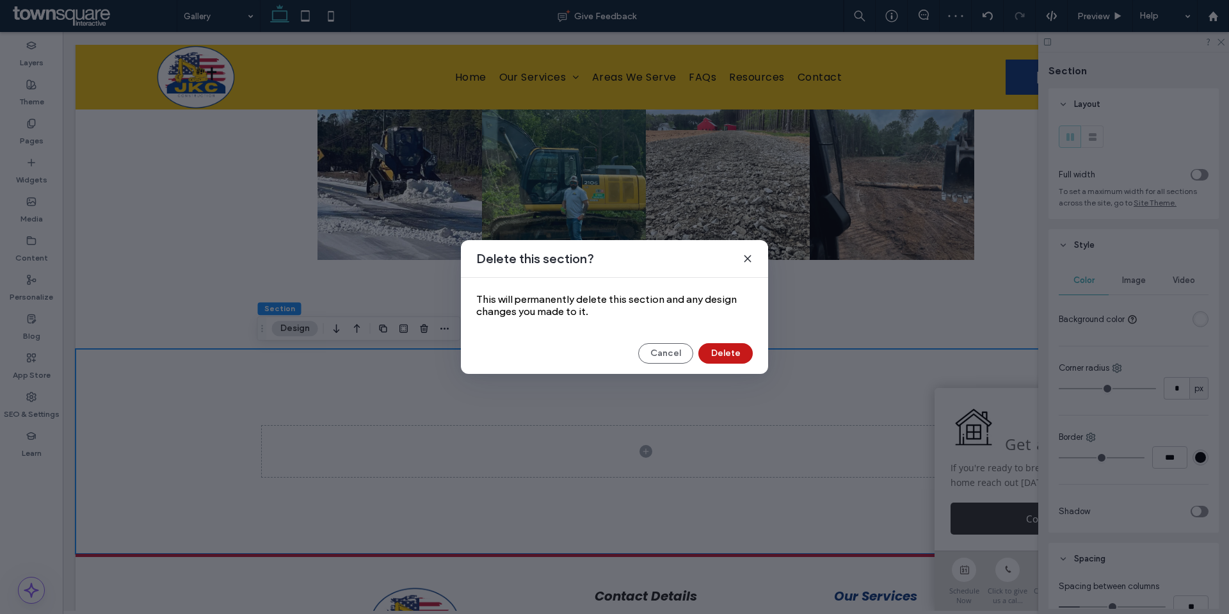
click at [710, 350] on button "Delete" at bounding box center [725, 353] width 54 height 20
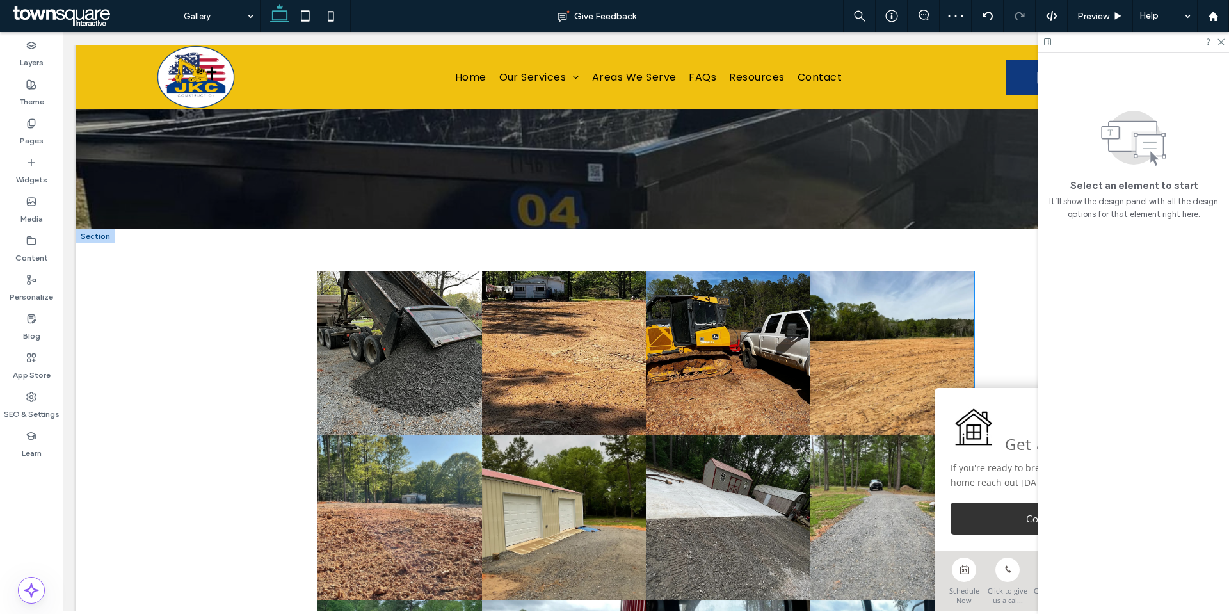
scroll to position [0, 0]
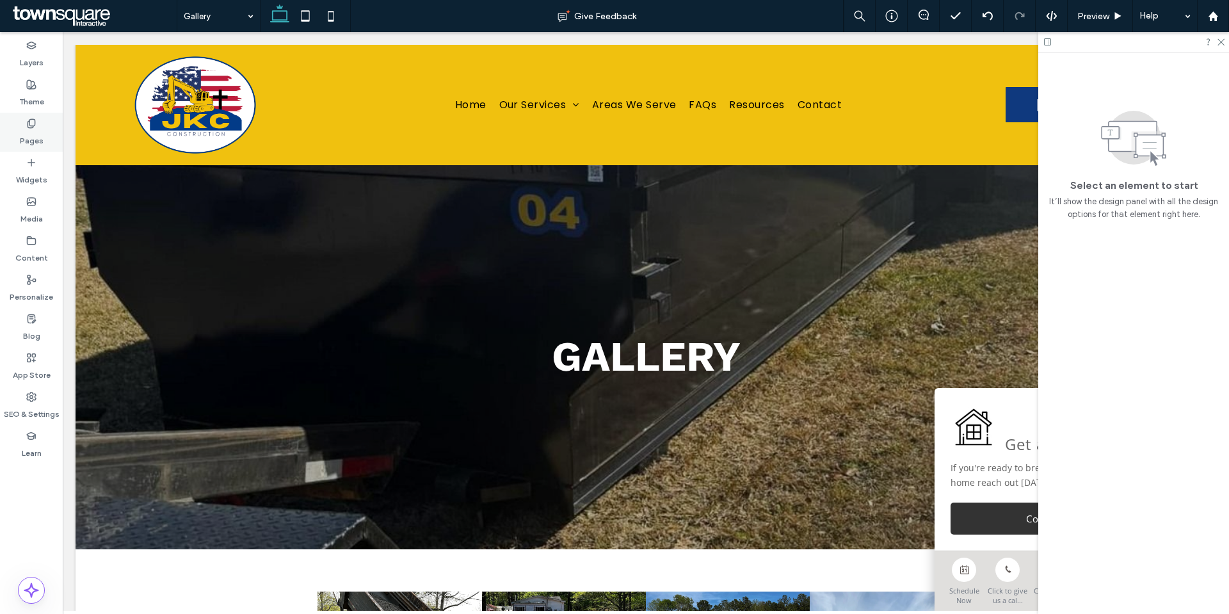
click at [21, 132] on label "Pages" at bounding box center [32, 138] width 24 height 18
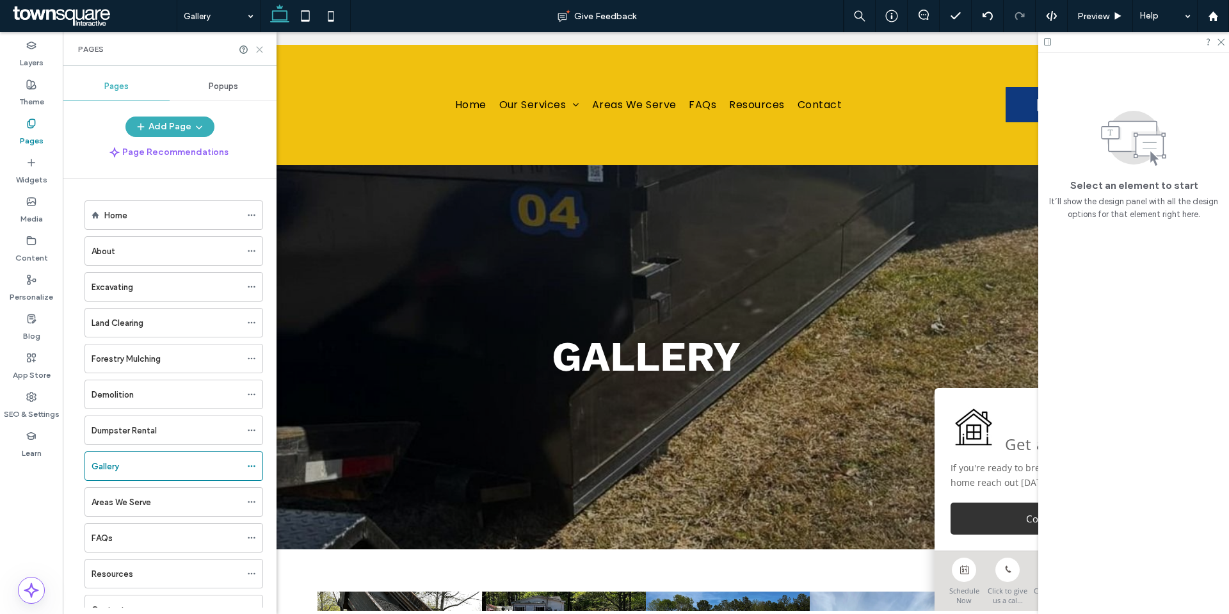
click at [258, 51] on use at bounding box center [260, 50] width 6 height 6
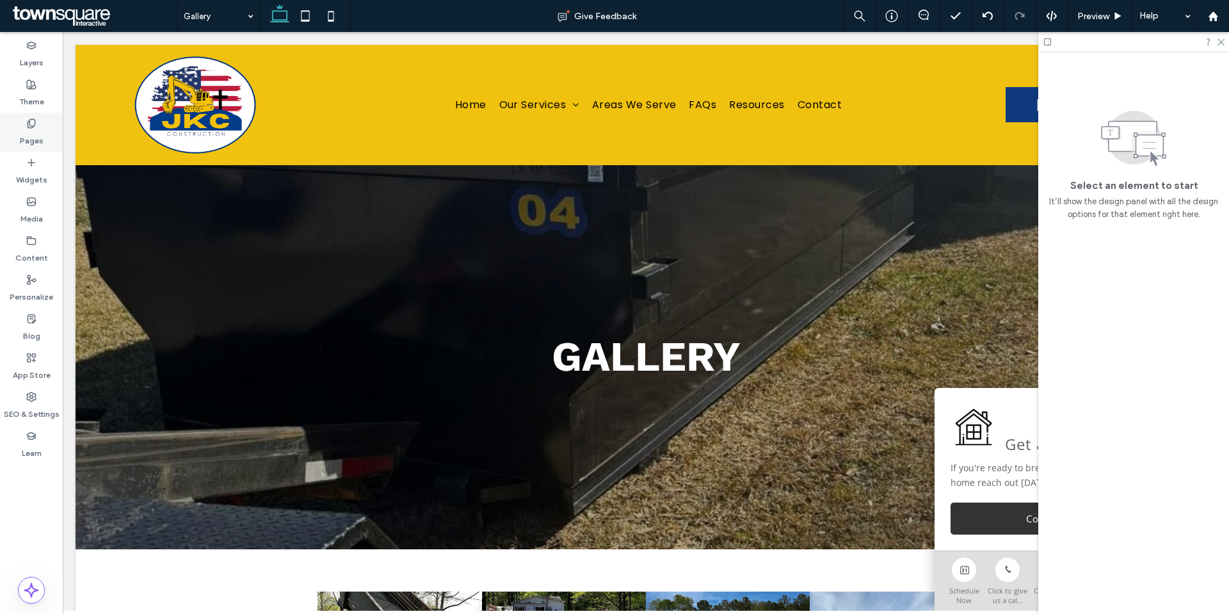
click at [40, 136] on label "Pages" at bounding box center [32, 138] width 24 height 18
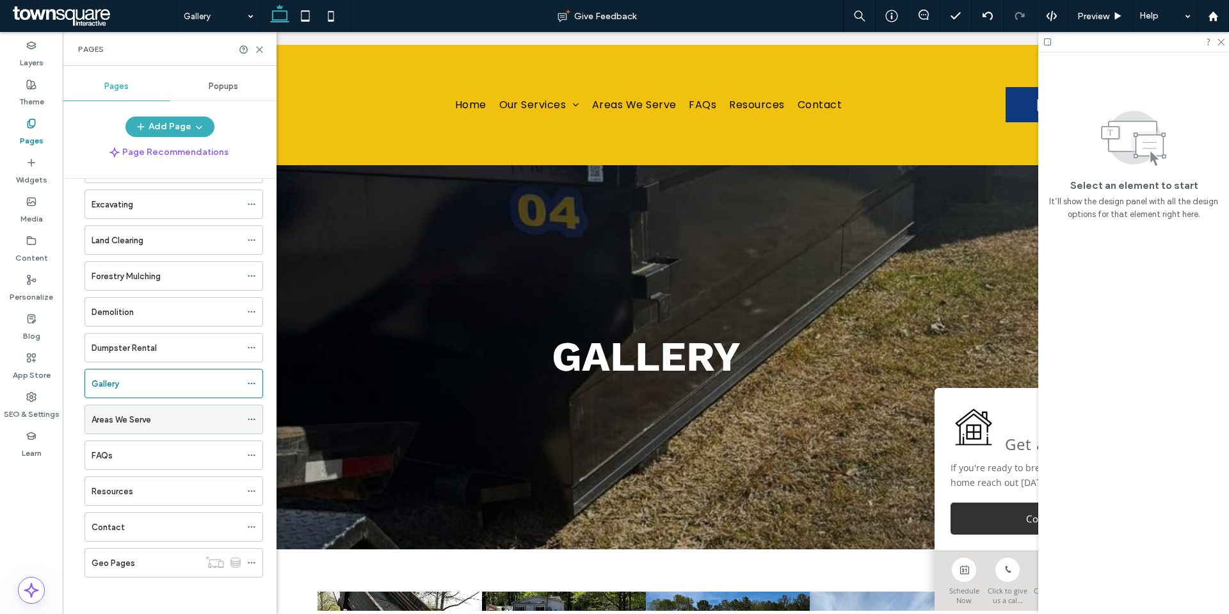
scroll to position [85, 0]
click at [124, 519] on div "Contact" at bounding box center [166, 525] width 149 height 13
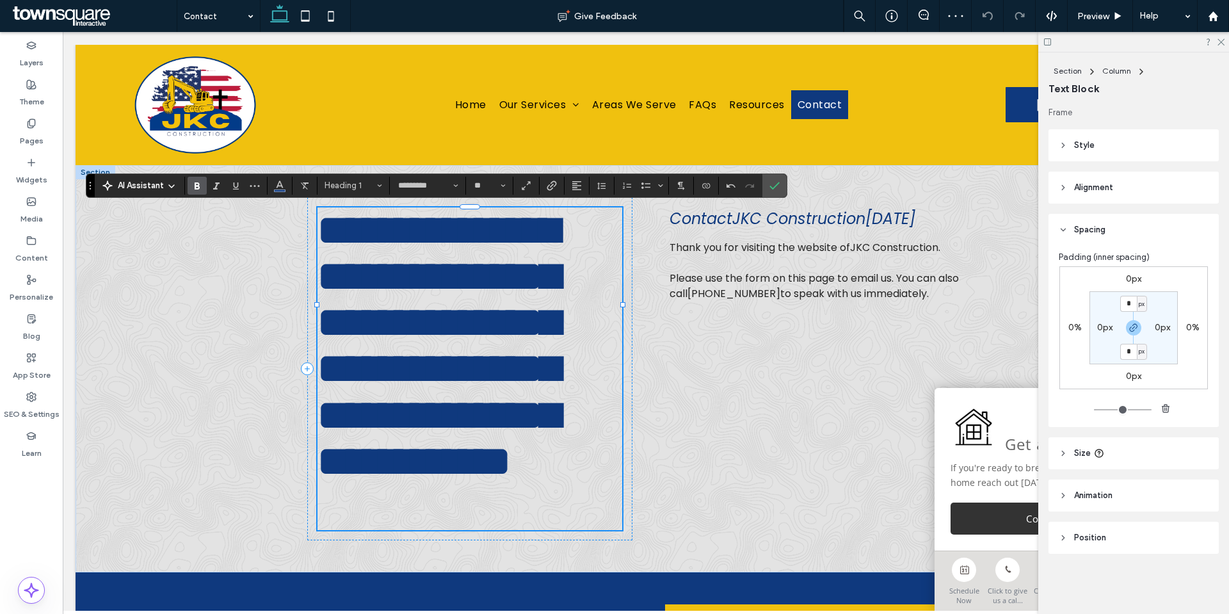
type input "*******"
type input "**"
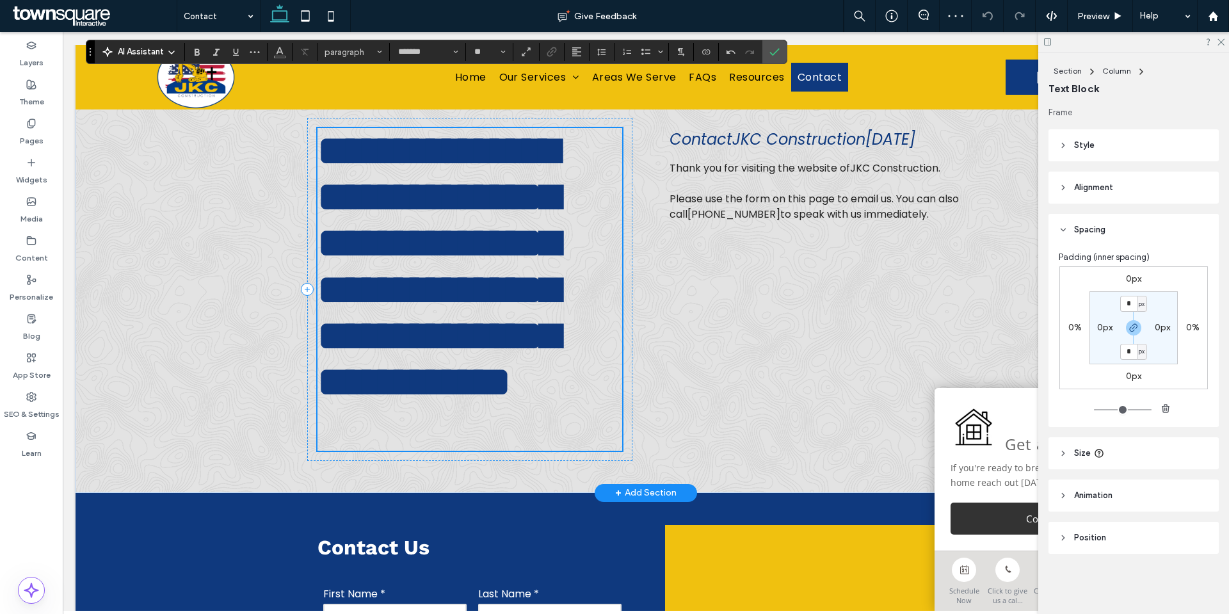
scroll to position [19, 0]
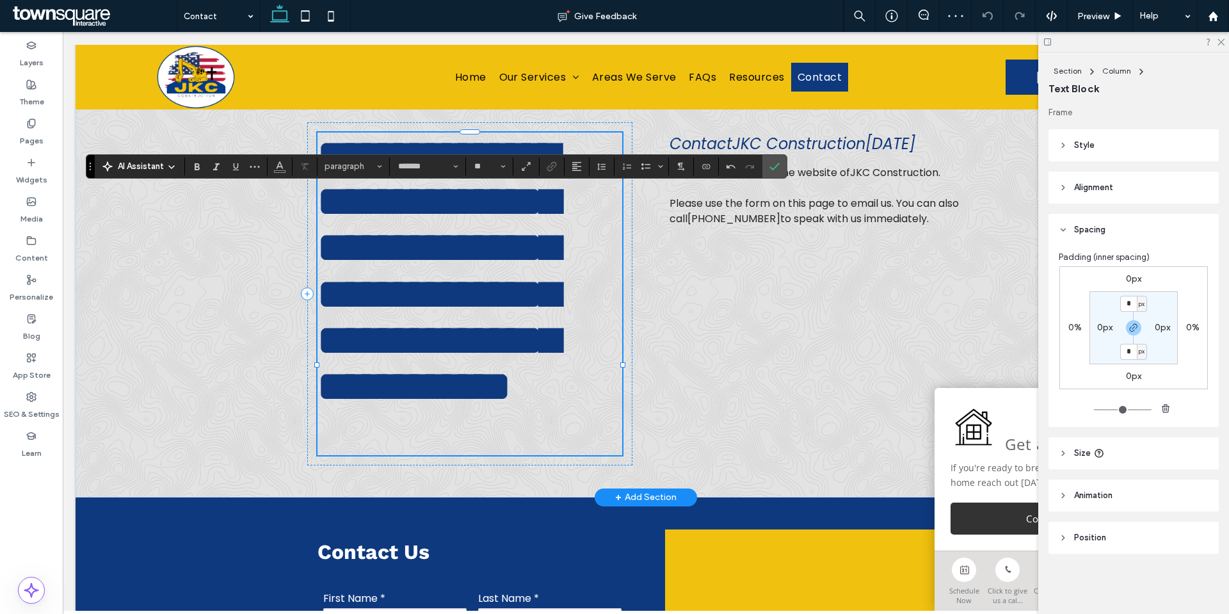
click at [503, 398] on span "**********" at bounding box center [438, 270] width 241 height 273
type input "*********"
type input "**"
click at [503, 398] on span "**********" at bounding box center [438, 270] width 241 height 273
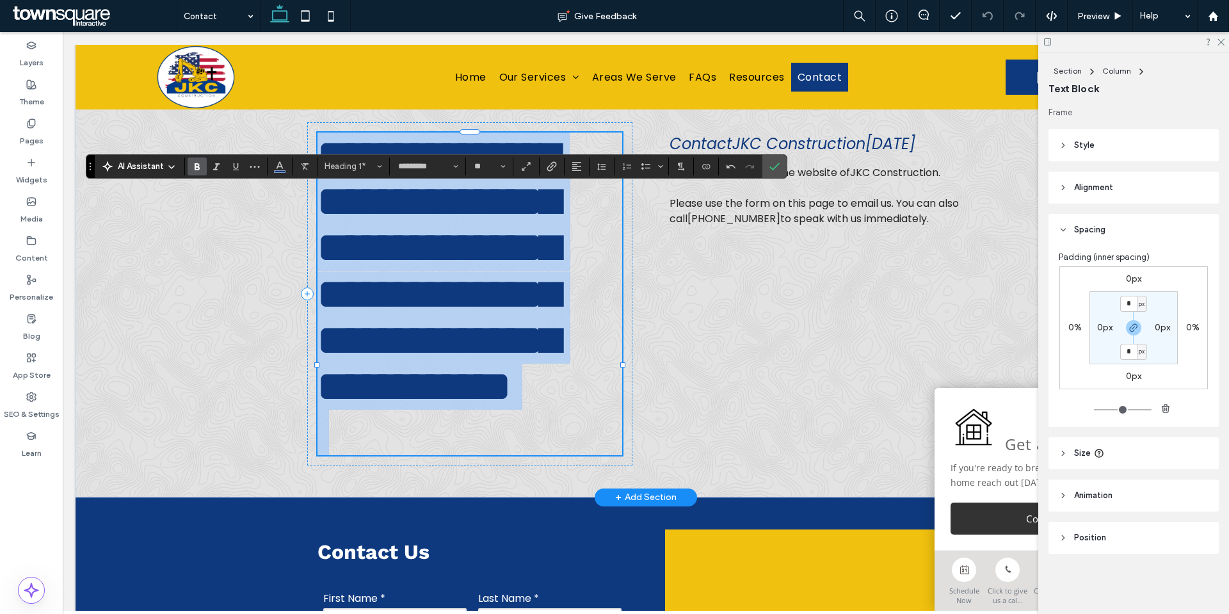
click at [503, 398] on span "**********" at bounding box center [438, 270] width 241 height 273
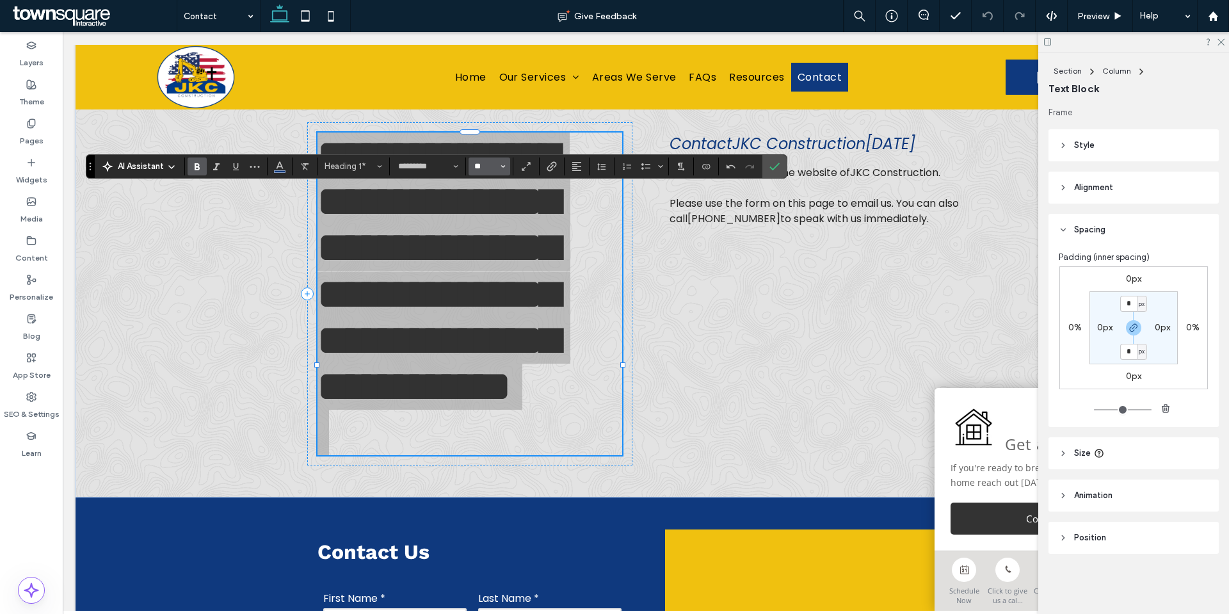
click at [494, 165] on input "**" at bounding box center [485, 166] width 25 height 10
click at [491, 259] on label "36" at bounding box center [489, 256] width 41 height 18
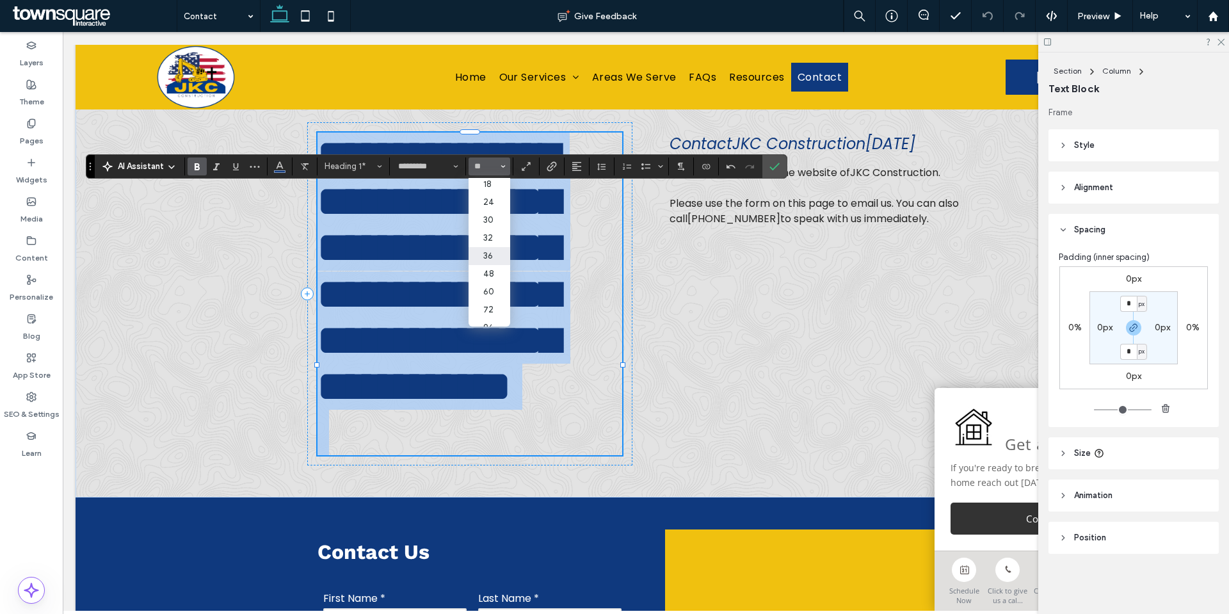
type input "**"
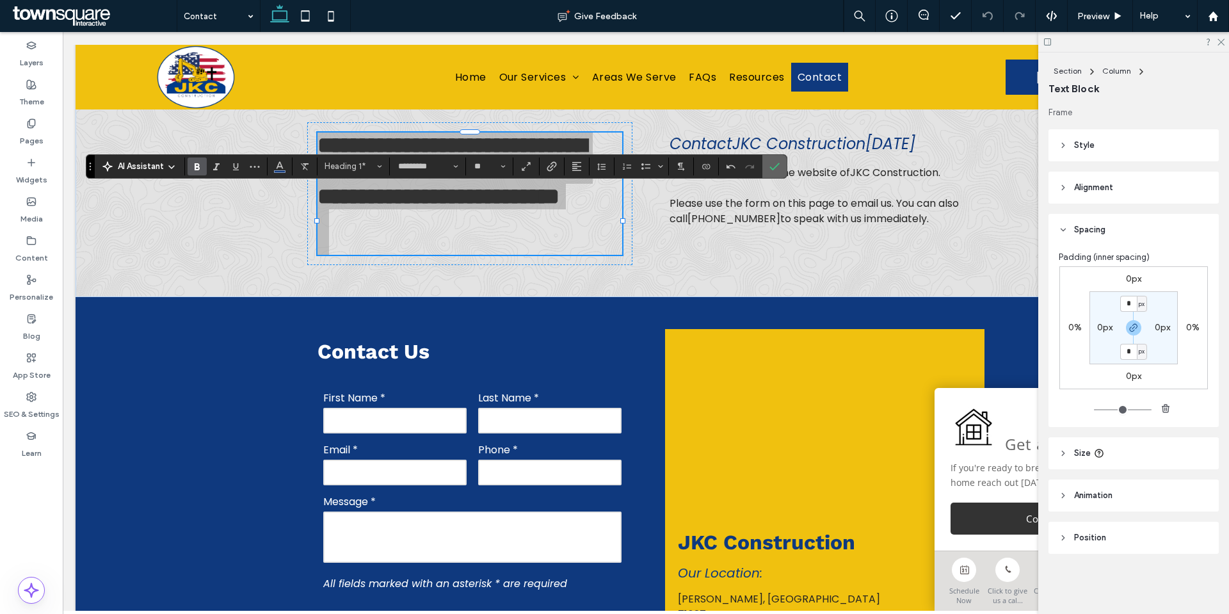
click at [778, 177] on span "Confirm" at bounding box center [775, 167] width 10 height 22
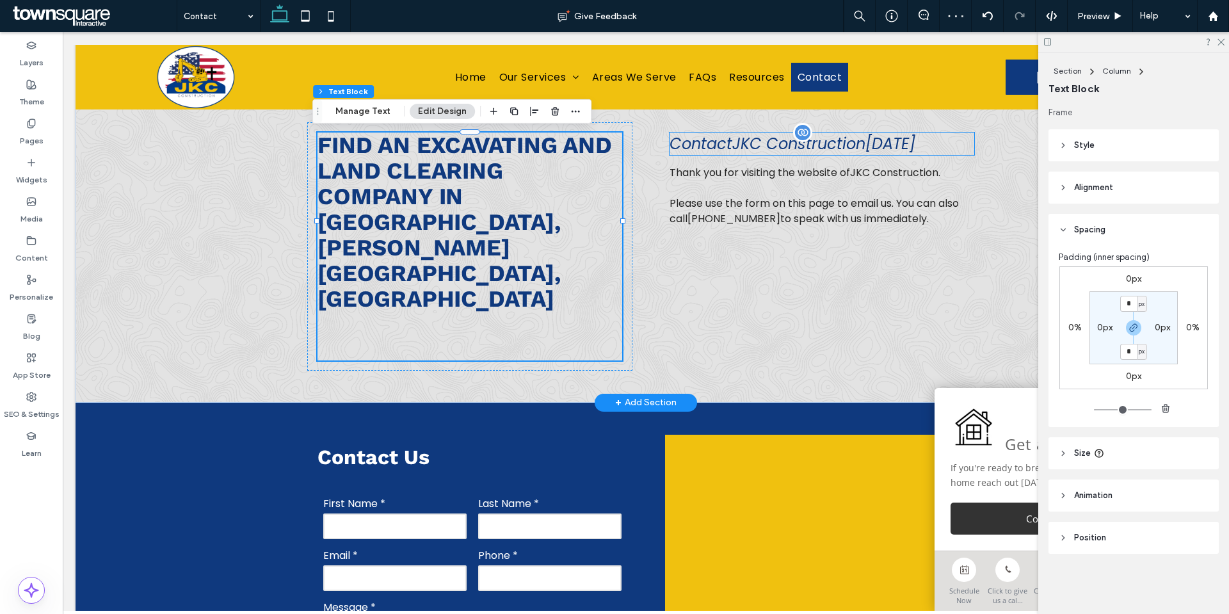
click at [801, 147] on span "JKC Construction" at bounding box center [798, 143] width 133 height 21
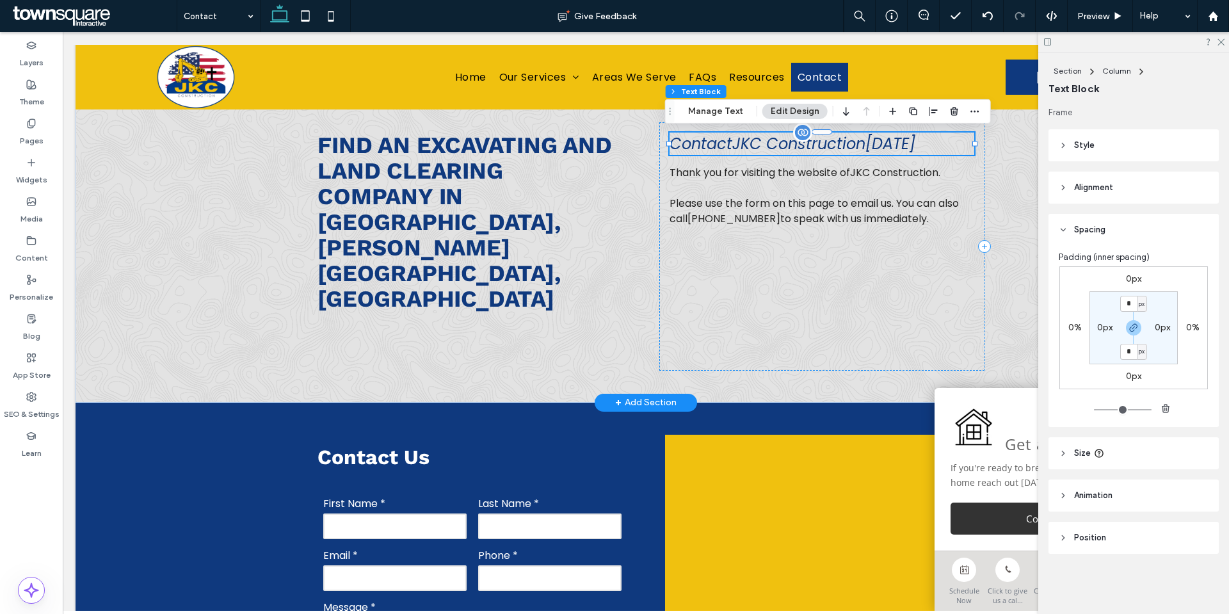
click at [801, 147] on div "Contact JKC Construction [DATE]" at bounding box center [822, 144] width 305 height 22
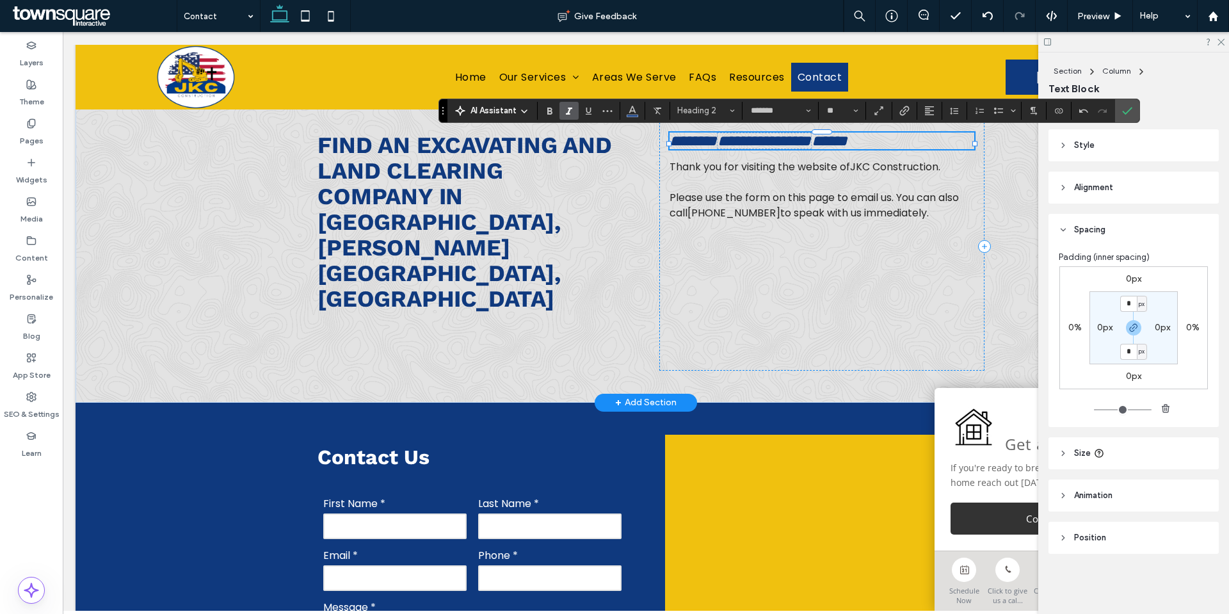
scroll to position [0, 0]
type input "**"
click at [1124, 116] on span "Confirm" at bounding box center [1125, 110] width 6 height 23
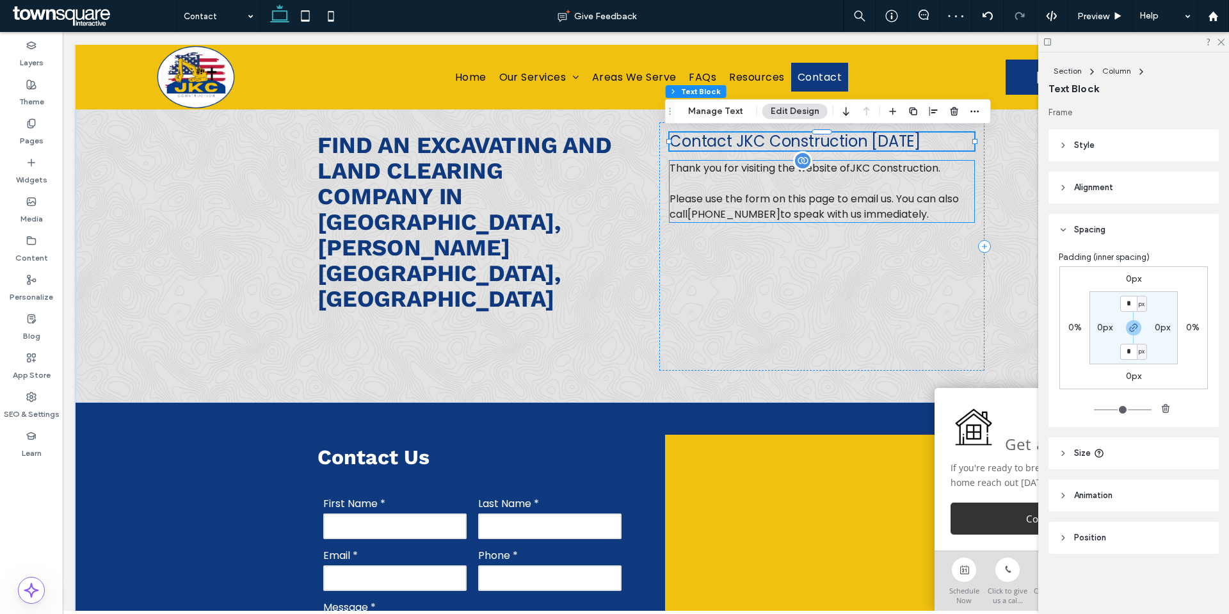
click at [866, 206] on span "Please use the form on this page to email us. You can also call [PHONE_NUMBER] …" at bounding box center [814, 206] width 289 height 30
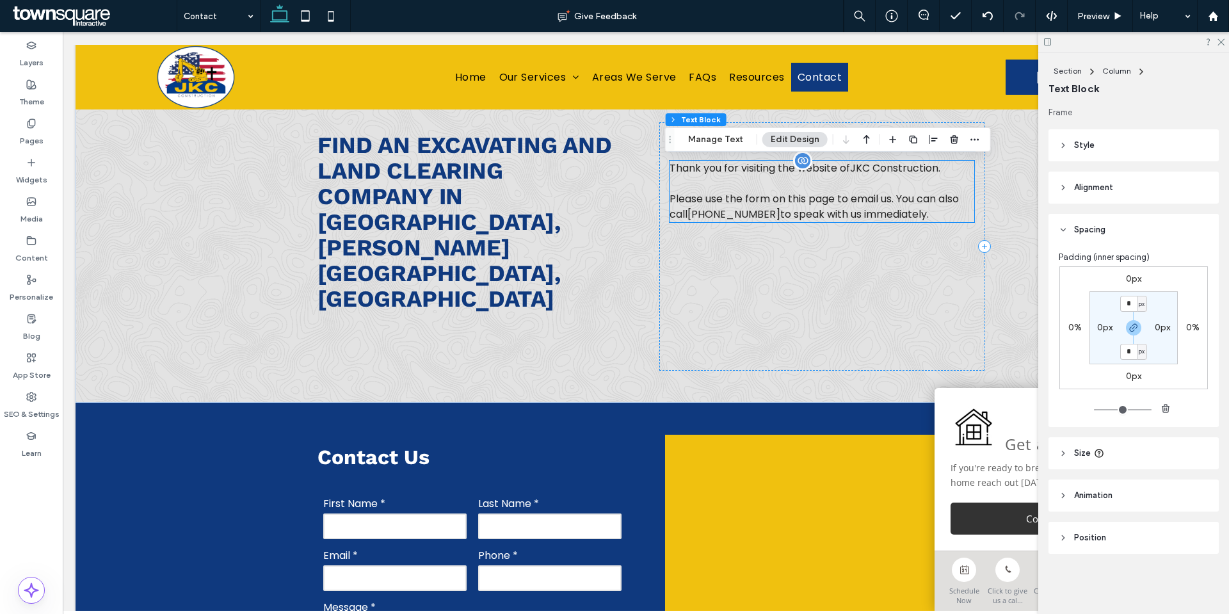
click at [866, 206] on div "Thank you for visiting the website of JKC Construction . Please use the form on…" at bounding box center [822, 191] width 305 height 61
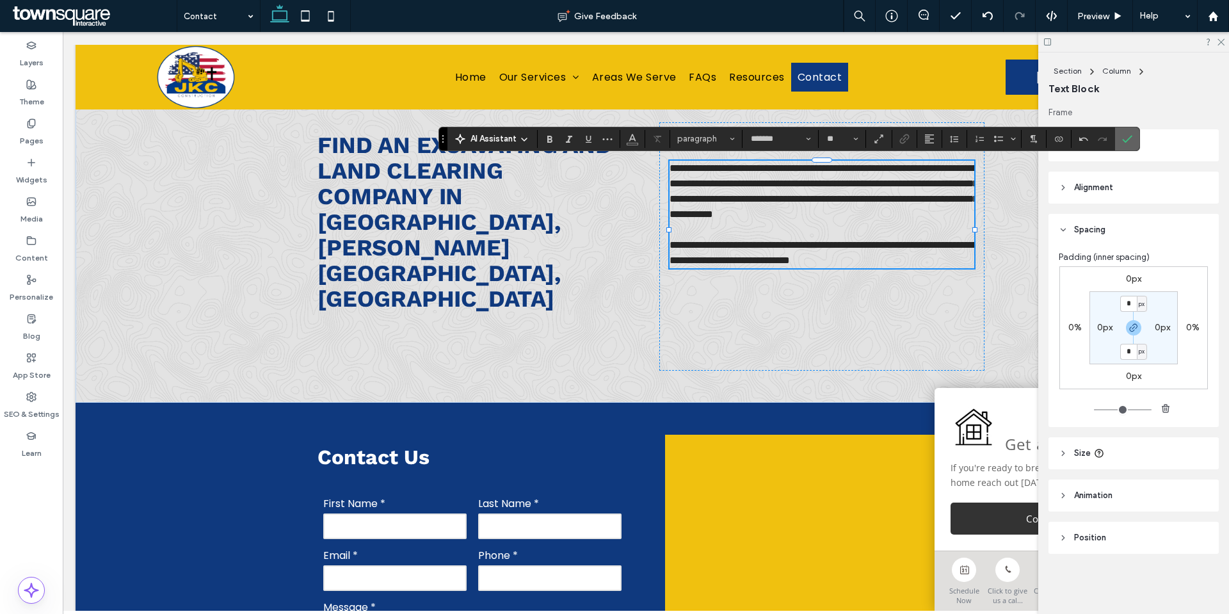
click at [1130, 136] on icon "Confirm" at bounding box center [1127, 139] width 10 height 10
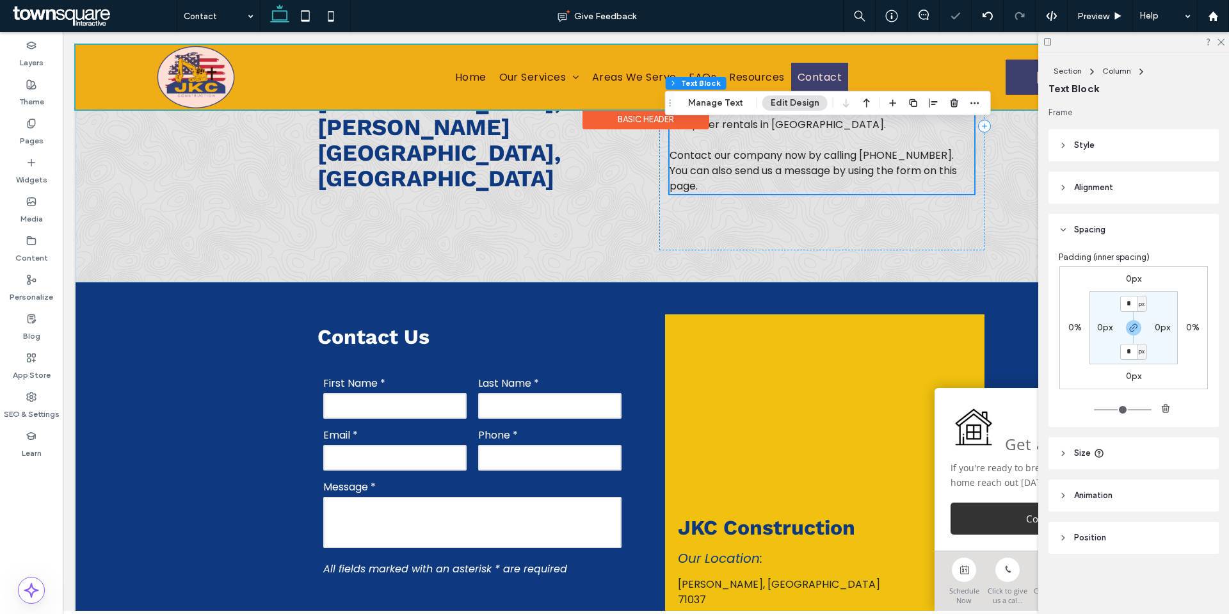
scroll to position [147, 0]
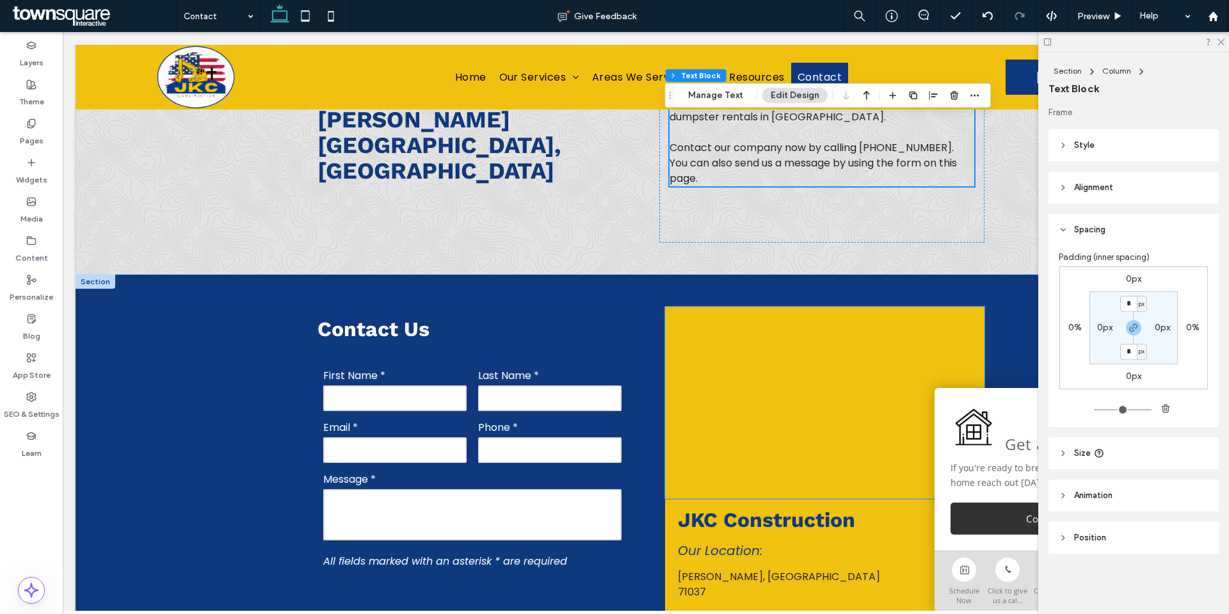
click at [778, 362] on div at bounding box center [824, 403] width 319 height 192
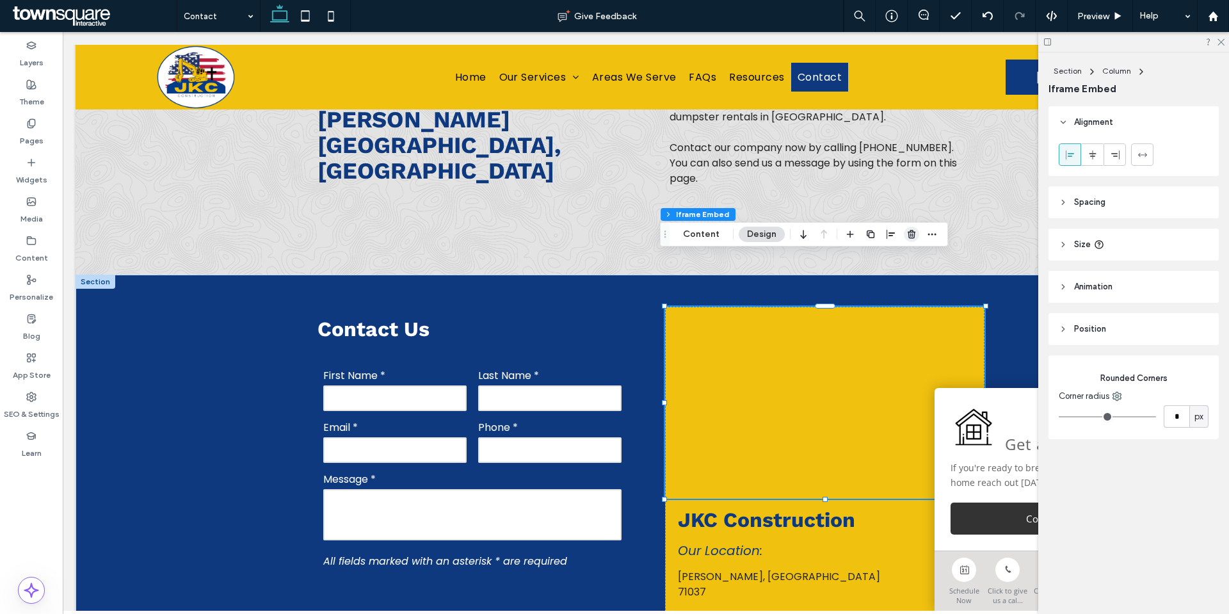
click at [907, 237] on icon "button" at bounding box center [912, 234] width 10 height 10
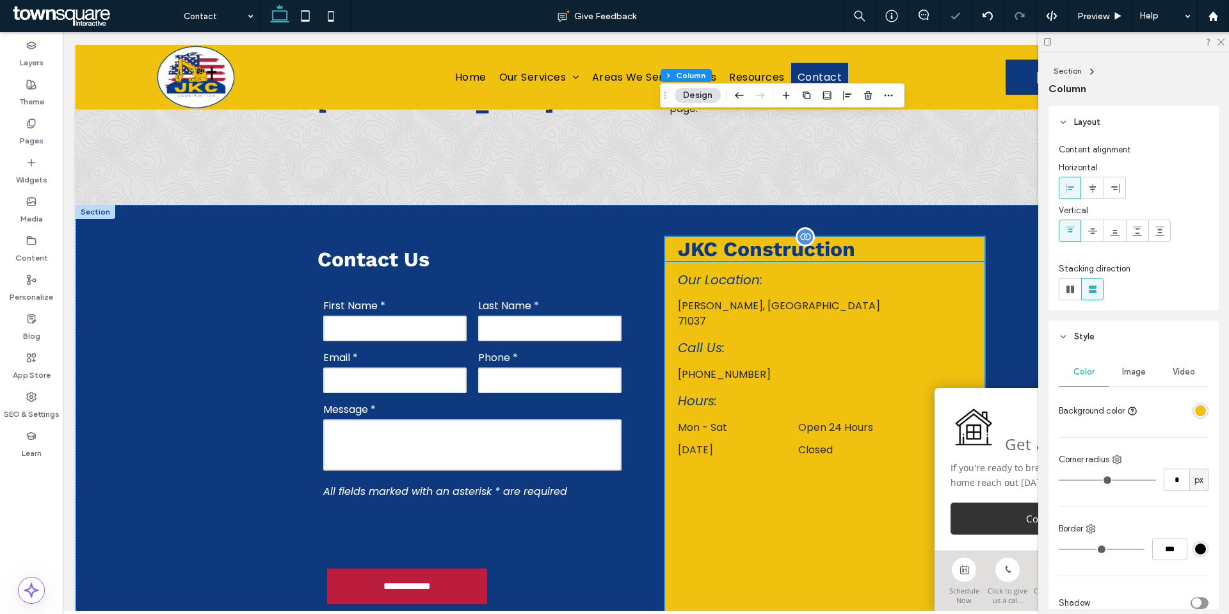
scroll to position [339, 0]
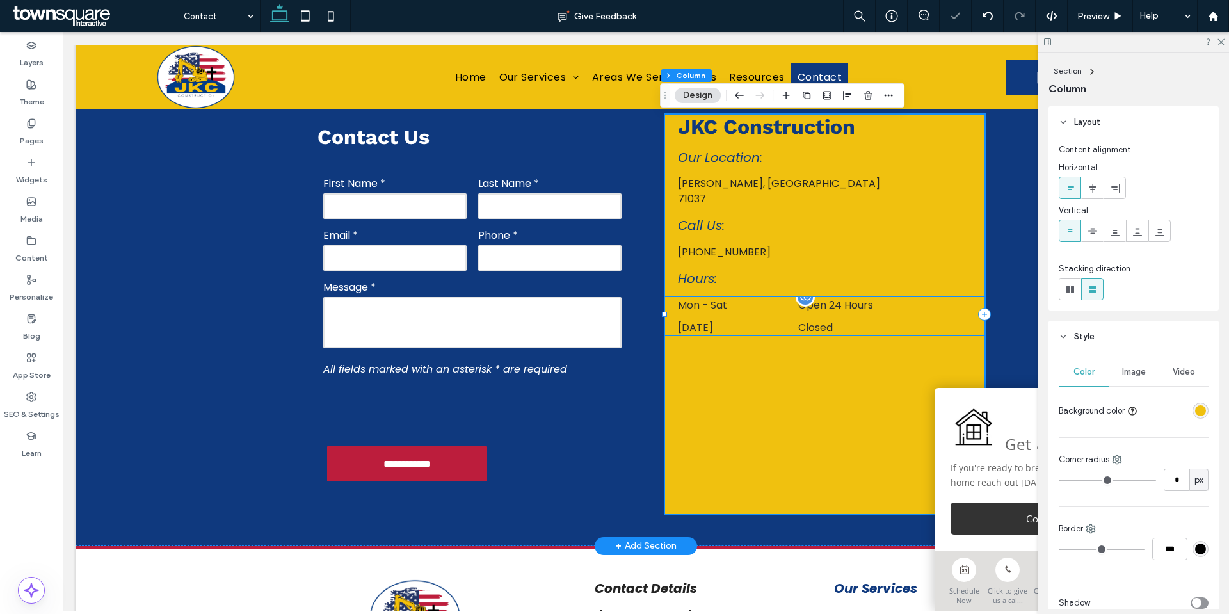
click at [770, 319] on dt "[DATE]" at bounding box center [737, 327] width 118 height 16
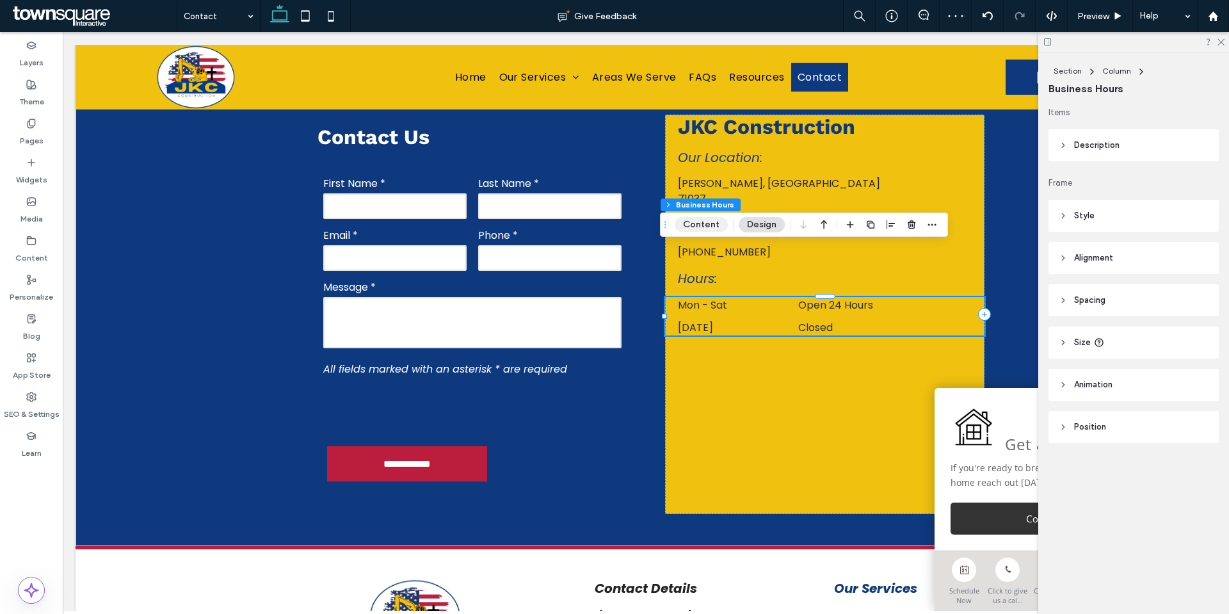
click at [711, 226] on button "Content" at bounding box center [701, 224] width 53 height 15
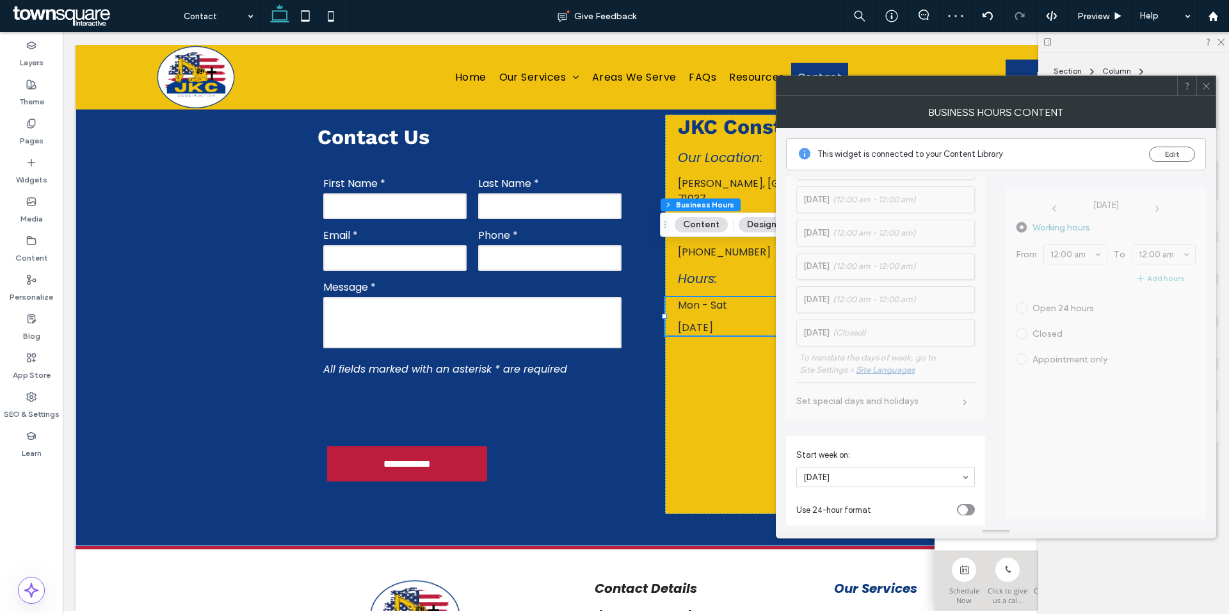
scroll to position [216, 0]
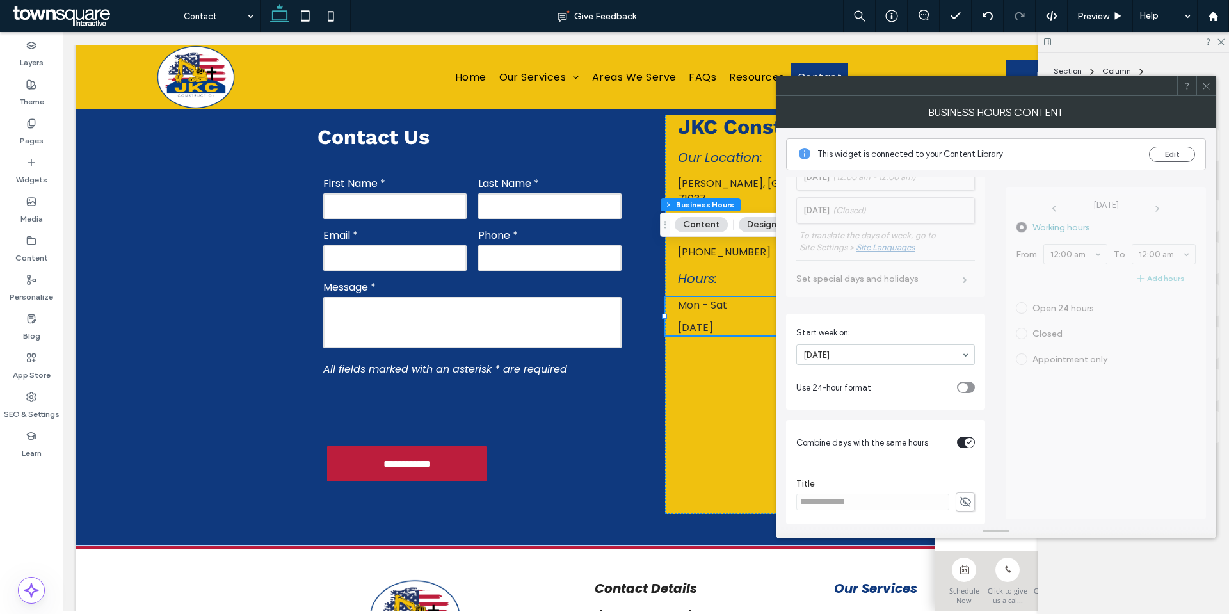
click at [957, 447] on div "toggle" at bounding box center [966, 443] width 18 height 12
drag, startPoint x: 1207, startPoint y: 88, endPoint x: 1173, endPoint y: 106, distance: 38.7
click at [1207, 88] on icon at bounding box center [1207, 86] width 10 height 10
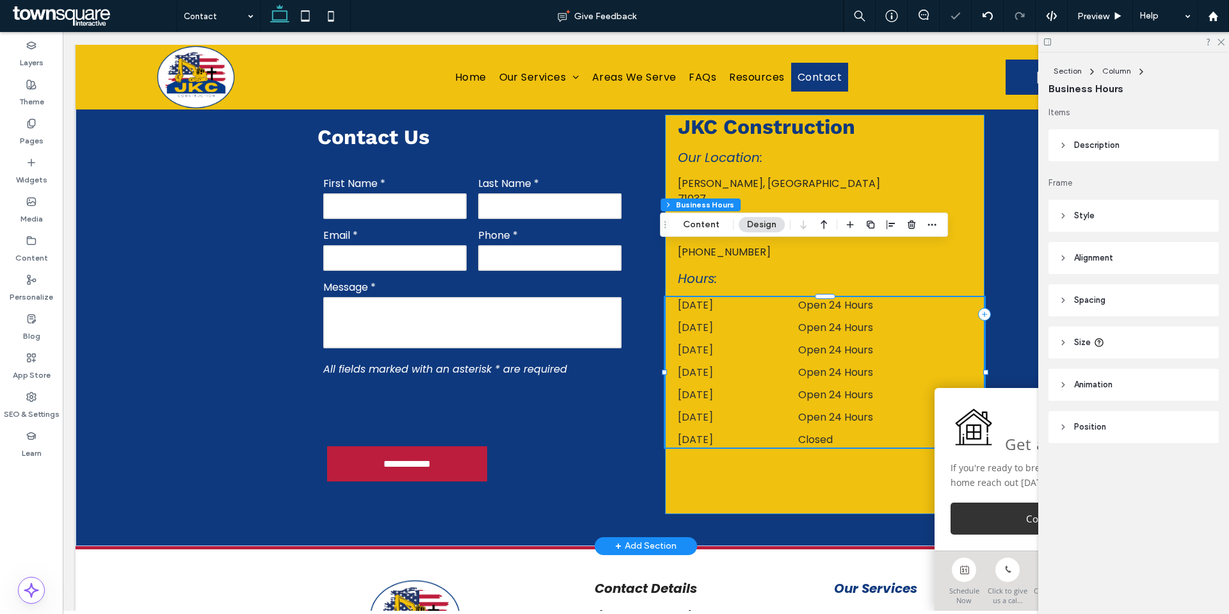
click at [819, 442] on div "JKC Construction [GEOGRAPHIC_DATA], LA 71037 Our Location: Call Us: Hours: [PHO…" at bounding box center [824, 314] width 319 height 399
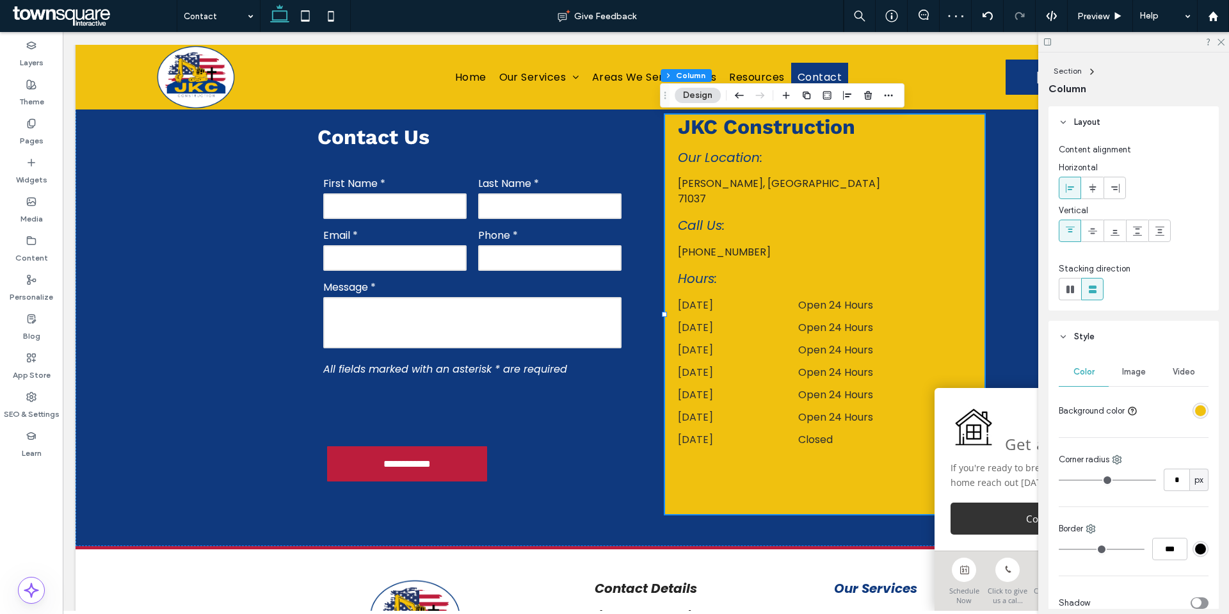
drag, startPoint x: 1195, startPoint y: 409, endPoint x: 1181, endPoint y: 402, distance: 15.2
click at [1195, 410] on div "rgba(240,193,15,1)" at bounding box center [1200, 410] width 11 height 11
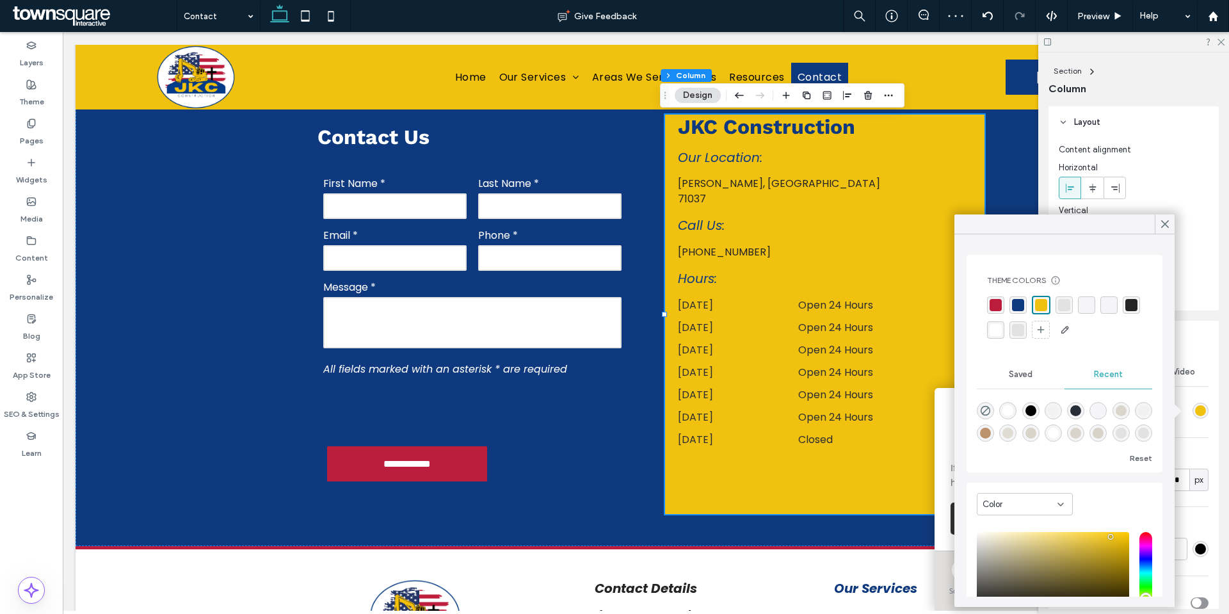
drag, startPoint x: 1015, startPoint y: 328, endPoint x: 1008, endPoint y: 334, distance: 8.6
click at [1002, 328] on div "rgba(255, 255, 255, 1)" at bounding box center [996, 330] width 12 height 12
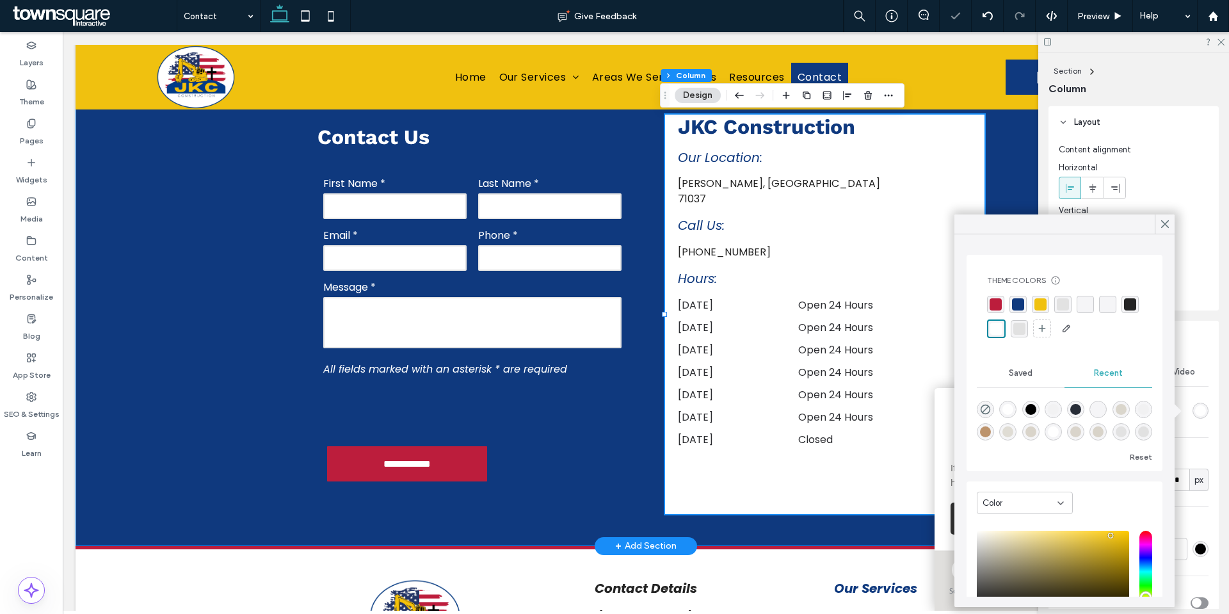
click at [559, 463] on div "**********" at bounding box center [646, 315] width 768 height 464
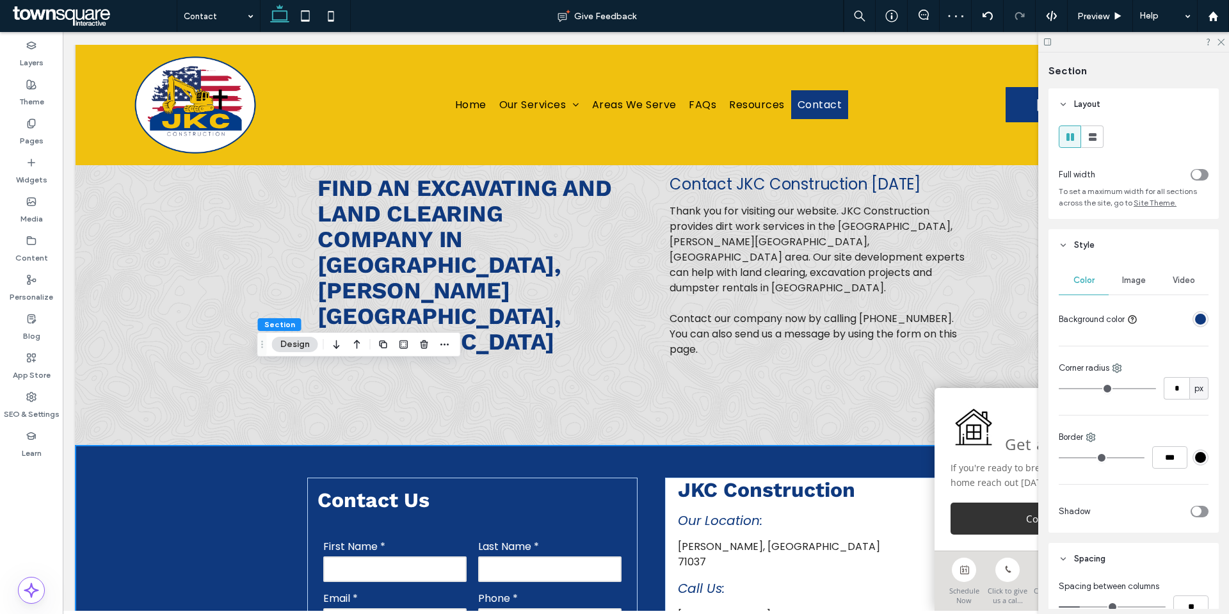
scroll to position [0, 0]
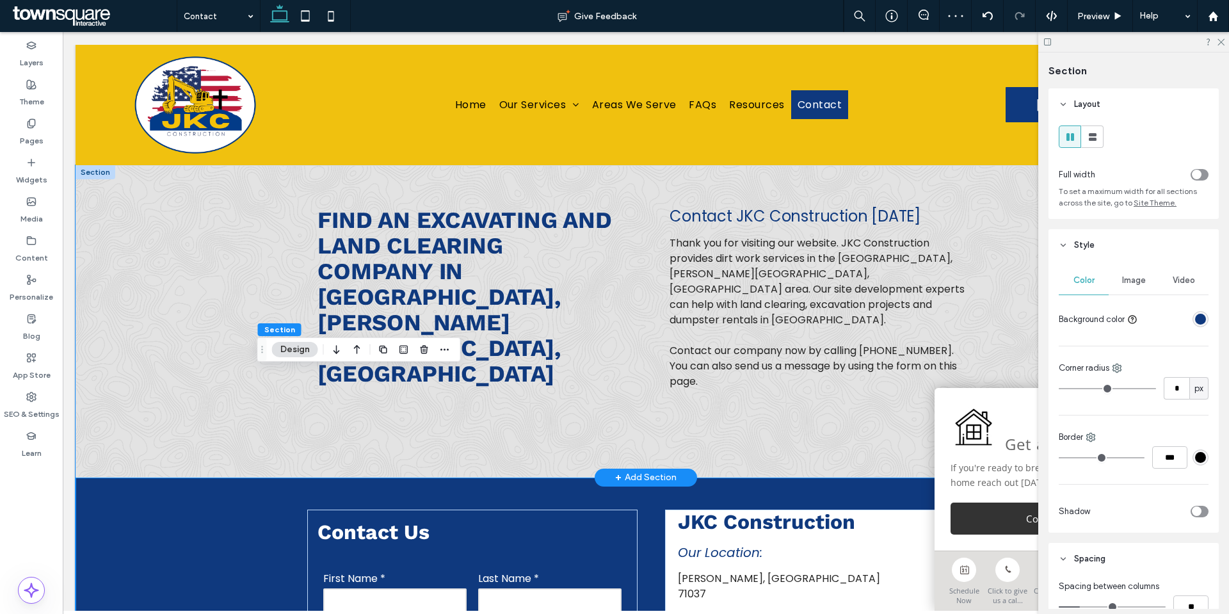
click at [166, 331] on div "Find an Excavating and Land Clearing Company in [GEOGRAPHIC_DATA], [PERSON_NAME…" at bounding box center [646, 321] width 1141 height 312
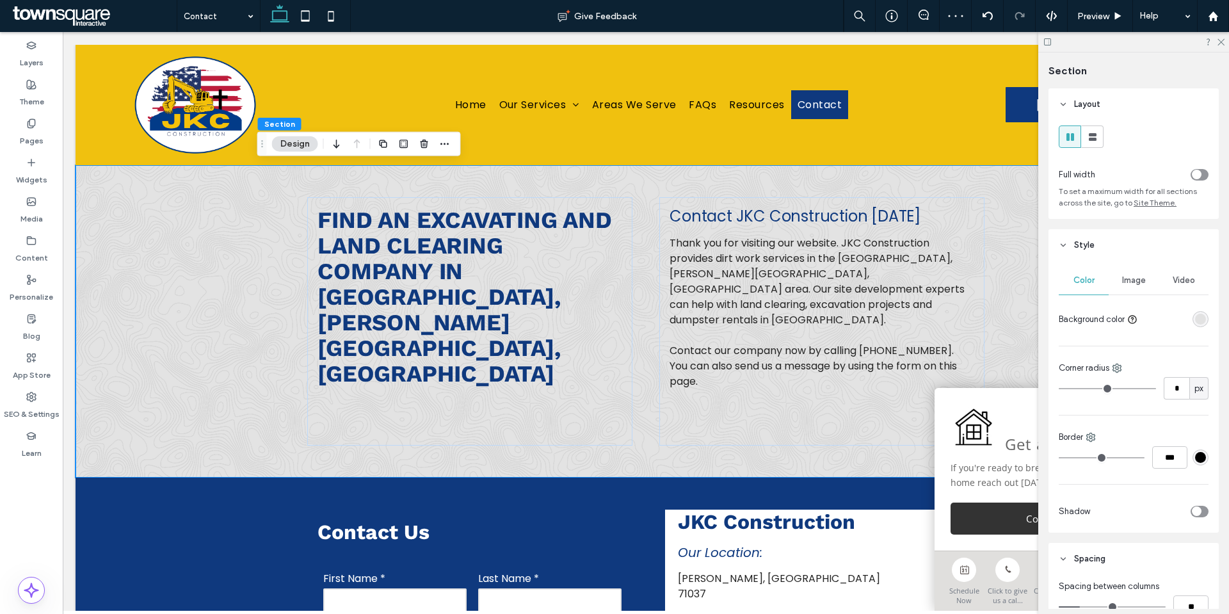
click at [1184, 319] on div at bounding box center [1176, 319] width 66 height 22
click at [1195, 321] on div "rgba(219, 219, 219, 0.76)" at bounding box center [1200, 319] width 11 height 11
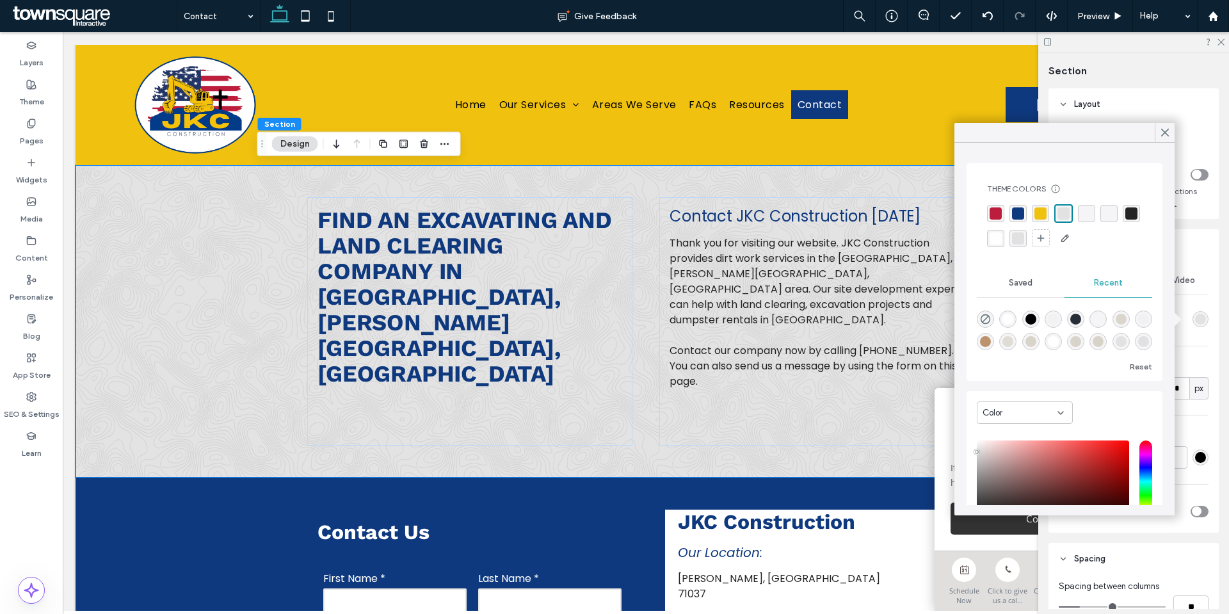
click at [1002, 243] on div "rgba(255, 255, 255, 1)" at bounding box center [996, 238] width 12 height 12
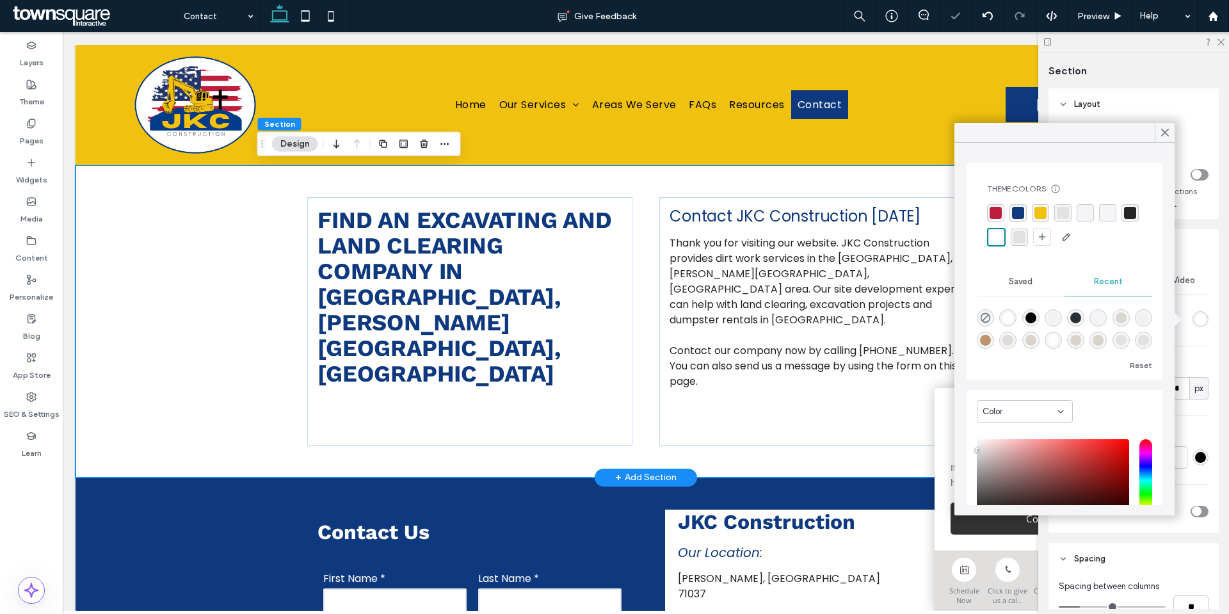
click at [164, 296] on div "Find an Excavating and Land Clearing Company in [GEOGRAPHIC_DATA], [PERSON_NAME…" at bounding box center [646, 321] width 1141 height 312
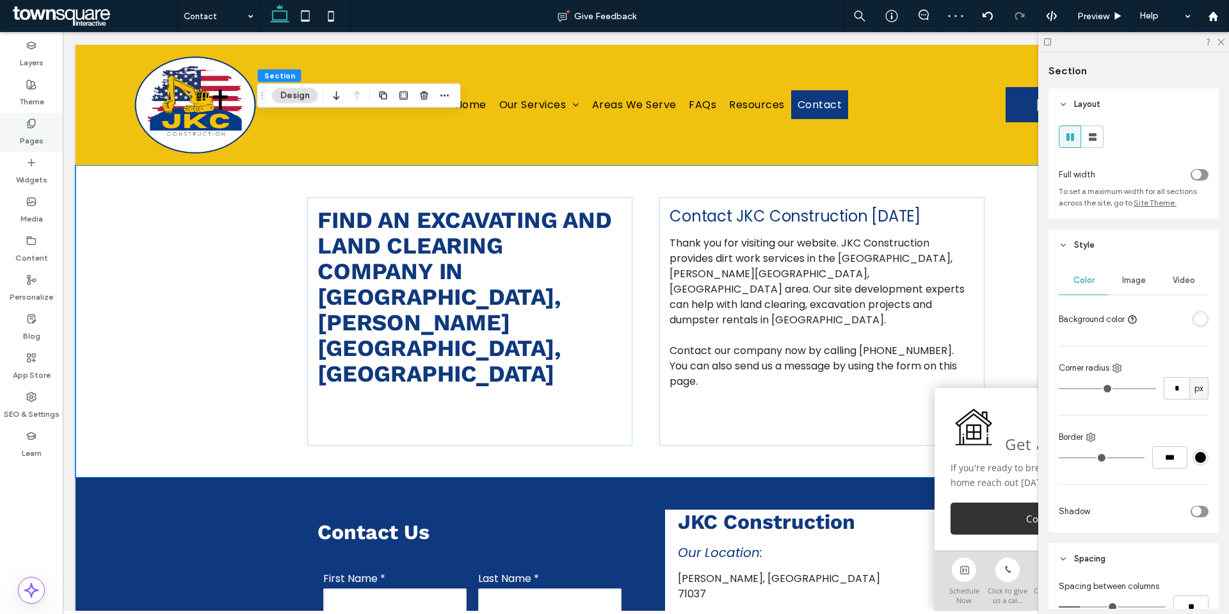
click at [31, 125] on use at bounding box center [31, 123] width 7 height 8
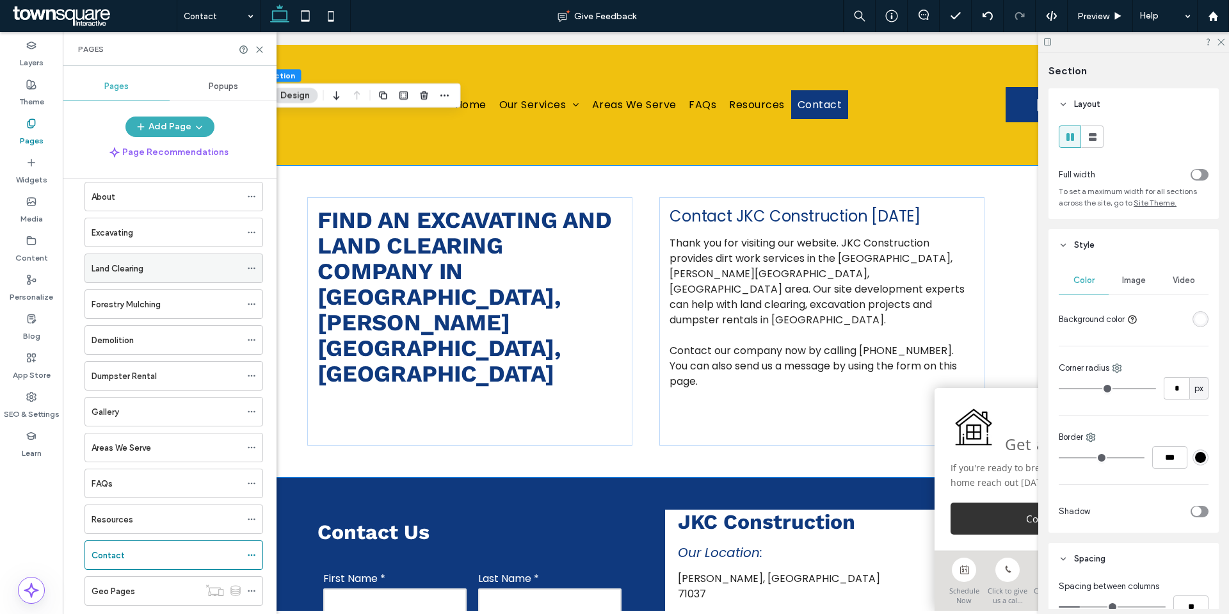
scroll to position [85, 0]
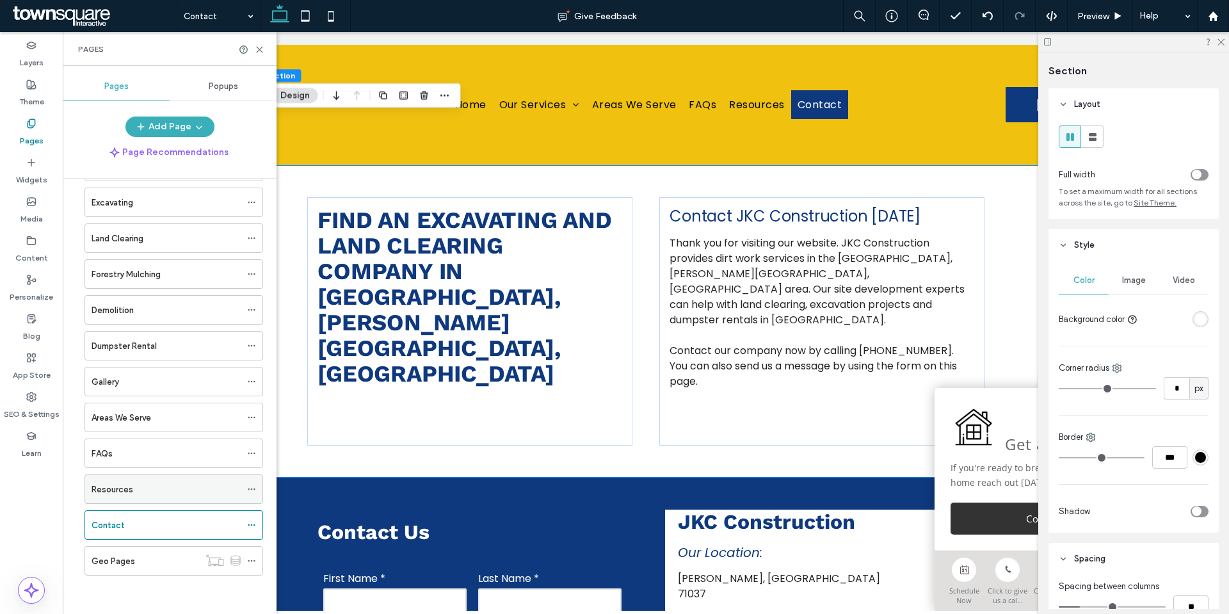
click at [251, 486] on icon at bounding box center [251, 489] width 9 height 9
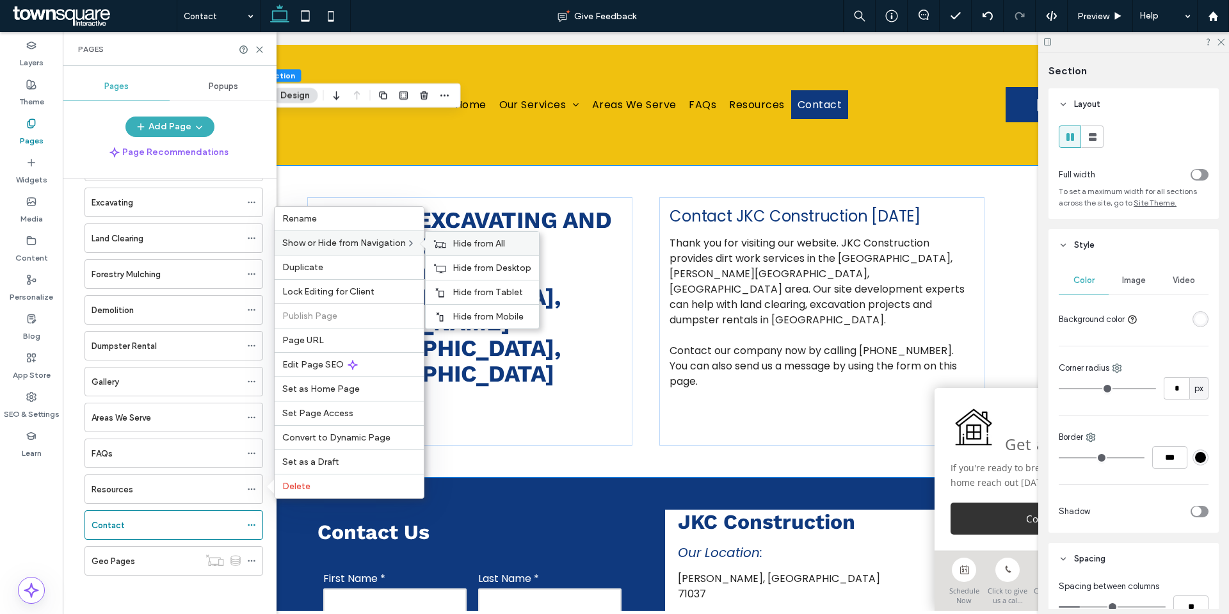
click at [466, 242] on span "Hide from All" at bounding box center [479, 243] width 52 height 11
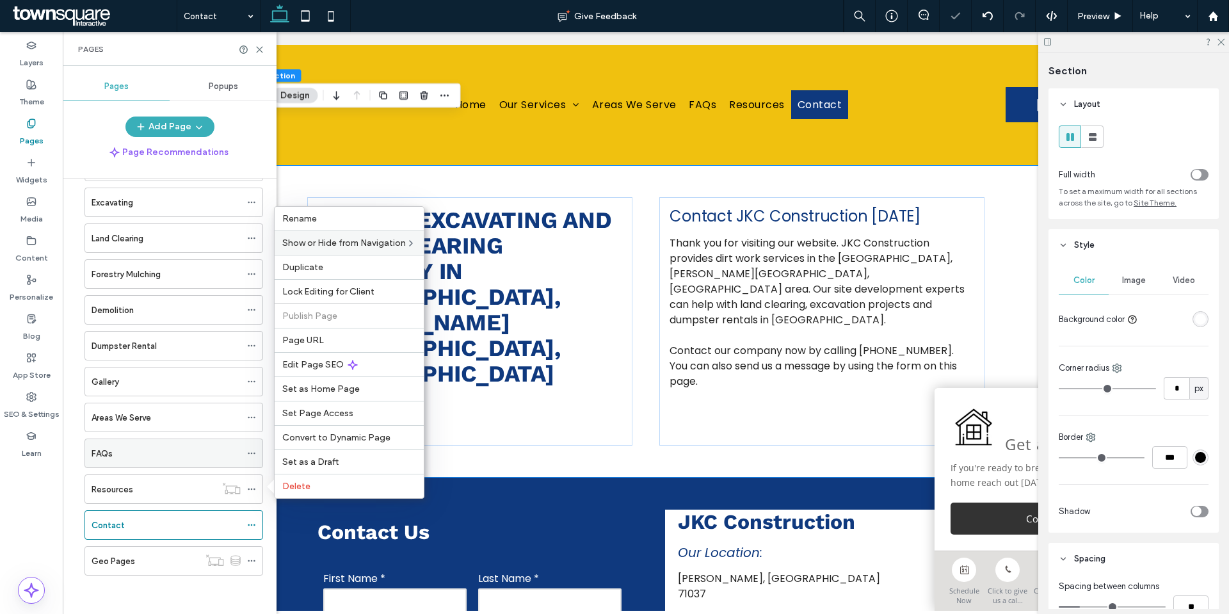
click at [255, 453] on use at bounding box center [251, 454] width 7 height 2
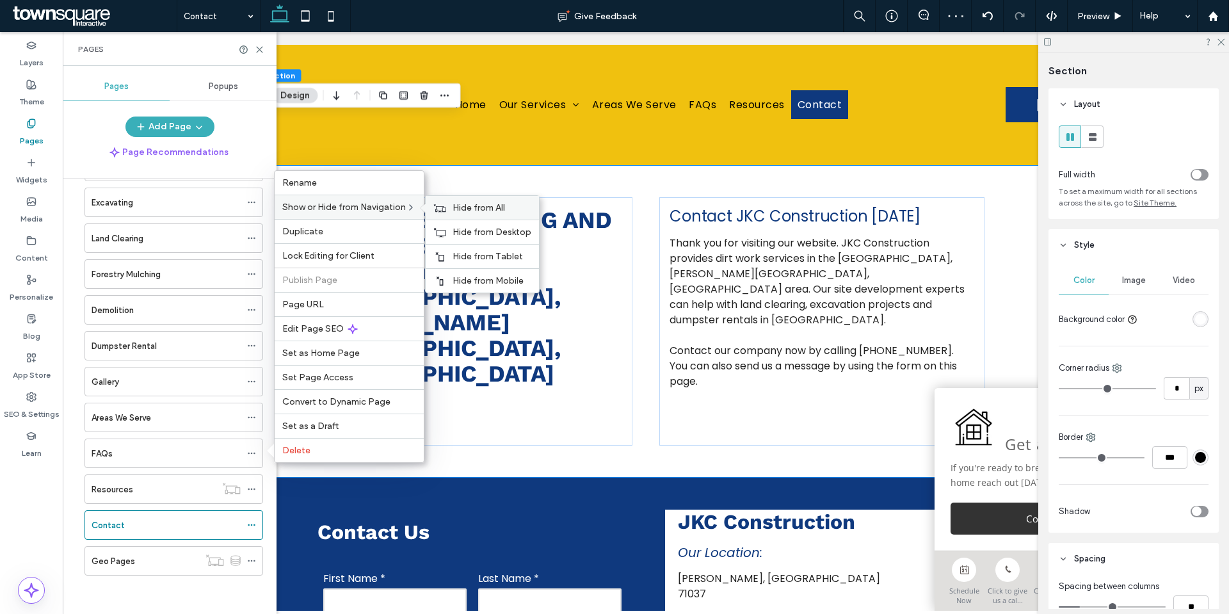
click at [471, 211] on span "Hide from All" at bounding box center [479, 207] width 52 height 11
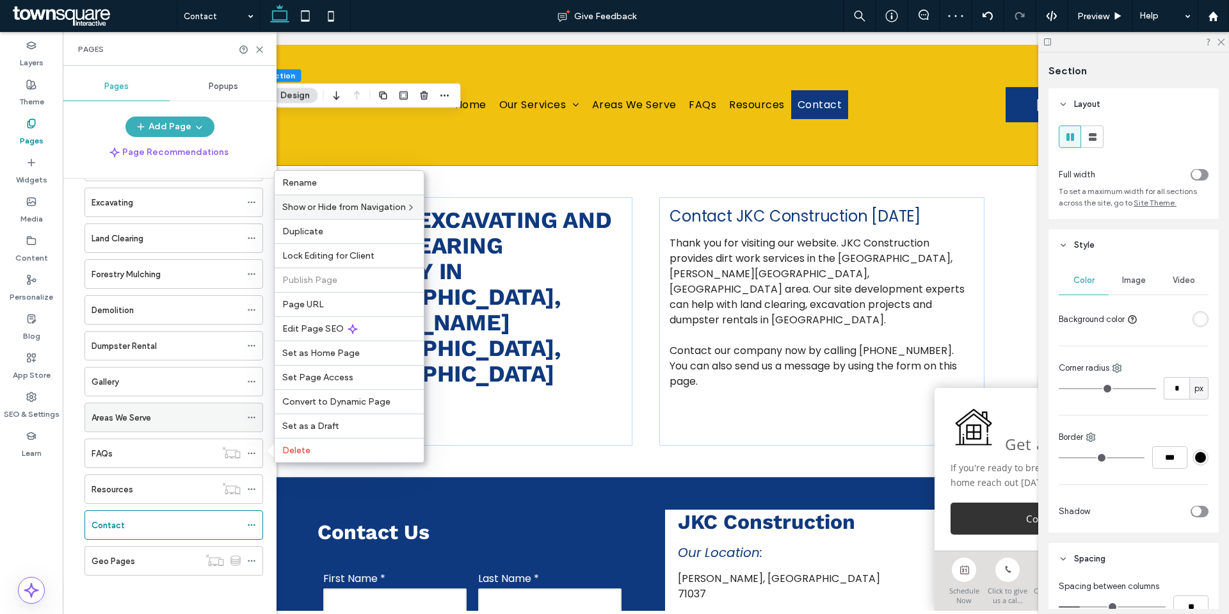
click at [255, 412] on span at bounding box center [251, 417] width 9 height 19
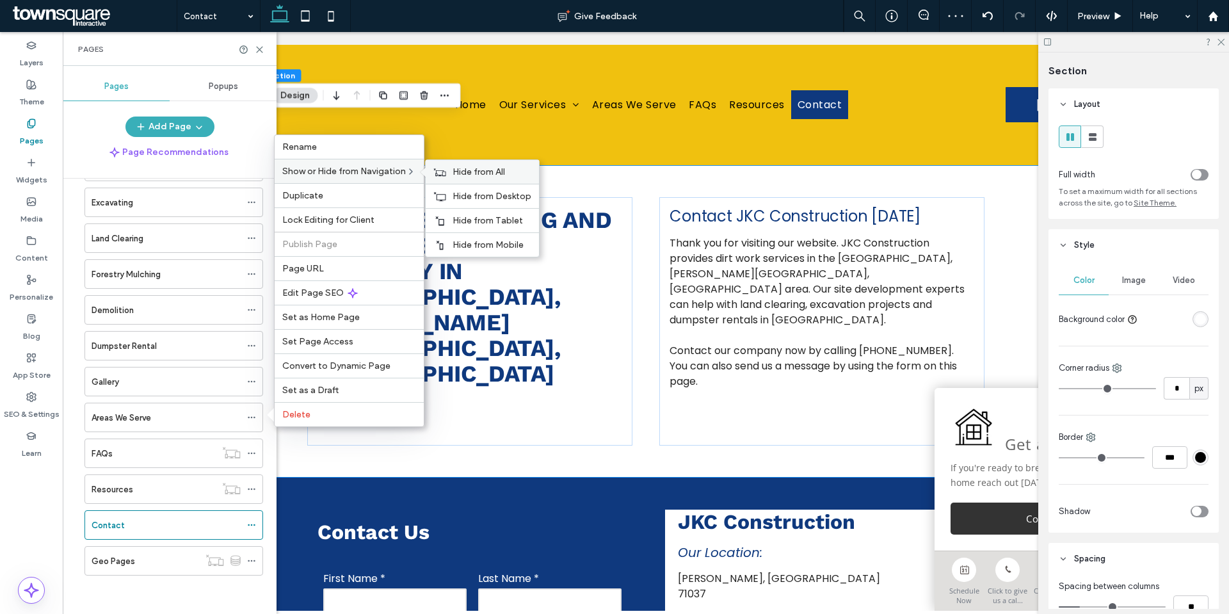
click at [466, 166] on span "Hide from All" at bounding box center [479, 171] width 52 height 11
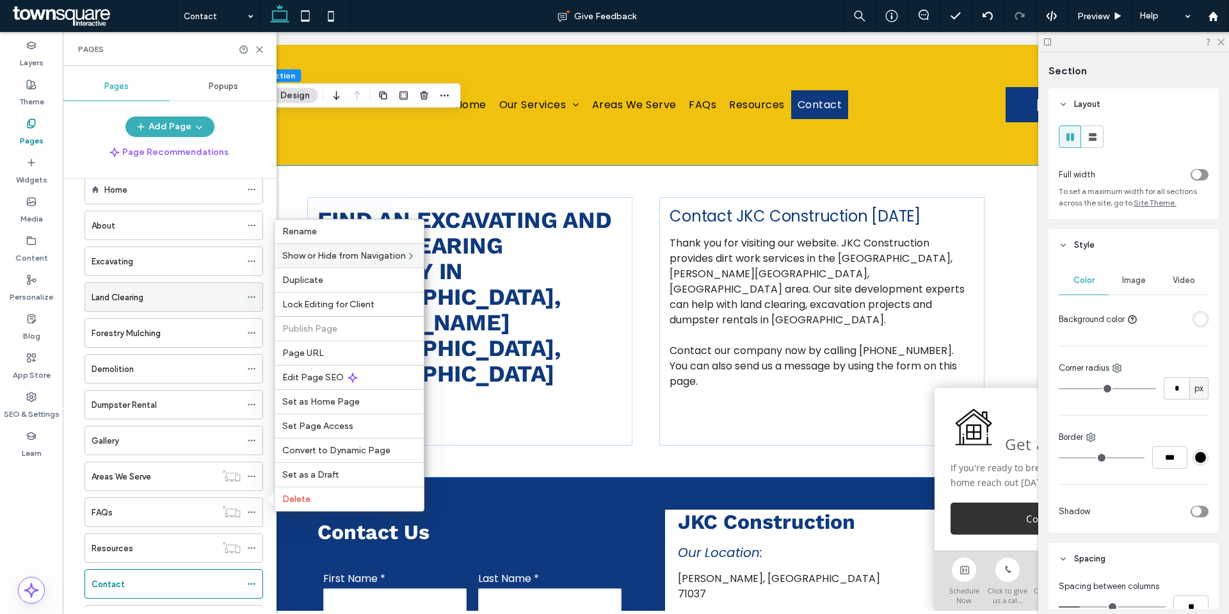
scroll to position [0, 0]
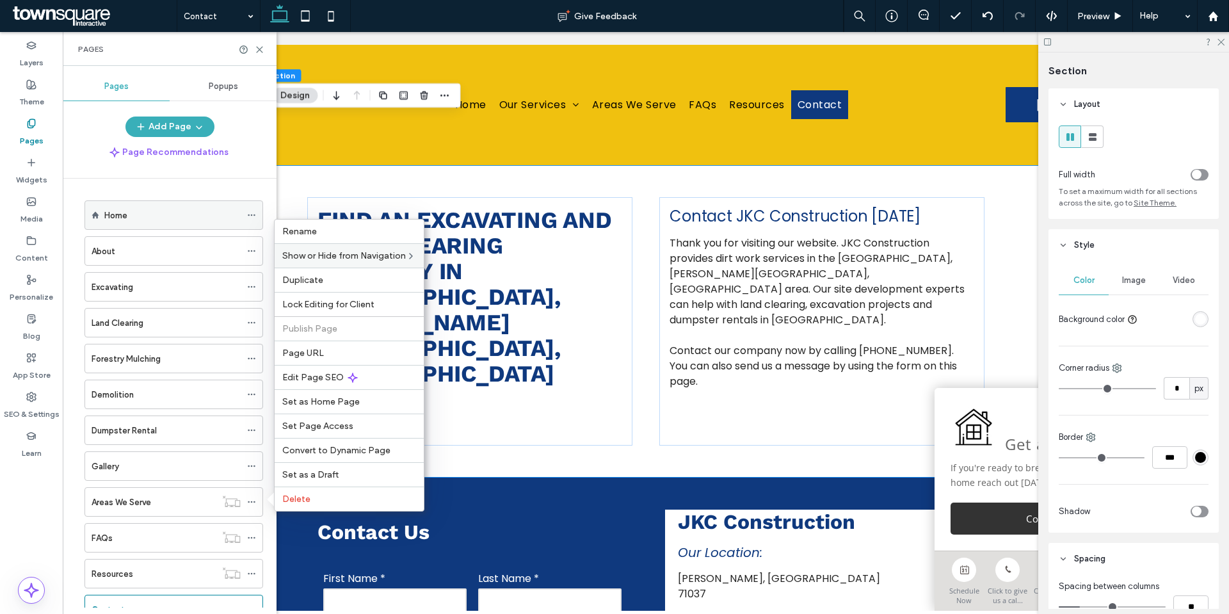
click at [139, 215] on div "Home" at bounding box center [172, 215] width 136 height 13
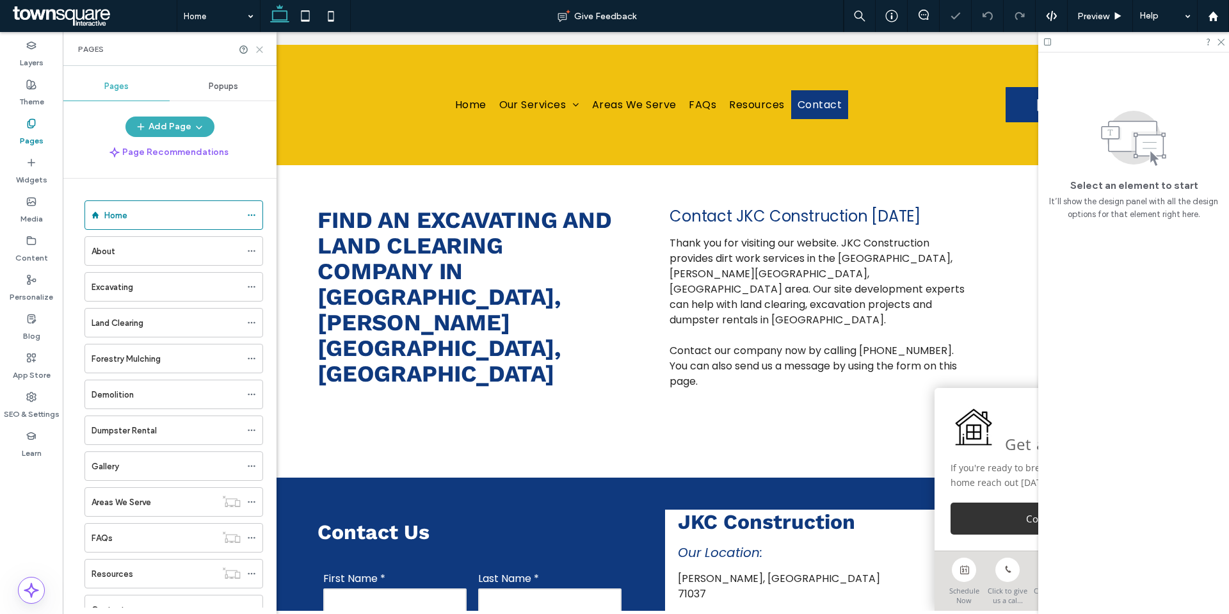
click at [259, 48] on icon at bounding box center [260, 50] width 10 height 10
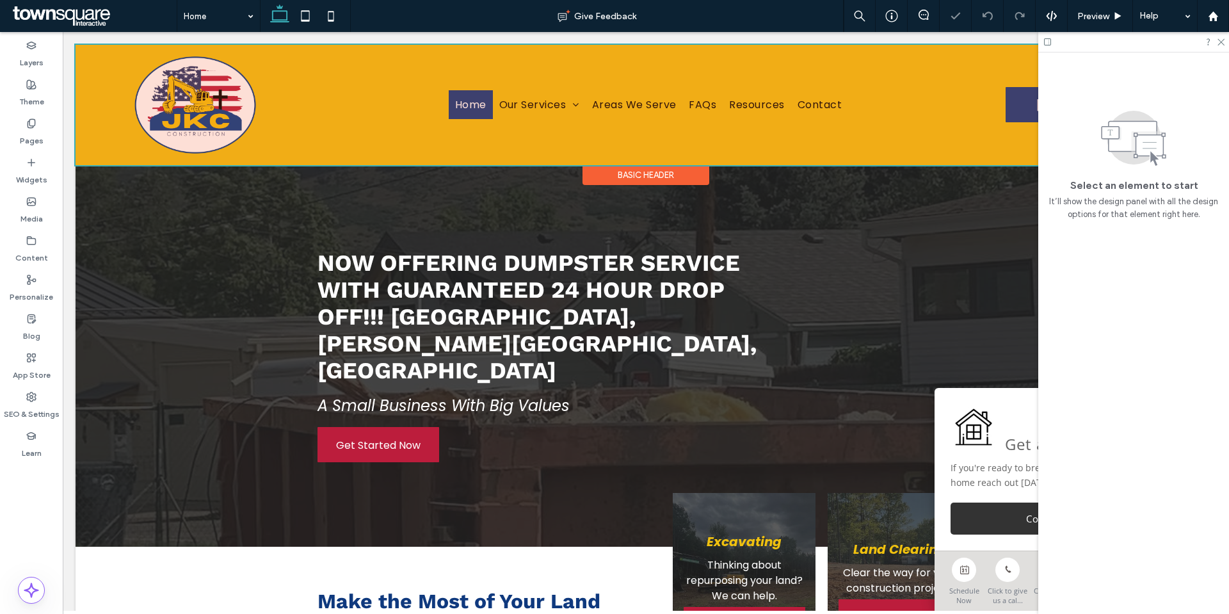
click at [629, 111] on div at bounding box center [646, 105] width 1141 height 120
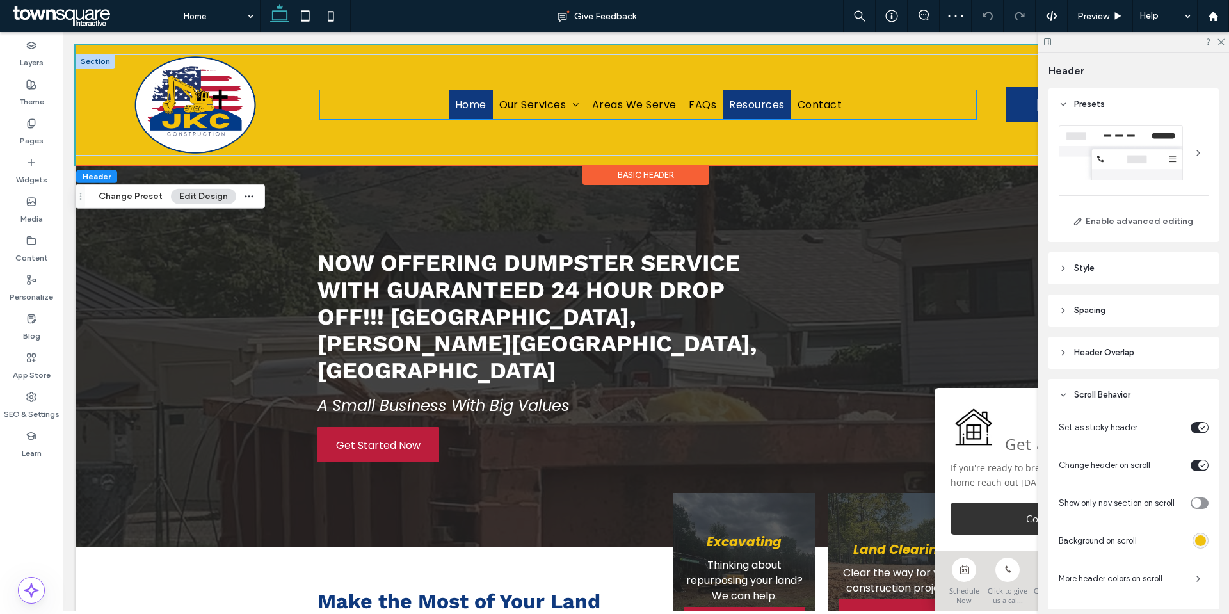
click at [770, 115] on link "Resources" at bounding box center [757, 104] width 68 height 29
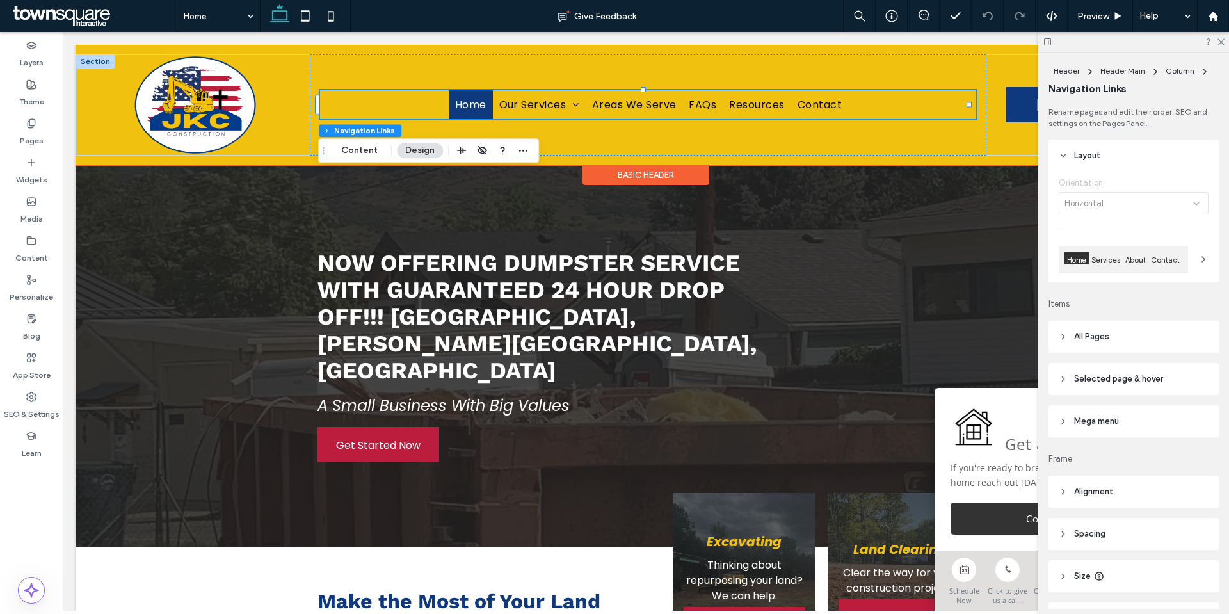
click at [889, 96] on ul "Home Our Services Areas We Serve FAQs Resources Contact" at bounding box center [648, 104] width 656 height 29
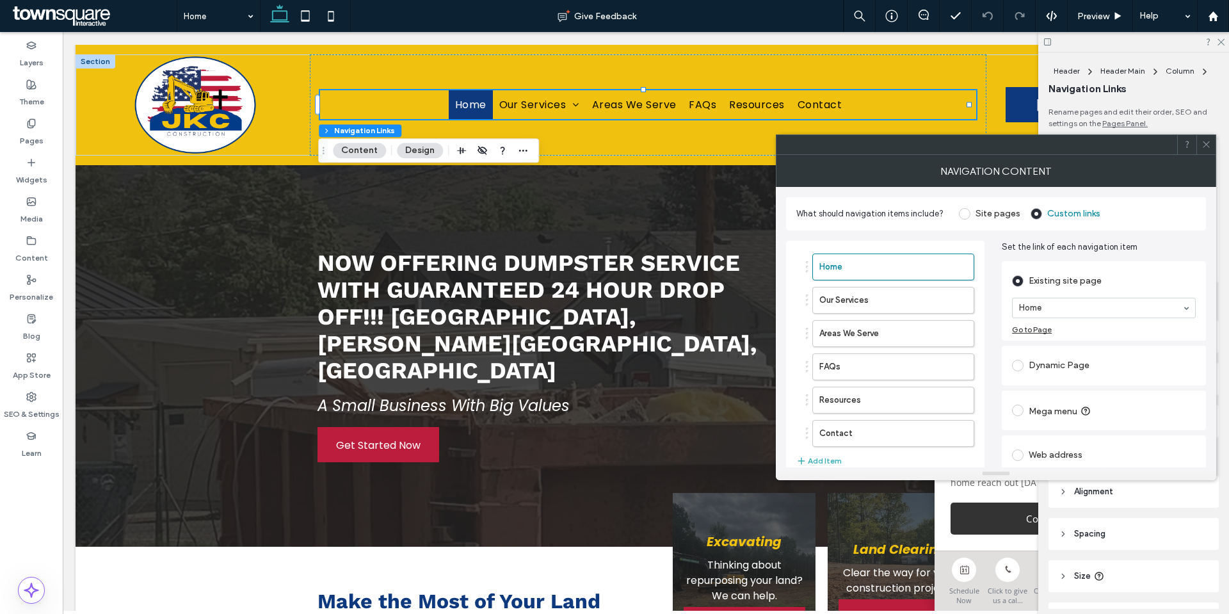
click at [969, 216] on label "Site pages" at bounding box center [989, 214] width 61 height 12
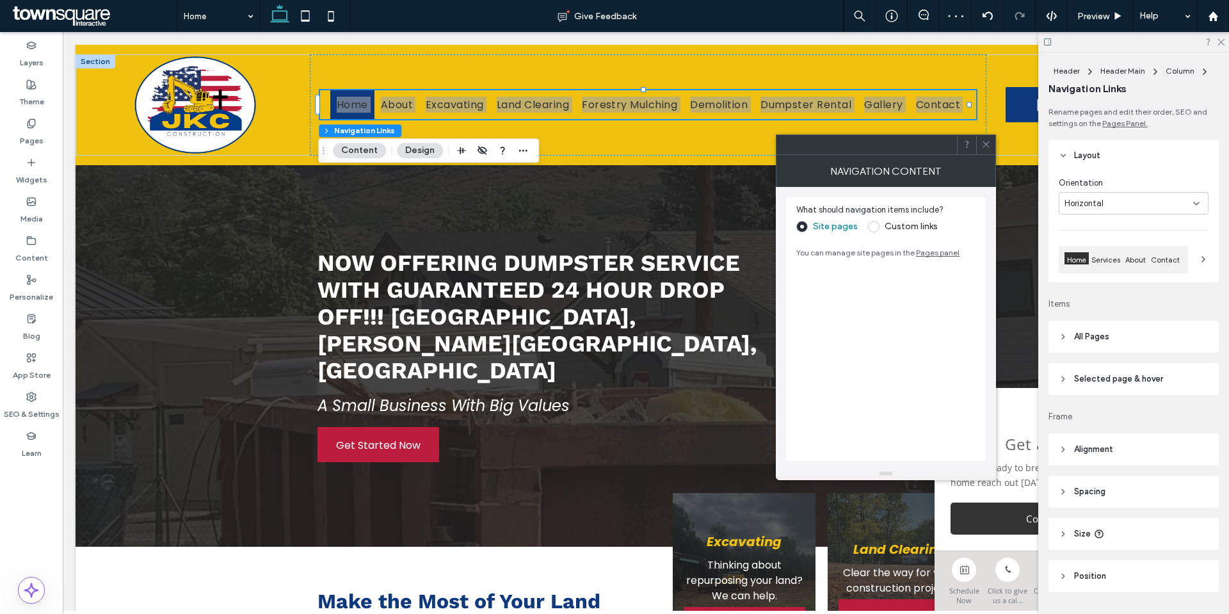
click at [989, 147] on icon at bounding box center [986, 145] width 10 height 10
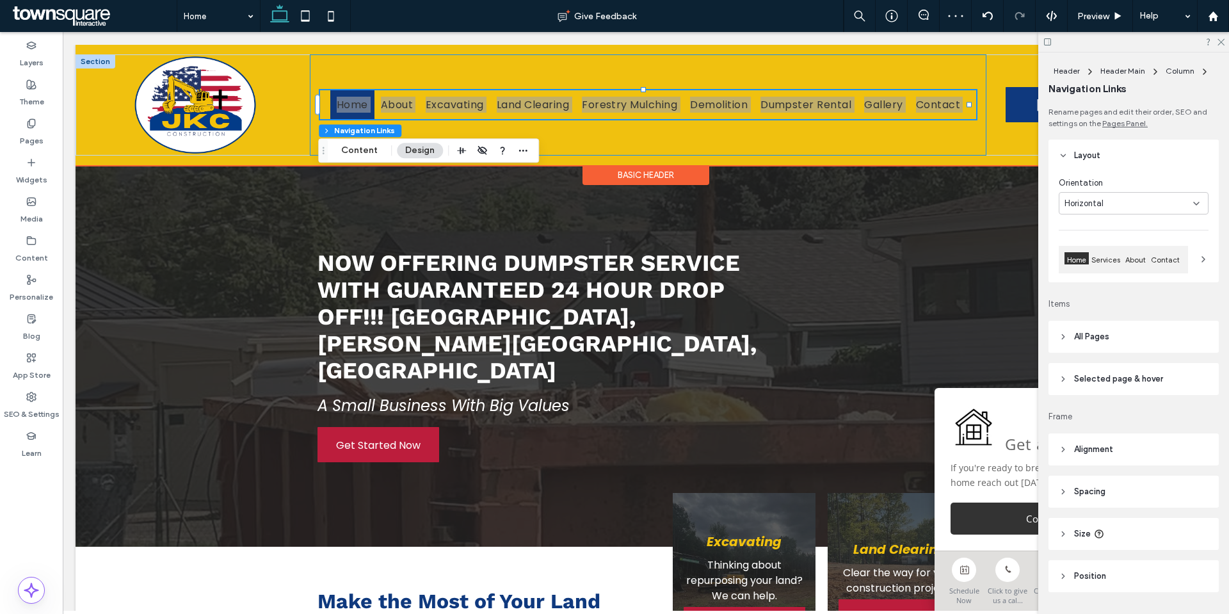
click at [978, 145] on div "Home About Excavating Land Clearing Forestry Mulching Demolition Dumpster Renta…" at bounding box center [648, 104] width 677 height 101
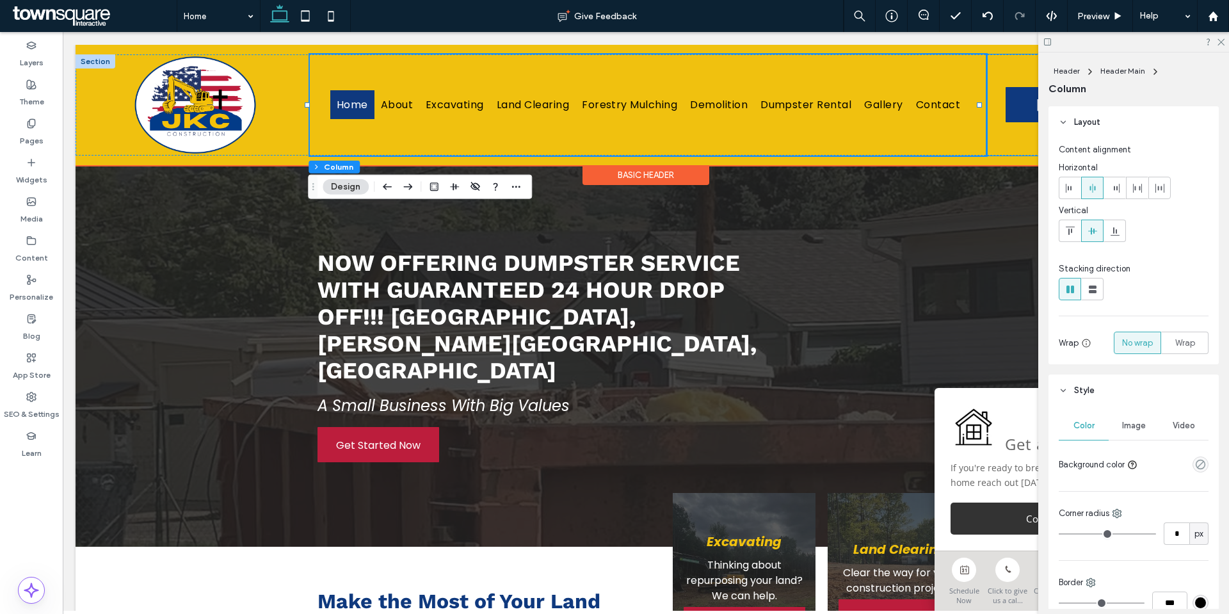
click at [987, 140] on div "[PHONE_NUMBER] [PHONE_NUMBER]" at bounding box center [1079, 104] width 184 height 101
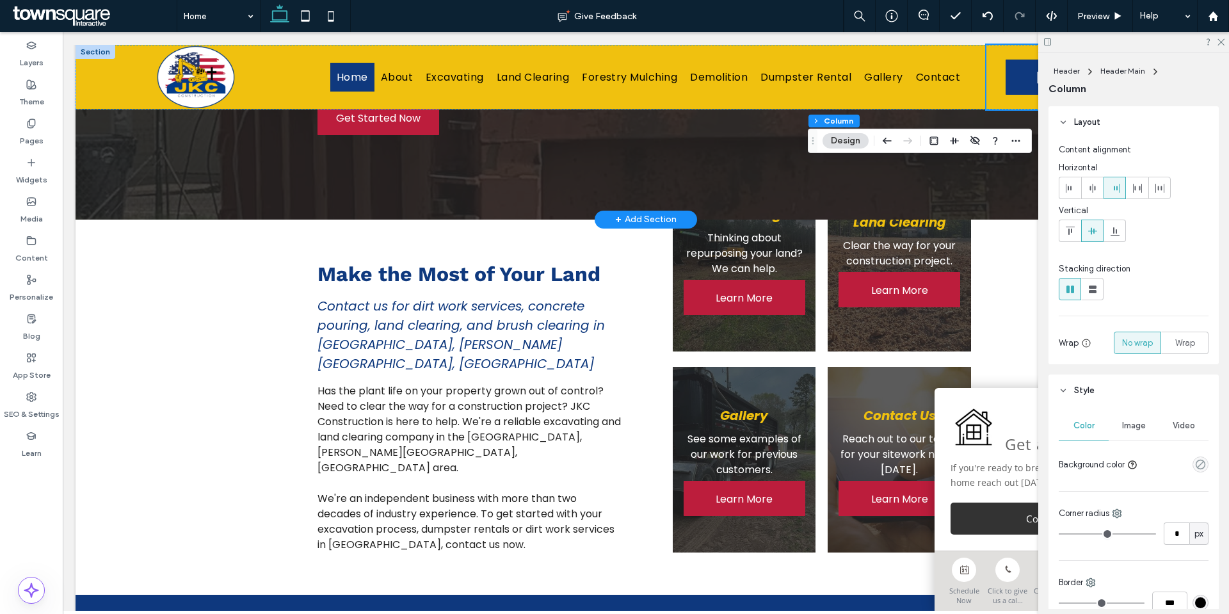
scroll to position [320, 0]
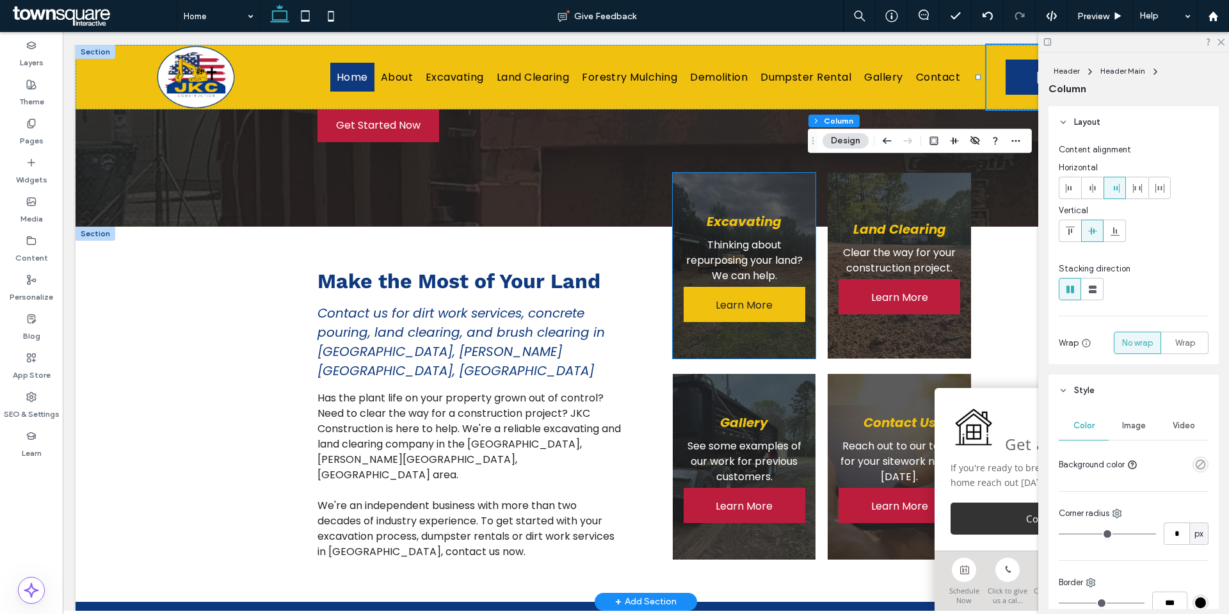
click at [756, 299] on span "Learn More" at bounding box center [744, 305] width 57 height 36
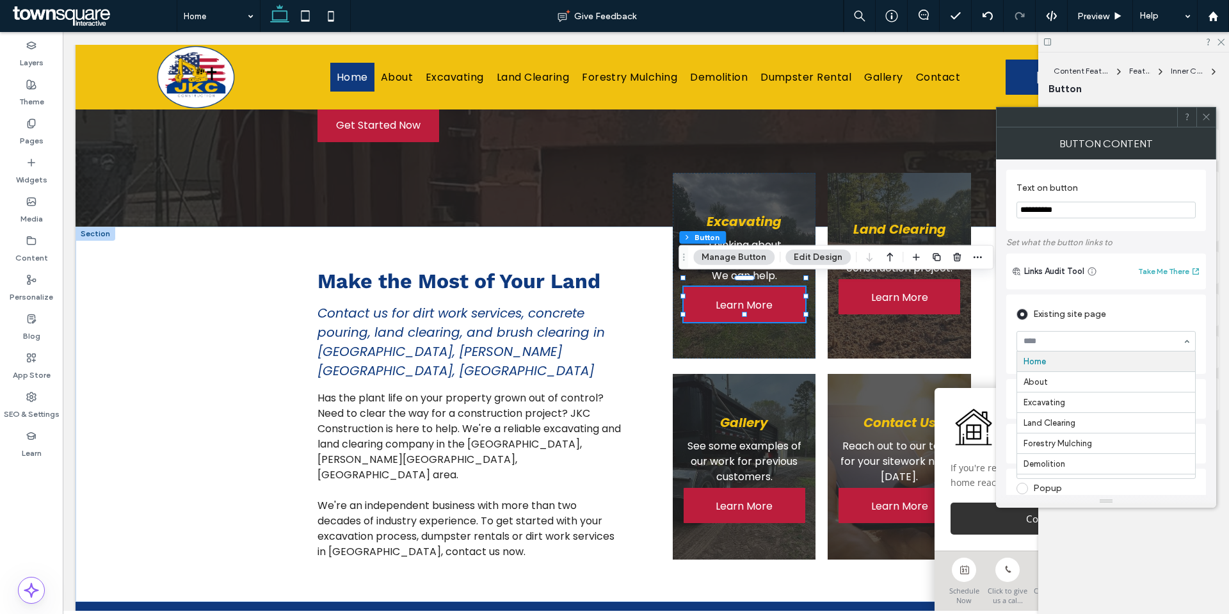
click at [1058, 331] on div at bounding box center [1106, 341] width 179 height 20
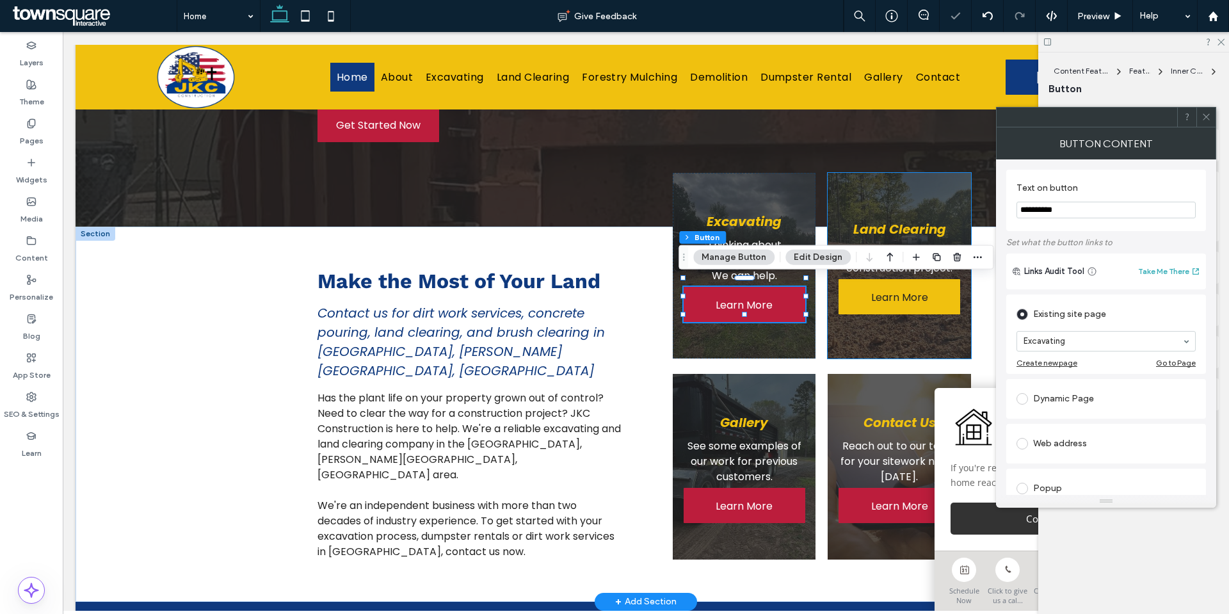
click at [898, 297] on span "Learn More" at bounding box center [899, 297] width 57 height 36
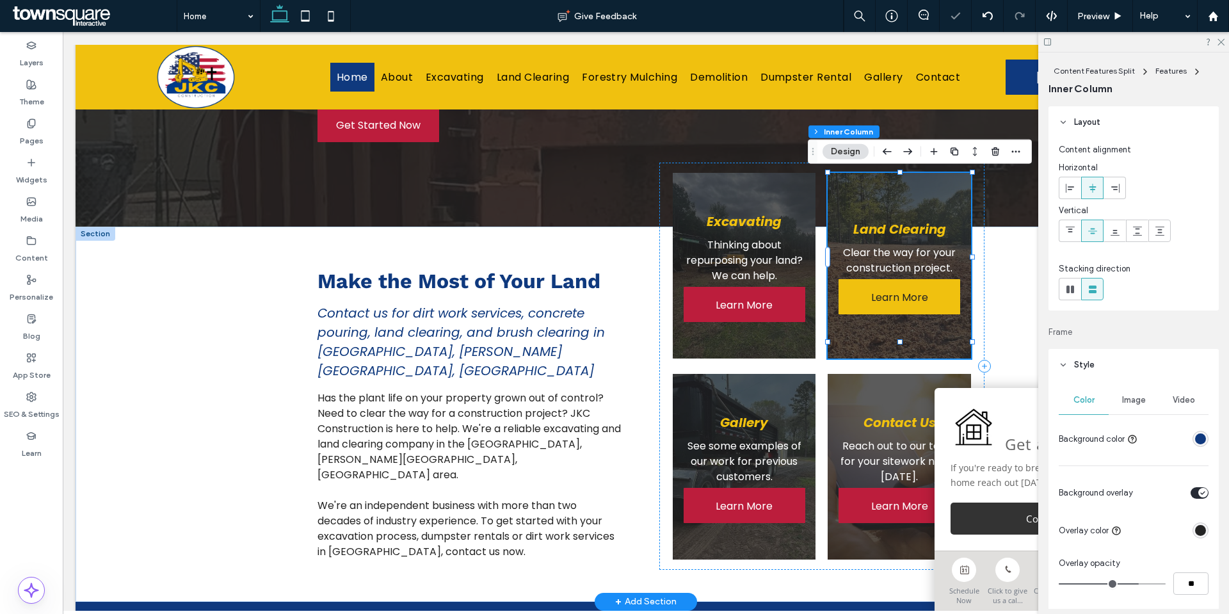
click at [898, 297] on span "Learn More" at bounding box center [899, 297] width 57 height 36
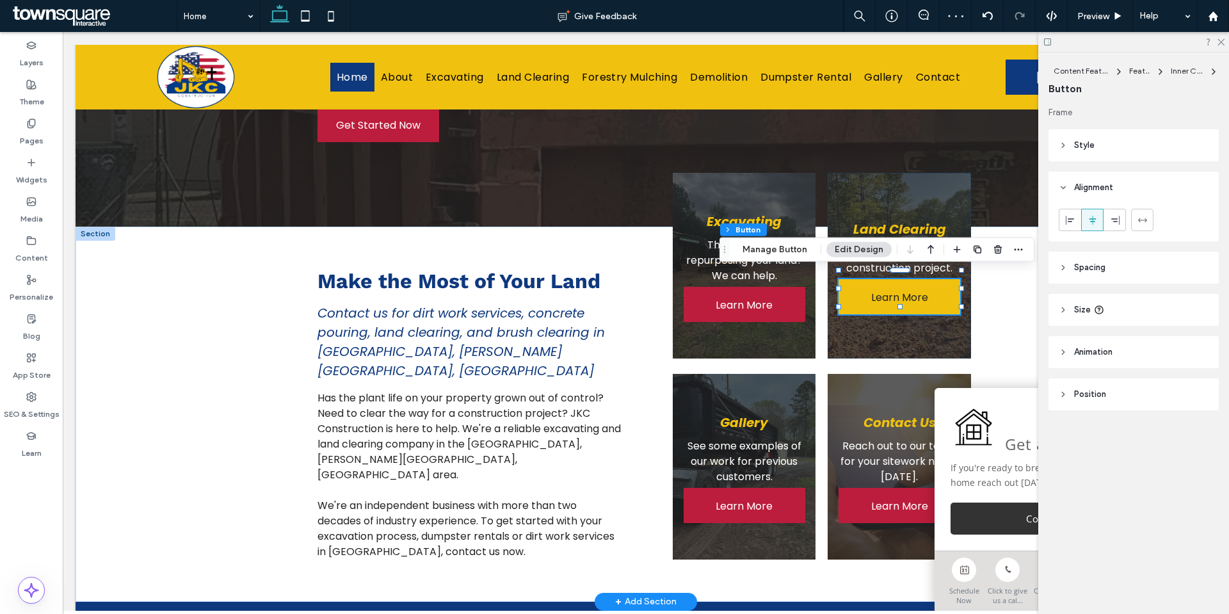
click at [898, 282] on span "Learn More" at bounding box center [899, 297] width 57 height 36
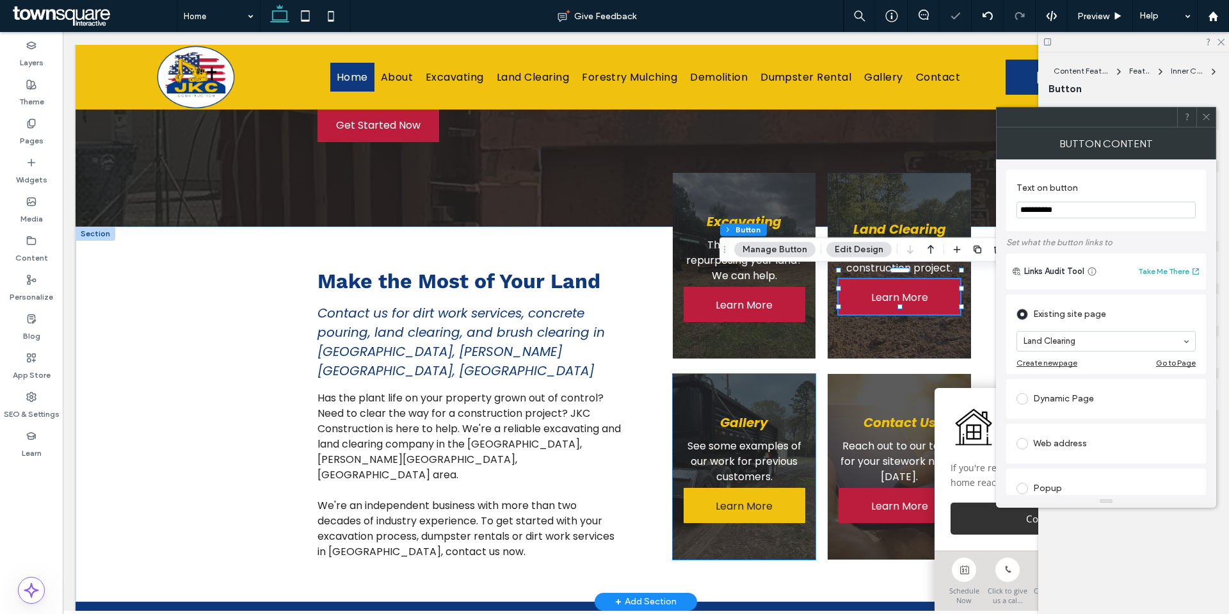
click at [738, 488] on span "Learn More" at bounding box center [744, 506] width 57 height 36
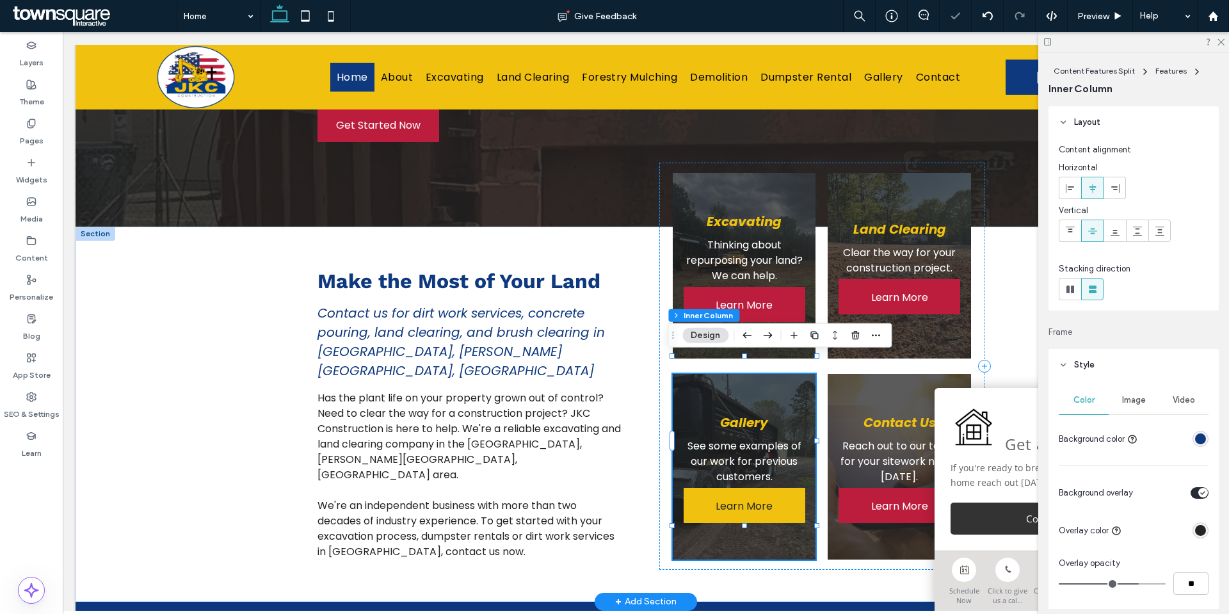
click at [738, 488] on span "Learn More" at bounding box center [744, 506] width 57 height 36
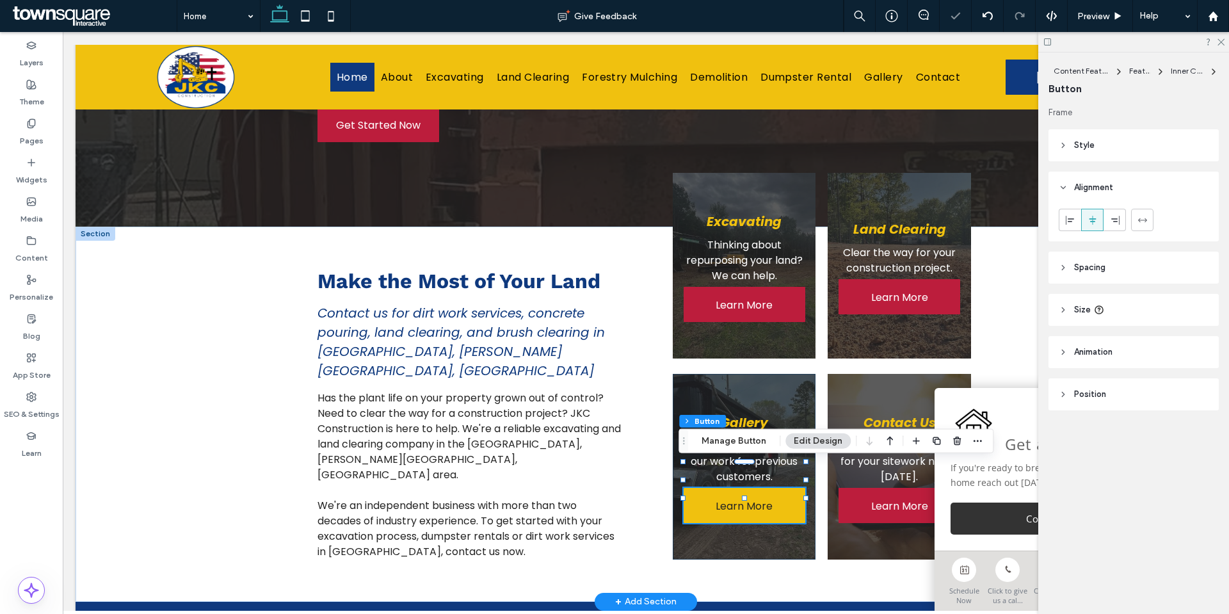
click at [738, 488] on span "Learn More" at bounding box center [744, 506] width 57 height 36
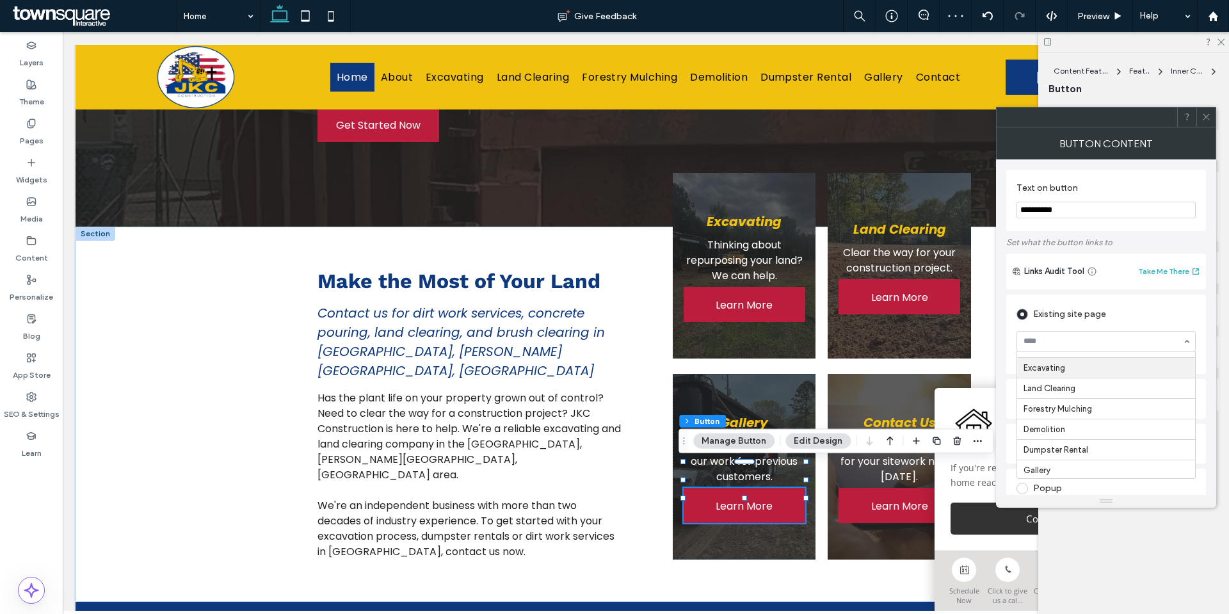
scroll to position [64, 0]
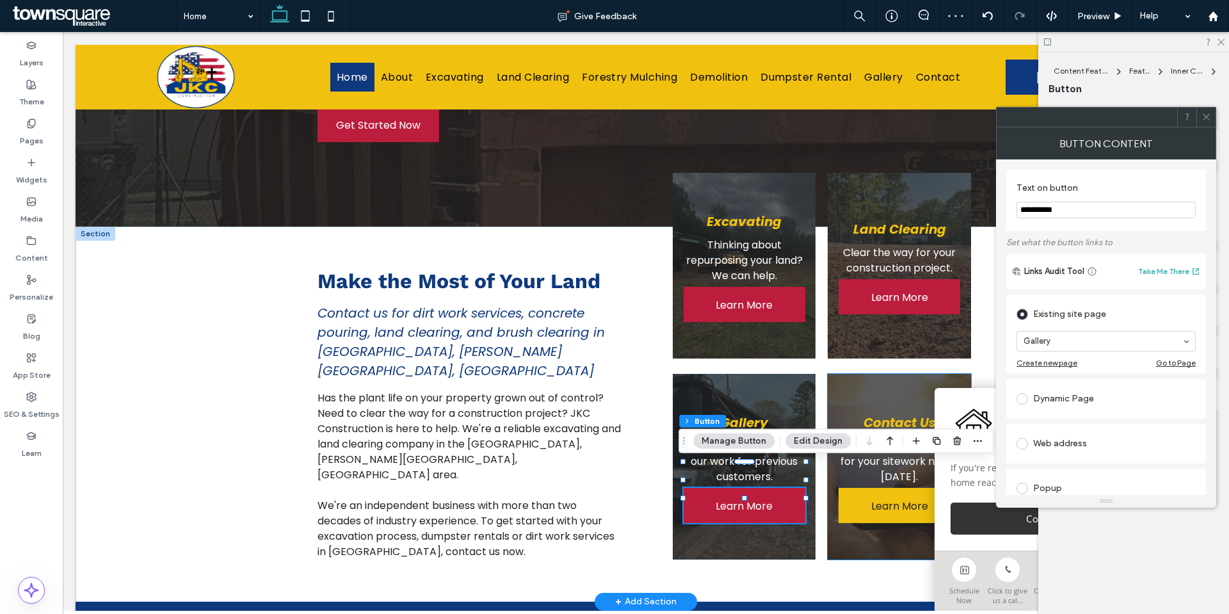
click at [864, 488] on link "Learn More" at bounding box center [900, 505] width 122 height 35
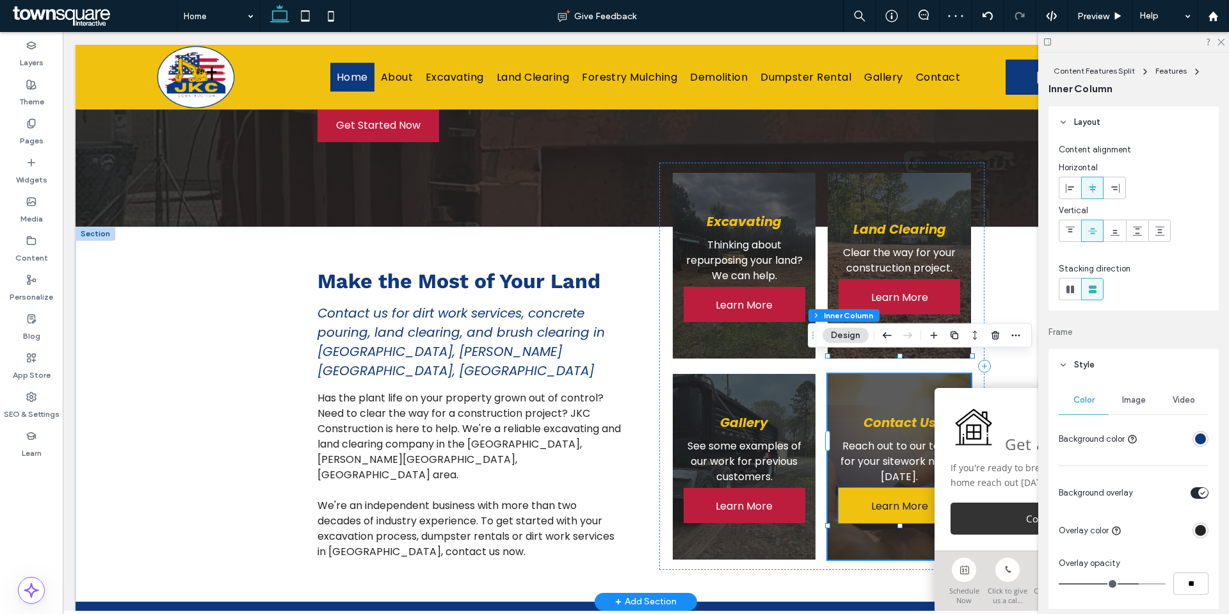
click at [890, 488] on span "Learn More" at bounding box center [899, 506] width 57 height 36
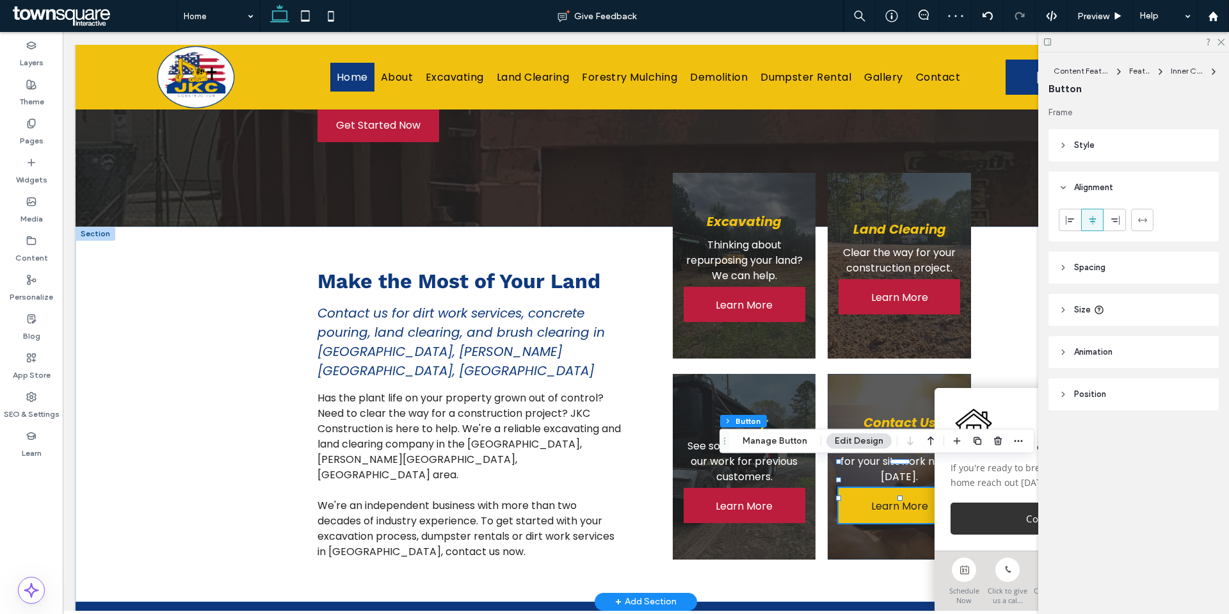
click at [890, 488] on span "Learn More" at bounding box center [899, 506] width 57 height 36
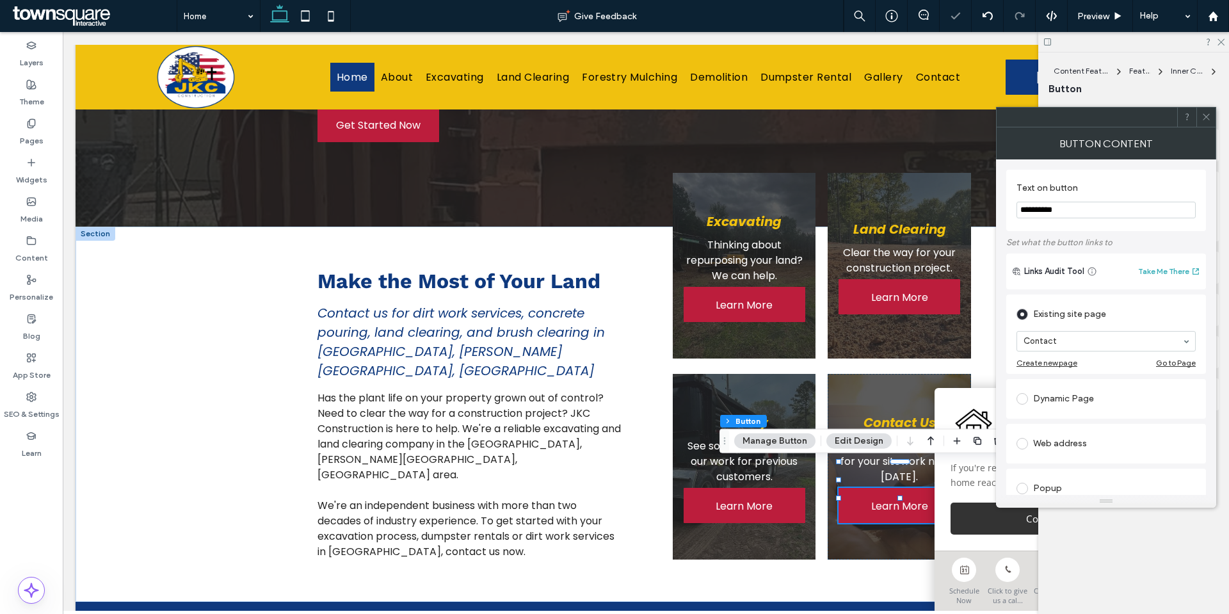
scroll to position [264, 0]
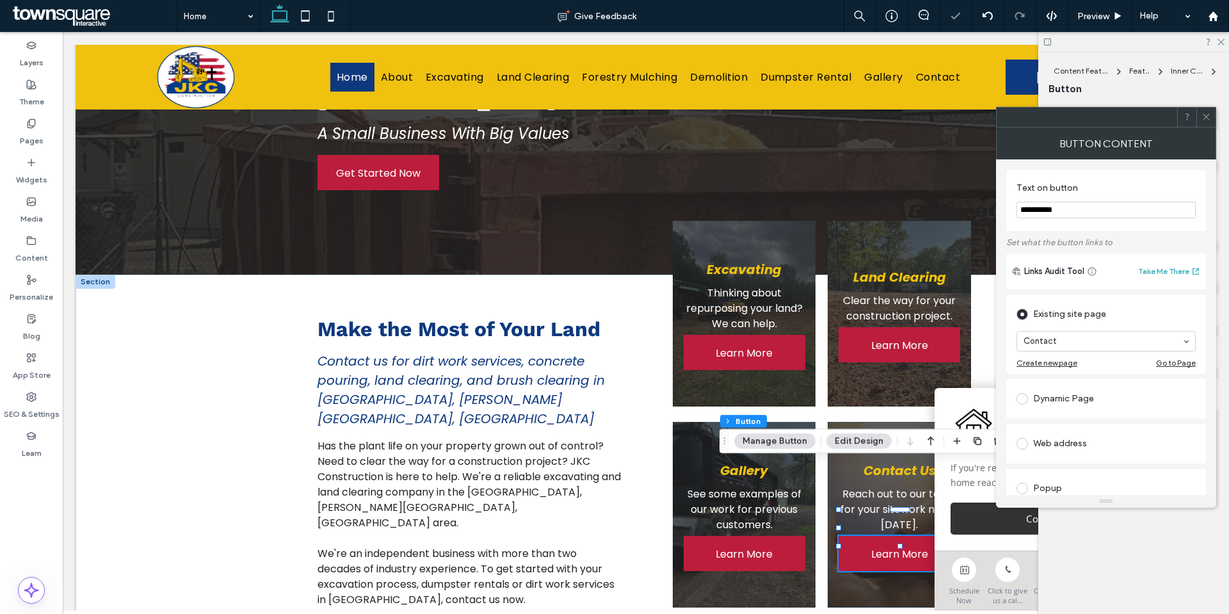
click at [1129, 118] on div at bounding box center [1087, 117] width 181 height 19
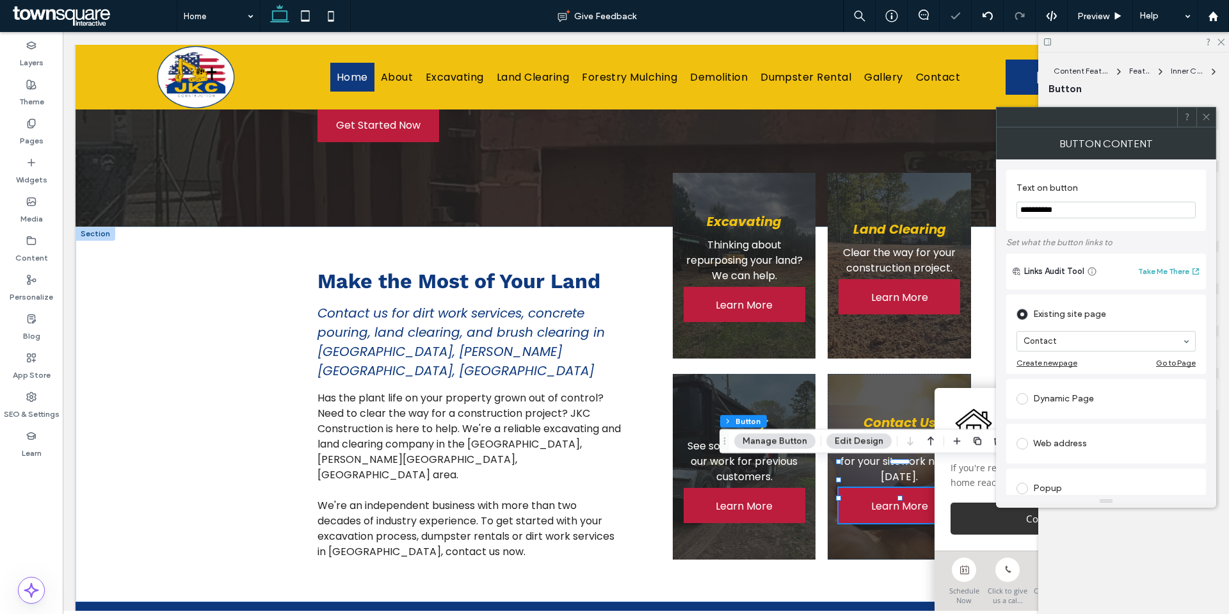
click at [1204, 118] on icon at bounding box center [1207, 117] width 10 height 10
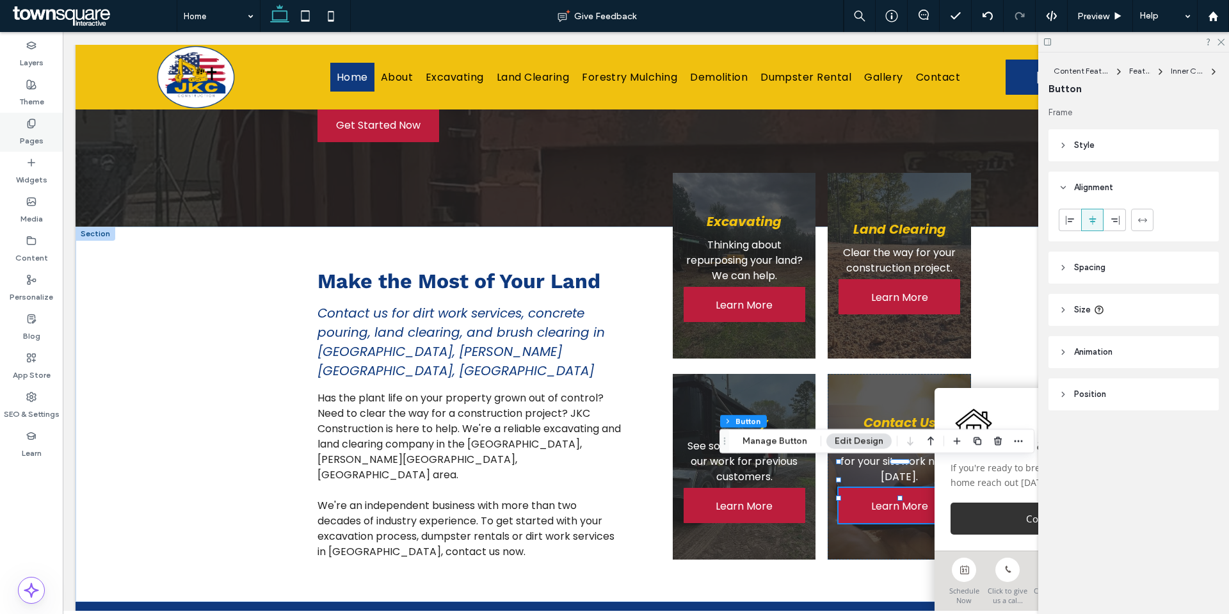
click at [40, 137] on label "Pages" at bounding box center [32, 138] width 24 height 18
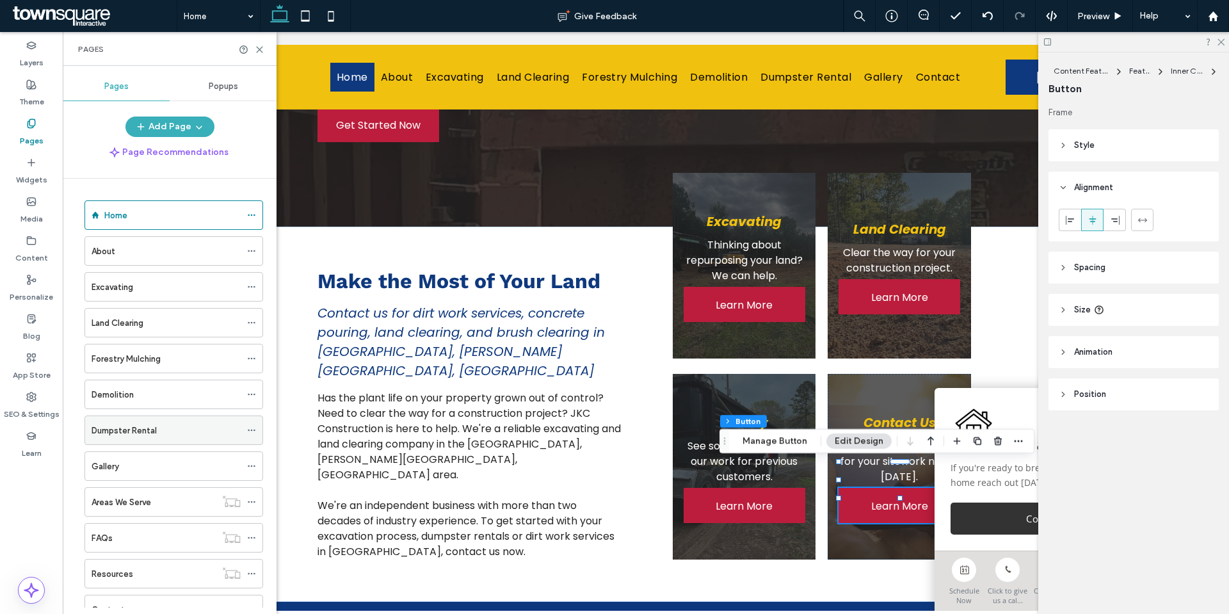
scroll to position [85, 0]
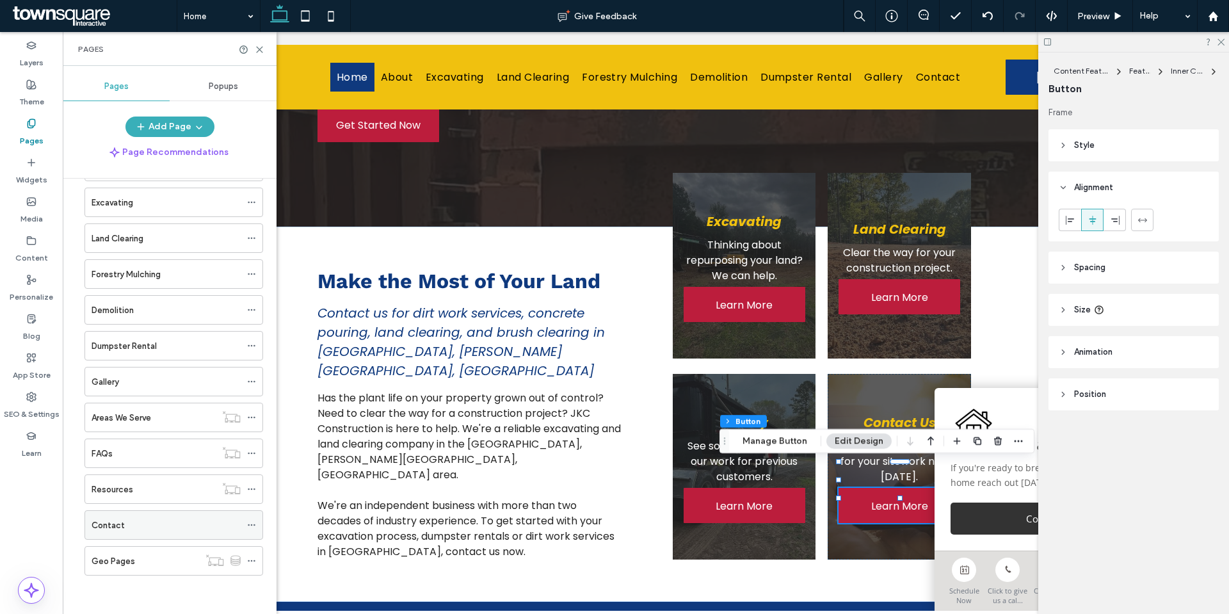
click at [254, 523] on icon at bounding box center [251, 524] width 9 height 9
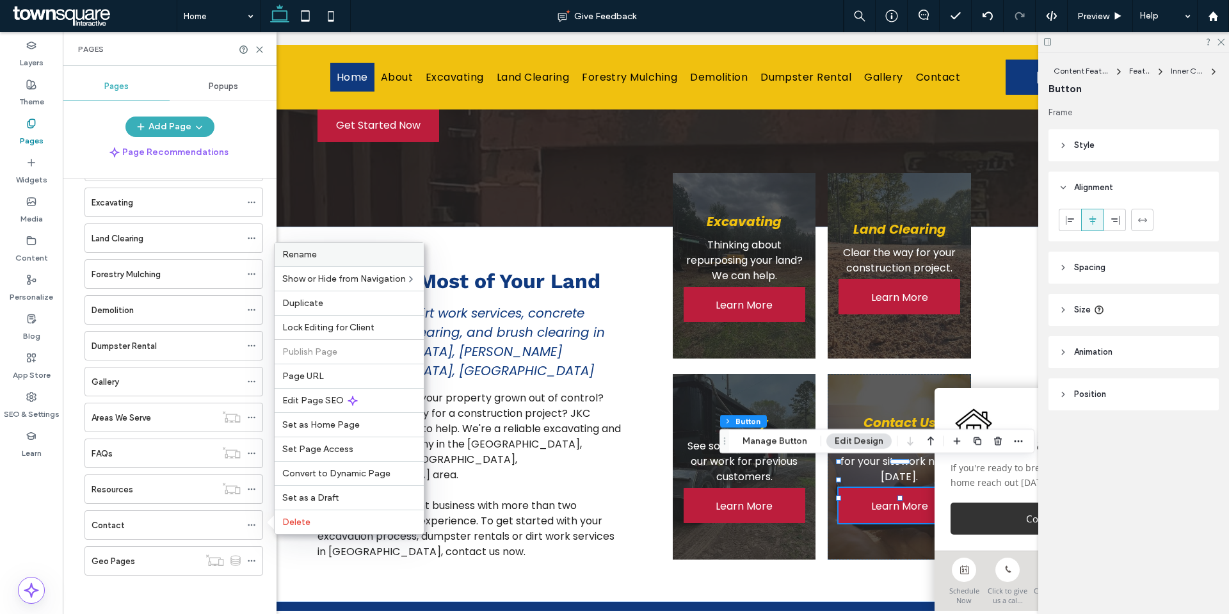
click at [320, 257] on label "Rename" at bounding box center [349, 254] width 134 height 11
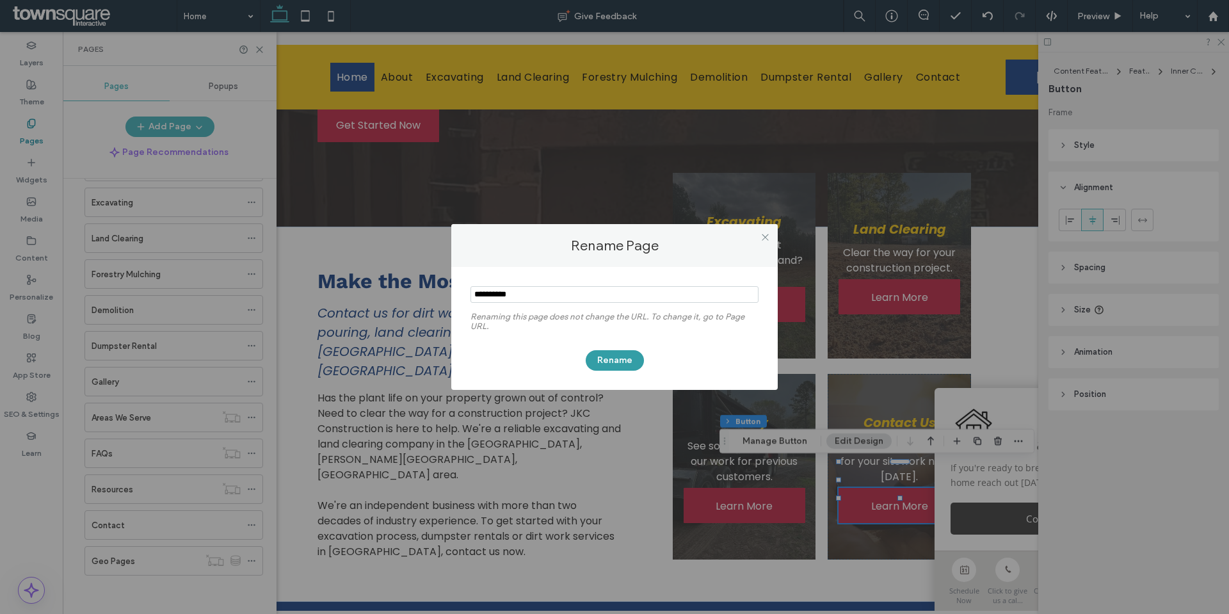
type input "**********"
click at [620, 362] on button "Rename" at bounding box center [615, 360] width 58 height 20
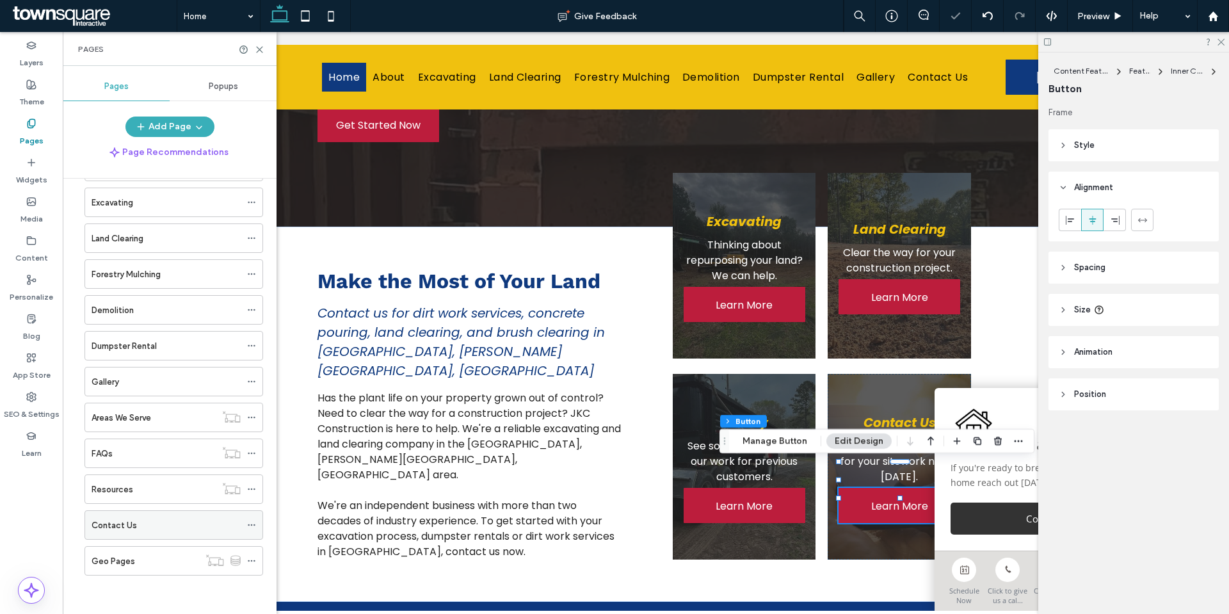
click at [255, 525] on use at bounding box center [251, 525] width 7 height 2
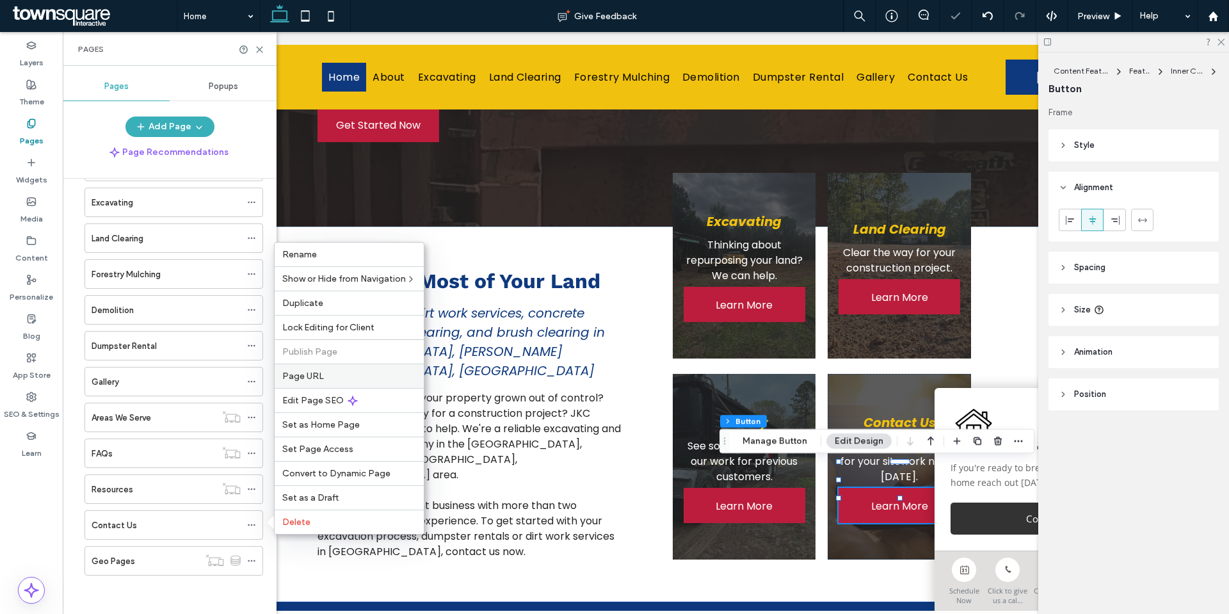
click at [302, 373] on span "Page URL" at bounding box center [303, 376] width 42 height 11
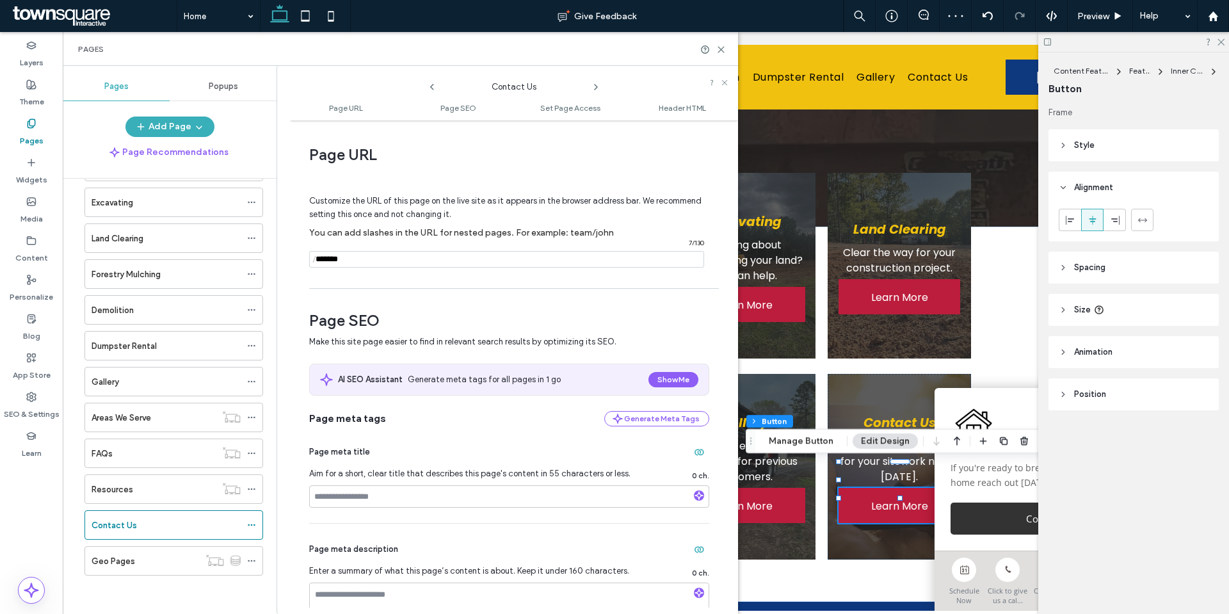
click at [360, 255] on input "notEmpty" at bounding box center [506, 259] width 395 height 17
type input "**********"
click at [391, 283] on div "Page URL Customize the URL of this page on the live site as it appears in the b…" at bounding box center [514, 367] width 448 height 481
drag, startPoint x: 719, startPoint y: 50, endPoint x: 819, endPoint y: 120, distance: 121.8
click at [719, 50] on icon at bounding box center [721, 50] width 10 height 10
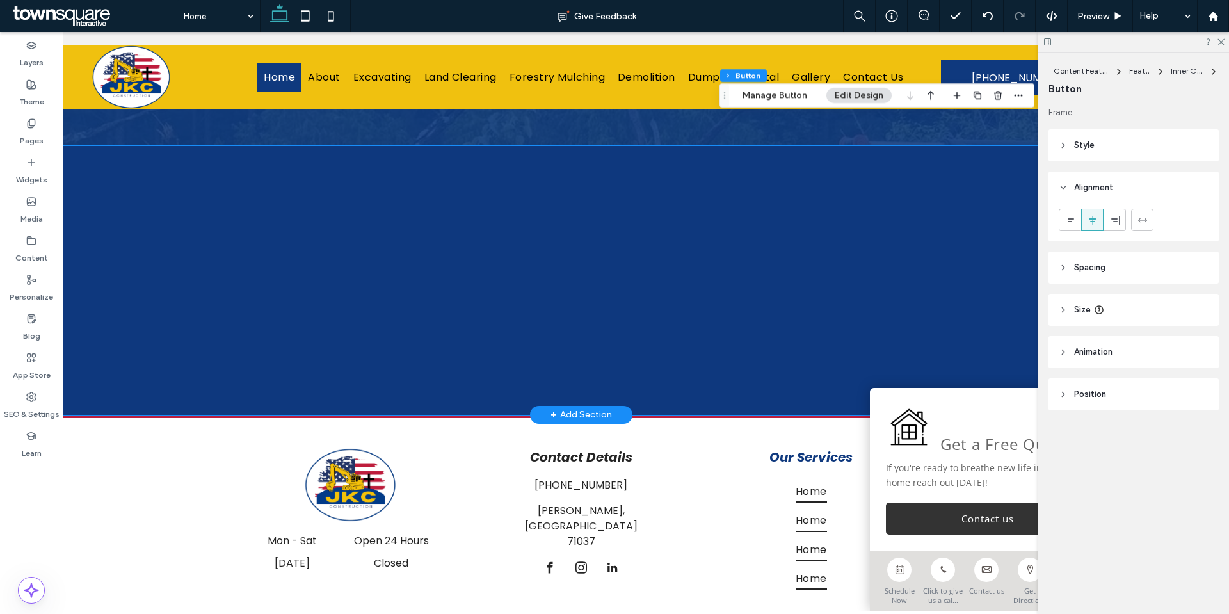
scroll to position [1161, 0]
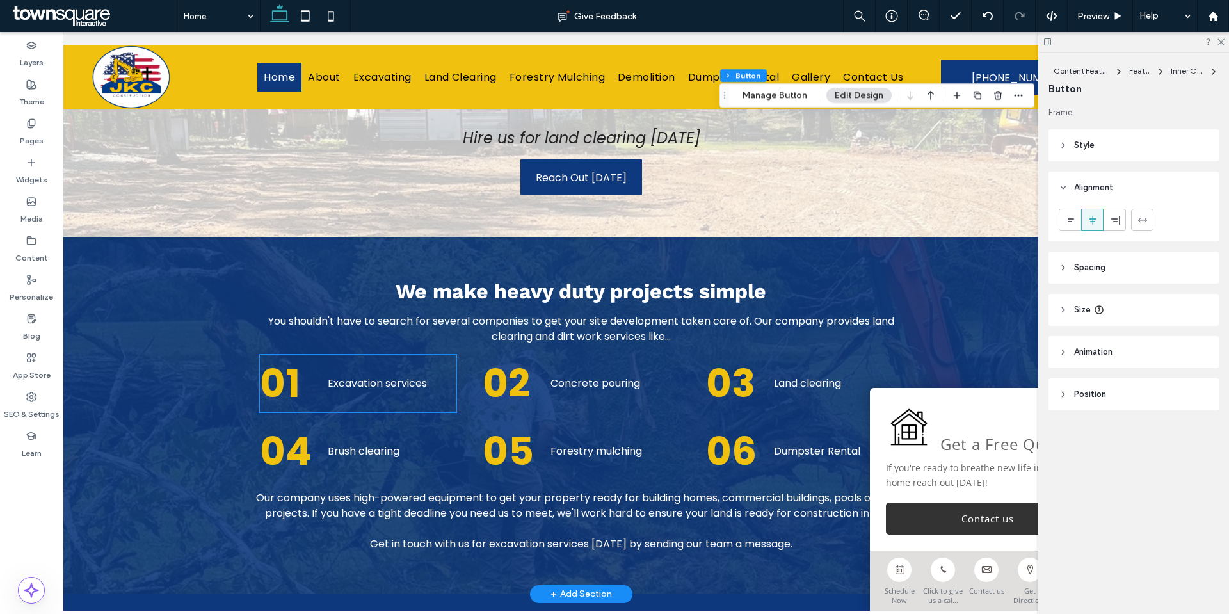
click at [401, 376] on span "Excavation services" at bounding box center [377, 383] width 99 height 15
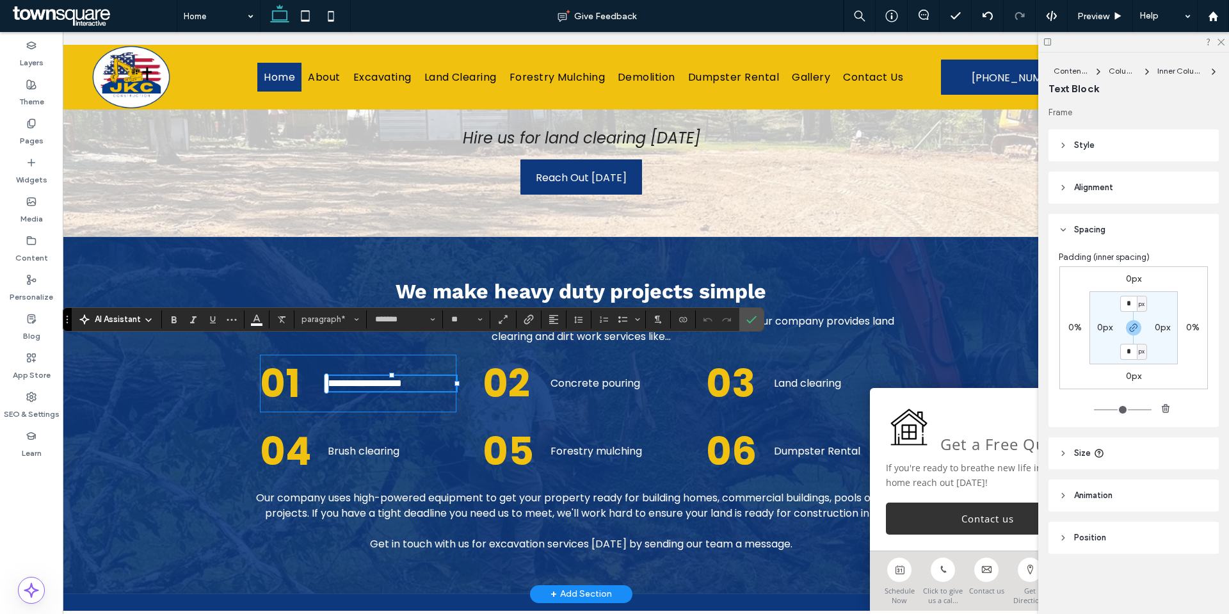
click at [394, 373] on div "**********" at bounding box center [358, 384] width 197 height 58
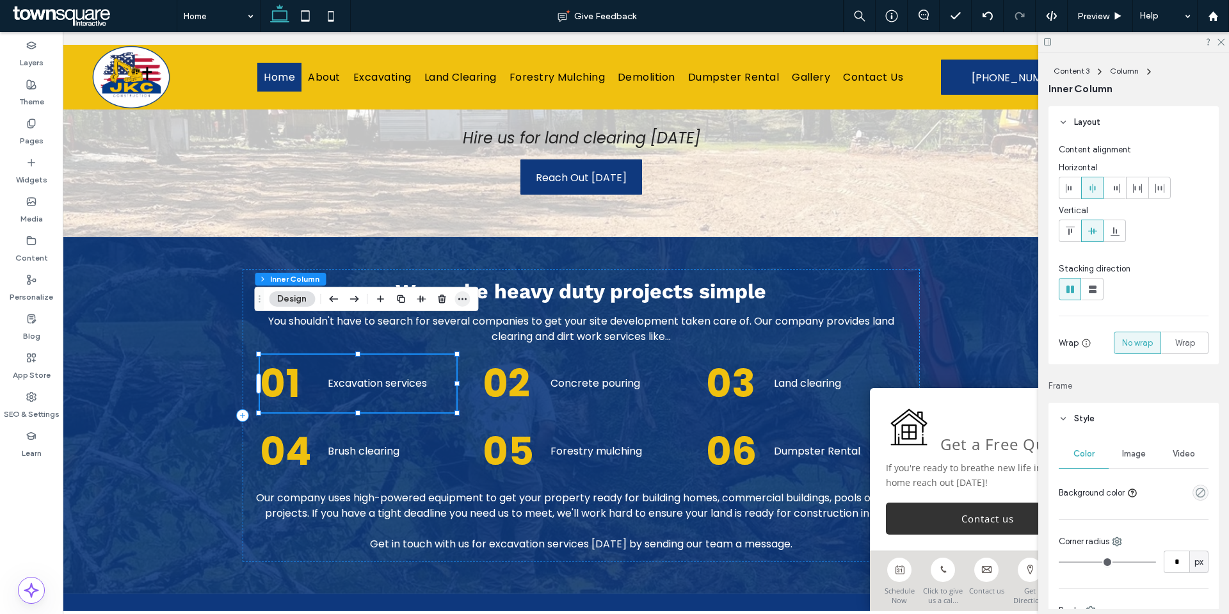
click at [463, 303] on icon "button" at bounding box center [462, 299] width 10 height 10
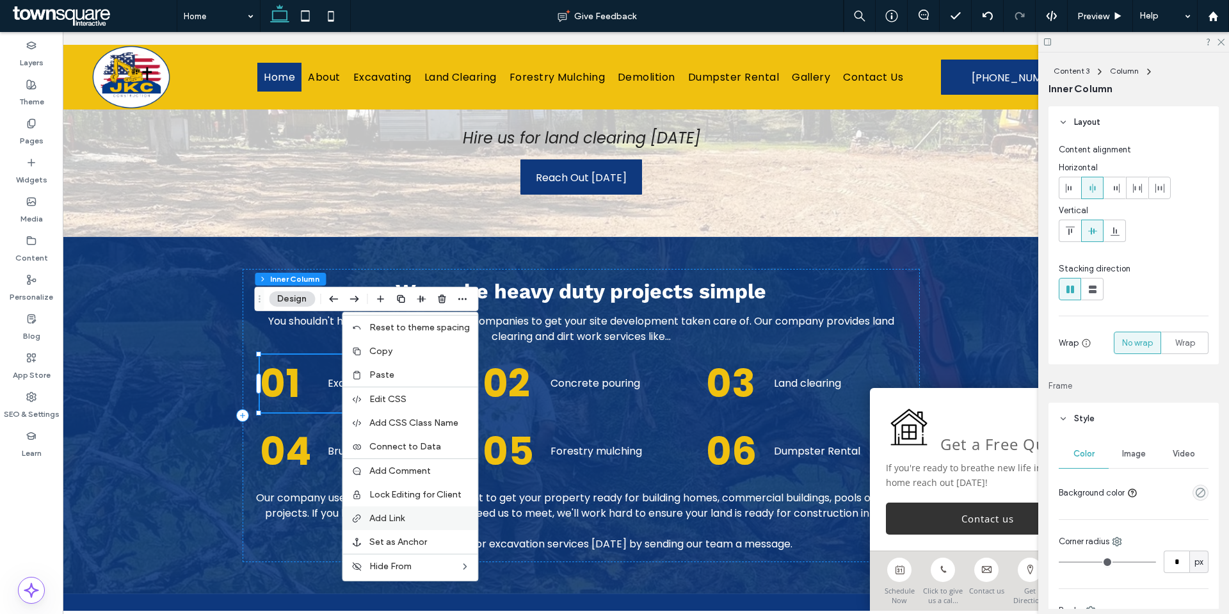
click at [427, 515] on label "Add Link" at bounding box center [419, 518] width 101 height 11
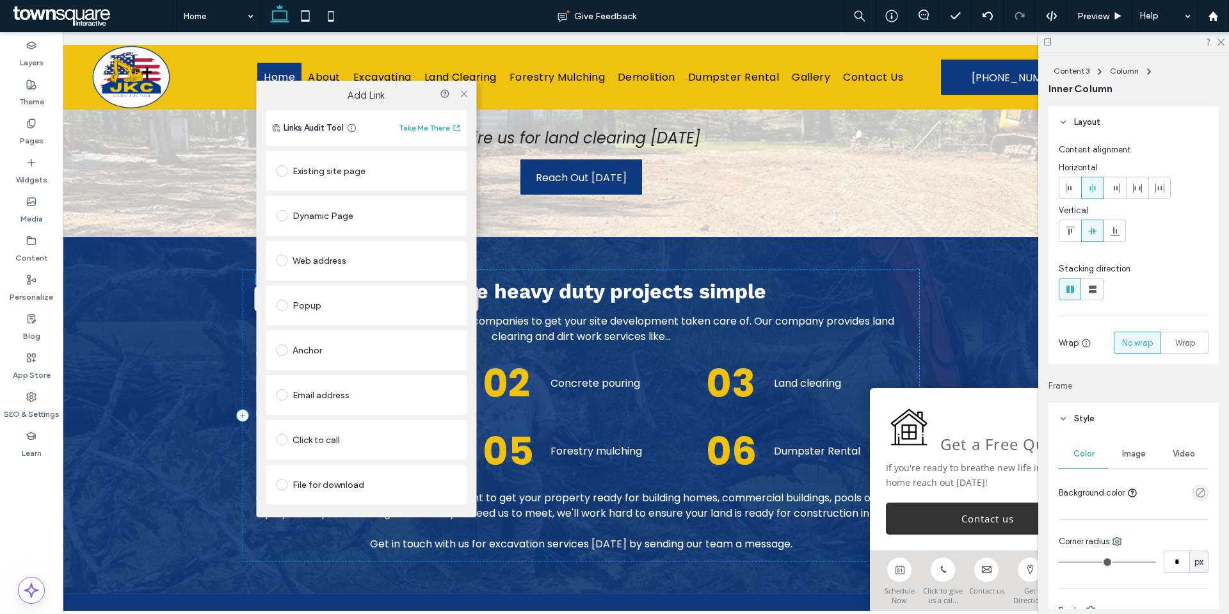
click at [336, 171] on div "Existing site page" at bounding box center [366, 171] width 181 height 20
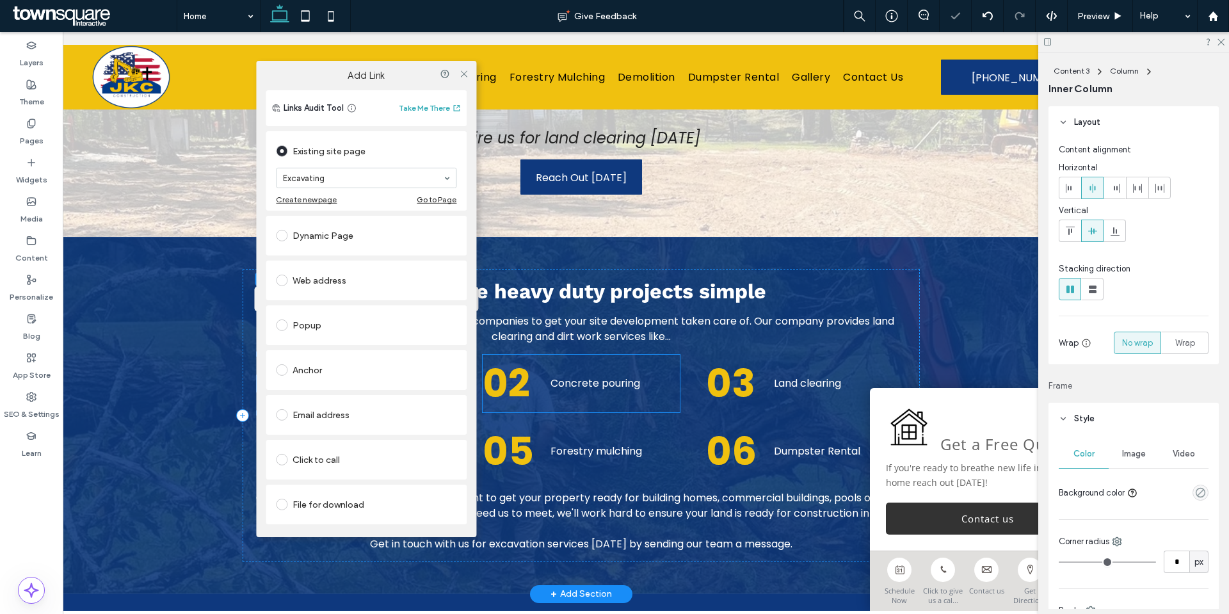
click at [570, 369] on div "02 Concrete pouring" at bounding box center [581, 384] width 197 height 58
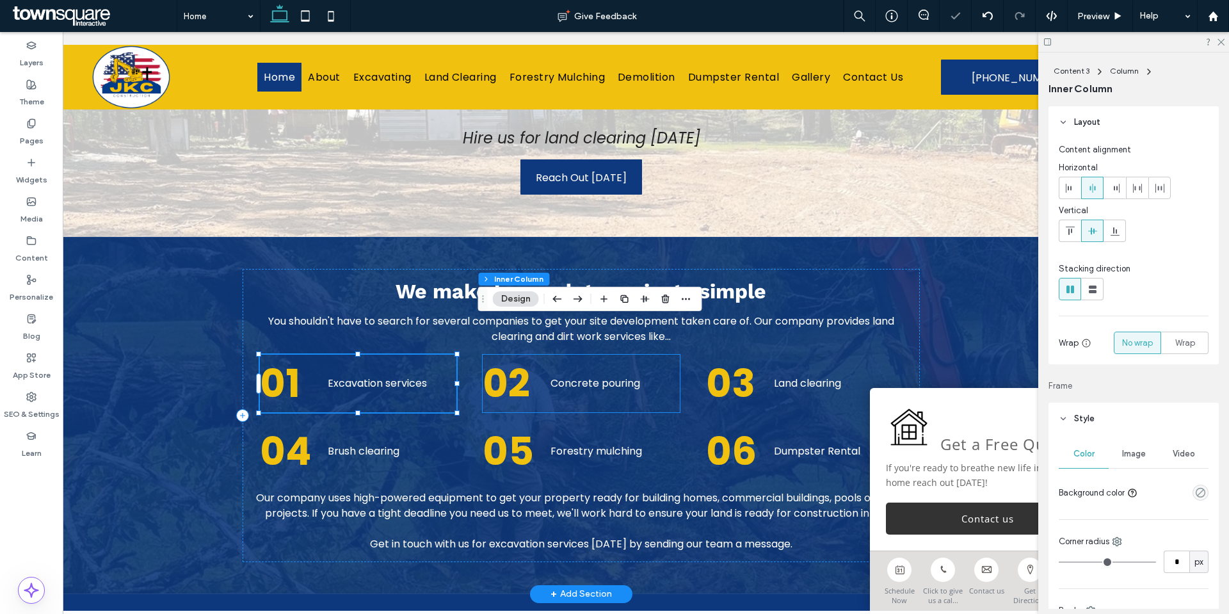
type input "**"
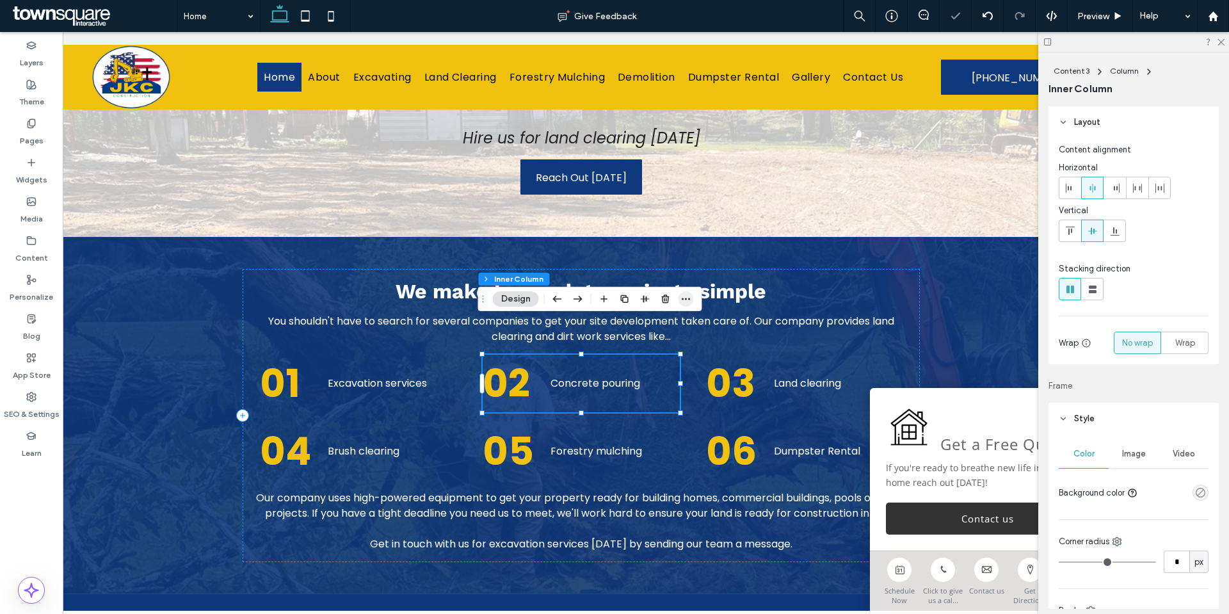
click at [686, 297] on icon "button" at bounding box center [686, 299] width 10 height 10
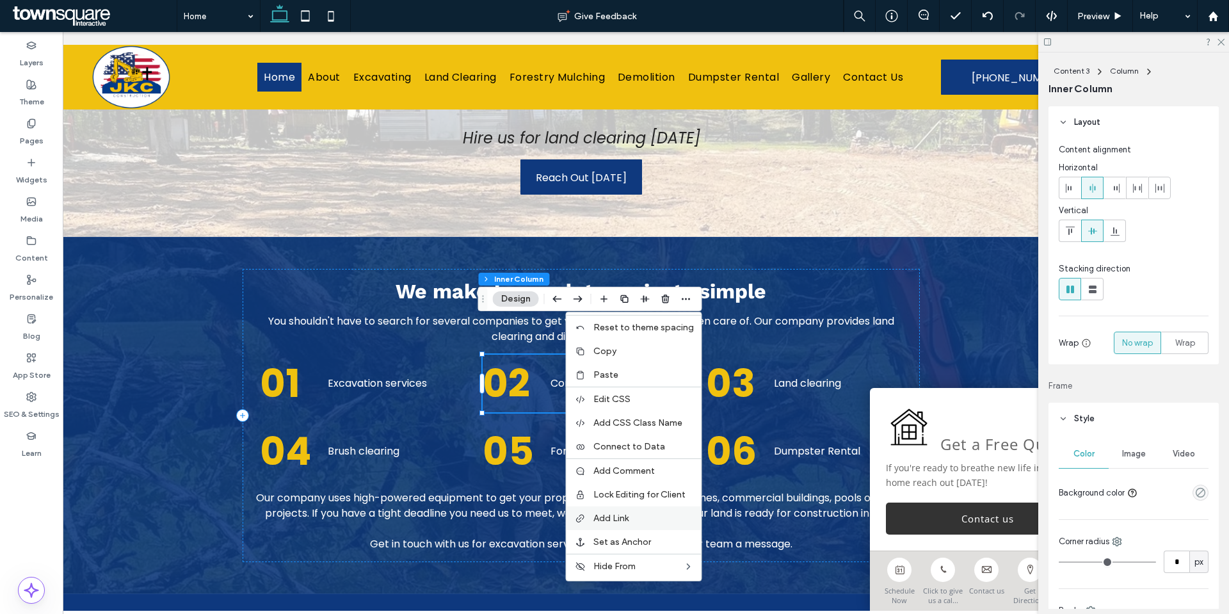
click at [633, 514] on label "Add Link" at bounding box center [643, 518] width 101 height 11
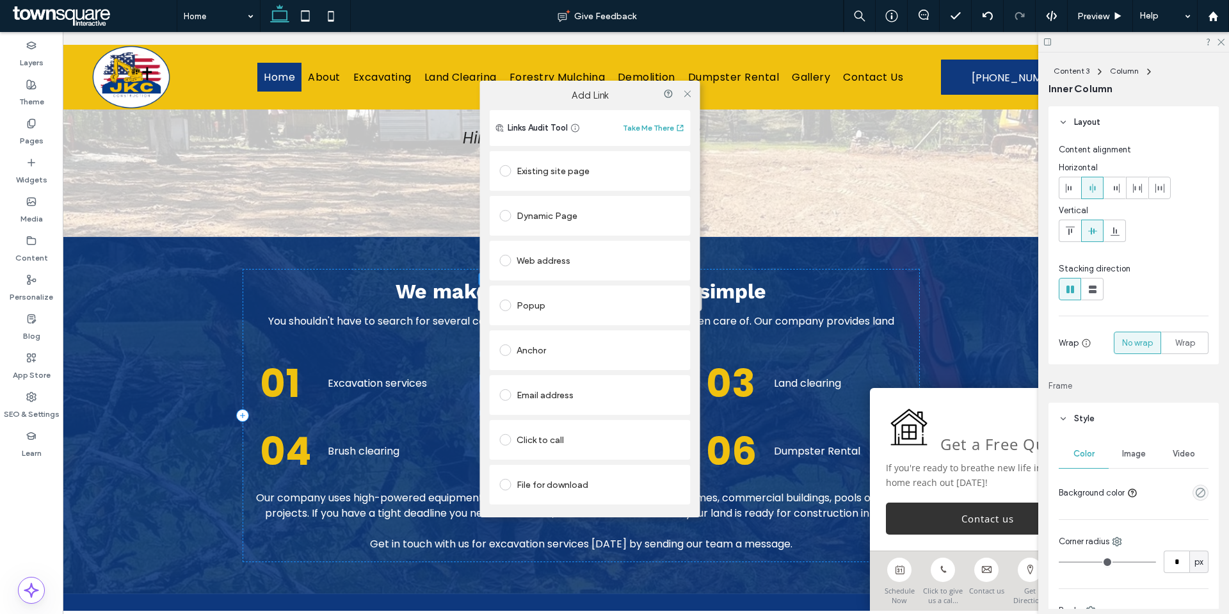
click at [540, 174] on div "Existing site page" at bounding box center [590, 171] width 181 height 20
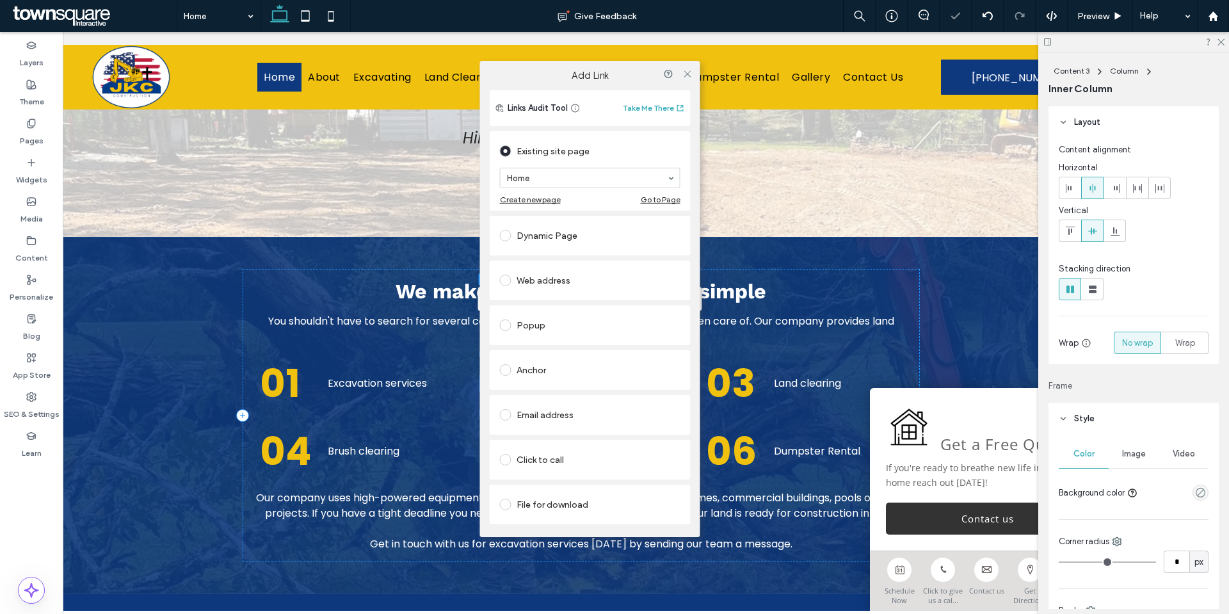
click at [564, 191] on section "Home" at bounding box center [590, 177] width 181 height 33
click at [690, 69] on icon at bounding box center [687, 74] width 10 height 10
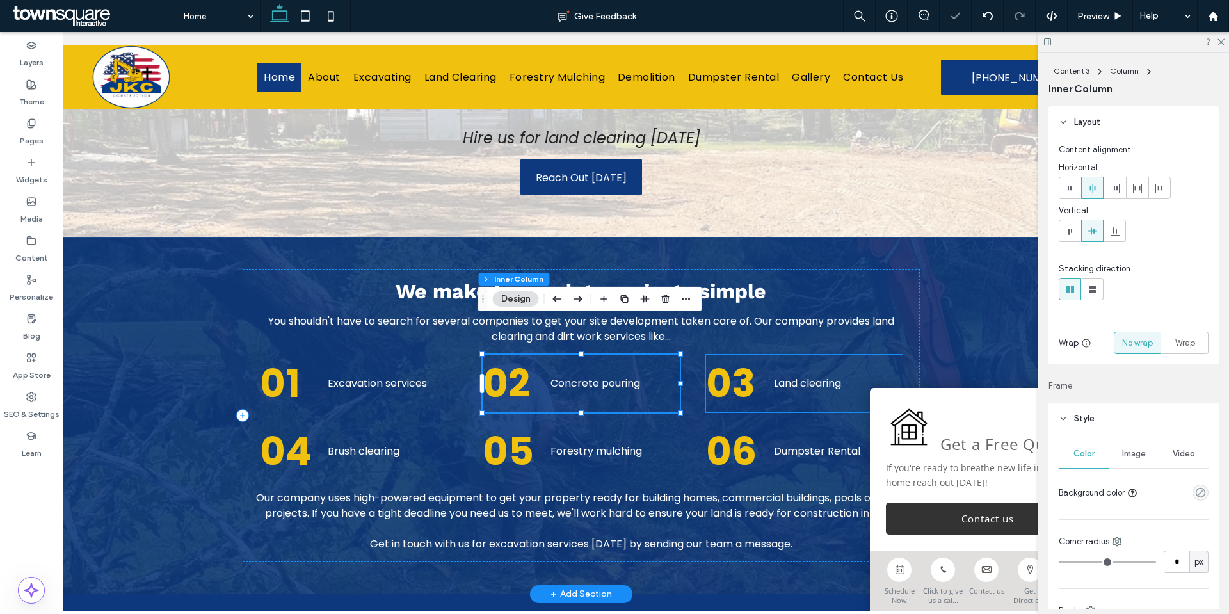
click at [852, 355] on div "03 Land clearing" at bounding box center [804, 384] width 197 height 58
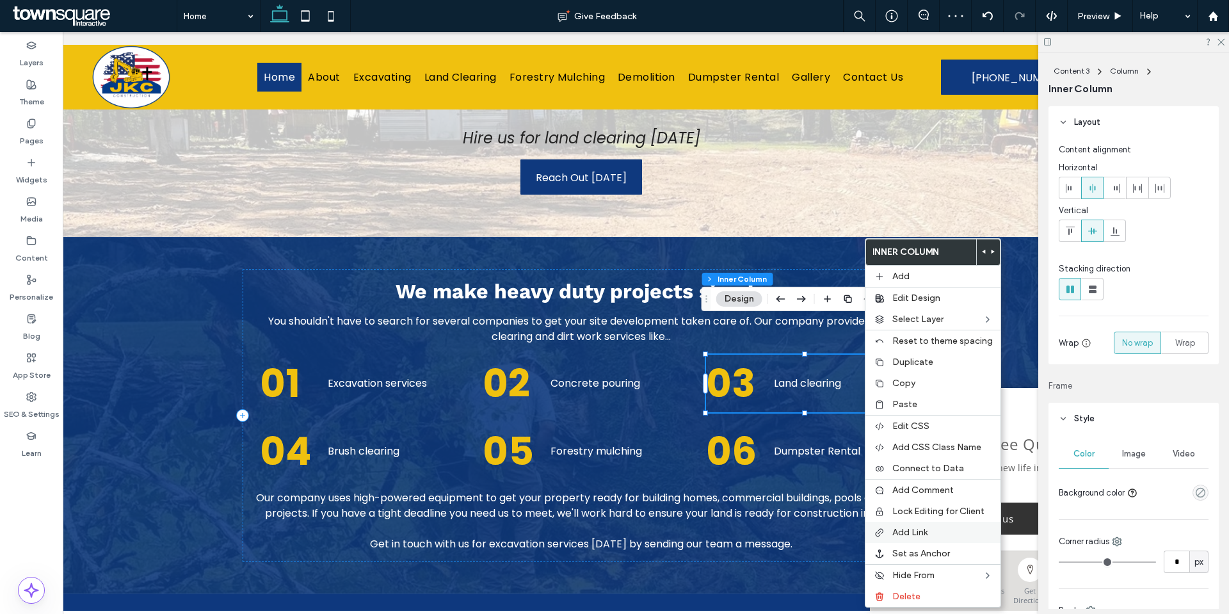
click at [912, 527] on span "Add Link" at bounding box center [909, 532] width 35 height 11
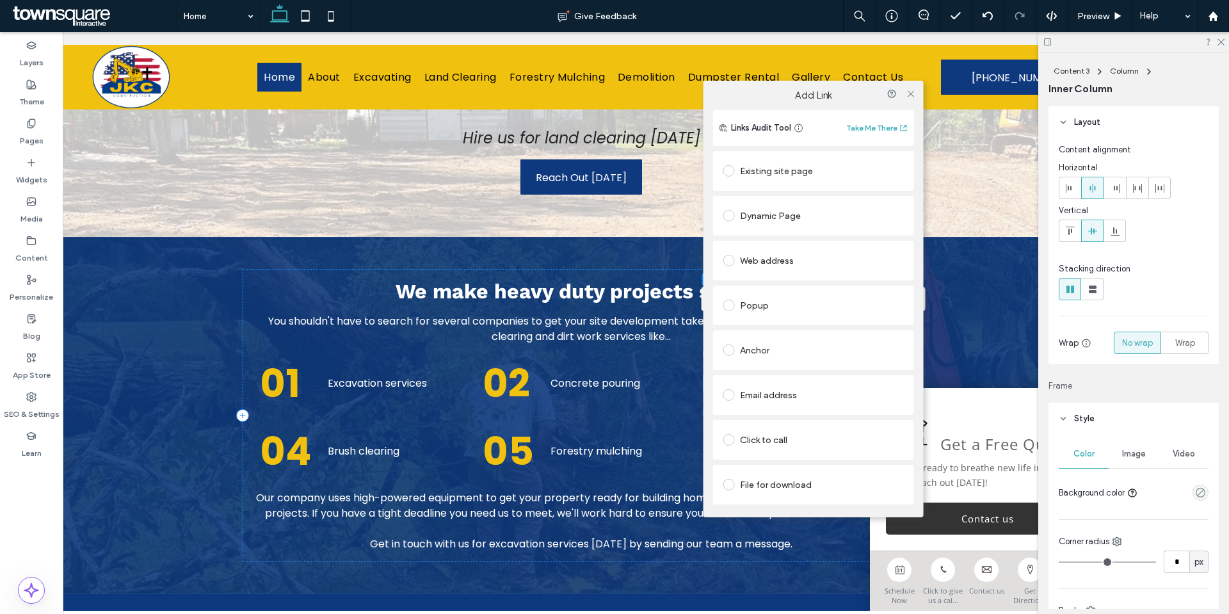
click at [786, 168] on div "Existing site page" at bounding box center [813, 171] width 181 height 20
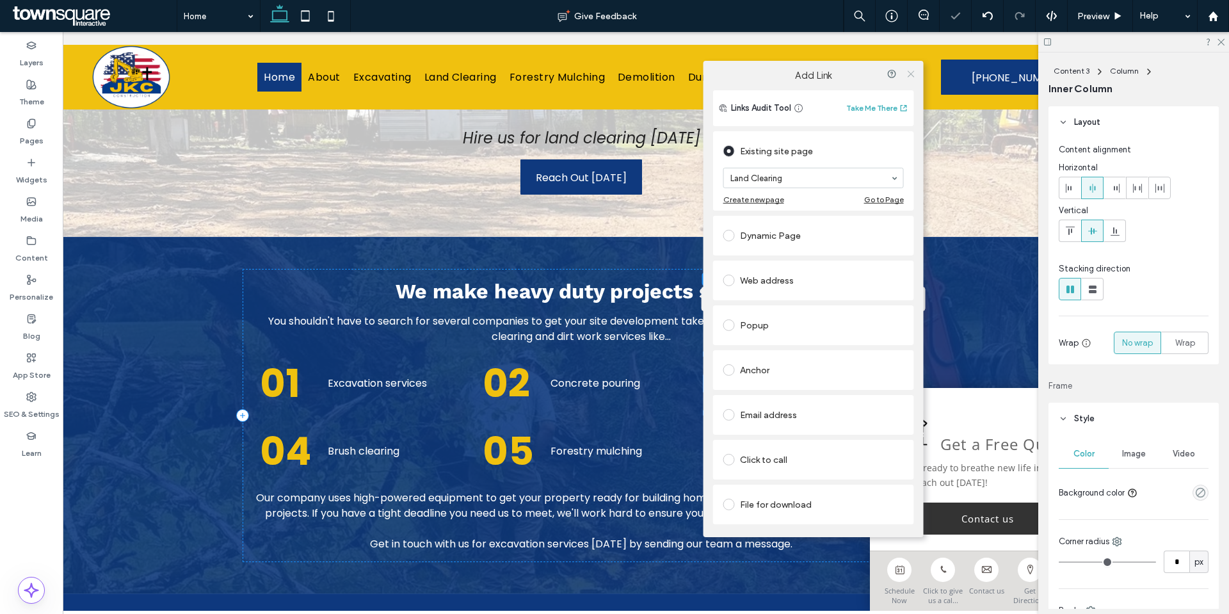
click at [910, 75] on icon at bounding box center [911, 74] width 10 height 10
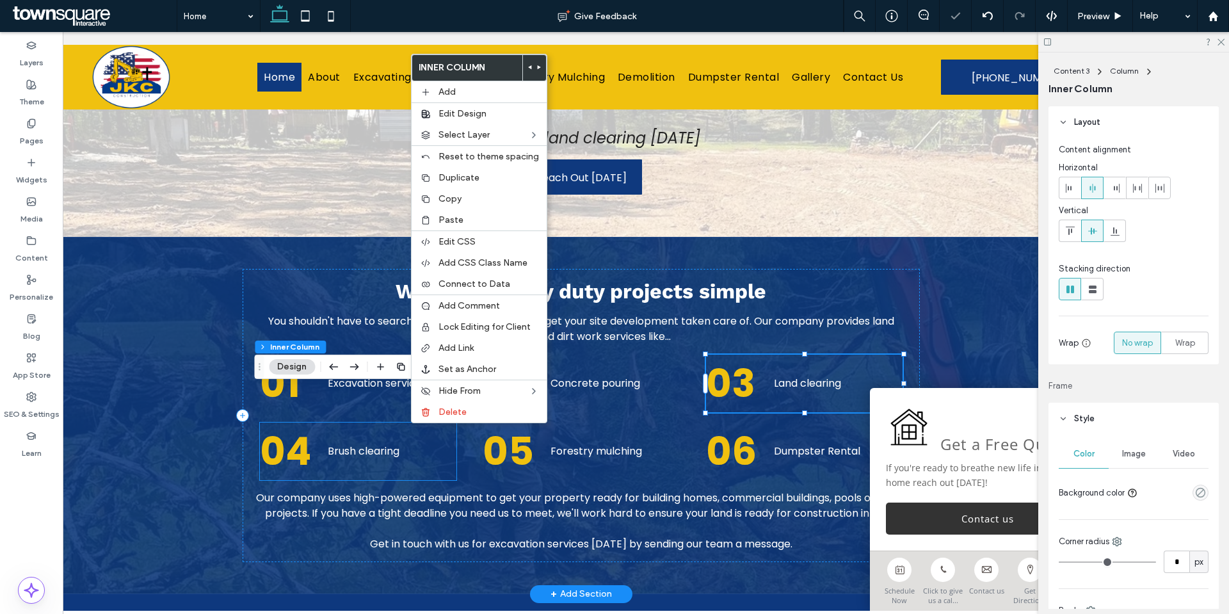
type input "**"
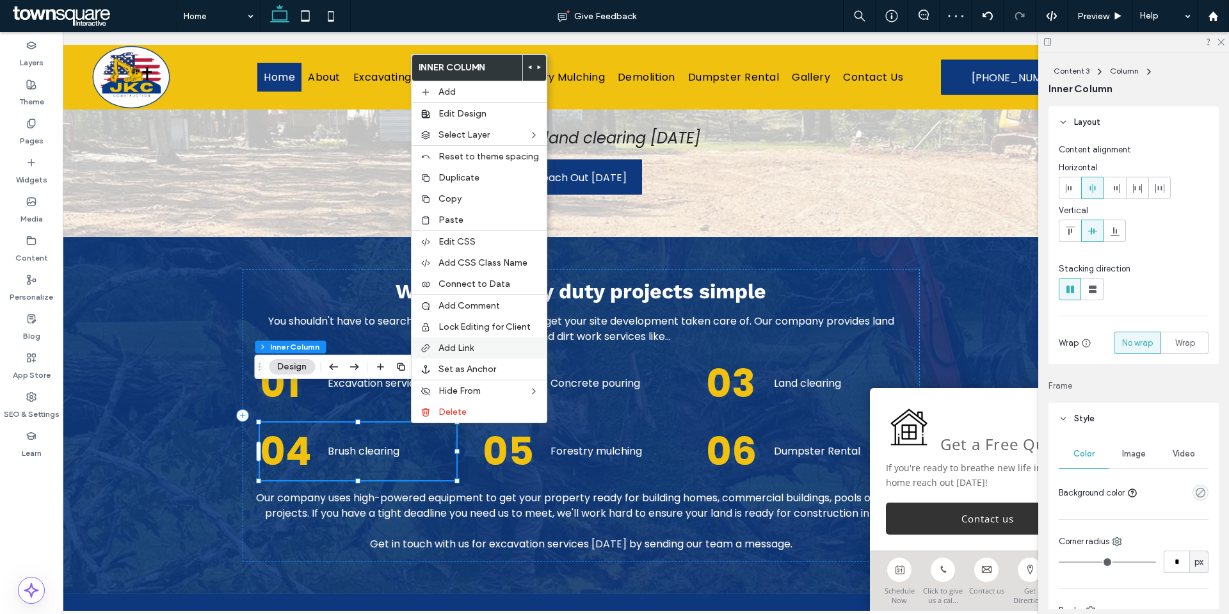
click at [458, 345] on span "Add Link" at bounding box center [456, 348] width 35 height 11
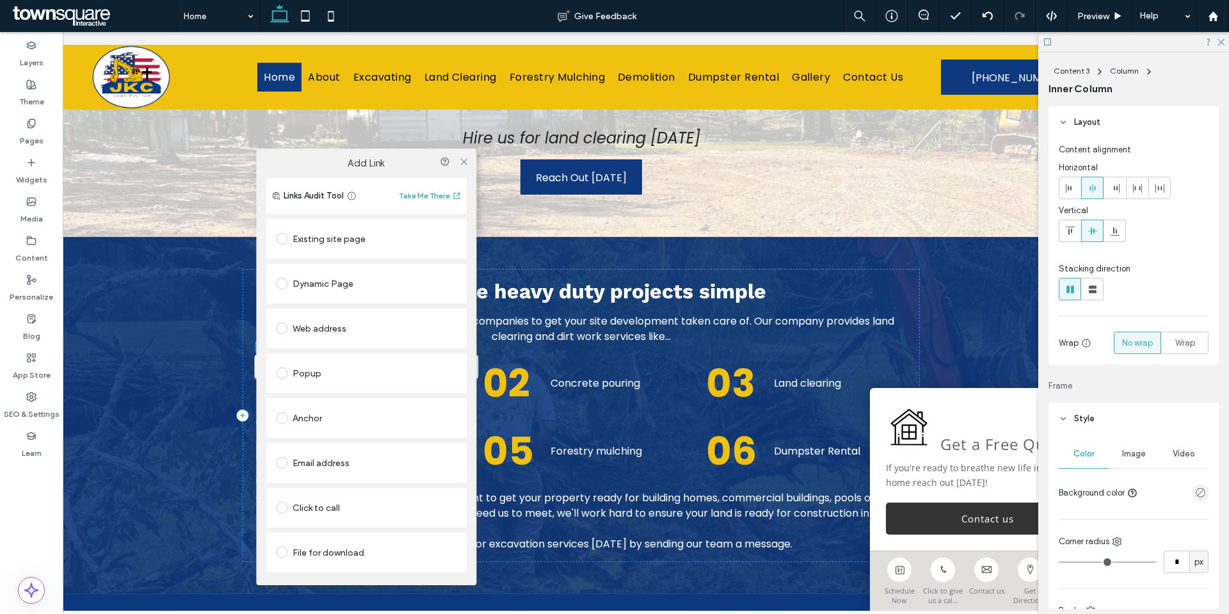
click at [342, 244] on div "Existing site page" at bounding box center [366, 239] width 181 height 20
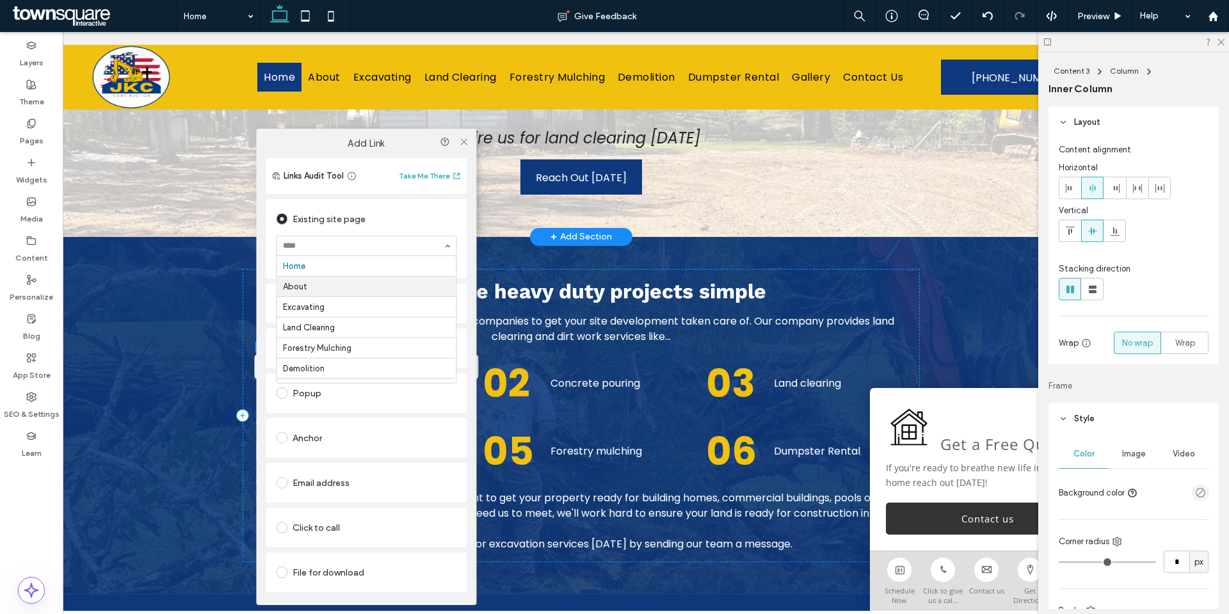
scroll to position [20, 0]
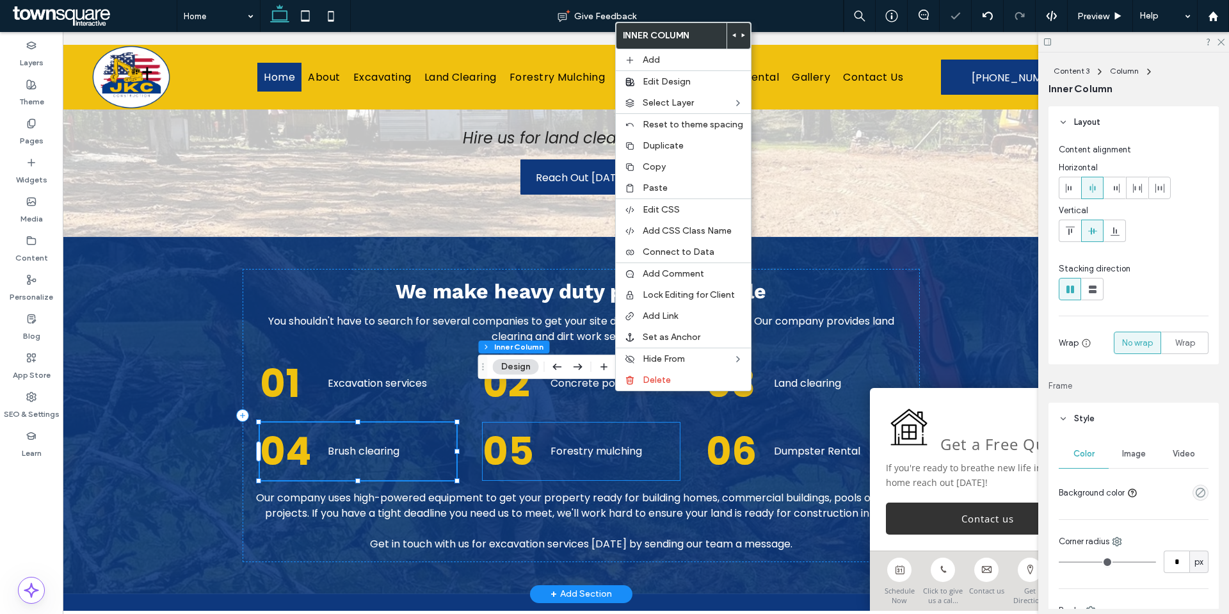
type input "**"
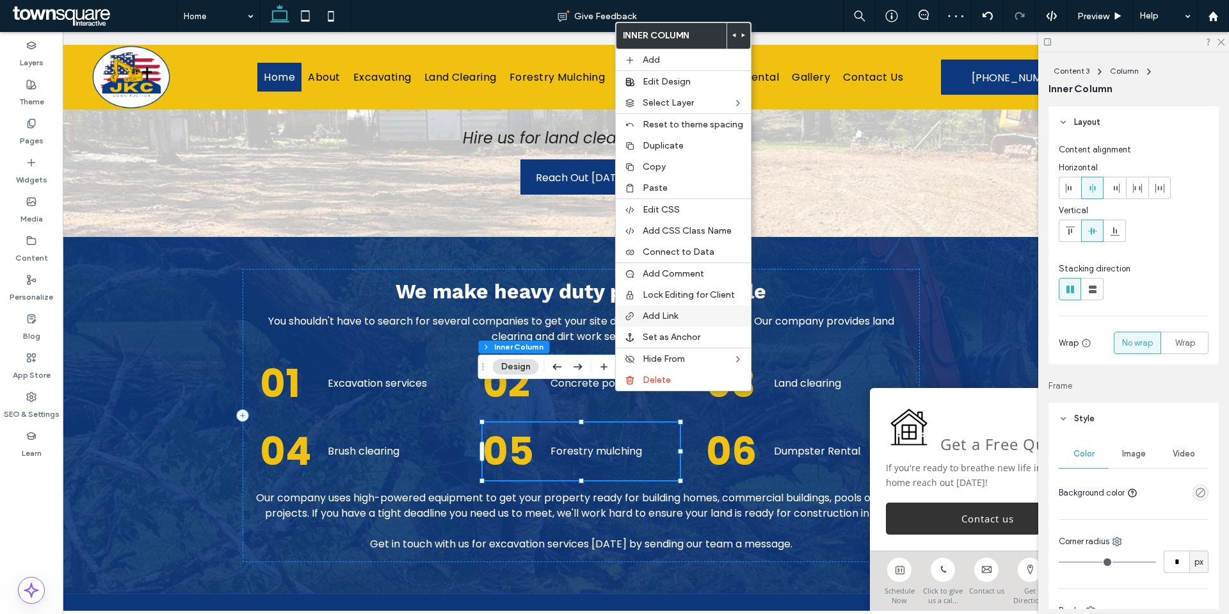
click at [668, 316] on span "Add Link" at bounding box center [660, 316] width 35 height 11
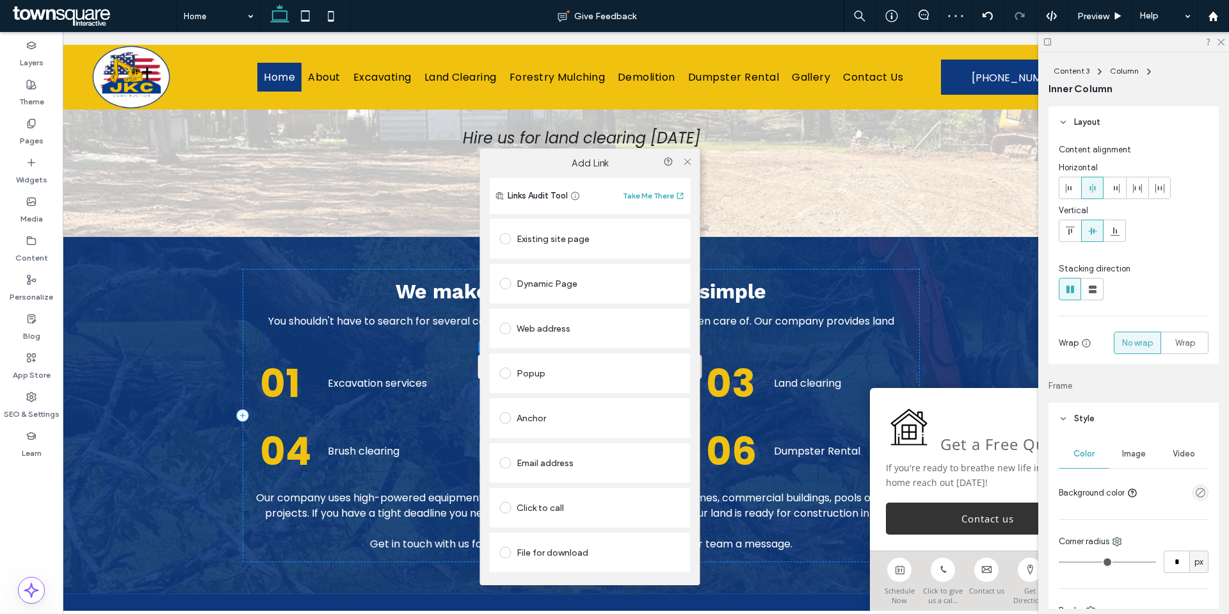
click at [558, 241] on div "Existing site page" at bounding box center [590, 239] width 181 height 20
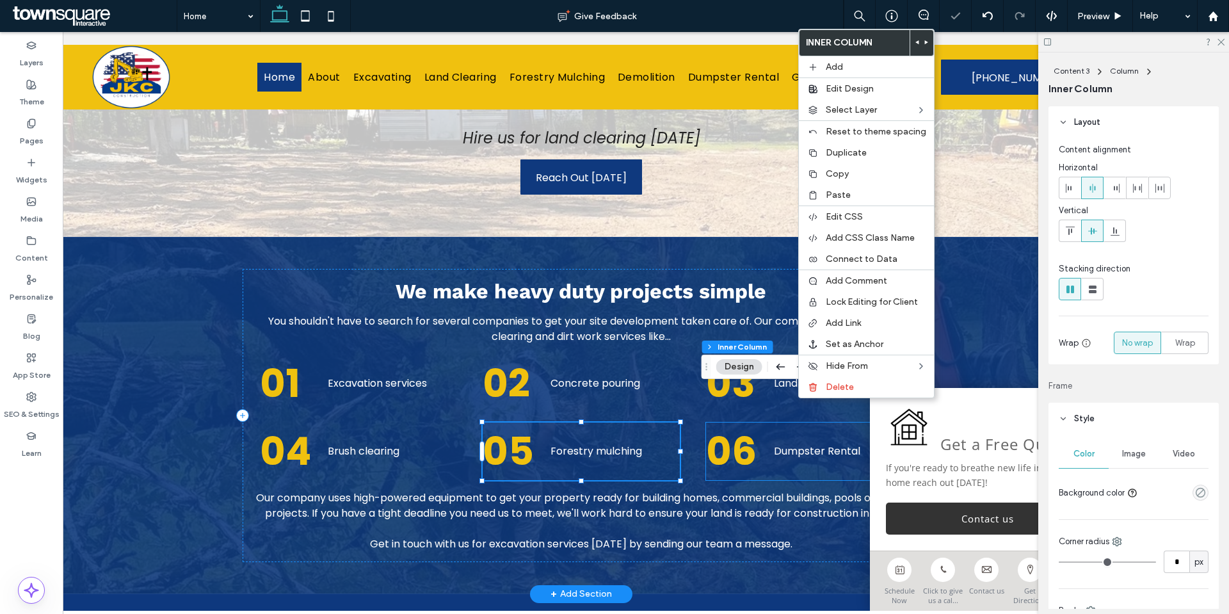
type input "**"
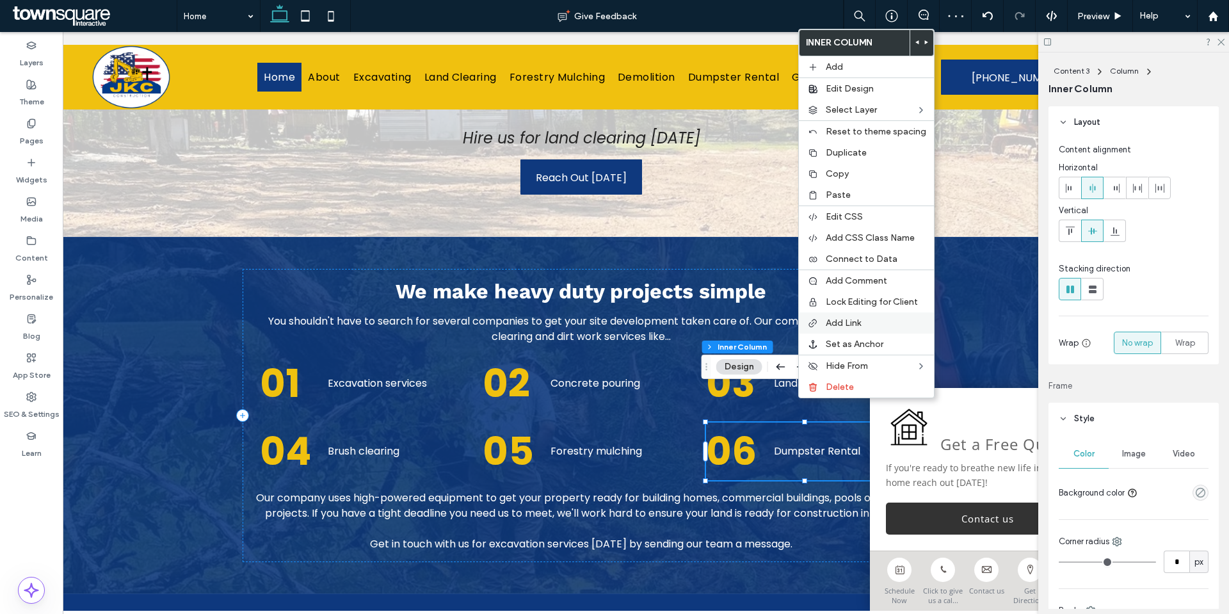
click at [847, 327] on span "Add Link" at bounding box center [843, 323] width 35 height 11
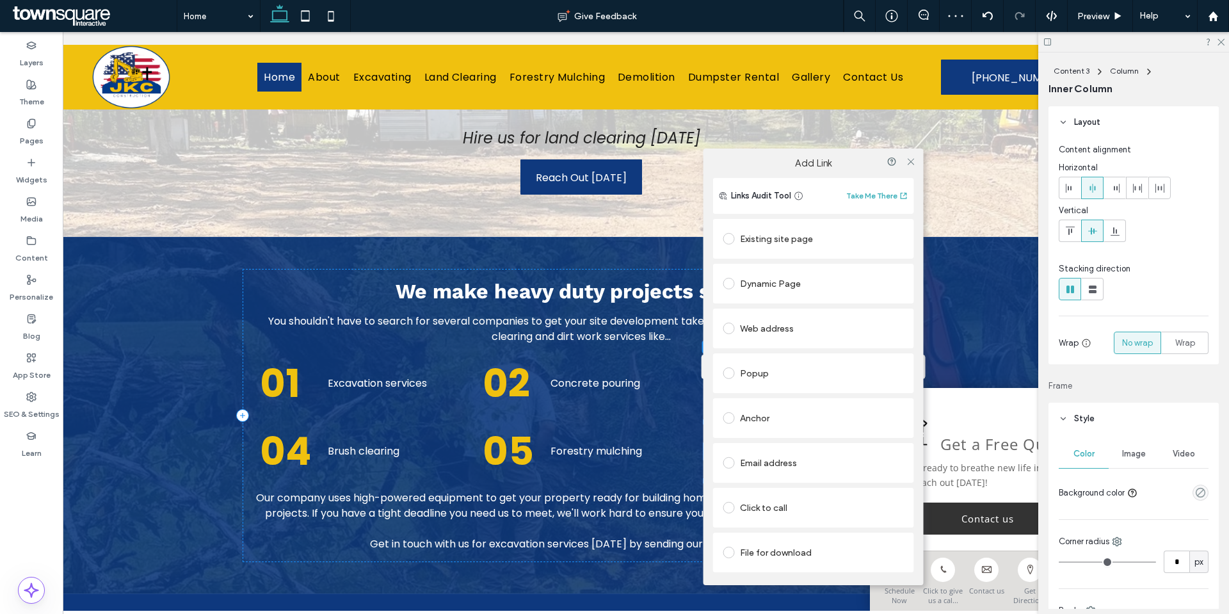
click at [780, 246] on div "Existing site page" at bounding box center [813, 239] width 181 height 20
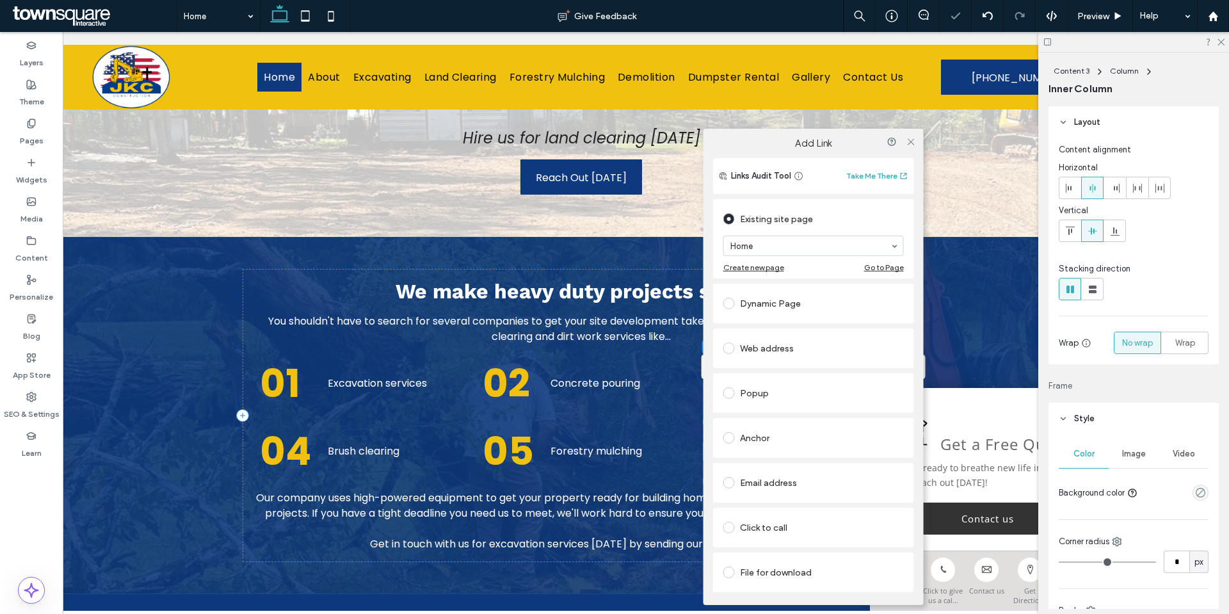
click at [780, 257] on section "Home" at bounding box center [813, 245] width 181 height 33
click at [122, 364] on div "We make heavy duty projects simple You shouldn't have to search for several com…" at bounding box center [581, 415] width 1141 height 357
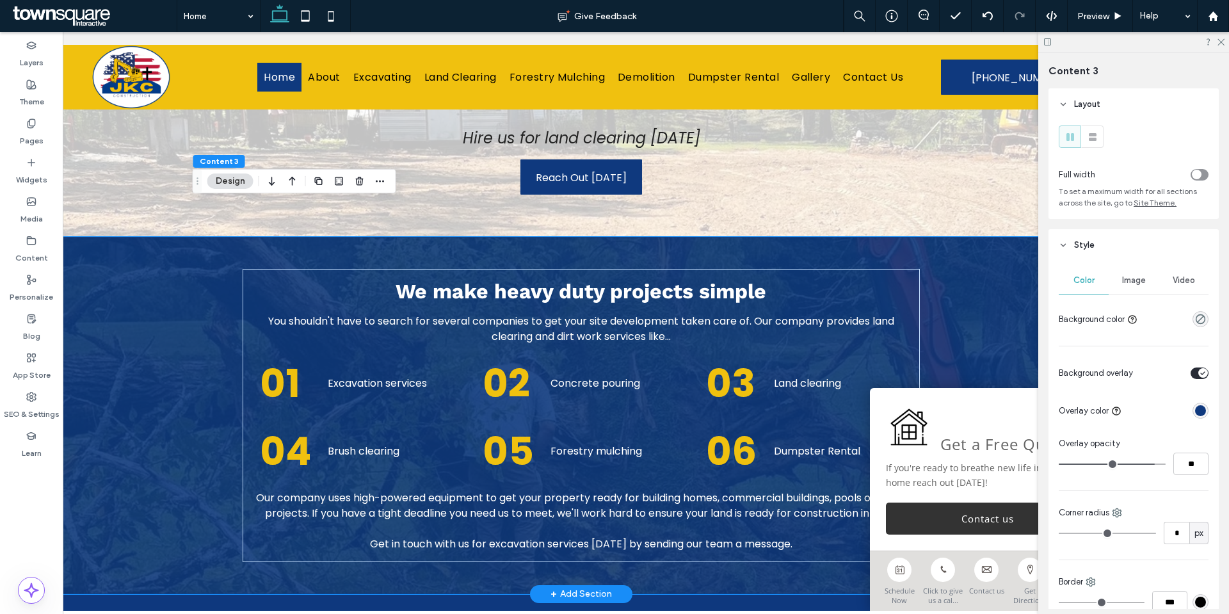
click at [189, 374] on div "We make heavy duty projects simple You shouldn't have to search for several com…" at bounding box center [581, 415] width 1141 height 357
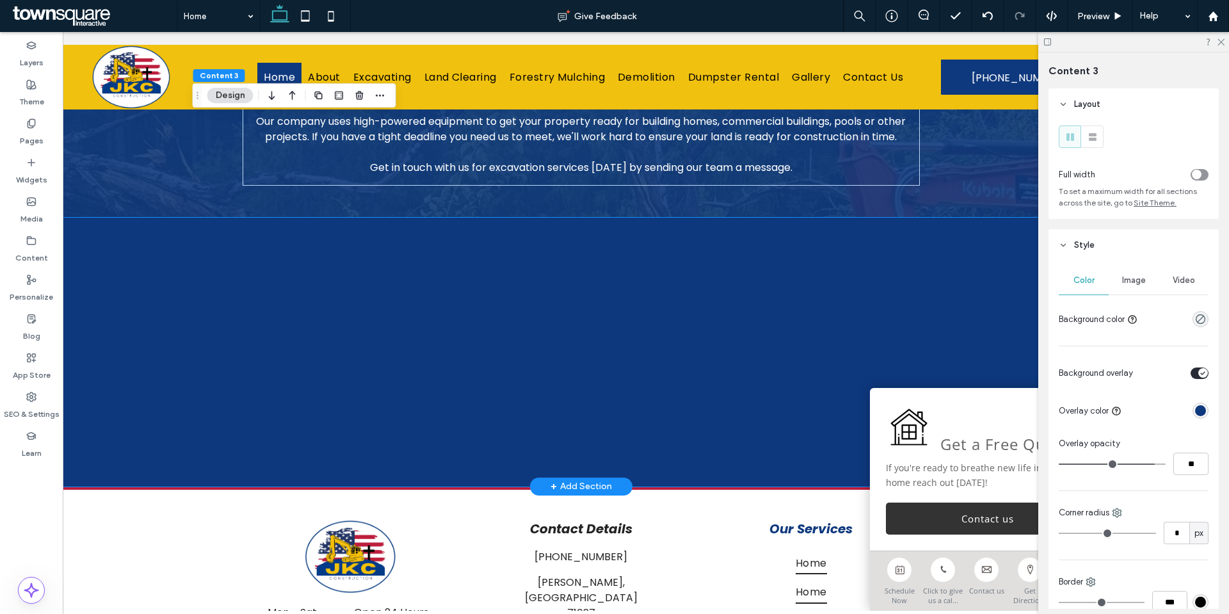
scroll to position [1686, 0]
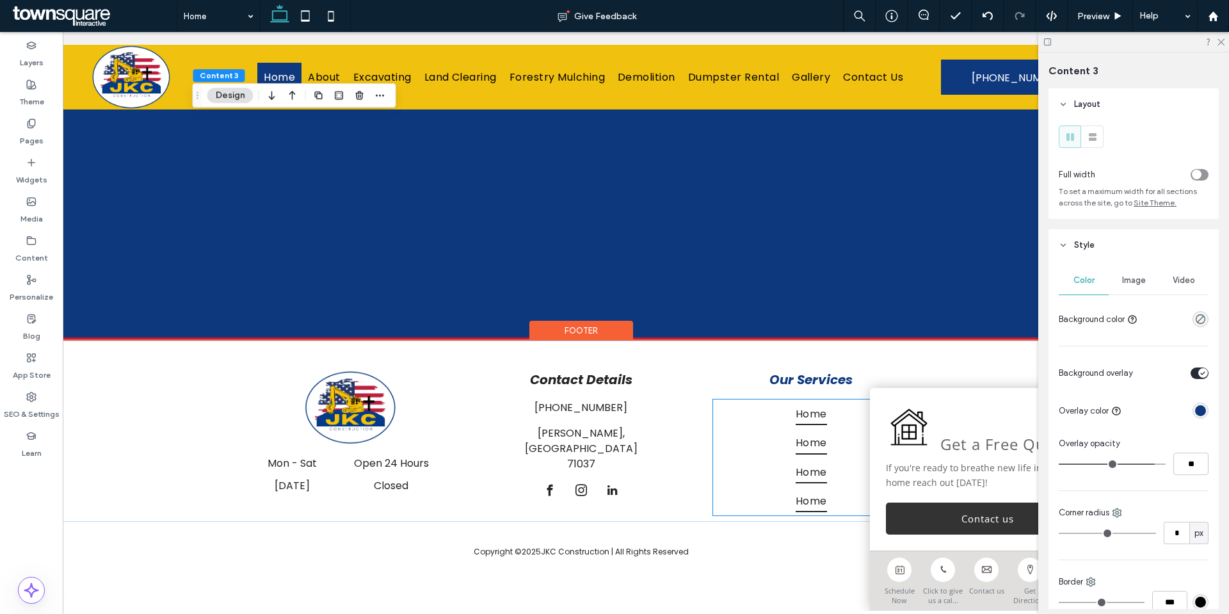
click at [828, 407] on link "Home" at bounding box center [811, 413] width 196 height 29
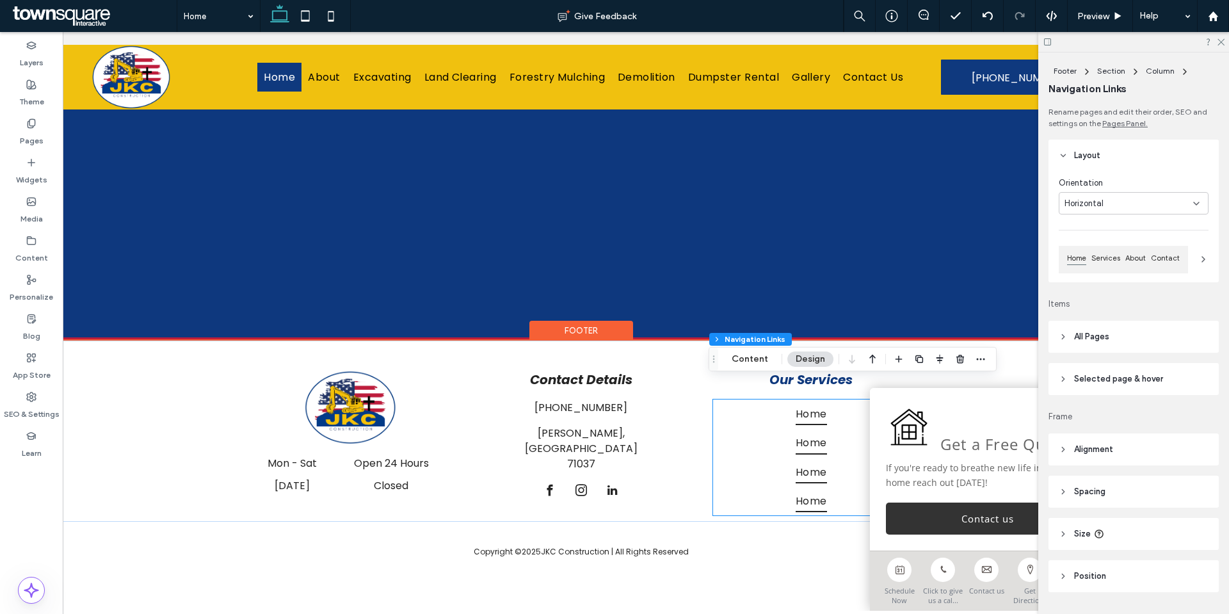
click at [828, 407] on div "Home Home Home Home" at bounding box center [811, 457] width 196 height 117
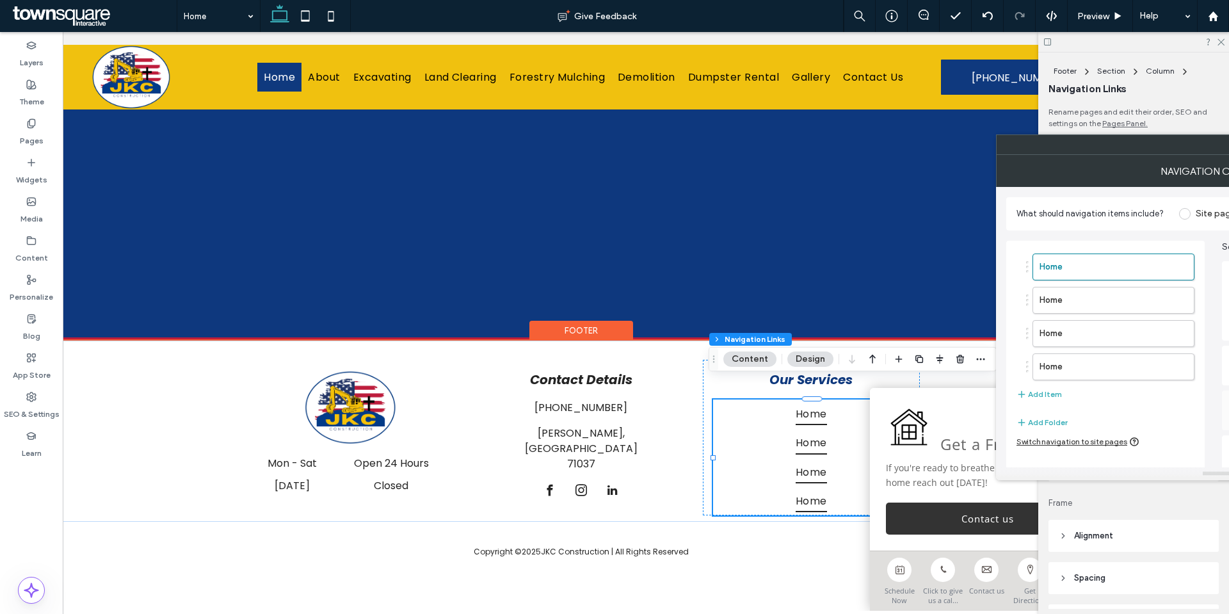
type input "***"
type input "****"
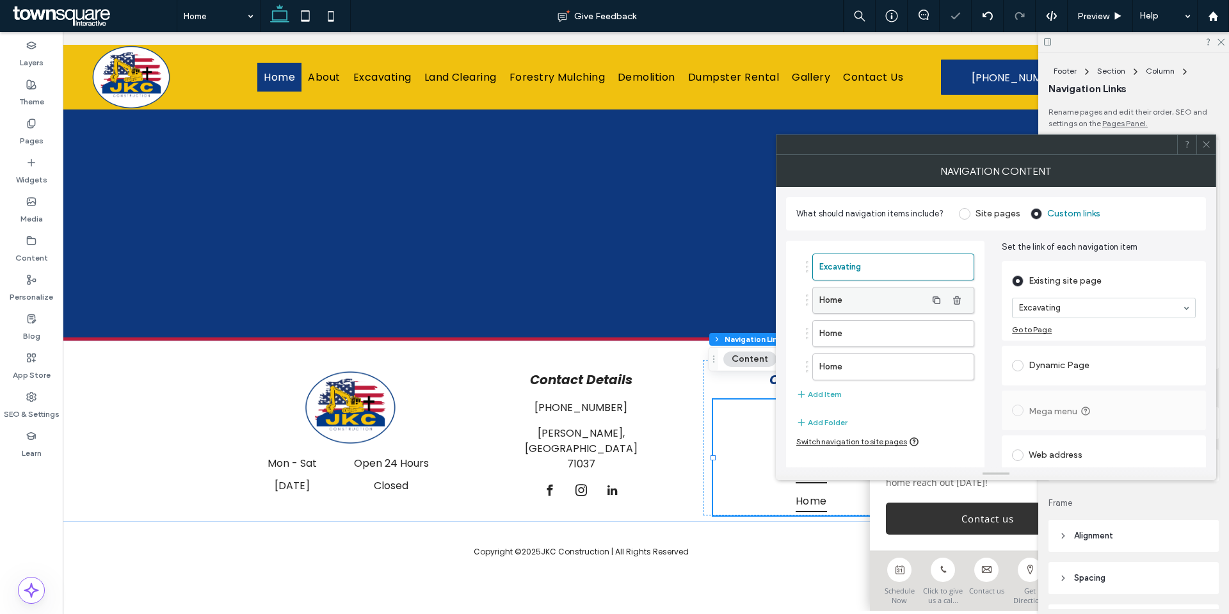
click at [873, 304] on label "Home" at bounding box center [872, 300] width 107 height 26
click at [1072, 326] on div "Go to Page" at bounding box center [1104, 330] width 184 height 10
click at [880, 337] on label "Home" at bounding box center [872, 334] width 107 height 26
click at [880, 368] on label "Home" at bounding box center [872, 367] width 107 height 26
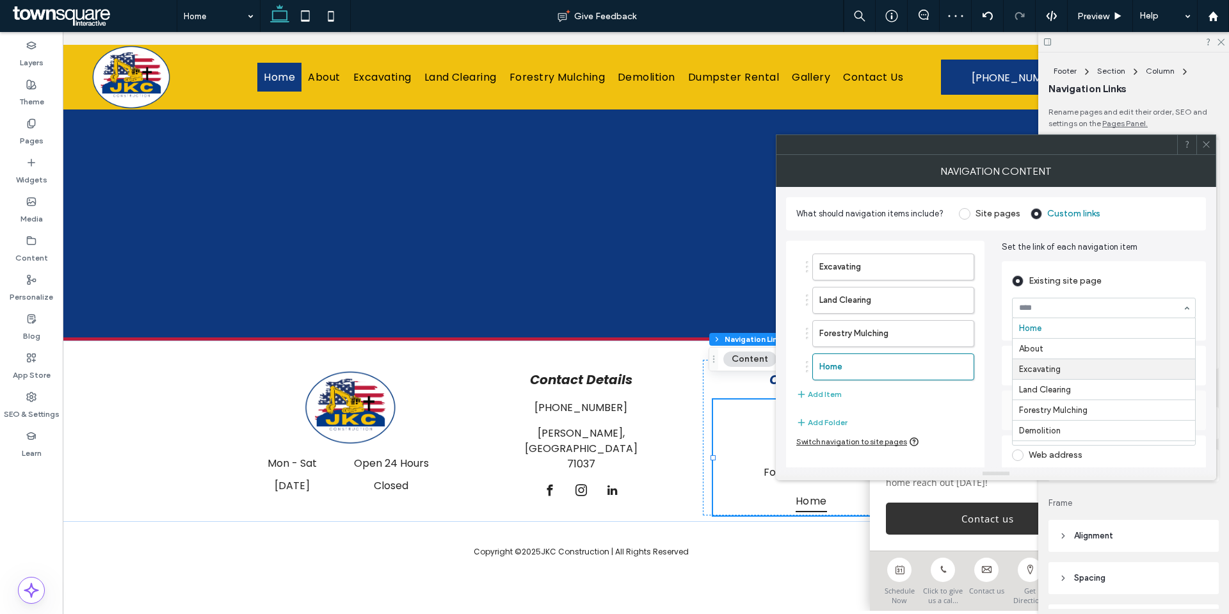
scroll to position [64, 0]
click at [825, 393] on button "Add Item" at bounding box center [818, 394] width 45 height 15
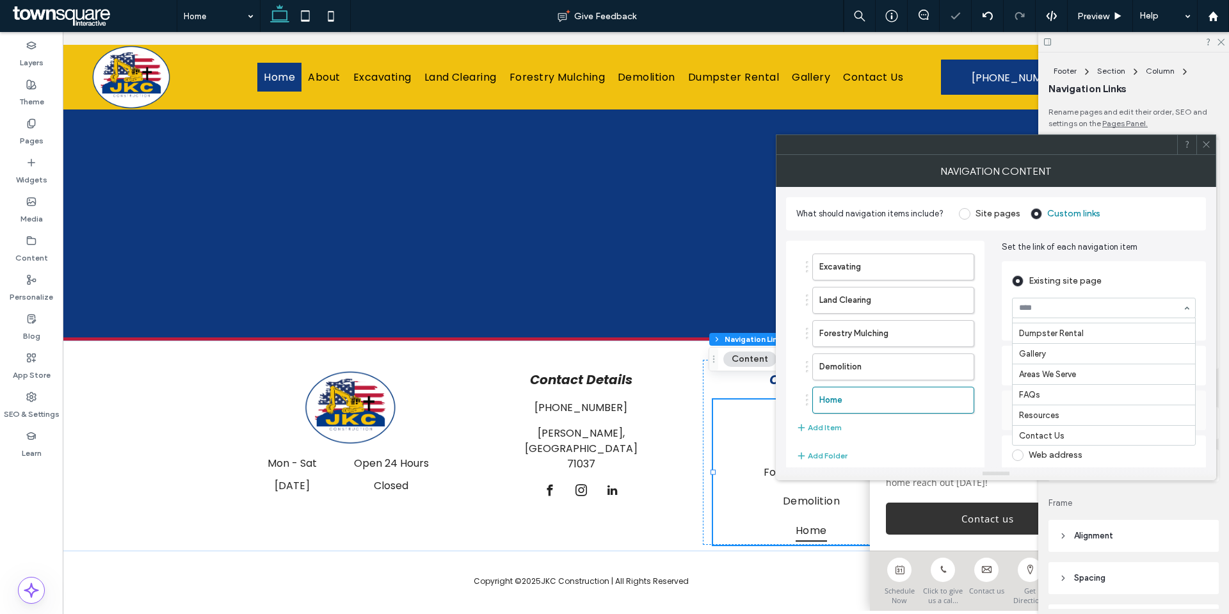
scroll to position [118, 0]
click at [1204, 144] on icon at bounding box center [1207, 145] width 10 height 10
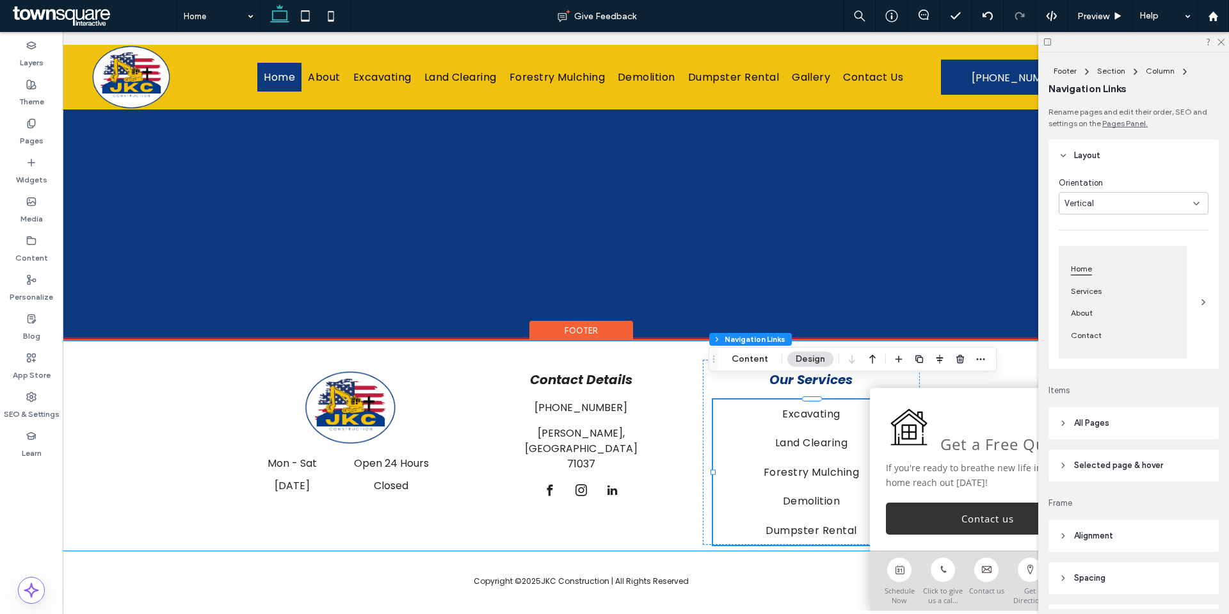
click at [92, 433] on div "Contact Details [PHONE_NUMBER] [GEOGRAPHIC_DATA], LA 71037 Mon - Sat Open 24 Ho…" at bounding box center [581, 446] width 1141 height 211
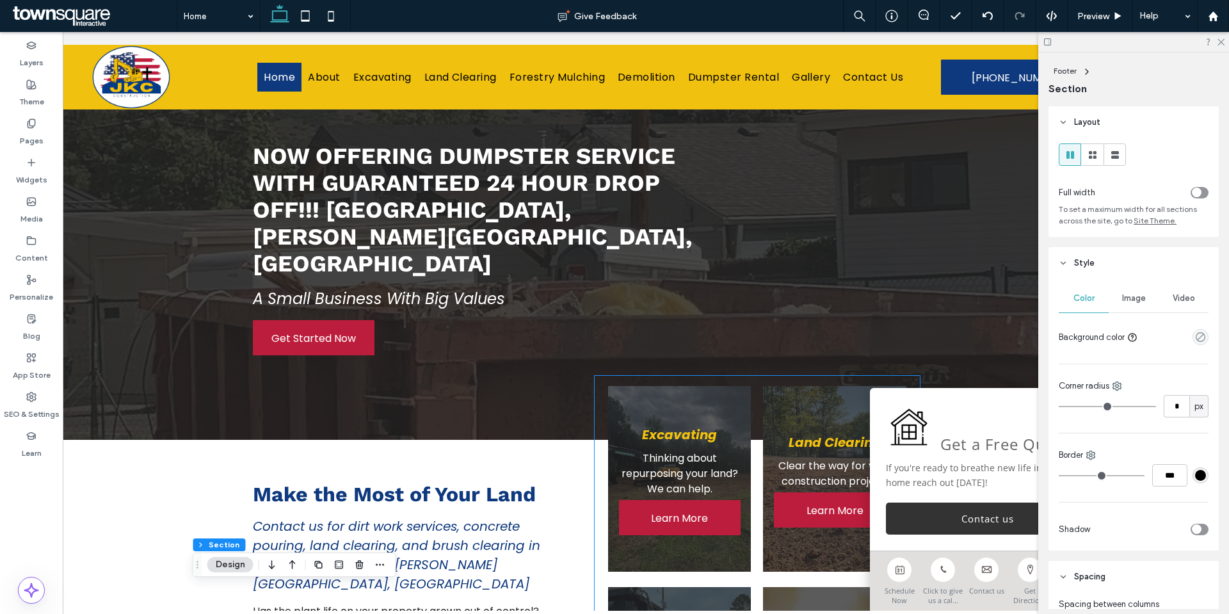
scroll to position [0, 0]
